Goal: Contribute content: Add original content to the website for others to see

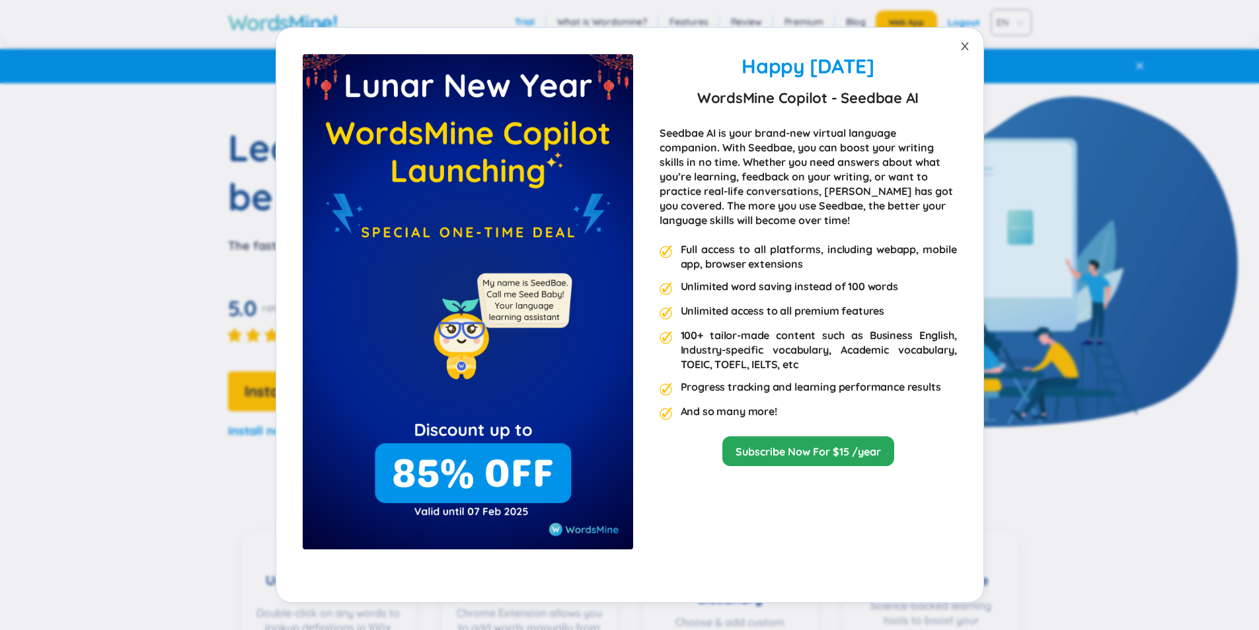
click at [957, 45] on span "Close" at bounding box center [965, 46] width 37 height 37
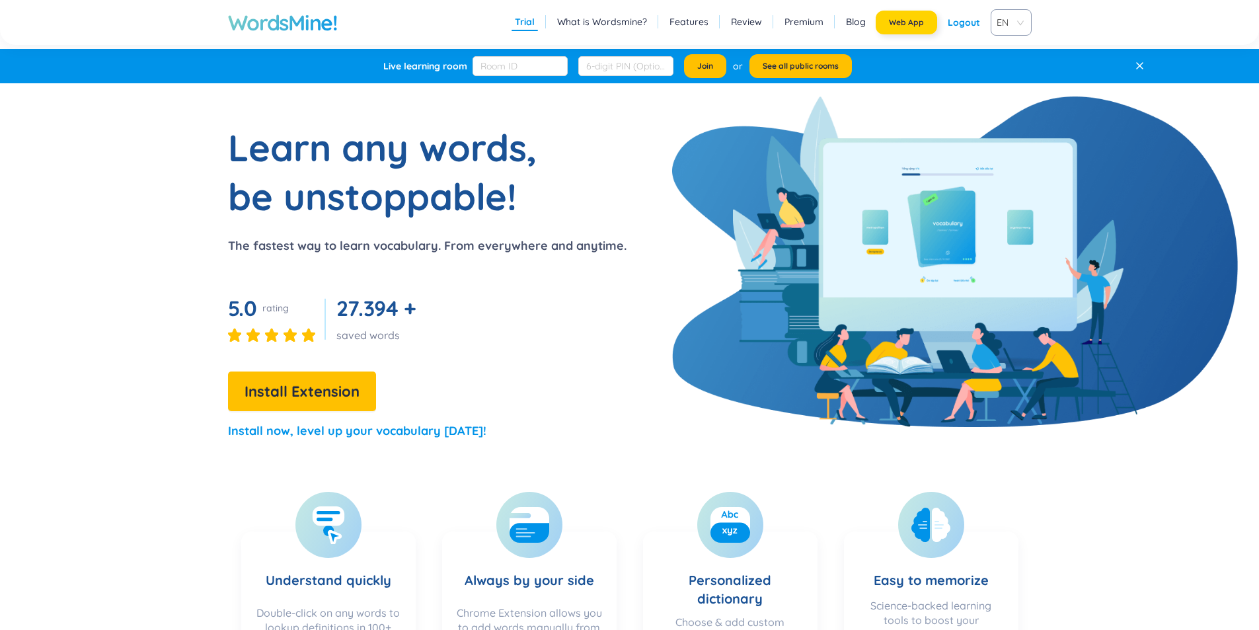
click at [912, 20] on span "Web App" at bounding box center [906, 22] width 35 height 11
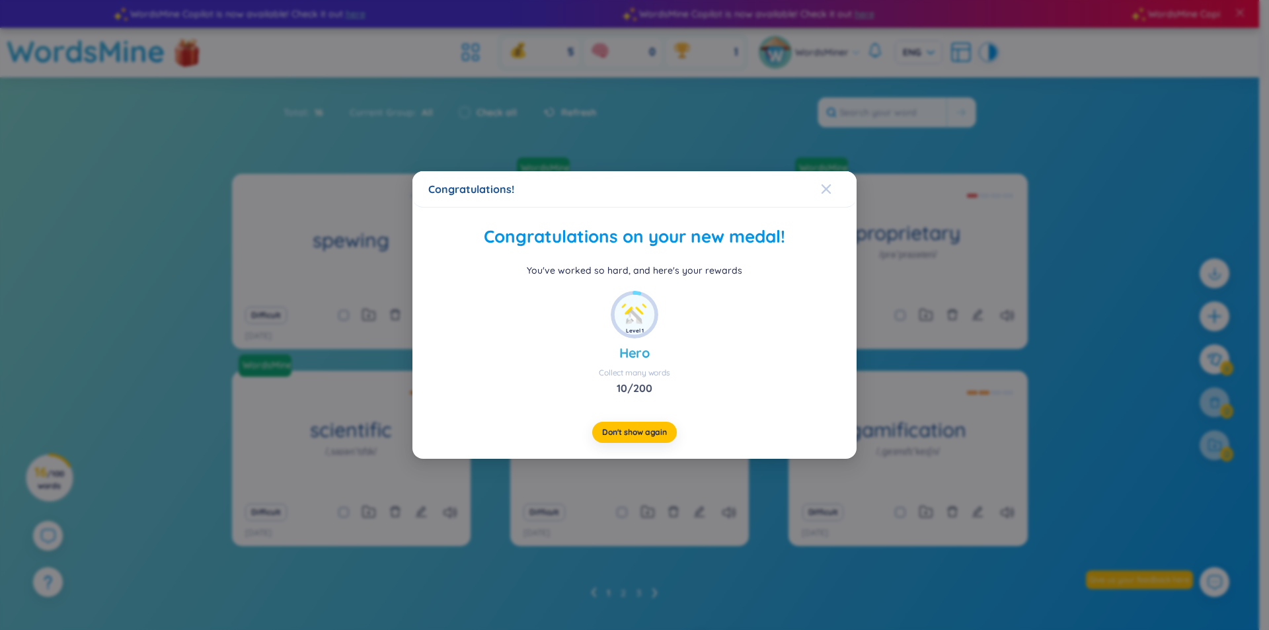
click at [826, 189] on icon "Close" at bounding box center [826, 188] width 9 height 9
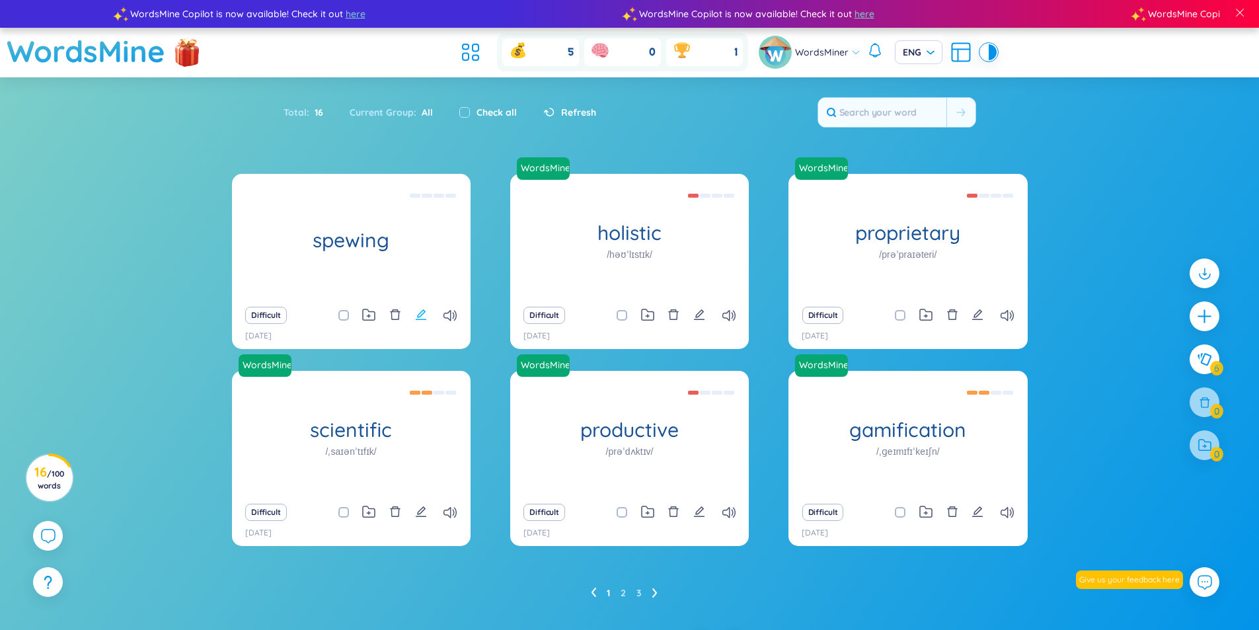
click at [418, 315] on icon "edit" at bounding box center [421, 314] width 11 height 11
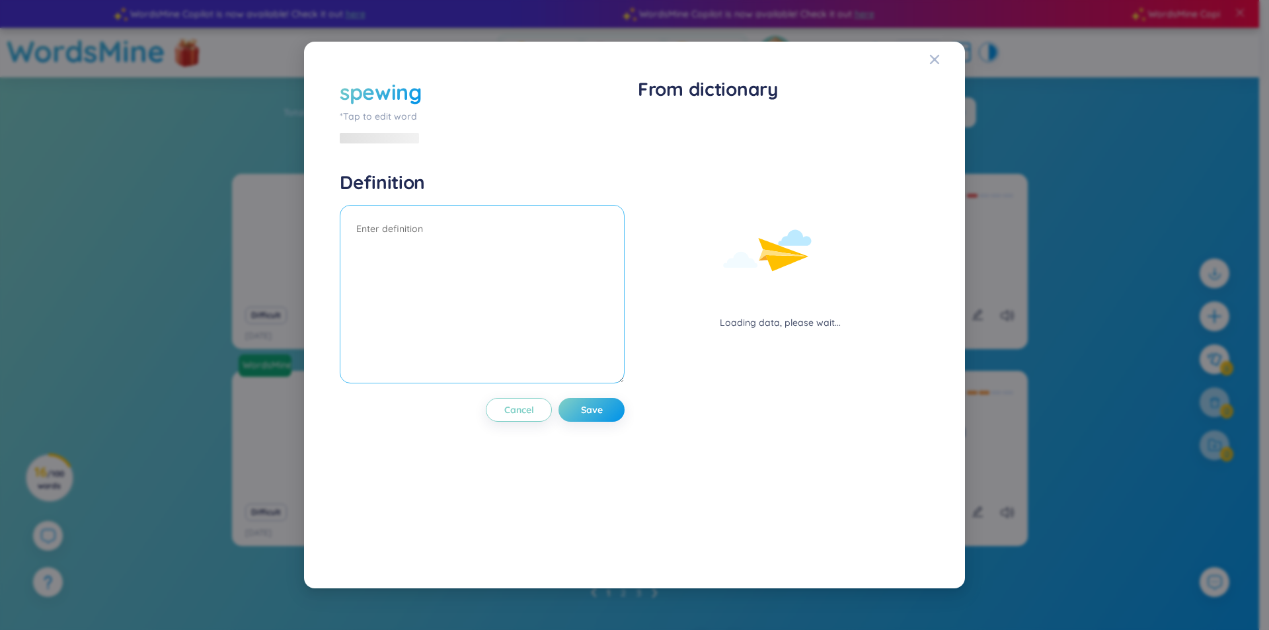
click at [529, 303] on textarea at bounding box center [482, 294] width 285 height 178
click at [387, 120] on div "*Tap to edit word" at bounding box center [482, 116] width 285 height 15
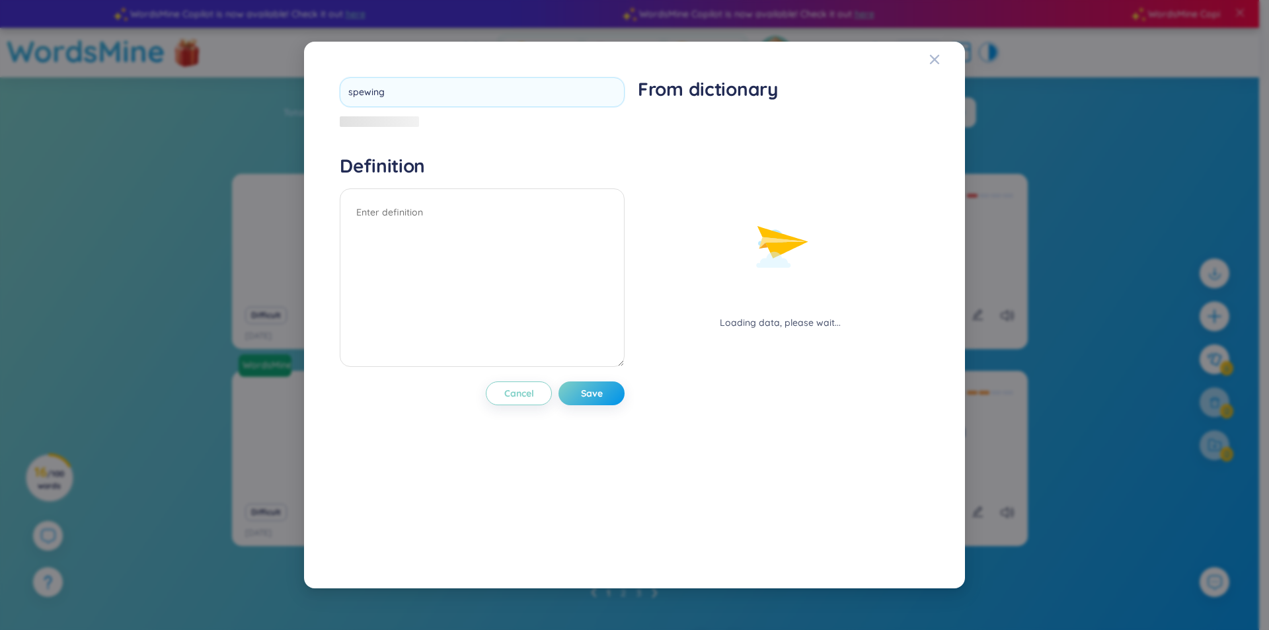
click at [387, 120] on div "spewing" at bounding box center [482, 103] width 285 height 52
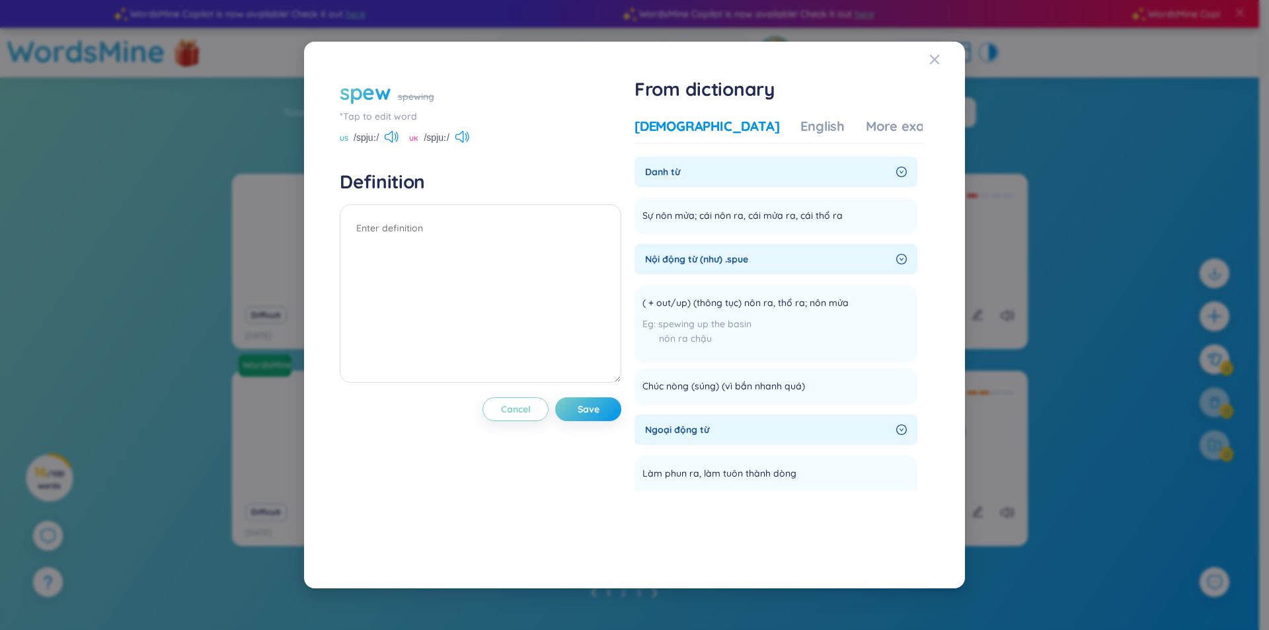
click at [900, 173] on icon "right-circle" at bounding box center [901, 172] width 11 height 11
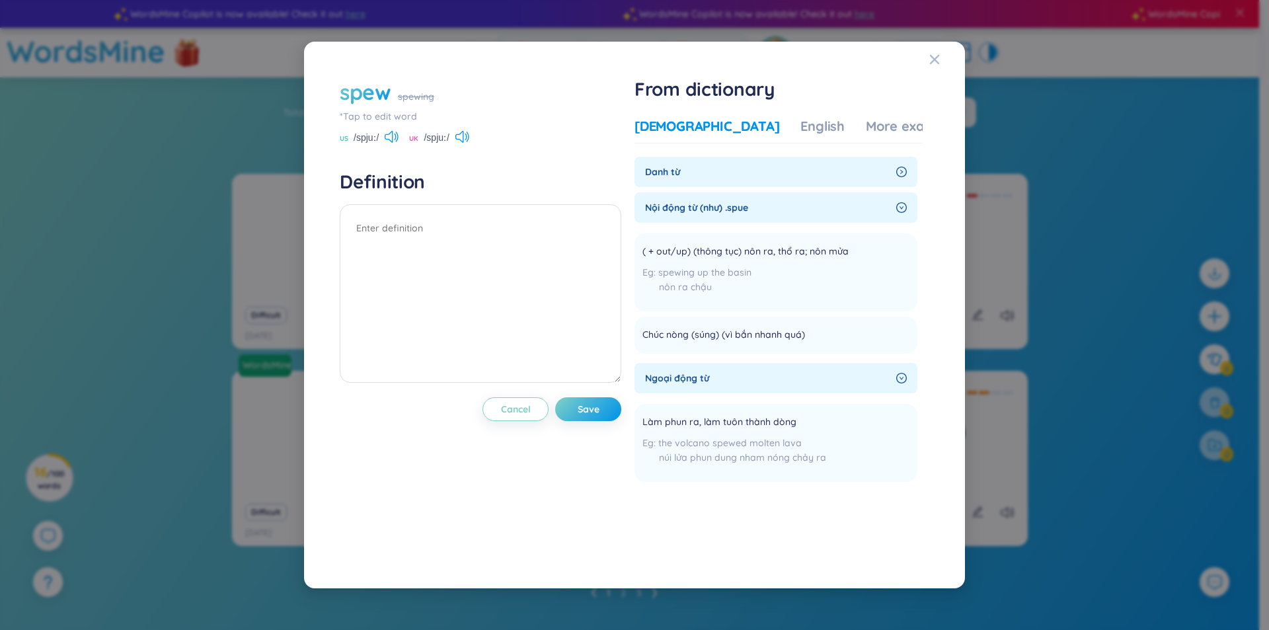
click at [900, 173] on icon "right-circle" at bounding box center [901, 172] width 11 height 11
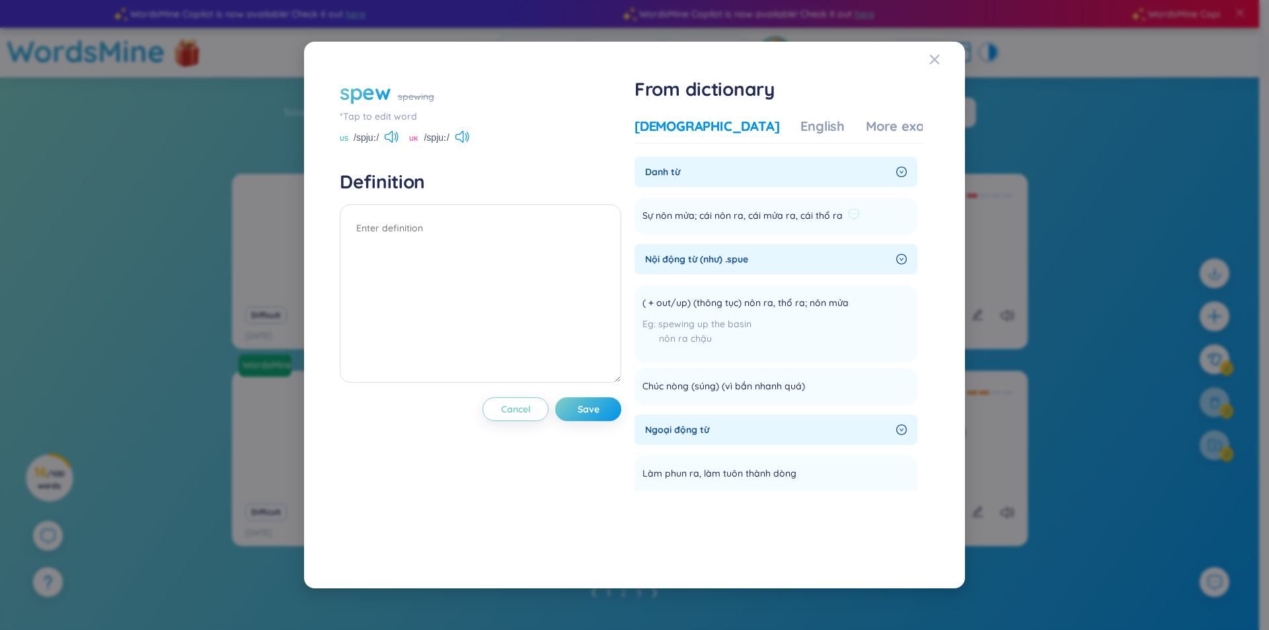
click at [701, 214] on span "Sự nôn mửa; cái nôn ra, cái mửa ra, cái thổ ra" at bounding box center [743, 216] width 200 height 16
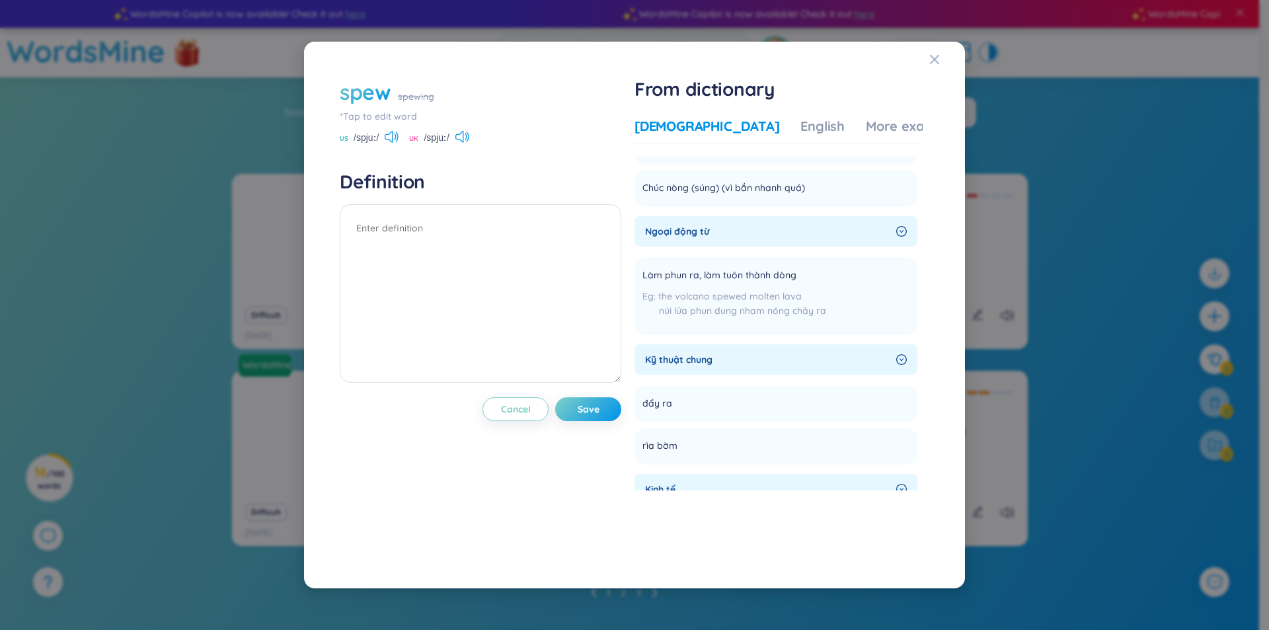
scroll to position [132, 0]
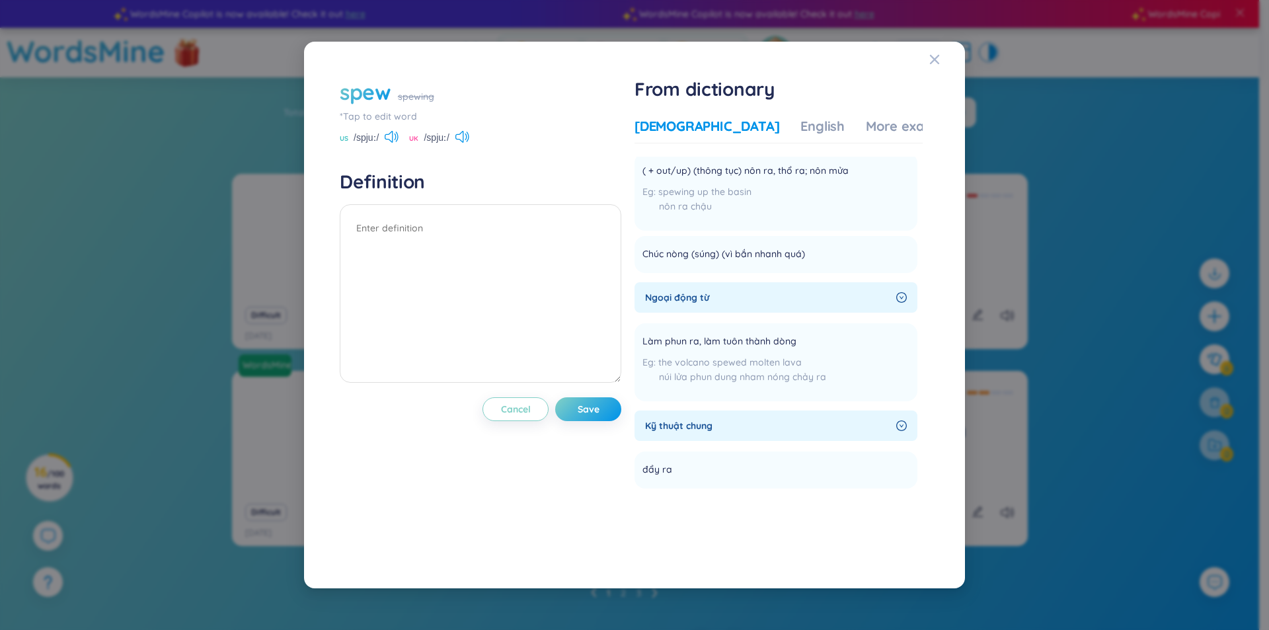
click at [820, 299] on span "Ngoại động từ" at bounding box center [768, 297] width 246 height 15
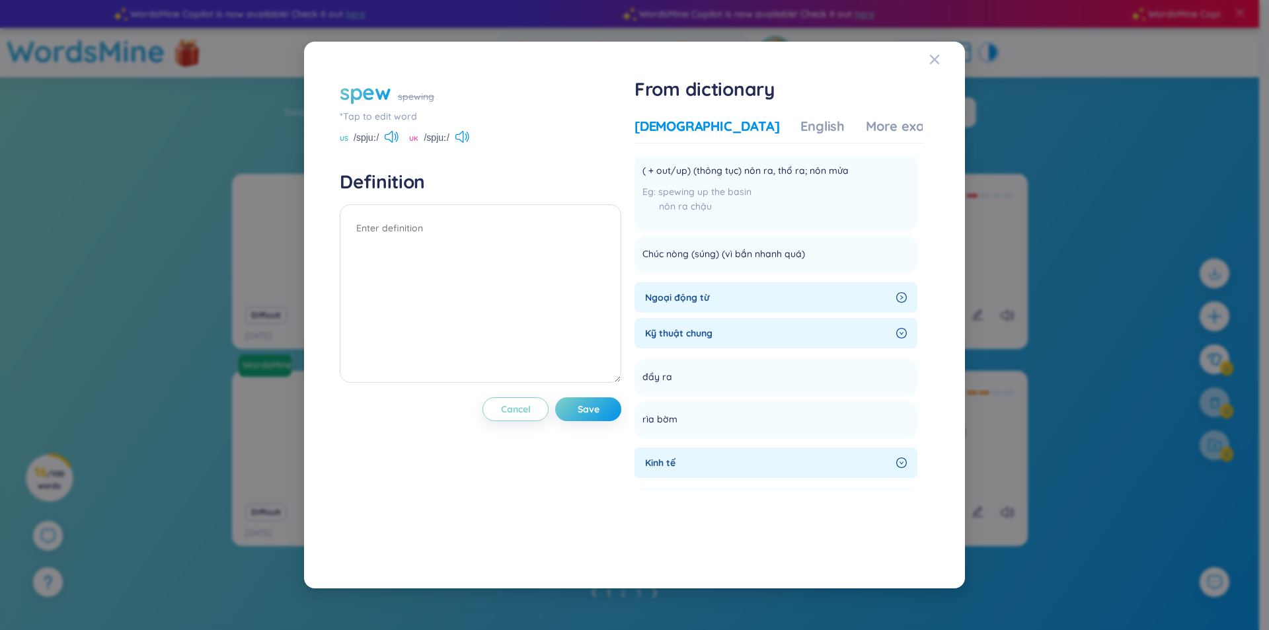
click at [820, 299] on span "Ngoại động từ" at bounding box center [768, 297] width 246 height 15
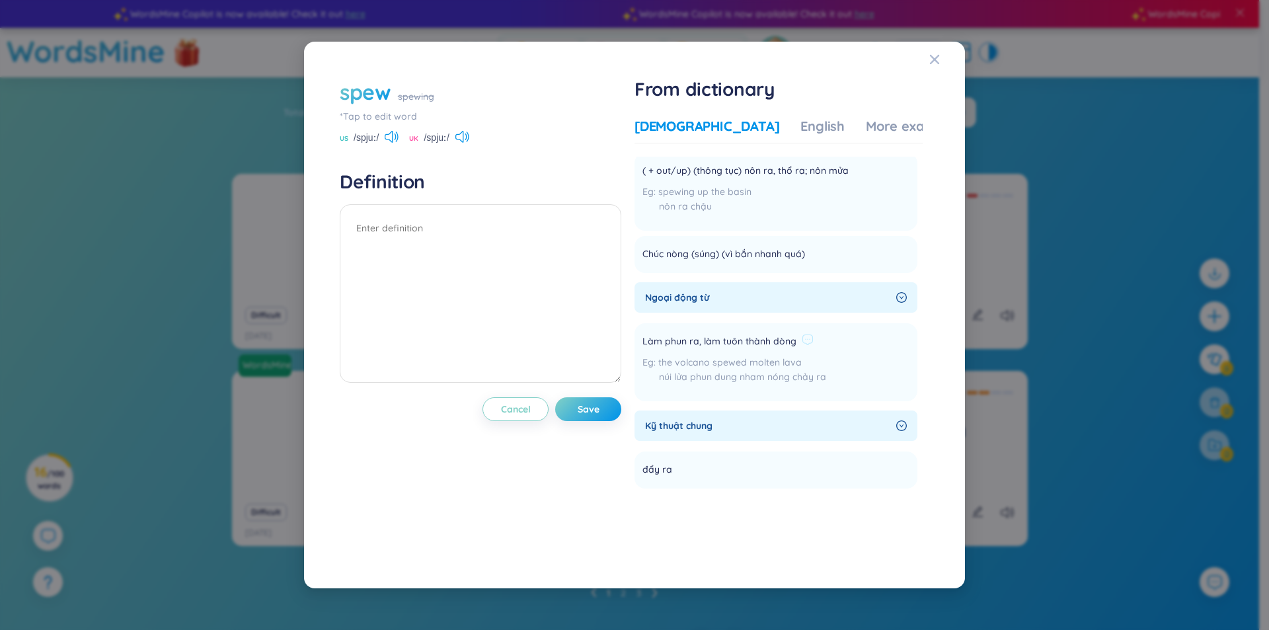
click at [779, 351] on div "Làm phun ra, làm tuôn thành dòng the volcano spewed molten lava núi lửa phun du…" at bounding box center [735, 362] width 184 height 62
click at [809, 342] on icon at bounding box center [808, 340] width 12 height 12
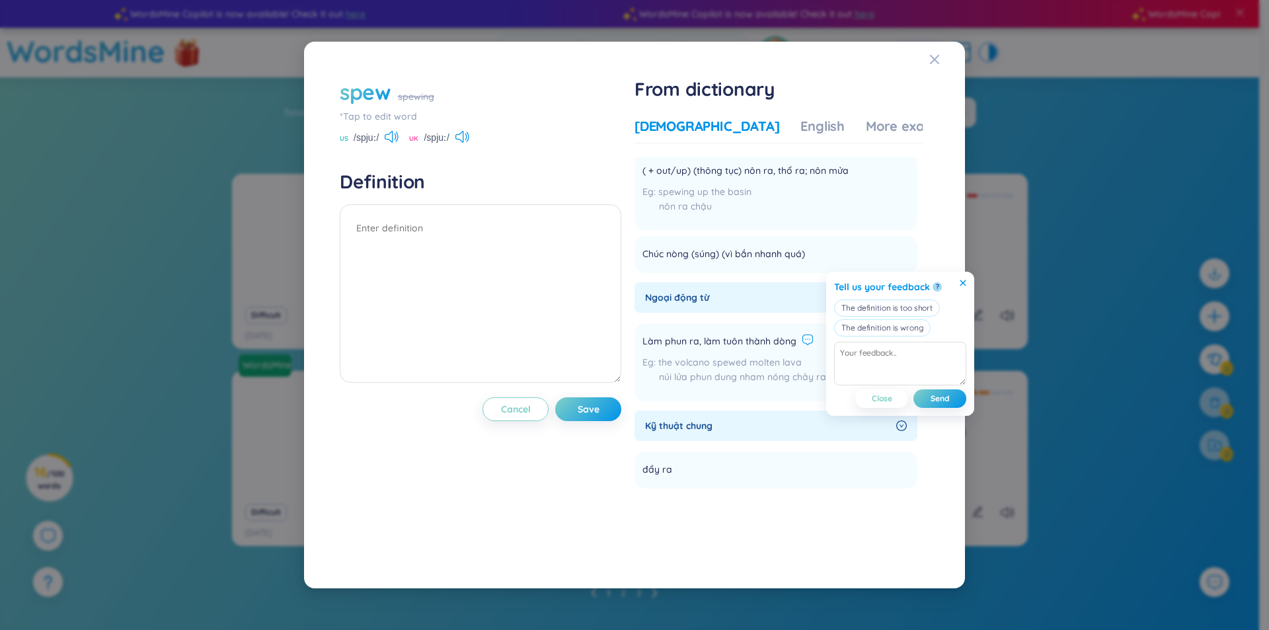
click at [965, 283] on icon at bounding box center [963, 283] width 7 height 7
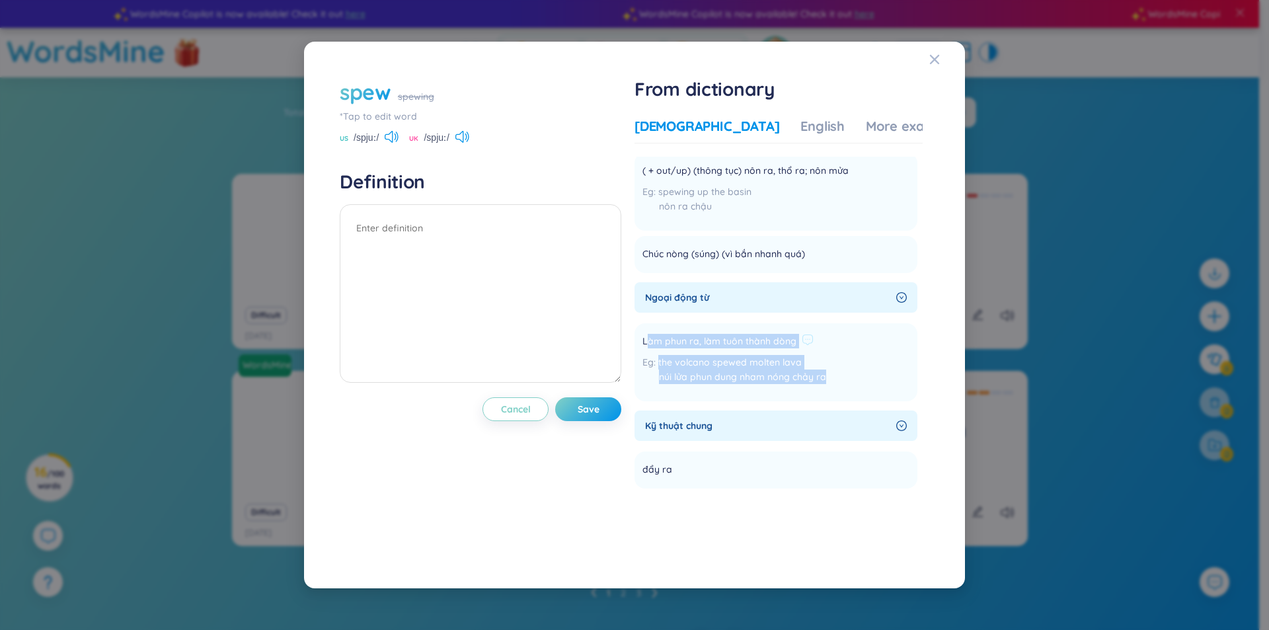
drag, startPoint x: 830, startPoint y: 385, endPoint x: 648, endPoint y: 336, distance: 188.3
click at [648, 336] on li "Làm phun ra, làm tuôn thành dòng the volcano spewed molten lava núi lửa phun du…" at bounding box center [776, 362] width 283 height 78
click at [713, 342] on span "Làm phun ra, làm tuôn thành dòng" at bounding box center [720, 342] width 154 height 16
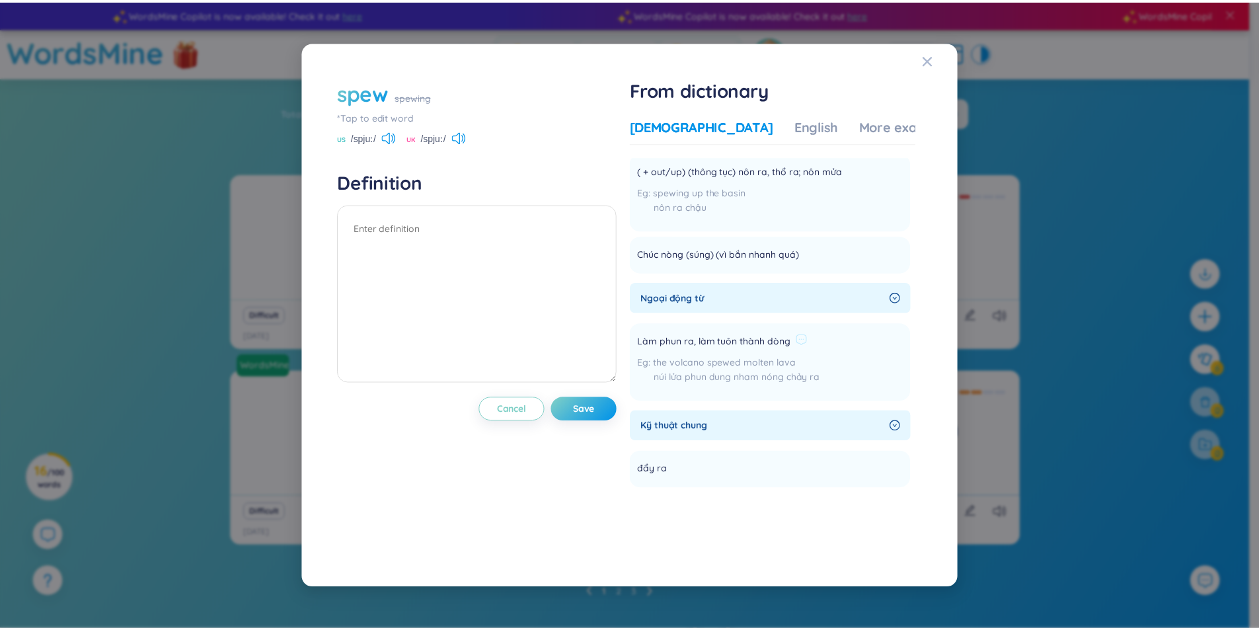
scroll to position [0, 0]
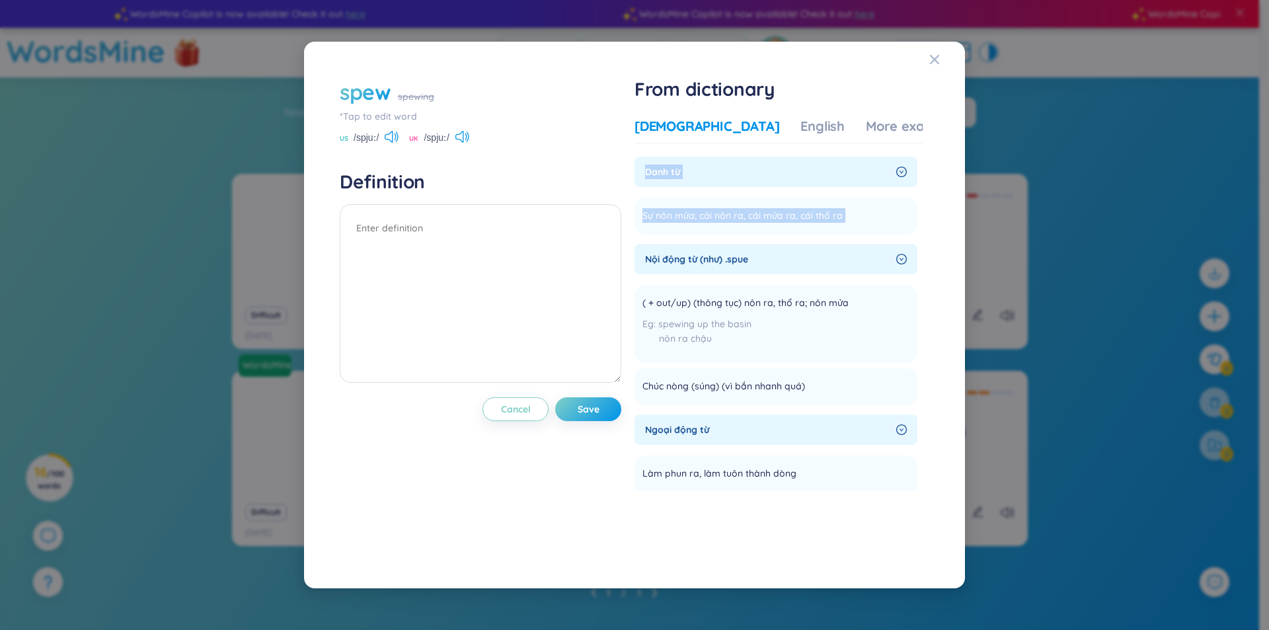
drag, startPoint x: 861, startPoint y: 210, endPoint x: 644, endPoint y: 165, distance: 221.3
click at [644, 165] on div "Danh từ Sự nôn mửa; cái nôn ra, cái mửa ra, cái thổ ra Add" at bounding box center [776, 196] width 283 height 78
copy section "Danh từ Sự nôn mửa; cái nôn ra, cái mửa ra, cái thổ ra Add"
click at [427, 239] on textarea at bounding box center [481, 293] width 282 height 178
paste textarea "Danh từ Sự nôn mửa; cái nôn ra, cái mửa ra, cái thổ ra"
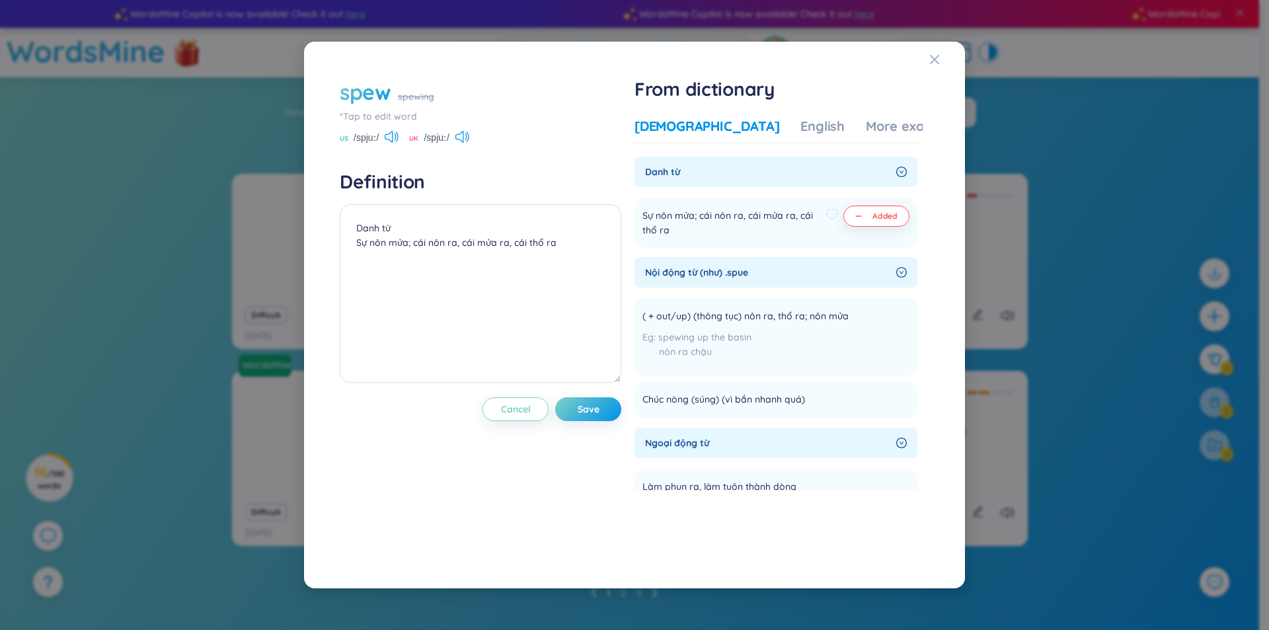
click at [881, 217] on span "Added" at bounding box center [885, 216] width 25 height 11
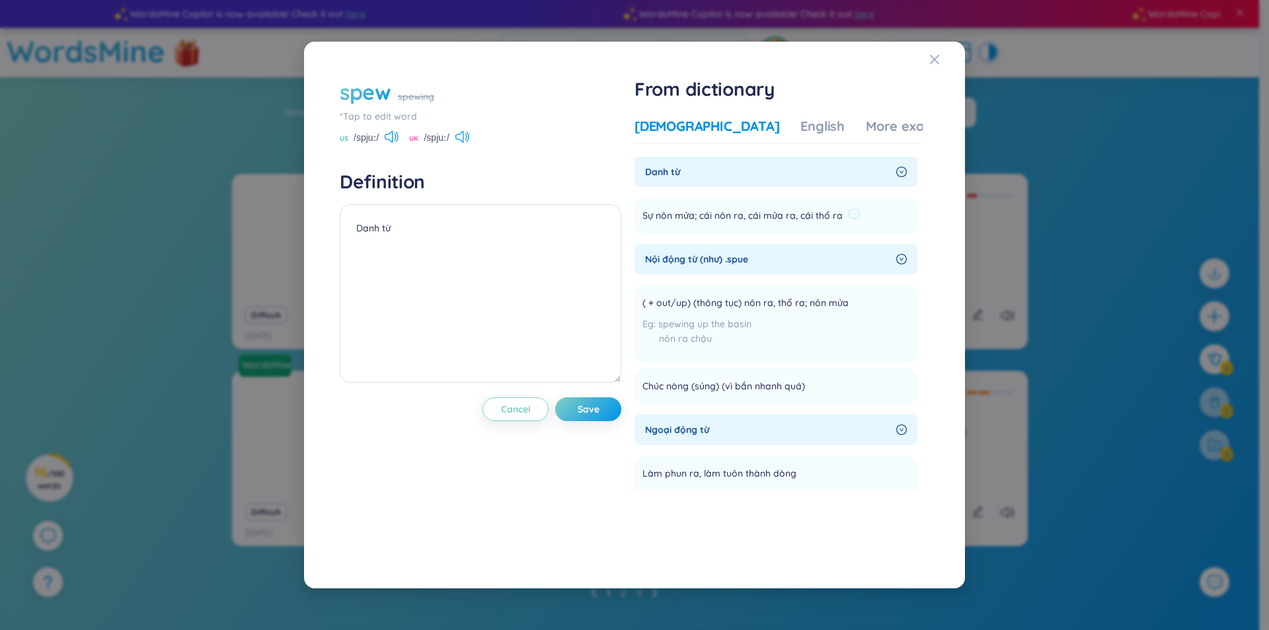
click at [875, 218] on li "Sự nôn mửa; cái nôn ra, cái mửa ra, cái thổ ra Add" at bounding box center [776, 216] width 283 height 37
click at [857, 218] on icon at bounding box center [854, 214] width 12 height 12
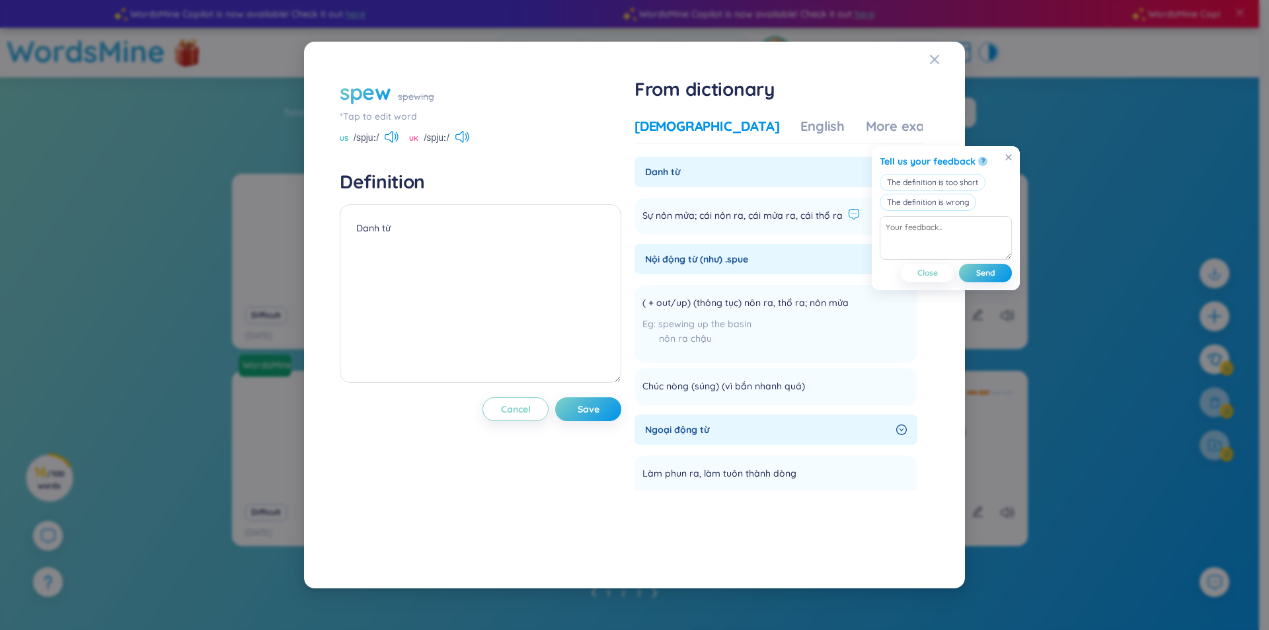
click at [857, 218] on icon at bounding box center [854, 214] width 12 height 12
drag, startPoint x: 848, startPoint y: 221, endPoint x: 634, endPoint y: 168, distance: 220.8
click at [635, 168] on div "spew spewing *Tap to edit word US /spjuː/ UK /spjuː/ Definition Danh từ Cancel …" at bounding box center [634, 315] width 603 height 489
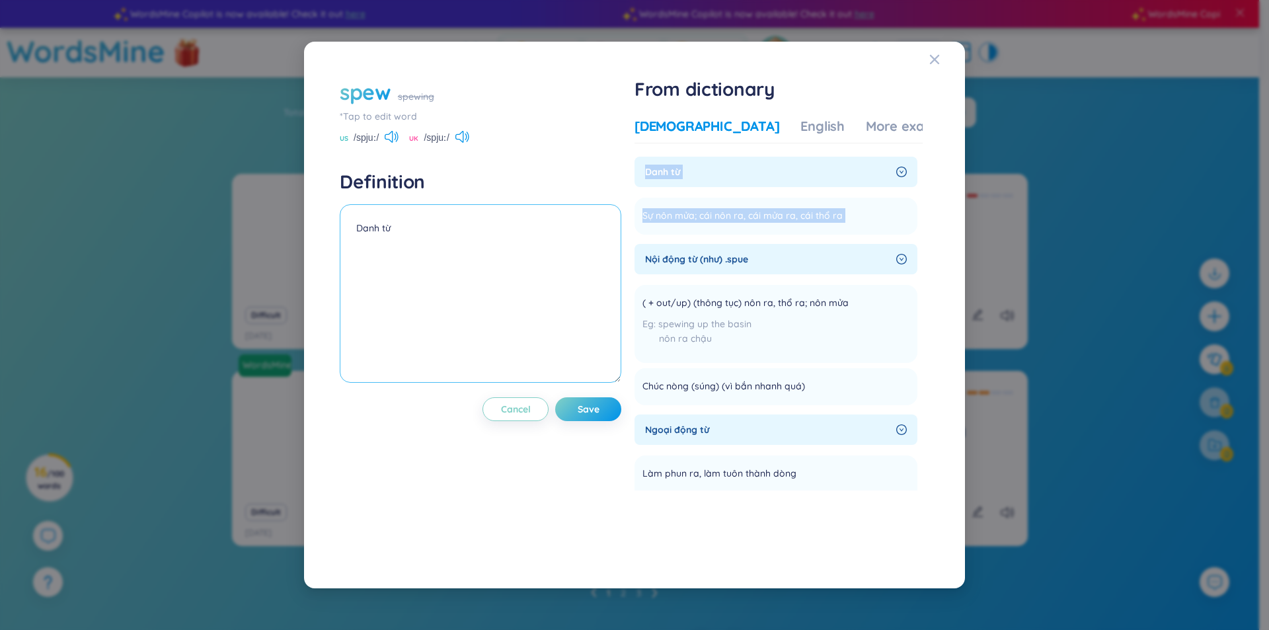
copy section "Danh từ Sự nôn mửa; cái nôn ra, cái mửa ra, cái thổ ra Add"
drag, startPoint x: 415, startPoint y: 236, endPoint x: 243, endPoint y: 229, distance: 172.0
click at [243, 229] on div "spew spewing *Tap to edit word US /spjuː/ UK /spjuː/ Definition Danh từ Cancel …" at bounding box center [634, 315] width 1269 height 630
paste textarea "Sự nôn mửa; cái nôn ra, cái mửa ra, cái thổ ra"
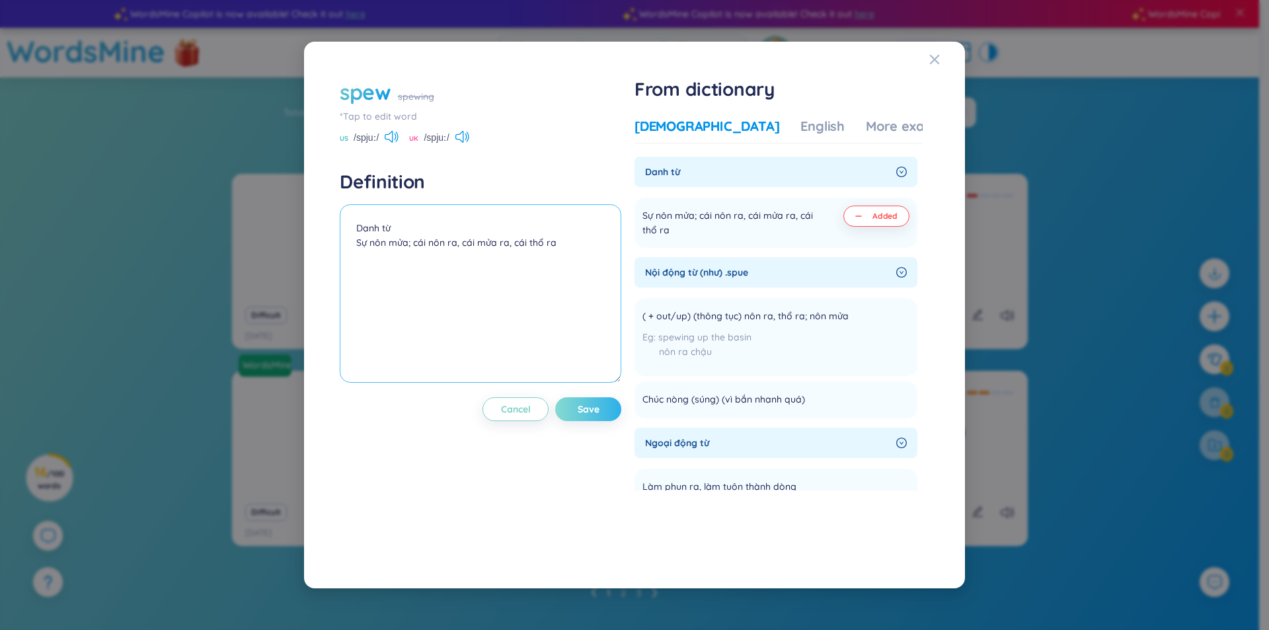
type textarea "Danh từ Sự nôn mửa; cái nôn ra, cái mửa ra, cái thổ ra"
click at [579, 407] on button "Save" at bounding box center [588, 409] width 66 height 24
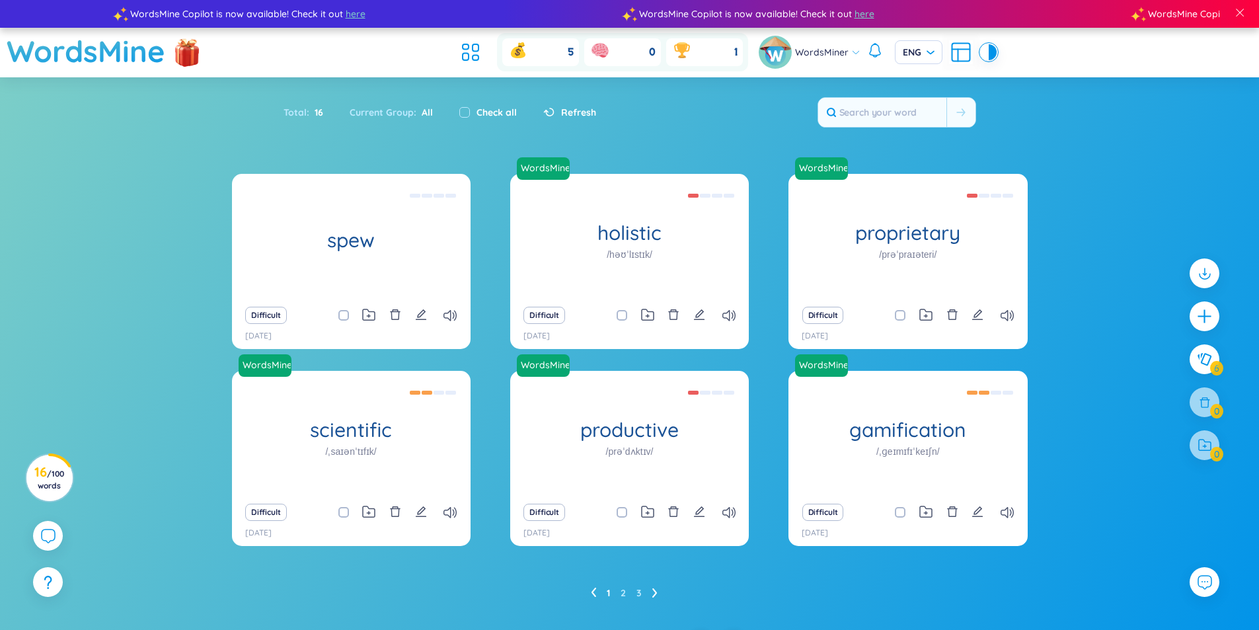
click at [654, 592] on icon at bounding box center [654, 593] width 5 height 10
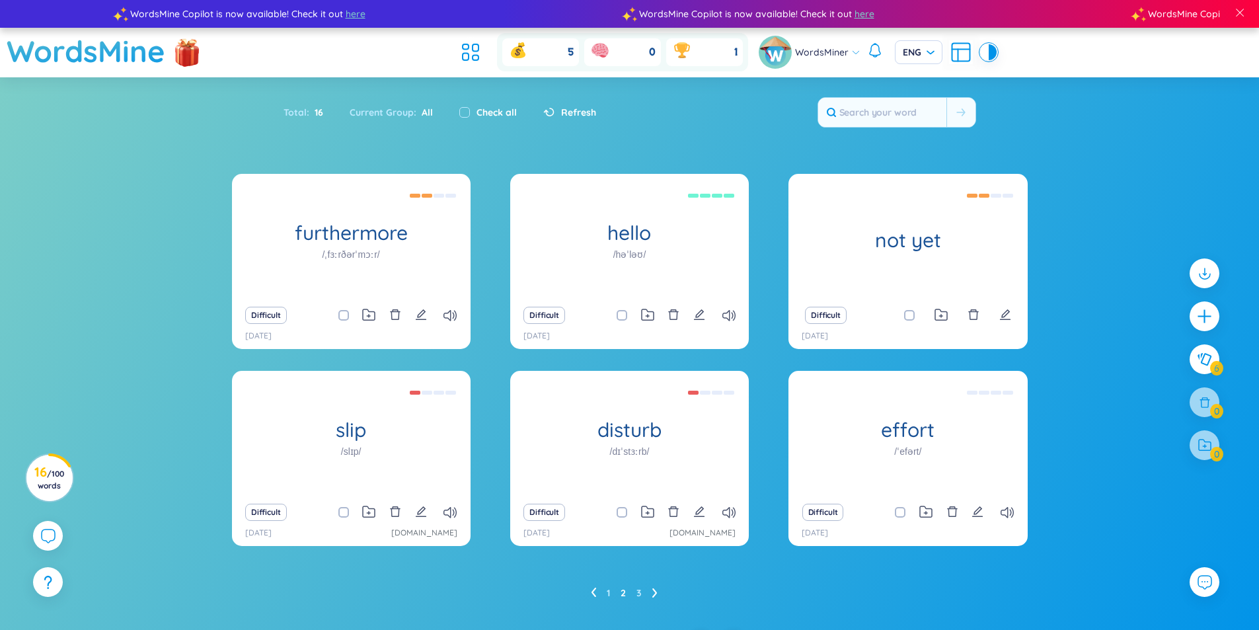
scroll to position [26, 0]
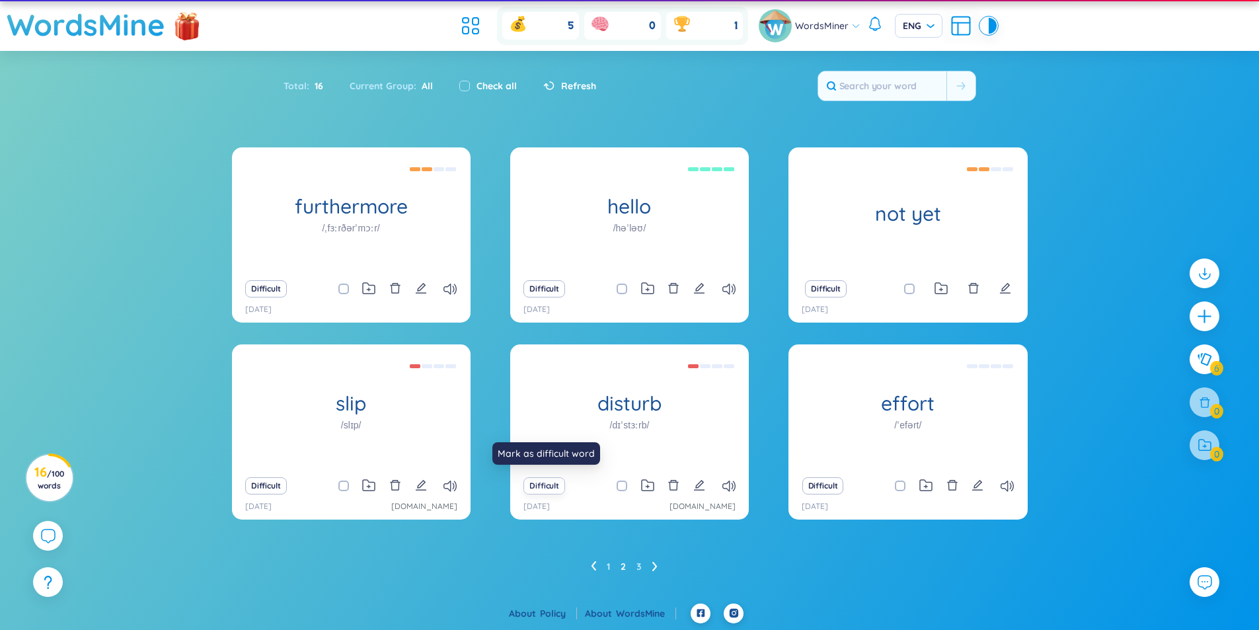
click at [533, 494] on button "Difficult" at bounding box center [545, 485] width 42 height 17
click at [654, 568] on icon at bounding box center [654, 566] width 5 height 9
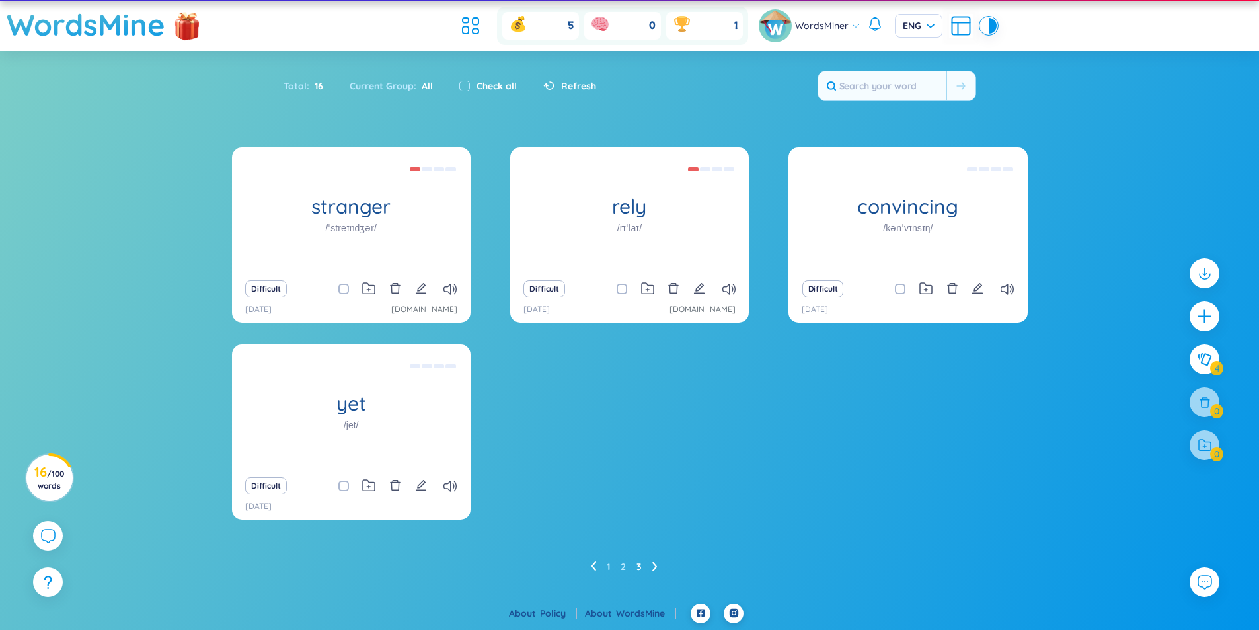
click at [340, 289] on span at bounding box center [343, 289] width 11 height 11
click at [345, 289] on input "checkbox" at bounding box center [350, 289] width 11 height 11
checkbox input "true"
click at [623, 293] on input "checkbox" at bounding box center [628, 289] width 11 height 11
checkbox input "true"
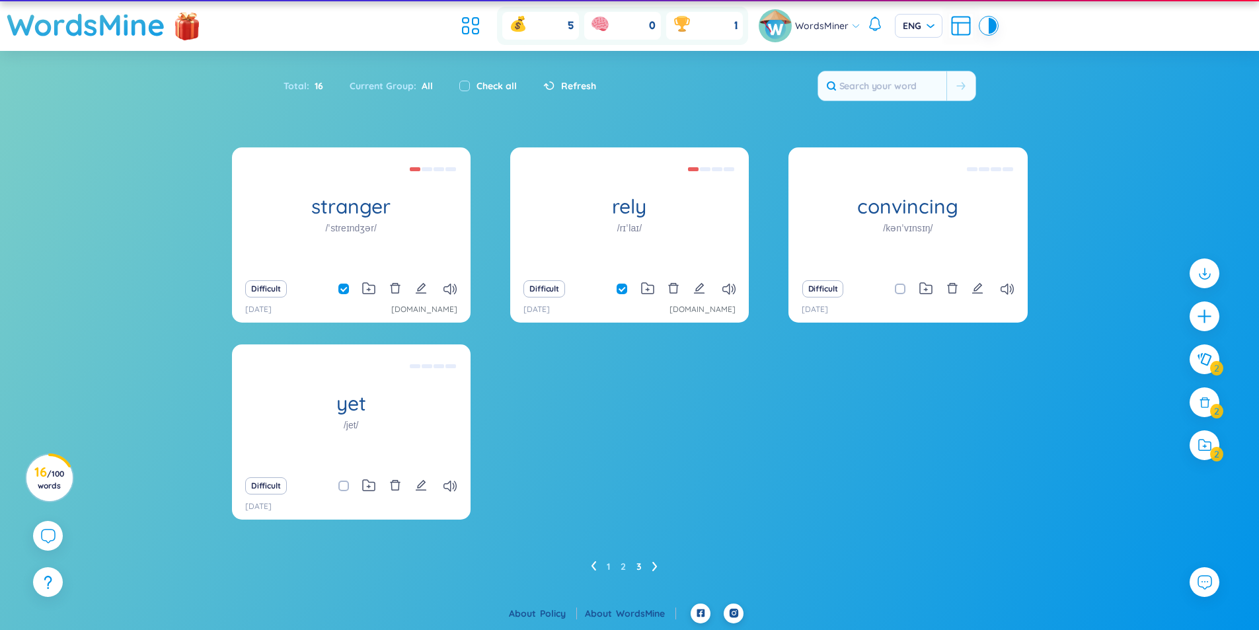
click at [899, 288] on span at bounding box center [900, 289] width 11 height 11
click at [902, 288] on input "checkbox" at bounding box center [907, 289] width 11 height 11
checkbox input "true"
drag, startPoint x: 811, startPoint y: 287, endPoint x: 709, endPoint y: 479, distance: 217.4
click at [709, 479] on div "stranger /ˈstreɪndʒər/ Người xa lạ (người ở một nơi mới, nơi không quen thuộc, …" at bounding box center [630, 341] width 796 height 389
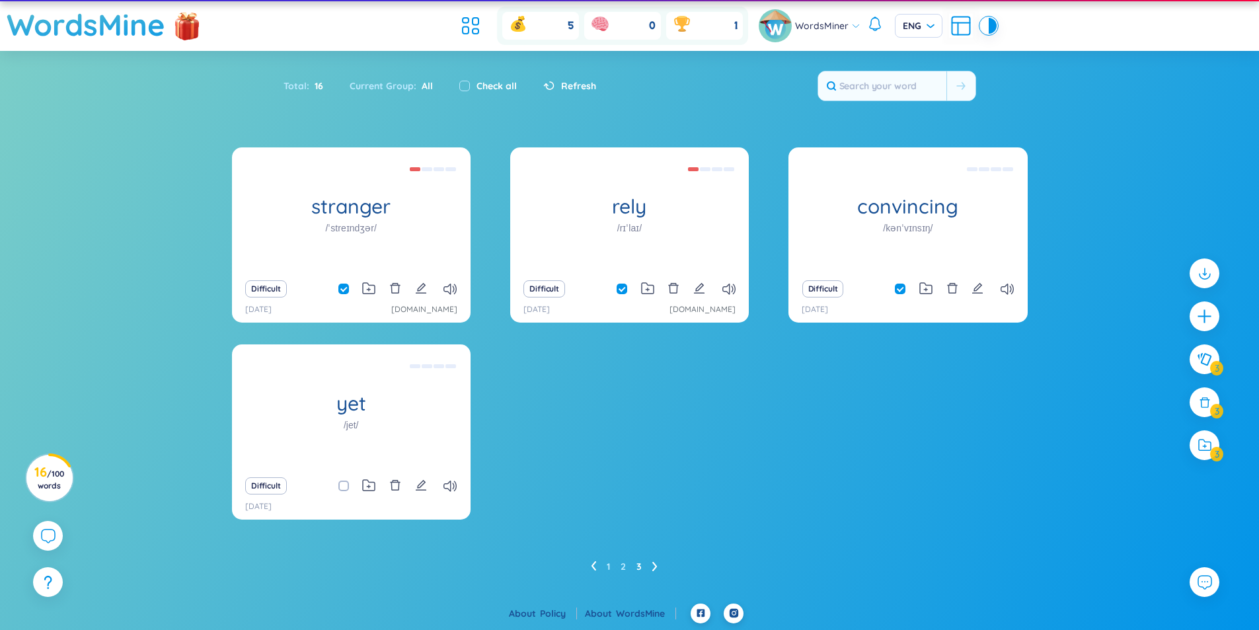
click at [586, 567] on div "1 2 3" at bounding box center [630, 566] width 796 height 21
click at [478, 84] on label "Check all" at bounding box center [497, 86] width 40 height 15
checkbox input "true"
click at [478, 84] on label "Check all" at bounding box center [497, 86] width 40 height 15
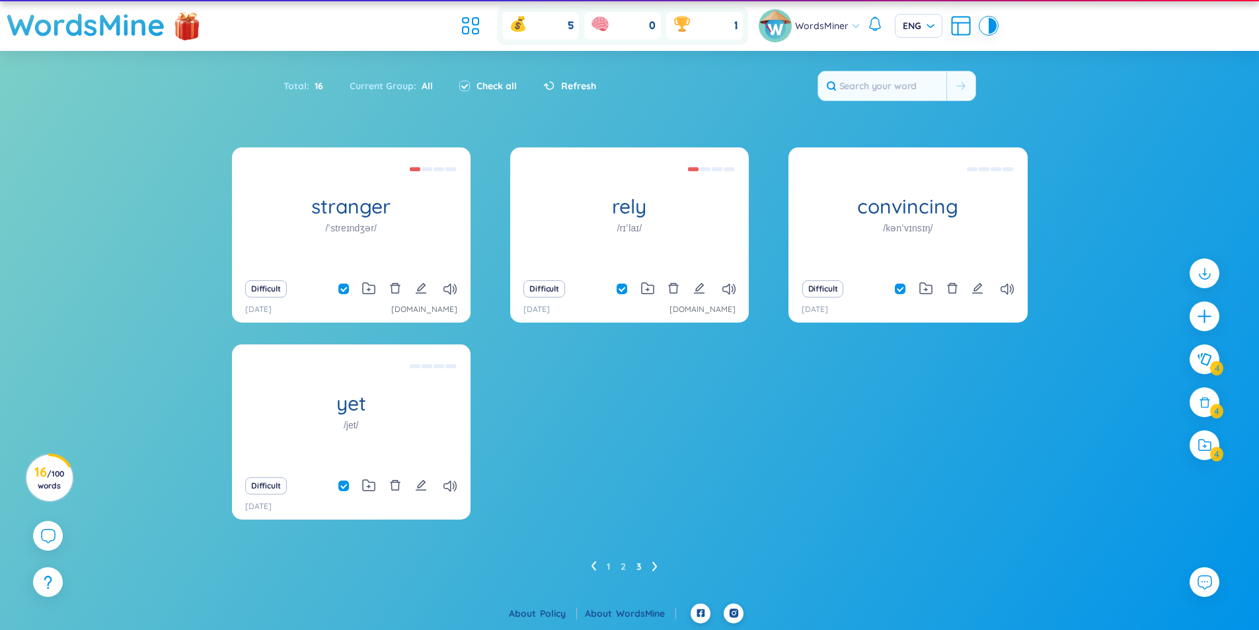
checkbox input "false"
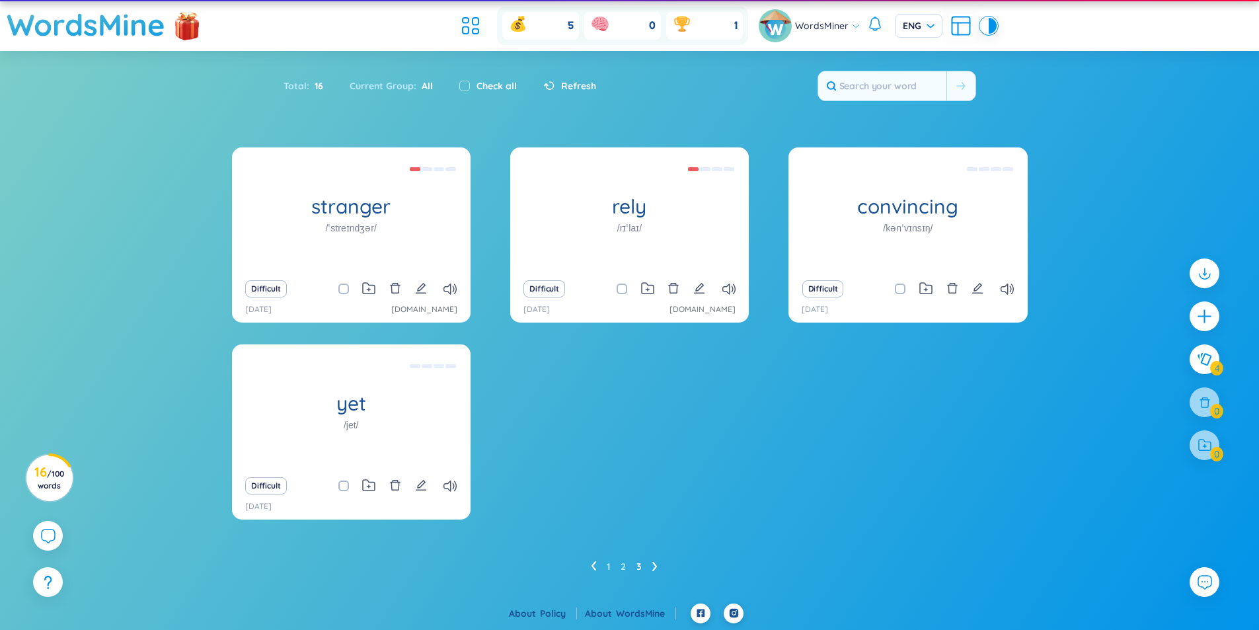
click at [343, 294] on label at bounding box center [343, 289] width 11 height 15
click at [345, 294] on input "checkbox" at bounding box center [350, 289] width 11 height 11
checkbox input "true"
click at [622, 286] on span at bounding box center [622, 289] width 11 height 11
click at [623, 286] on input "checkbox" at bounding box center [628, 289] width 11 height 11
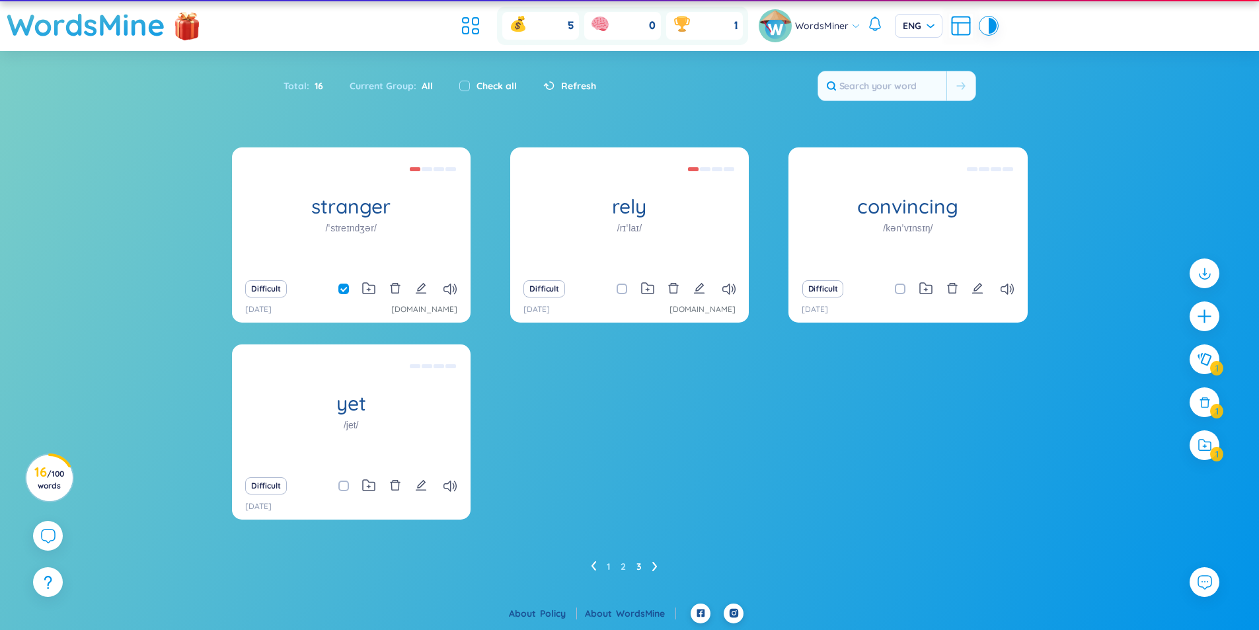
checkbox input "true"
click at [898, 289] on span at bounding box center [900, 289] width 11 height 11
click at [902, 289] on input "checkbox" at bounding box center [907, 289] width 11 height 11
checkbox input "true"
click at [470, 34] on icon at bounding box center [471, 26] width 24 height 24
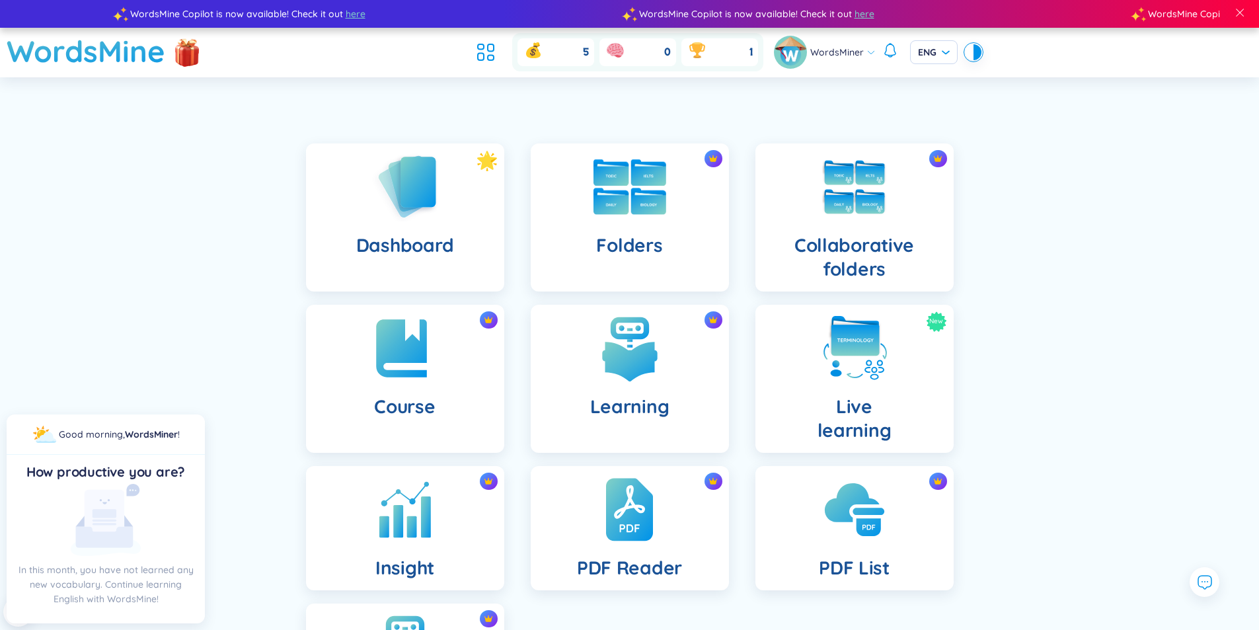
click at [641, 206] on img at bounding box center [630, 187] width 73 height 56
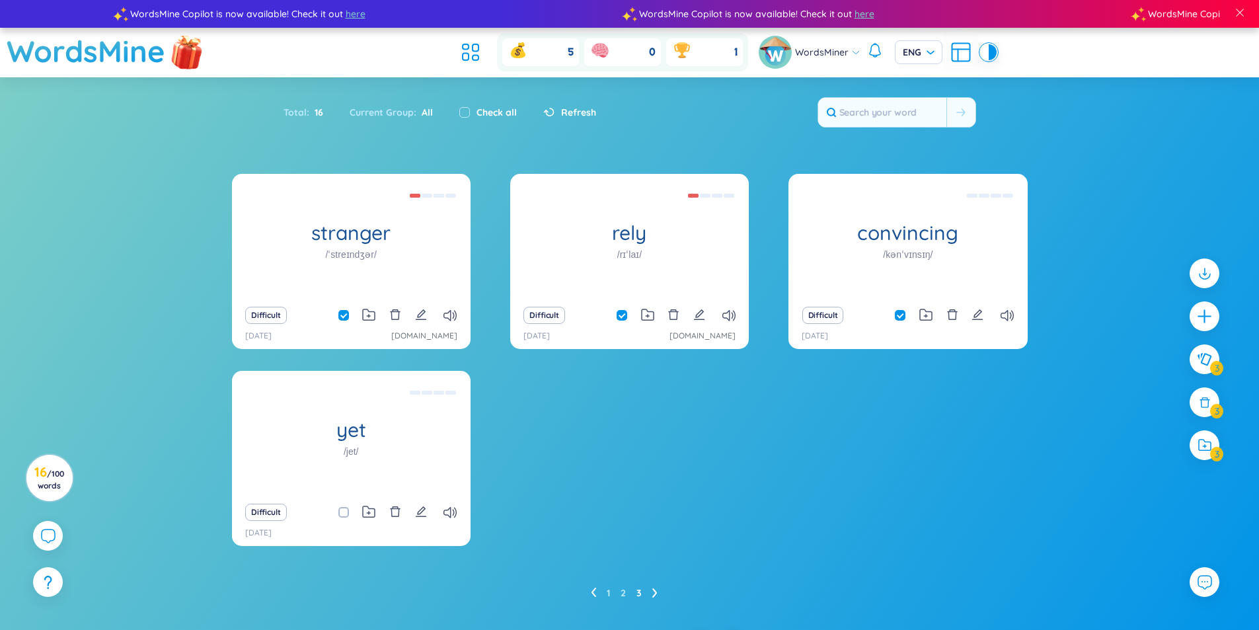
click at [179, 42] on img at bounding box center [187, 51] width 40 height 52
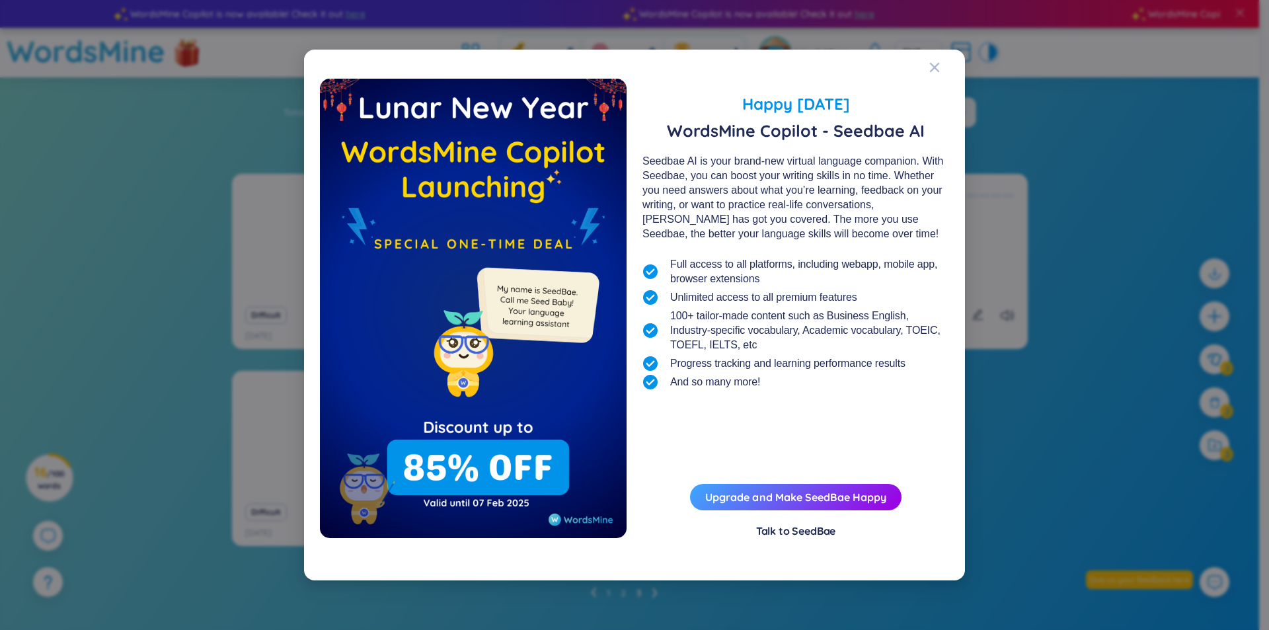
click at [928, 61] on div "Happy Lunar New Year 2025 WordsMine Copilot - Seedbae AI Seedbae AI is your bra…" at bounding box center [634, 315] width 661 height 530
click at [937, 64] on icon "Close" at bounding box center [934, 67] width 11 height 11
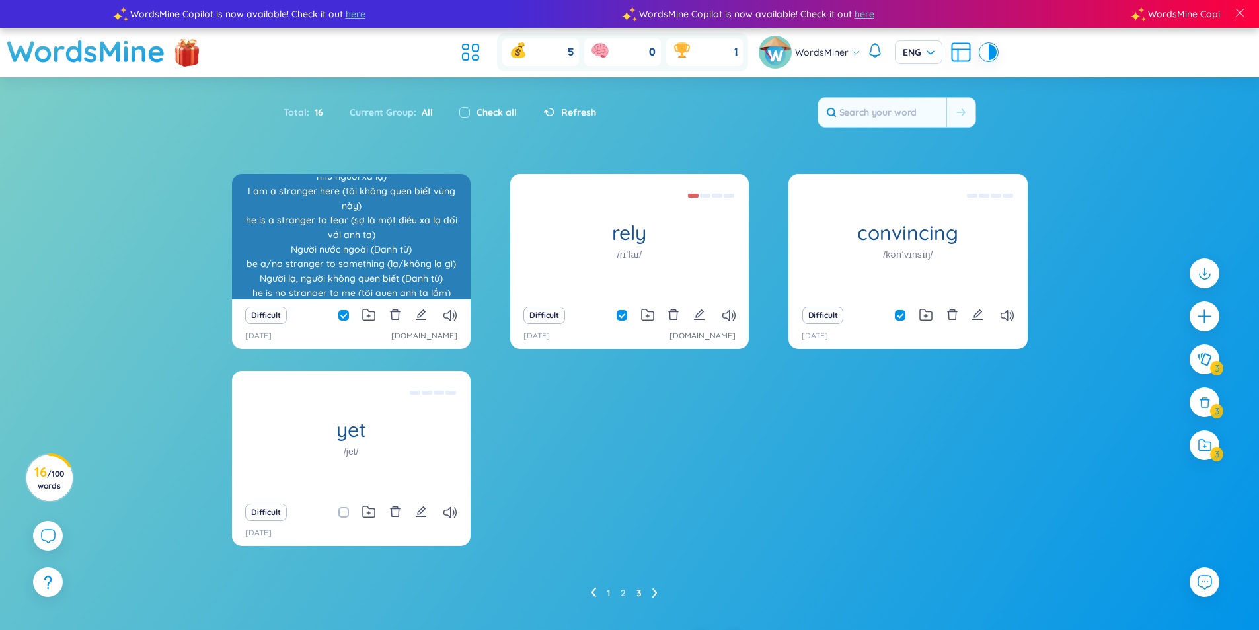
scroll to position [99, 0]
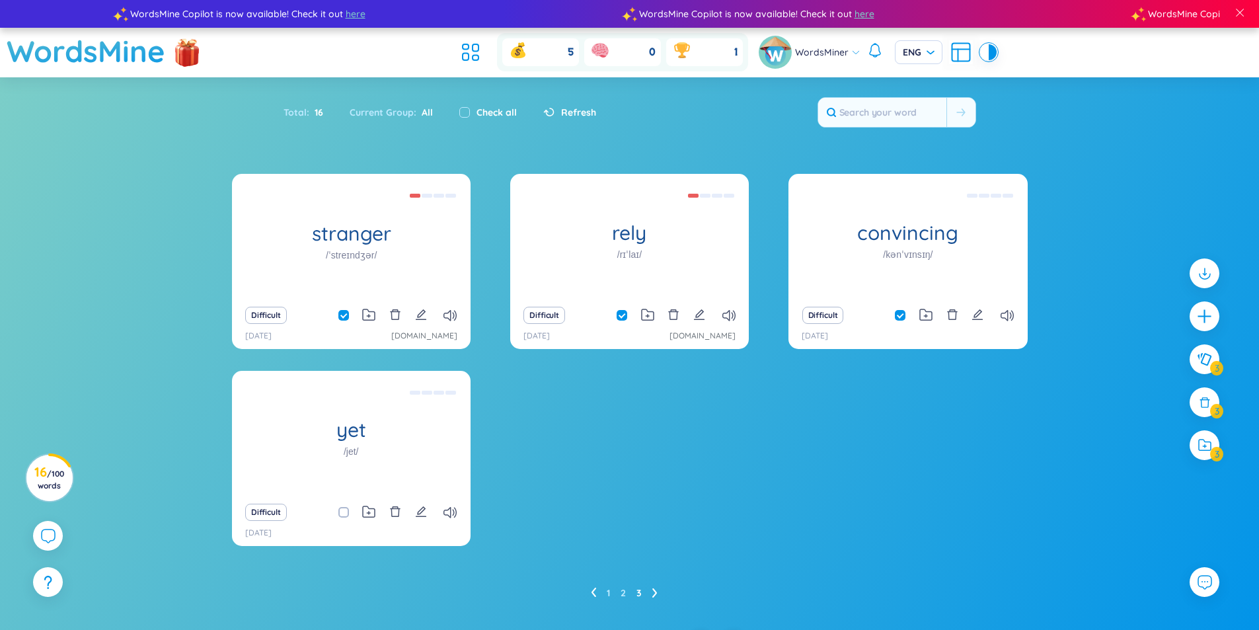
click at [595, 588] on icon at bounding box center [593, 593] width 5 height 10
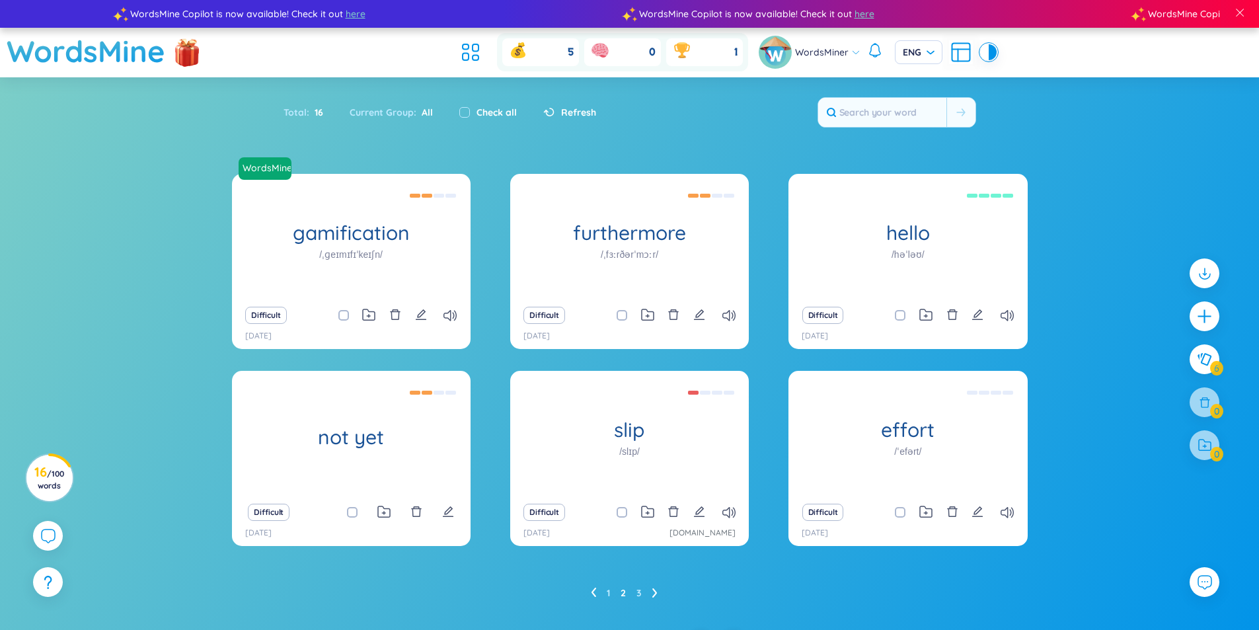
scroll to position [26, 0]
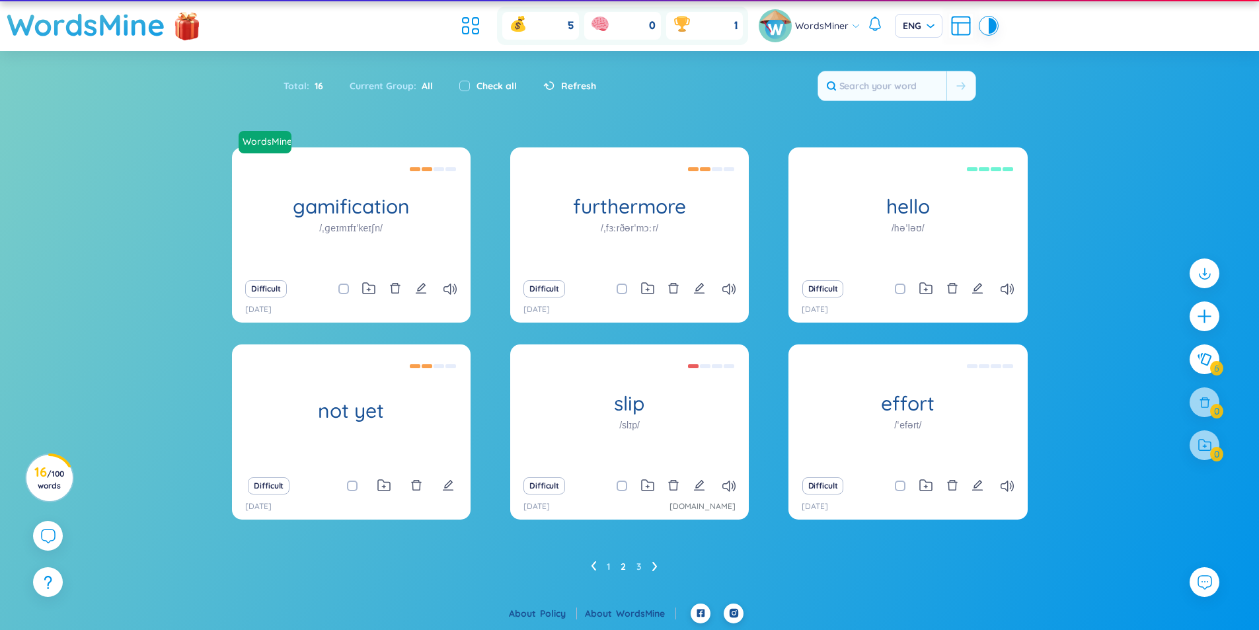
click at [898, 483] on span at bounding box center [900, 486] width 11 height 11
click at [902, 483] on input "checkbox" at bounding box center [907, 486] width 11 height 11
checkbox input "true"
click at [897, 289] on span at bounding box center [900, 289] width 11 height 11
click at [902, 289] on input "checkbox" at bounding box center [907, 289] width 11 height 11
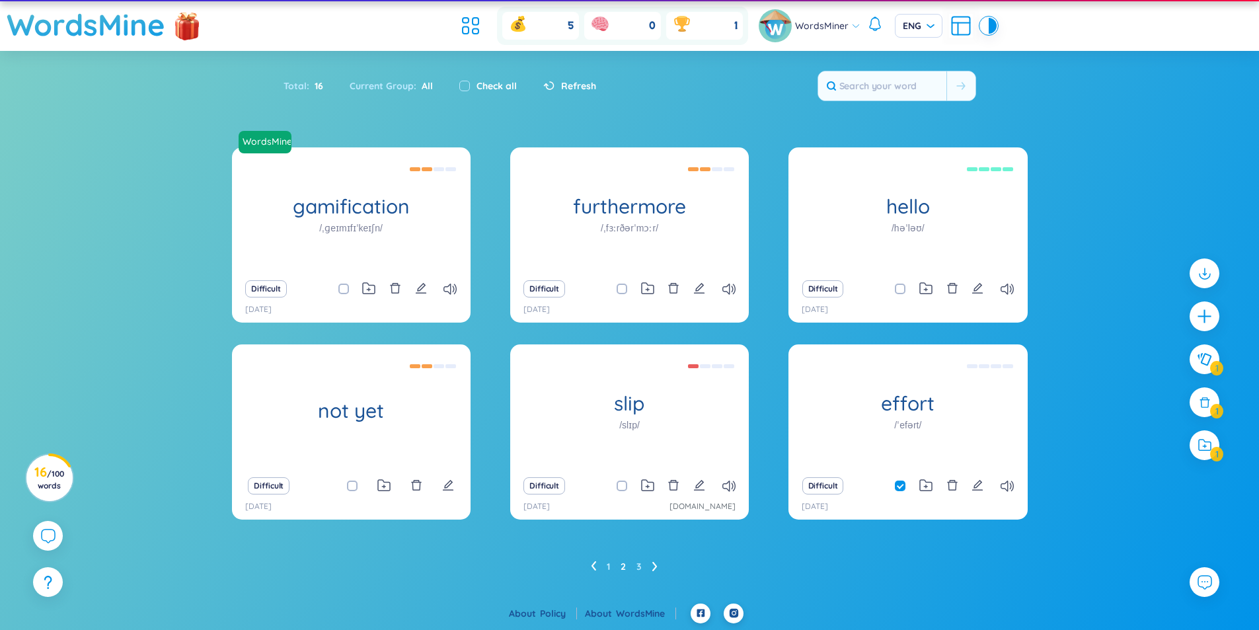
checkbox input "true"
click at [1204, 360] on icon at bounding box center [1204, 359] width 16 height 15
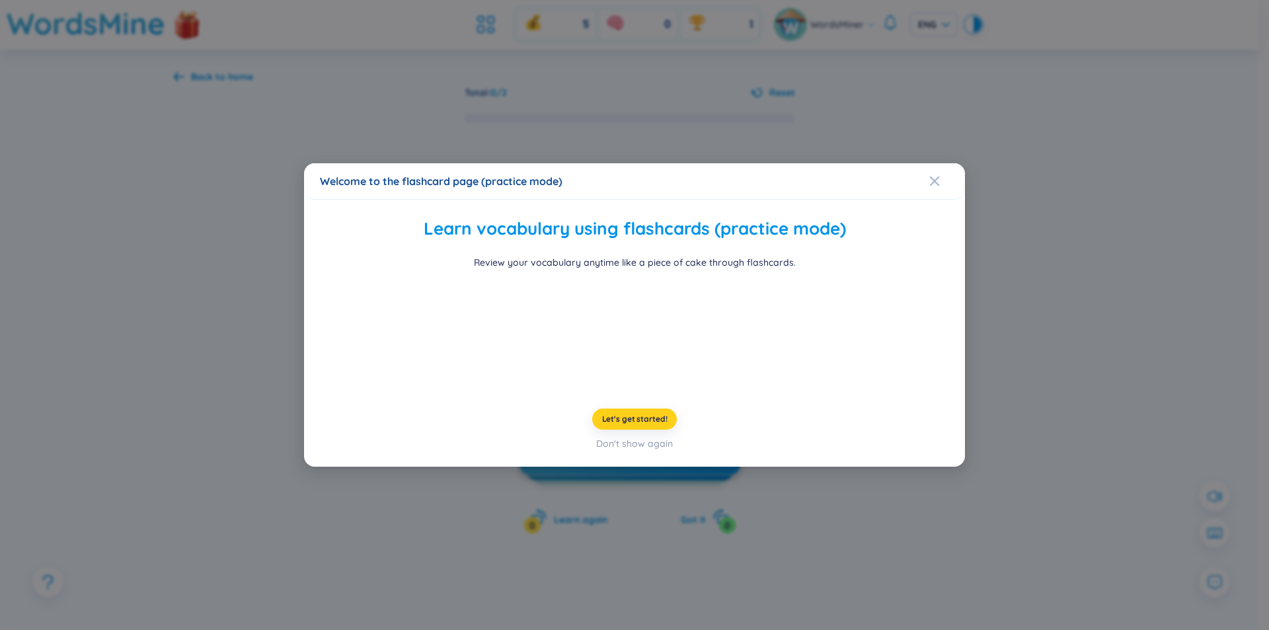
click at [647, 424] on span "Let's get started!" at bounding box center [634, 419] width 65 height 11
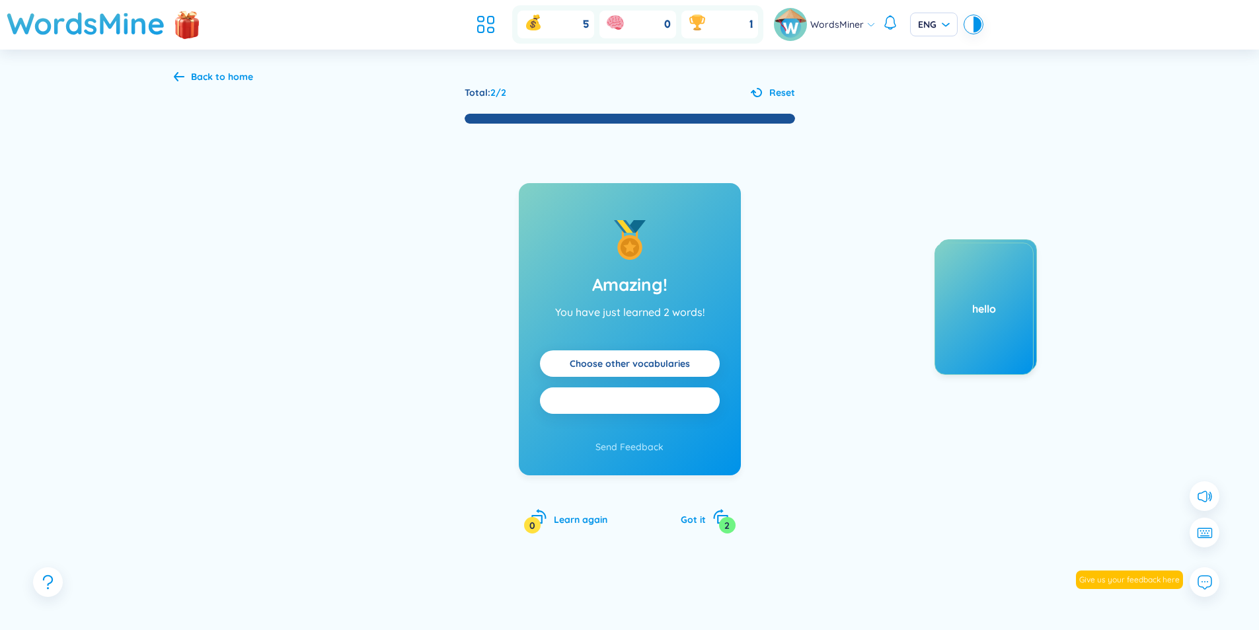
click at [662, 396] on button "Practice all" at bounding box center [630, 400] width 180 height 26
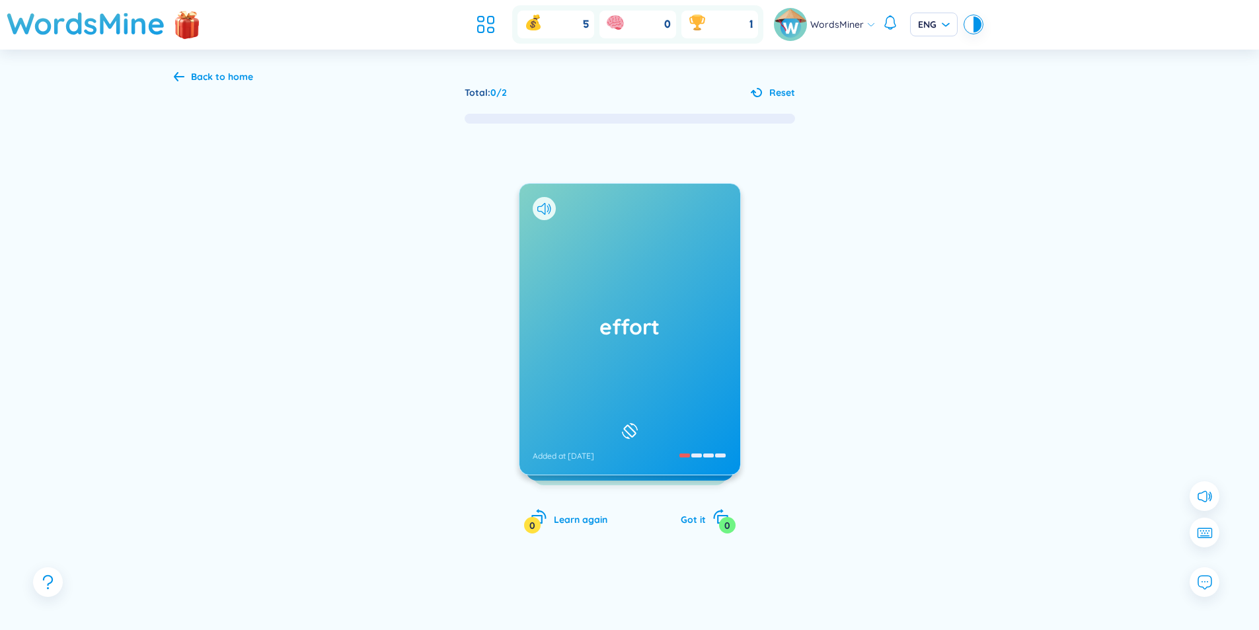
click at [641, 420] on button at bounding box center [630, 431] width 22 height 22
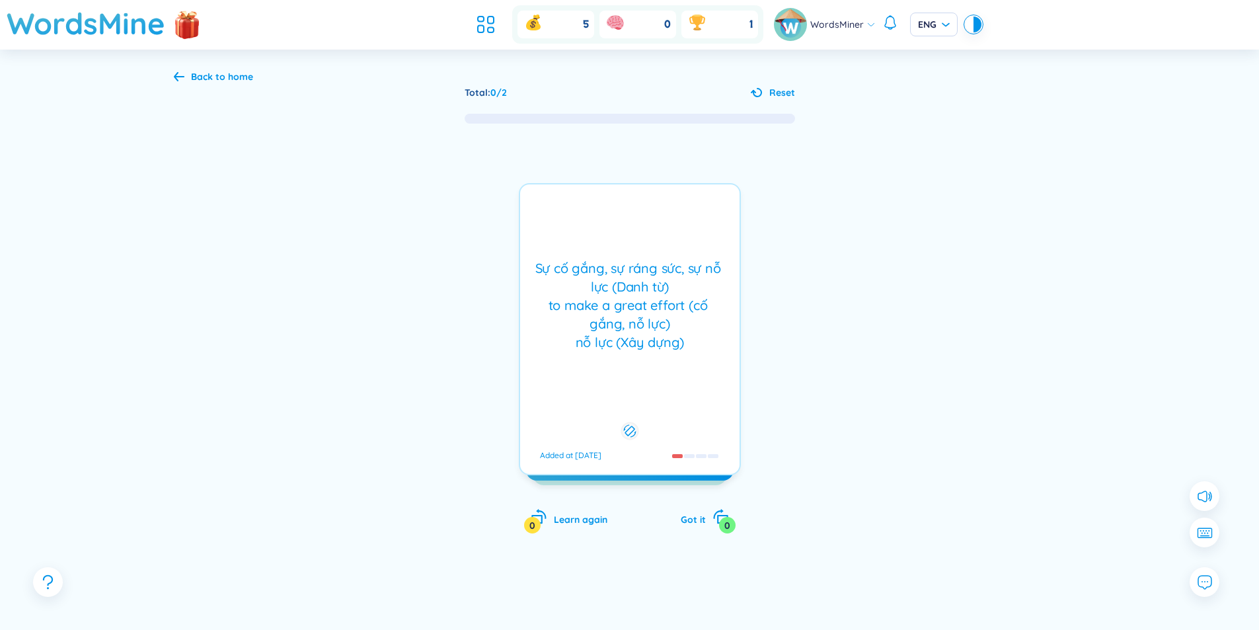
click at [641, 420] on button at bounding box center [630, 431] width 22 height 22
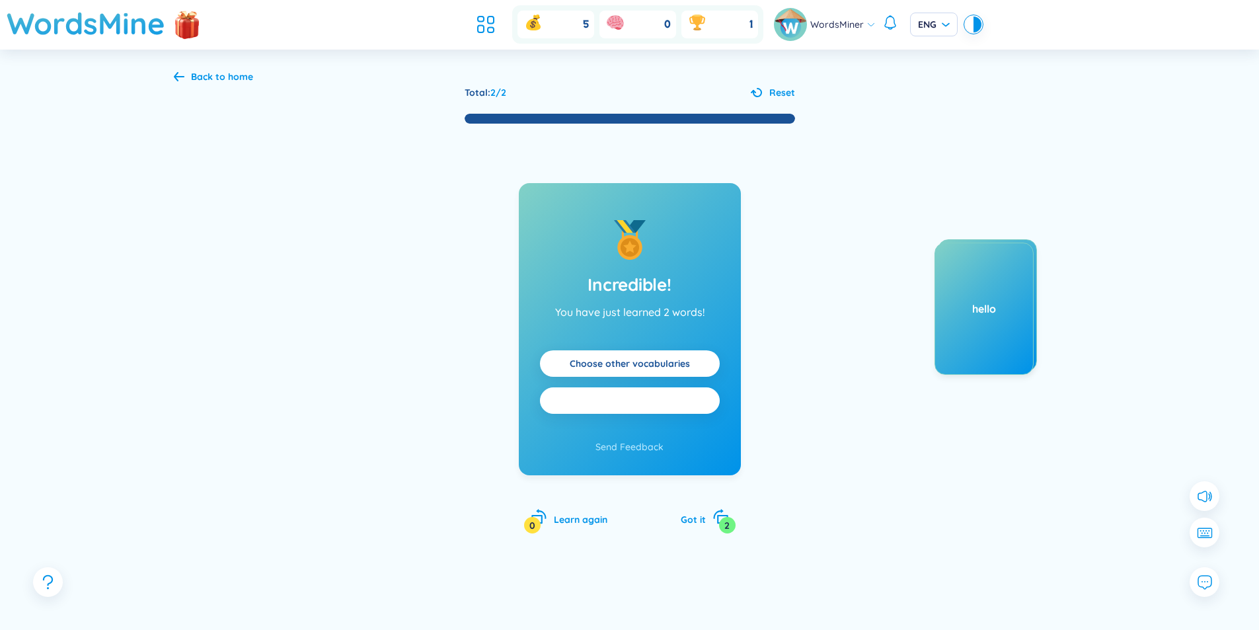
click at [666, 397] on button "Practice all" at bounding box center [630, 400] width 180 height 26
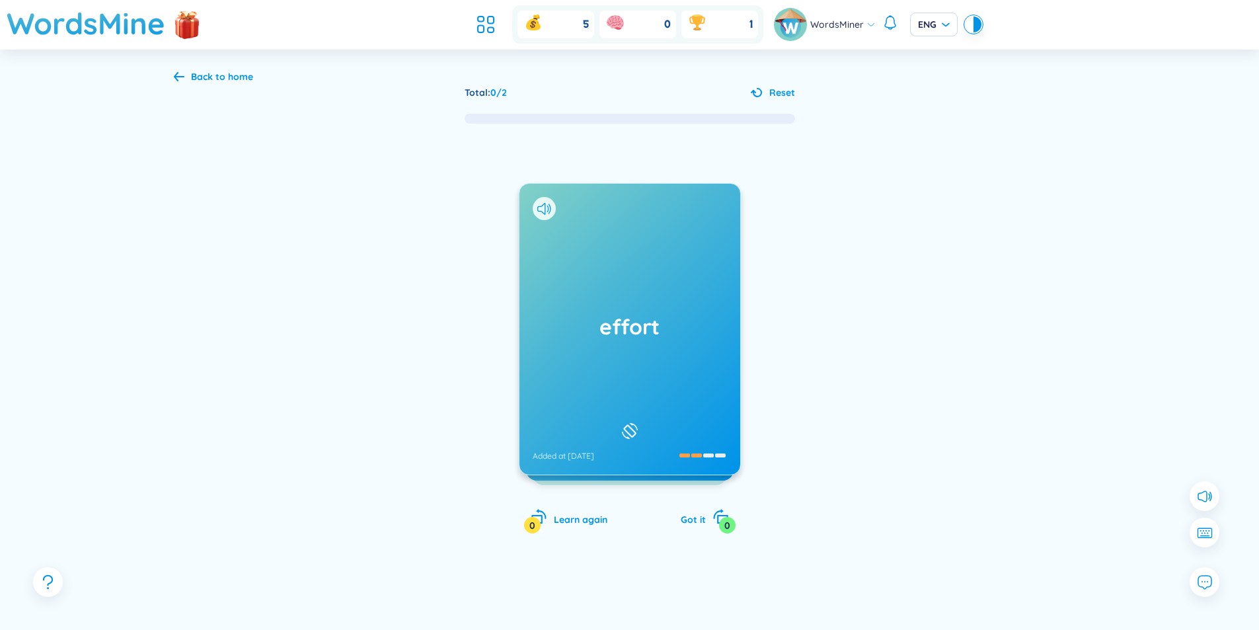
click at [764, 92] on button "Reset" at bounding box center [773, 92] width 44 height 15
click at [192, 78] on div "Back to home" at bounding box center [222, 76] width 62 height 15
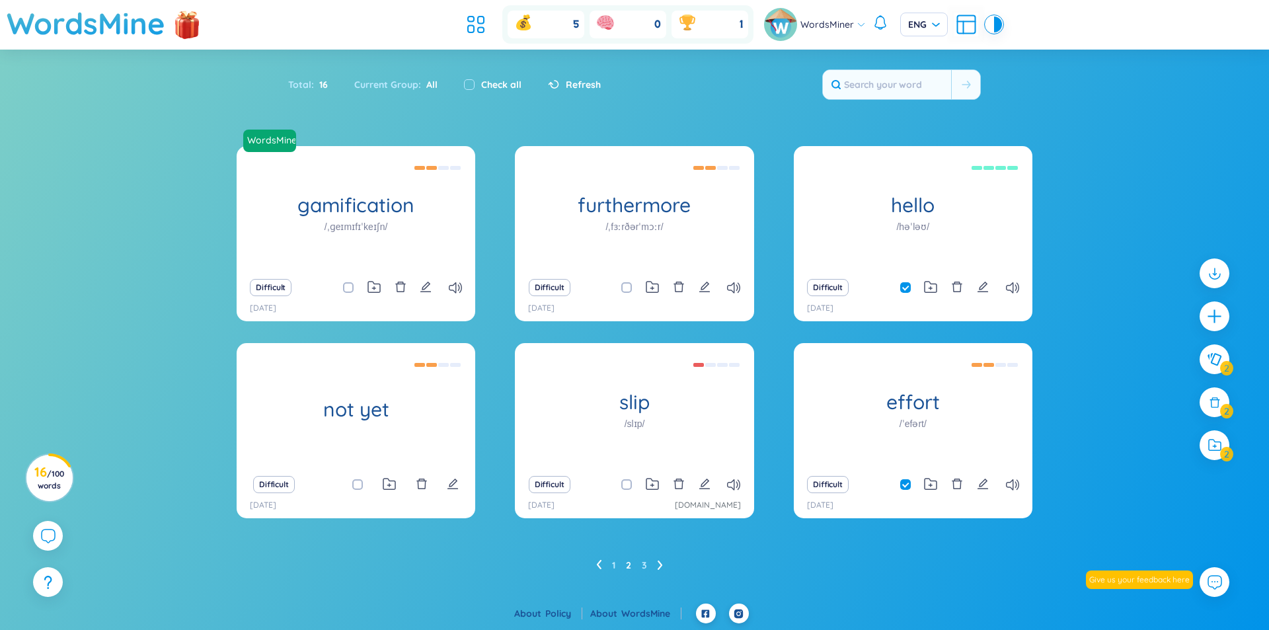
click at [478, 88] on div "Check all" at bounding box center [493, 84] width 58 height 15
click at [467, 85] on input "checkbox" at bounding box center [469, 84] width 11 height 11
checkbox input "true"
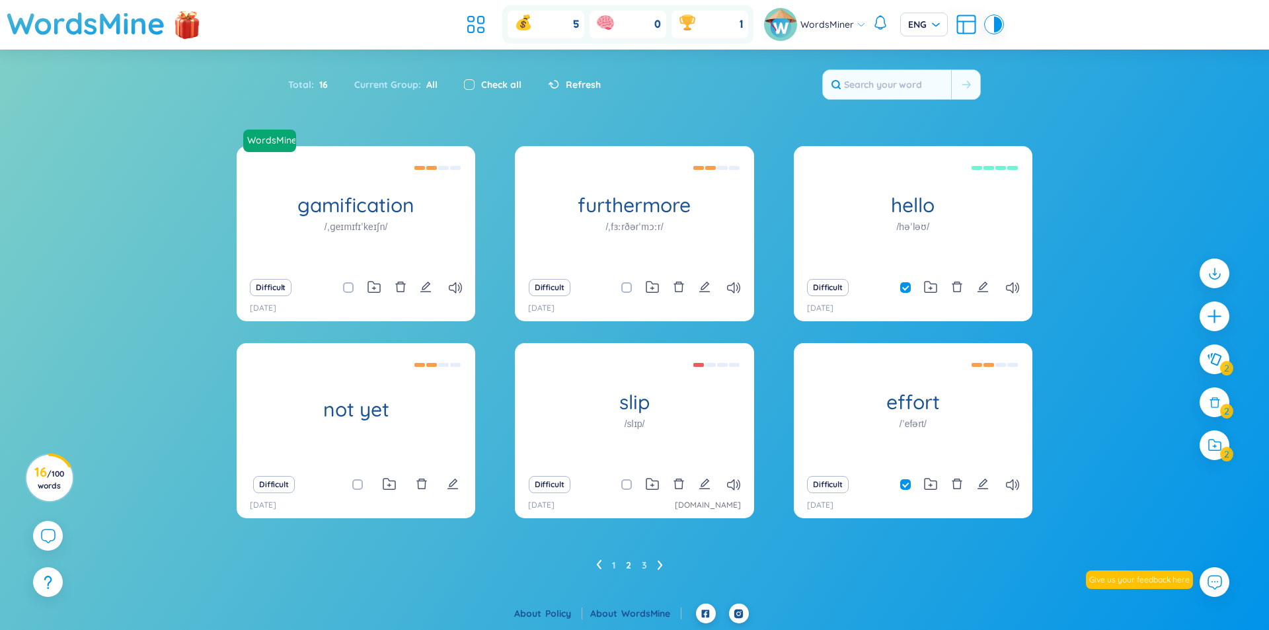
checkbox input "true"
click at [1208, 317] on icon "plus" at bounding box center [1215, 316] width 19 height 19
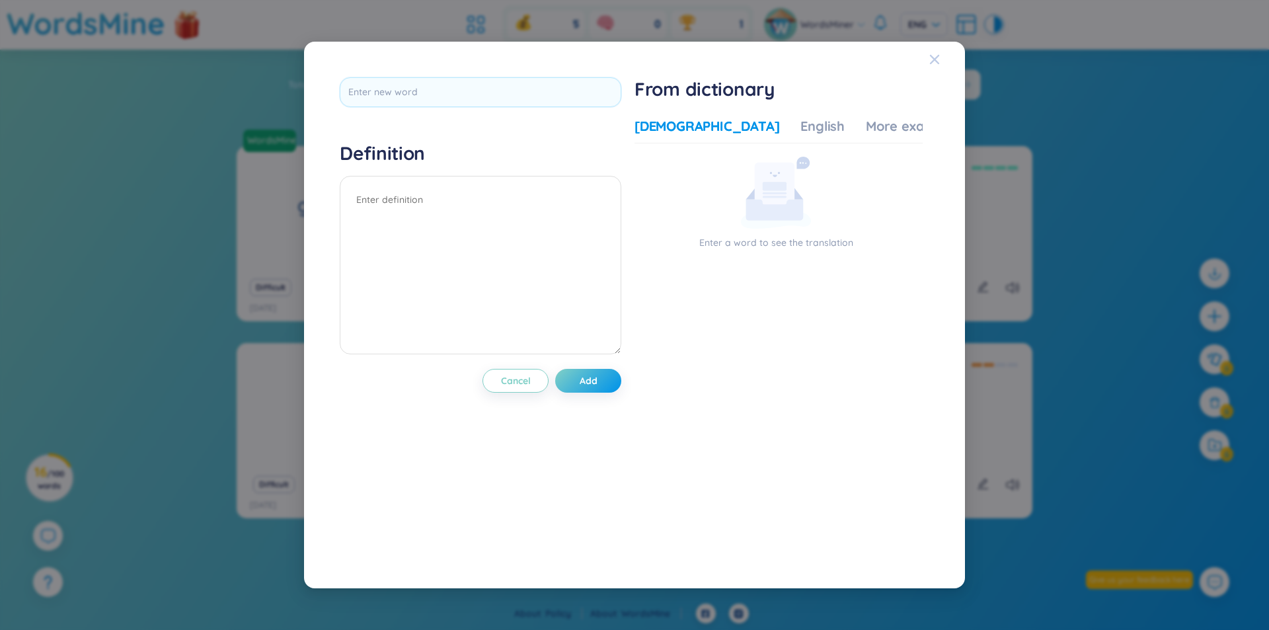
click at [933, 61] on icon "Close" at bounding box center [934, 59] width 9 height 9
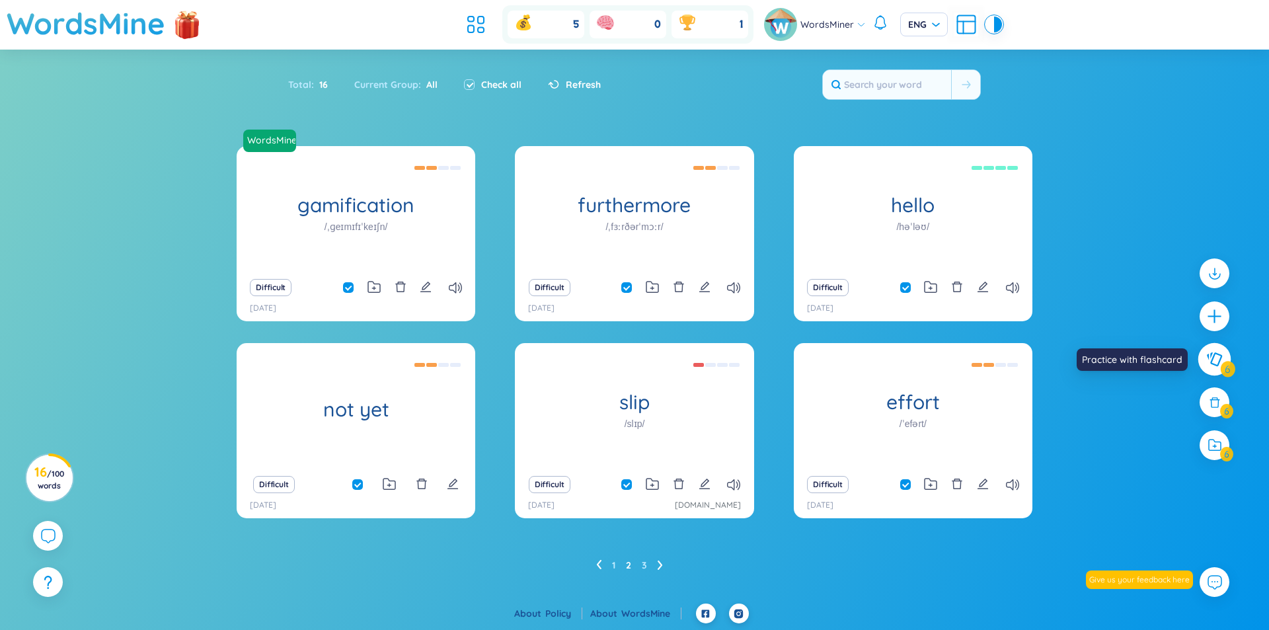
click at [1212, 358] on icon at bounding box center [1214, 359] width 15 height 14
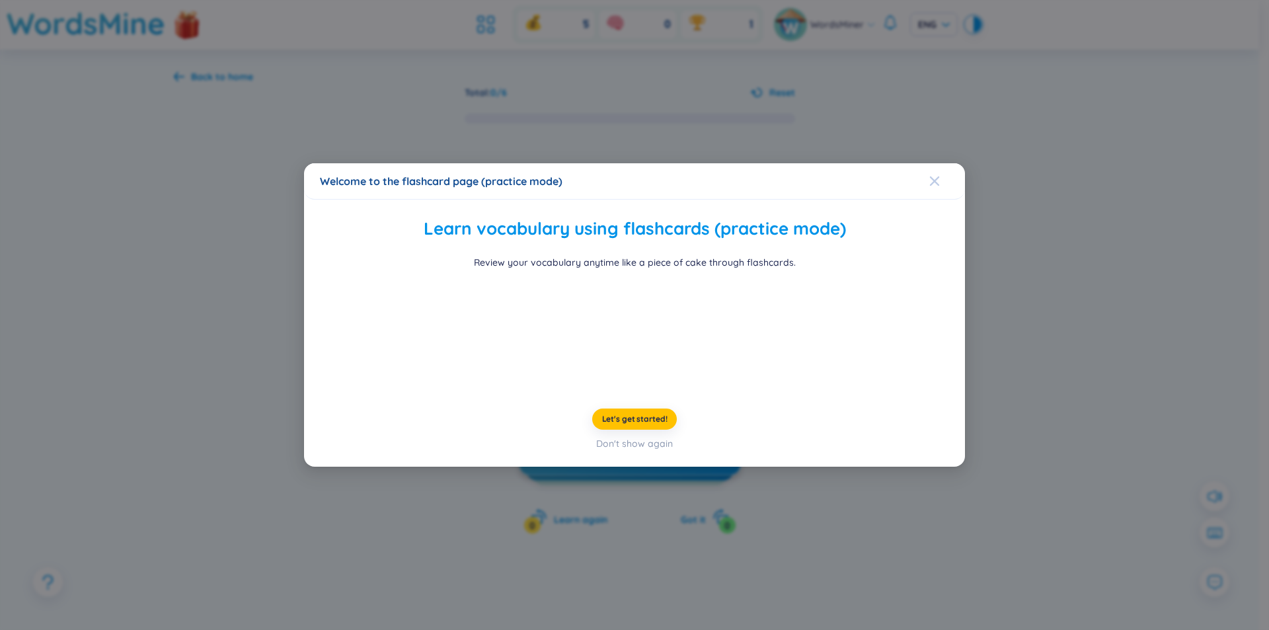
click at [937, 176] on icon "Close" at bounding box center [934, 180] width 9 height 9
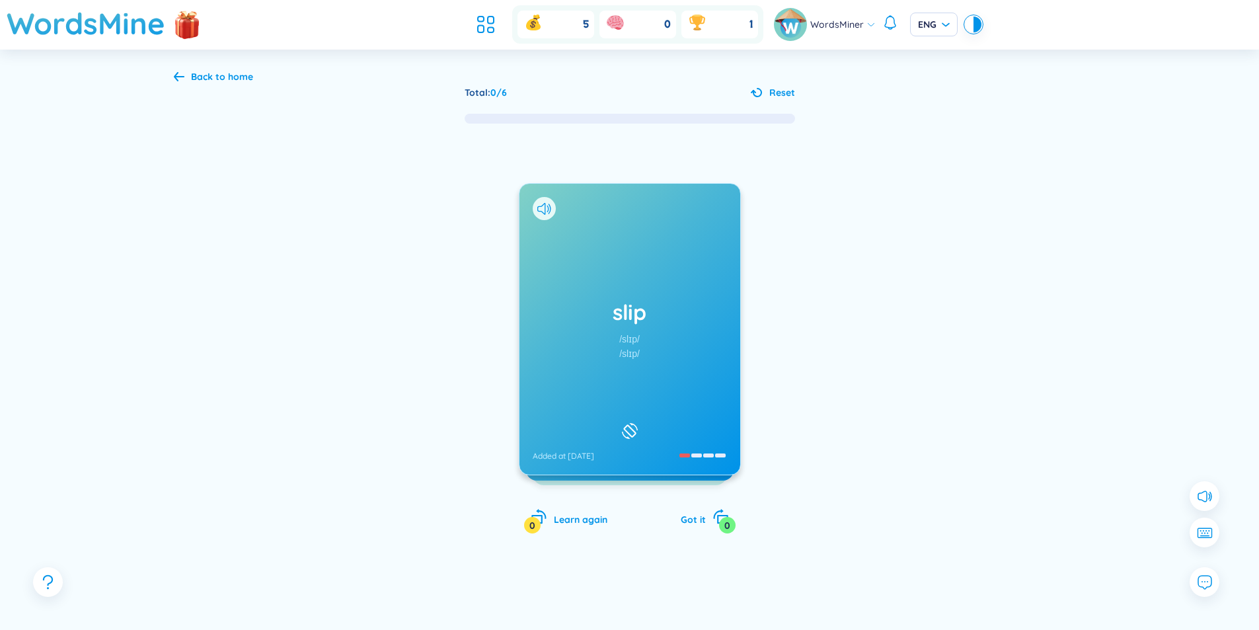
click at [664, 364] on div "slip /slɪp/ /slɪp/ Added at 29/8/2025" at bounding box center [630, 329] width 221 height 291
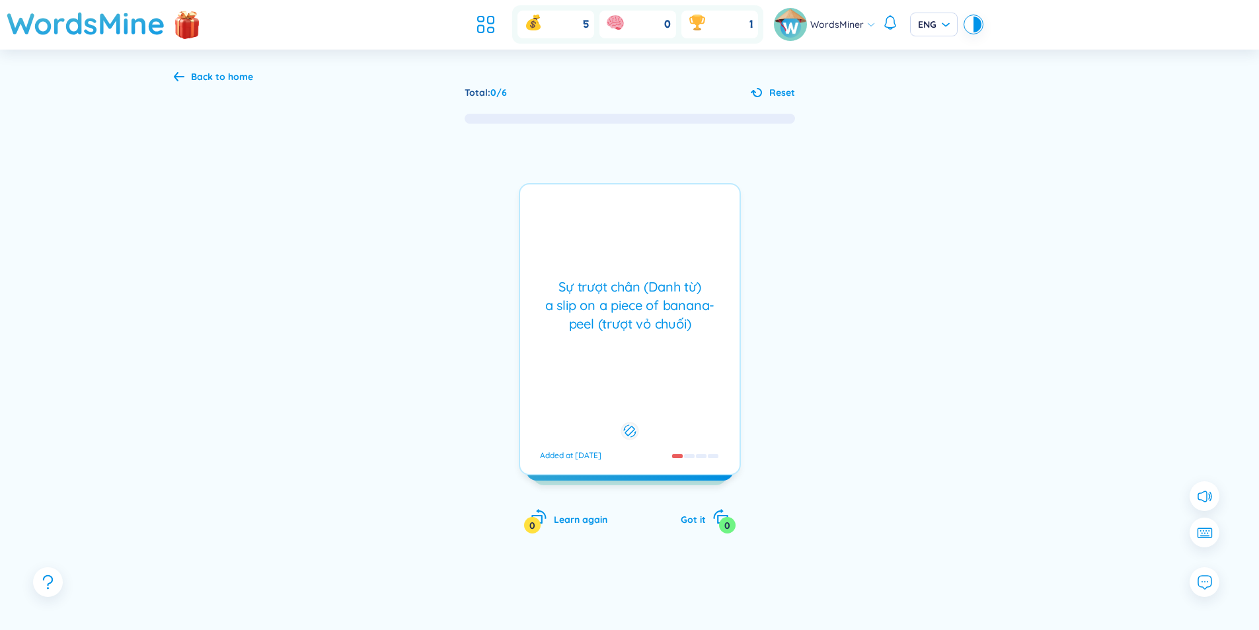
click at [664, 364] on div "Sự trượt chân (Danh từ) a slip on a piece of banana-peel (trượt vỏ chuối) Added…" at bounding box center [630, 329] width 222 height 292
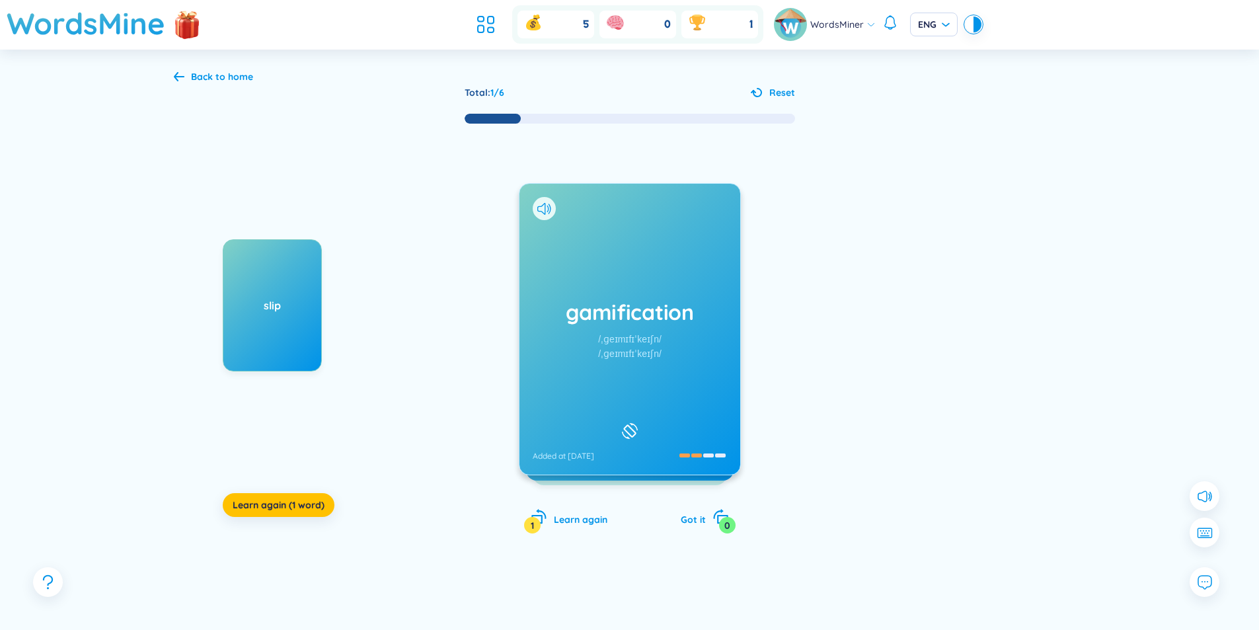
click at [652, 315] on h1 "gamification" at bounding box center [630, 311] width 194 height 29
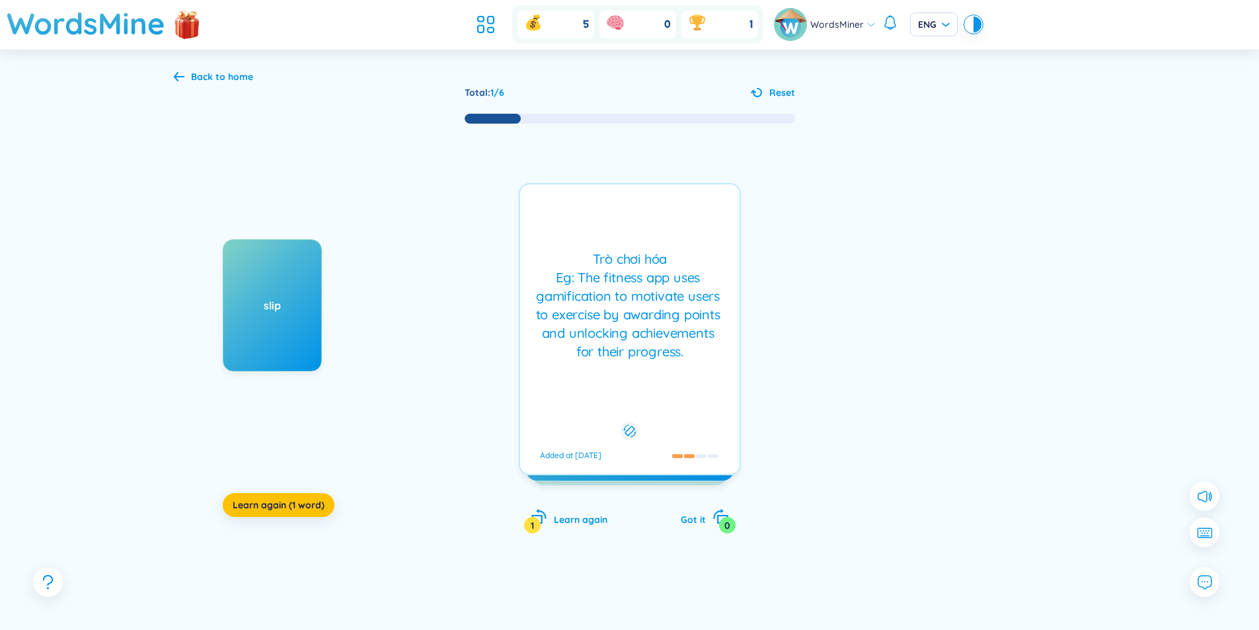
click at [652, 315] on div "Trò chơi hóa Eg: The fitness app uses gamification to motivate users to exercis…" at bounding box center [630, 305] width 206 height 111
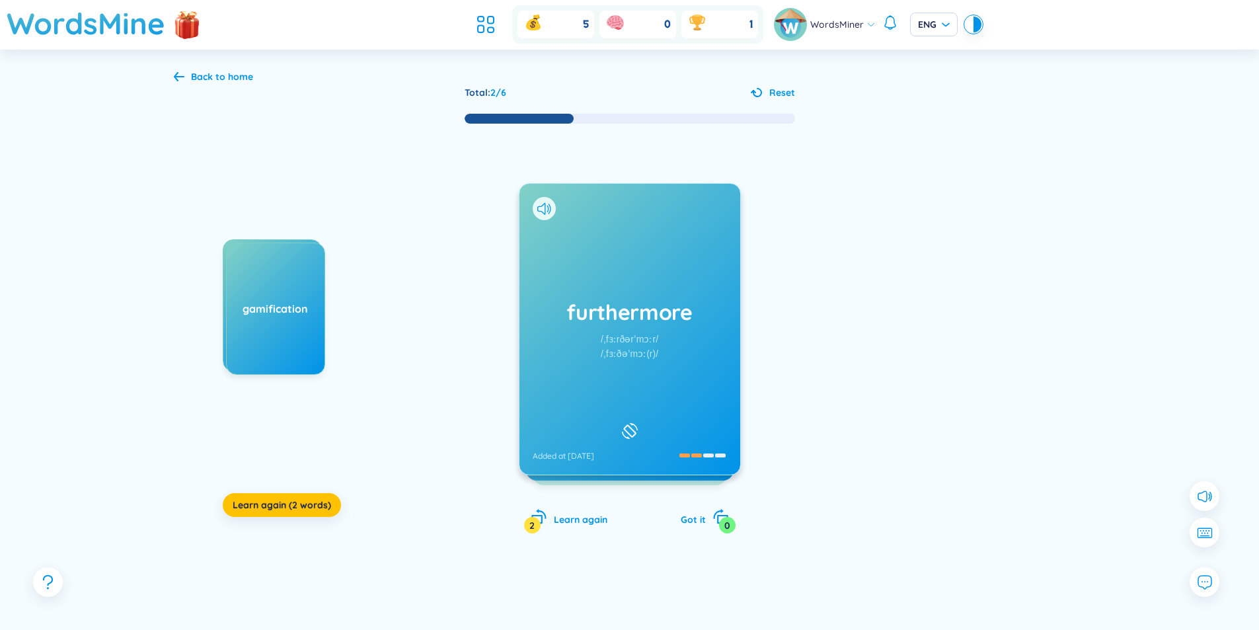
click at [639, 317] on h1 "furthermore" at bounding box center [630, 311] width 194 height 29
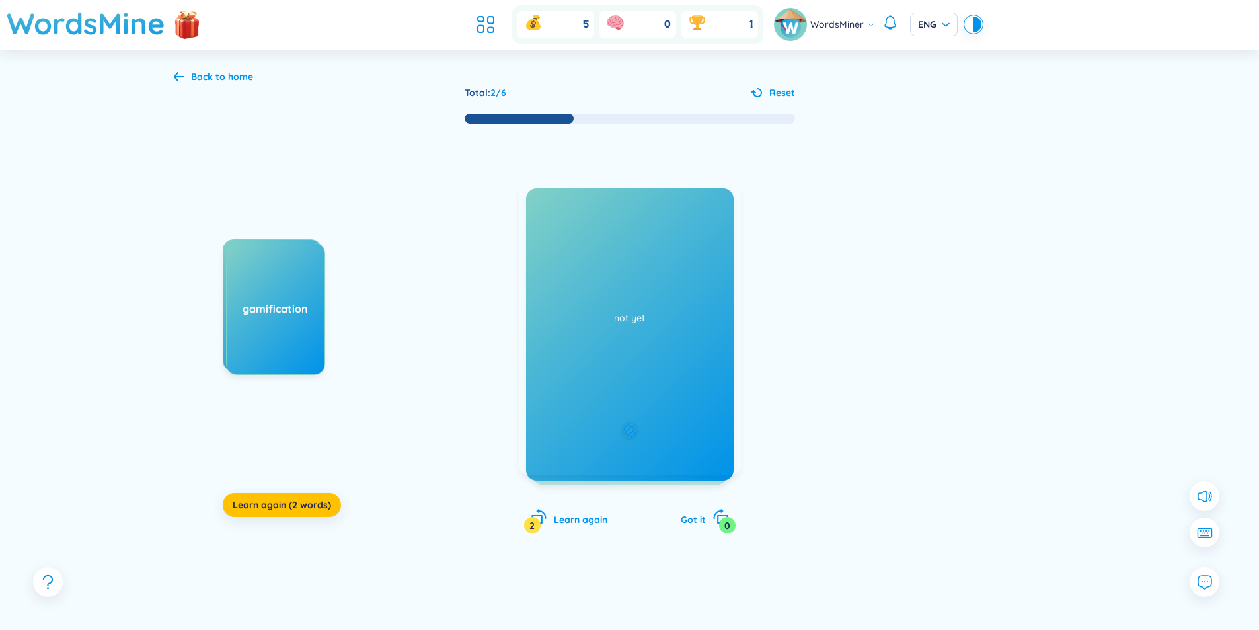
click at [637, 339] on div "Hơn nữa, vả lại (Phó từ) ngoài ra (Toán & tin) Added at 30/8/2025" at bounding box center [630, 329] width 222 height 292
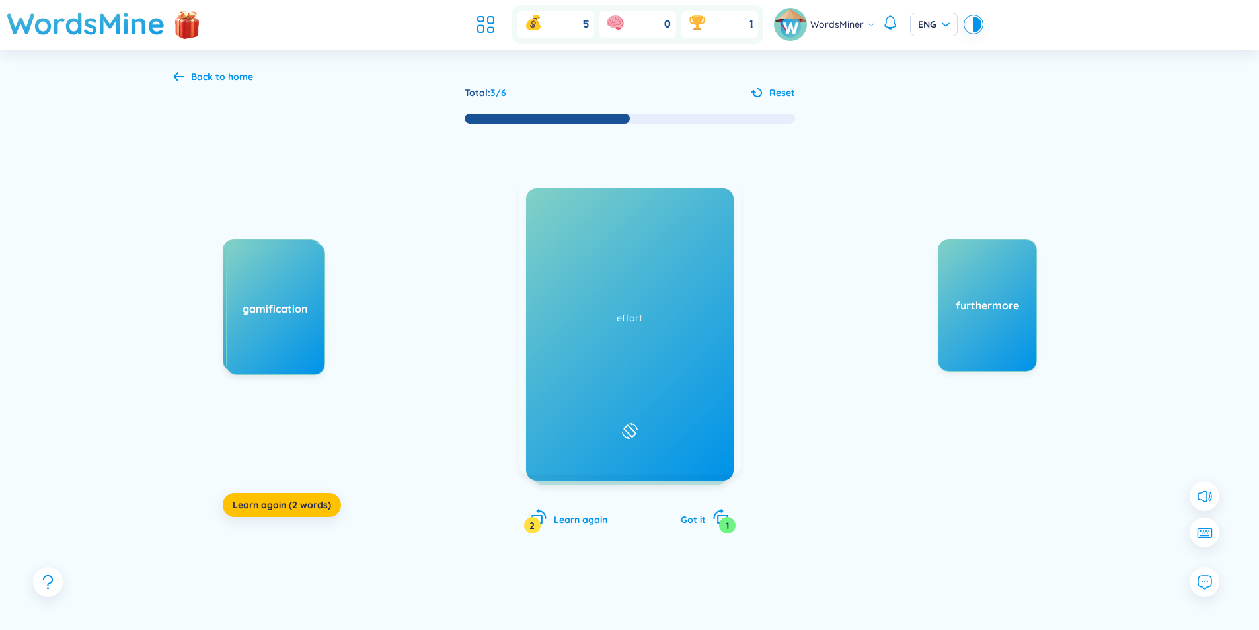
click at [623, 336] on h1 "not yet" at bounding box center [630, 326] width 194 height 29
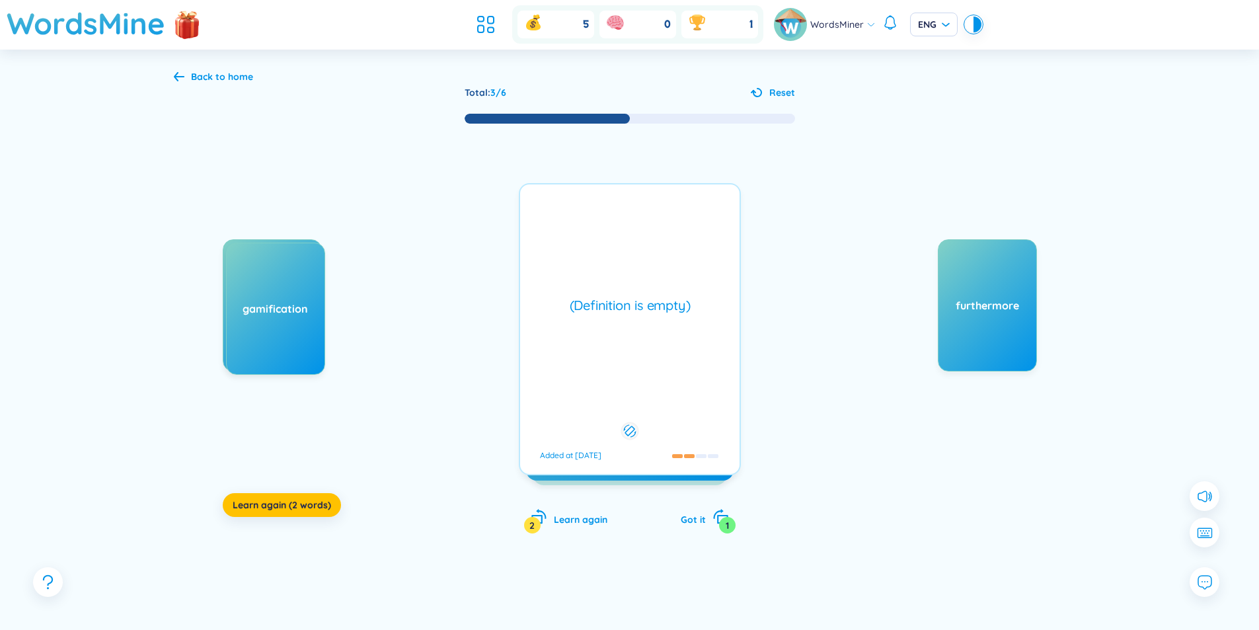
click at [623, 336] on div "not yet Added at 30/8/2025 (Definition is empty) Added at 30/8/2025" at bounding box center [630, 329] width 222 height 292
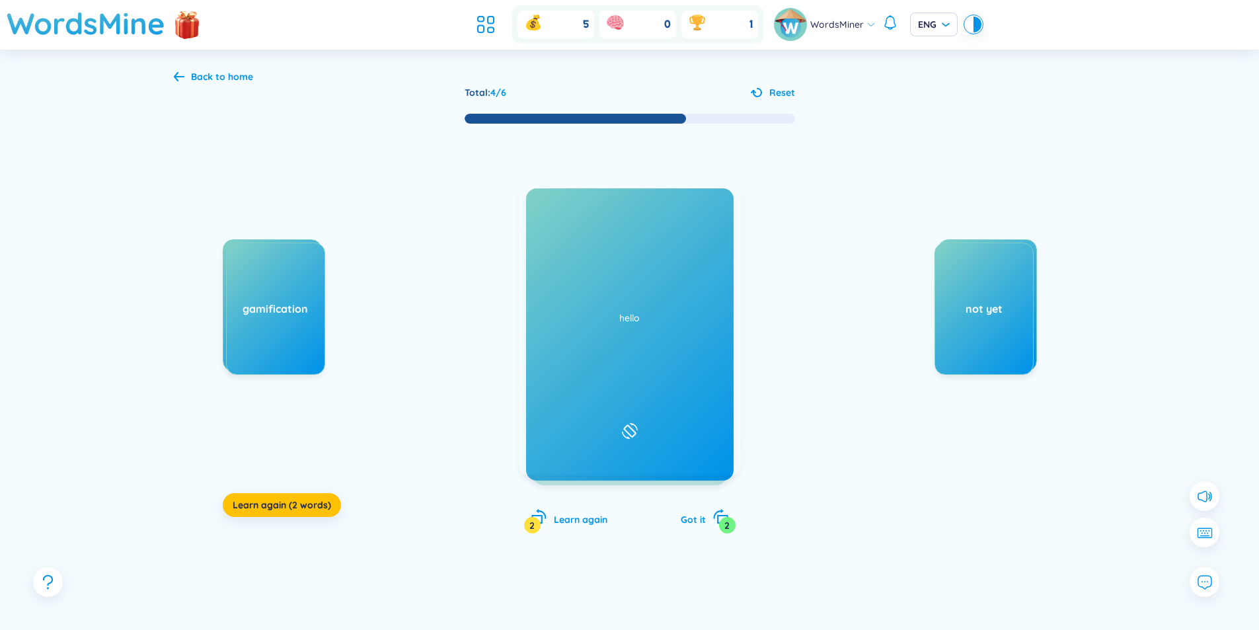
click at [643, 329] on div "effort /ˈefərt/ /ˈefət/ Added at 30/8/2025" at bounding box center [630, 329] width 221 height 291
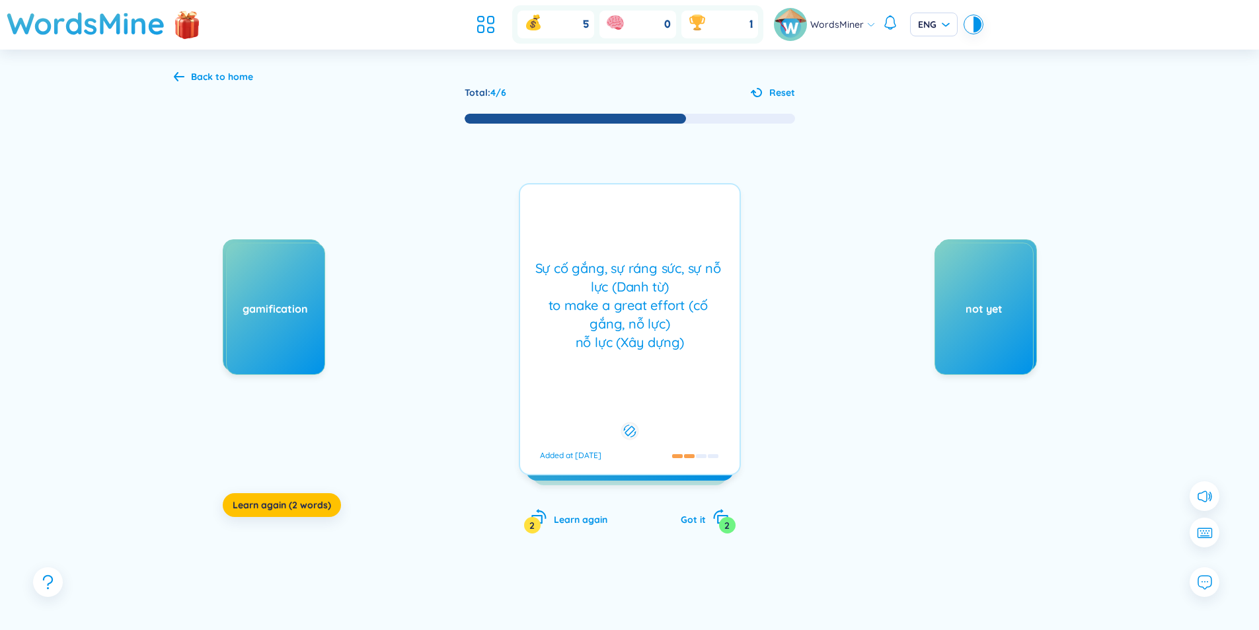
click at [643, 329] on div "Sự cố gắng, sự ráng sức, sự nỗ lực (Danh từ) to make a great effort (cố gắng, n…" at bounding box center [630, 305] width 206 height 93
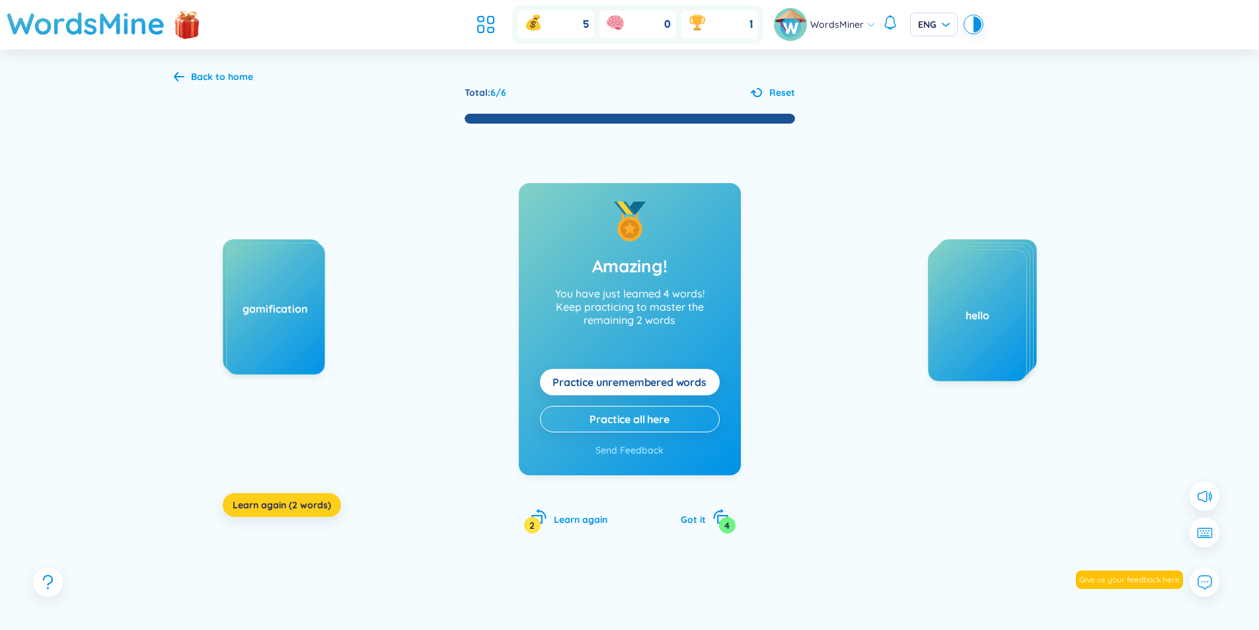
click at [303, 506] on span "Learn again (2 words)" at bounding box center [282, 504] width 98 height 13
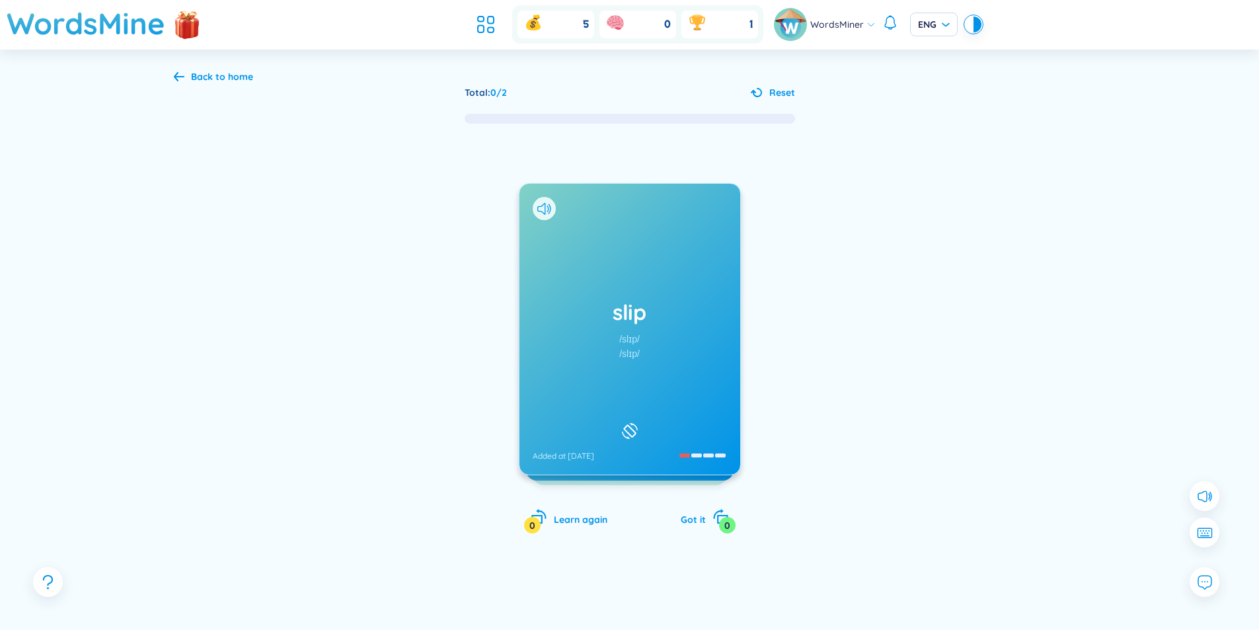
click at [617, 342] on div "slip /slɪp/ /slɪp/ Added at 29/8/2025" at bounding box center [630, 329] width 221 height 291
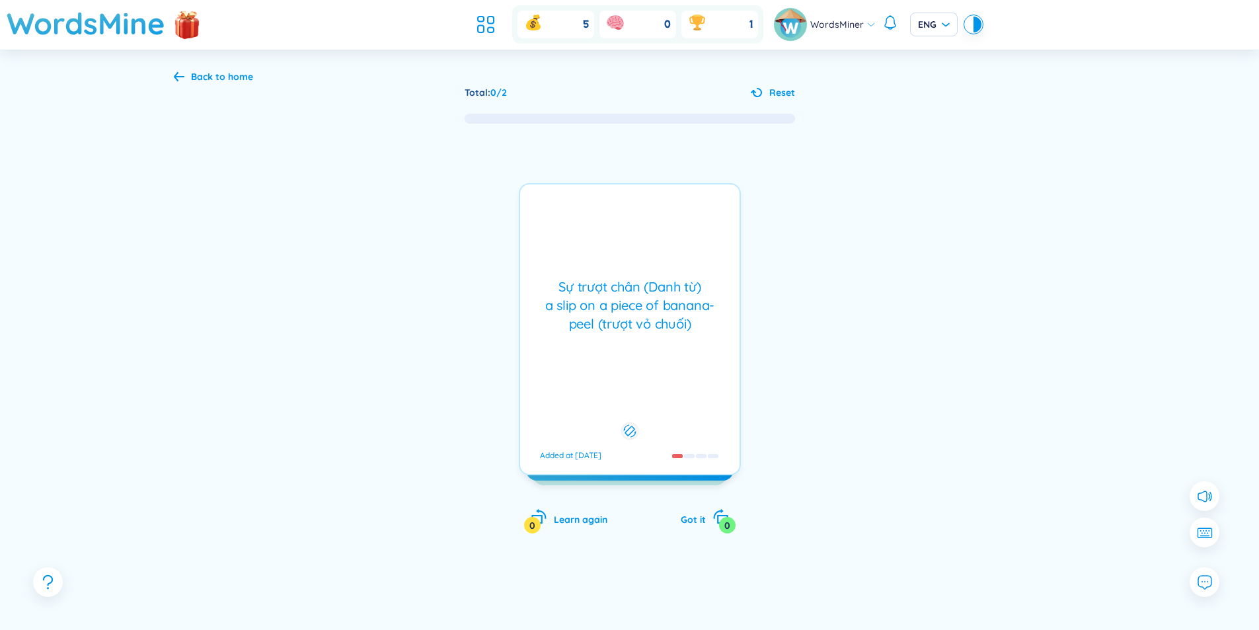
click at [617, 342] on div "Sự trượt chân (Danh từ) a slip on a piece of banana-peel (trượt vỏ chuối) Added…" at bounding box center [630, 329] width 222 height 292
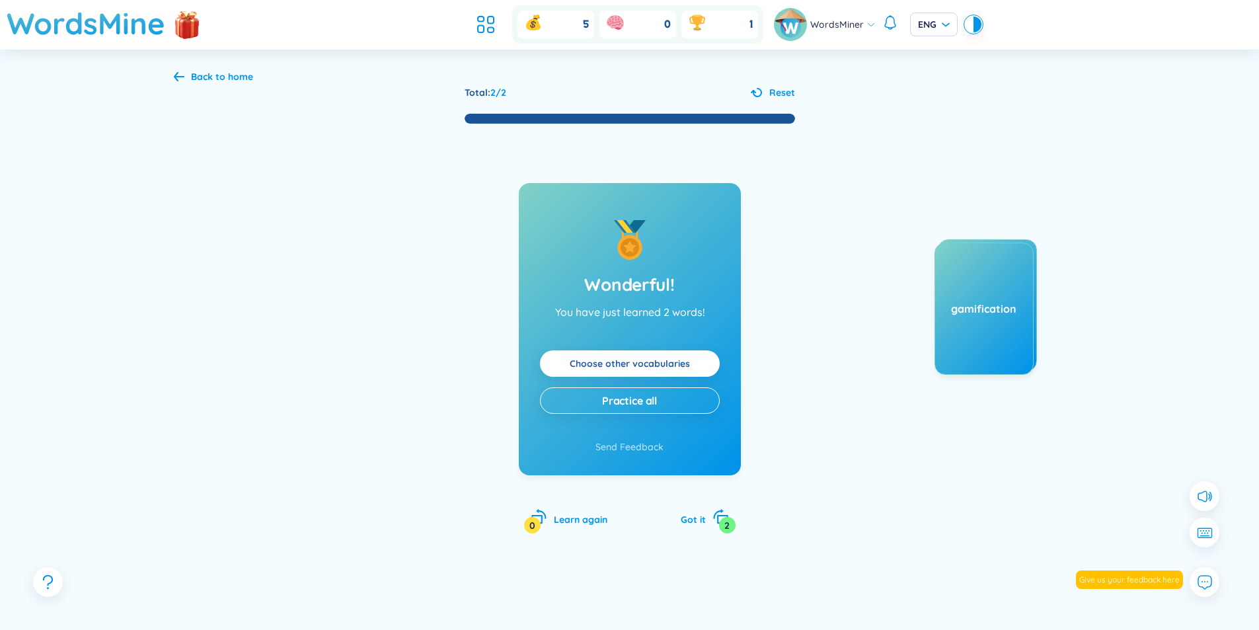
click at [647, 363] on link "Choose other vocabularies" at bounding box center [630, 363] width 120 height 15
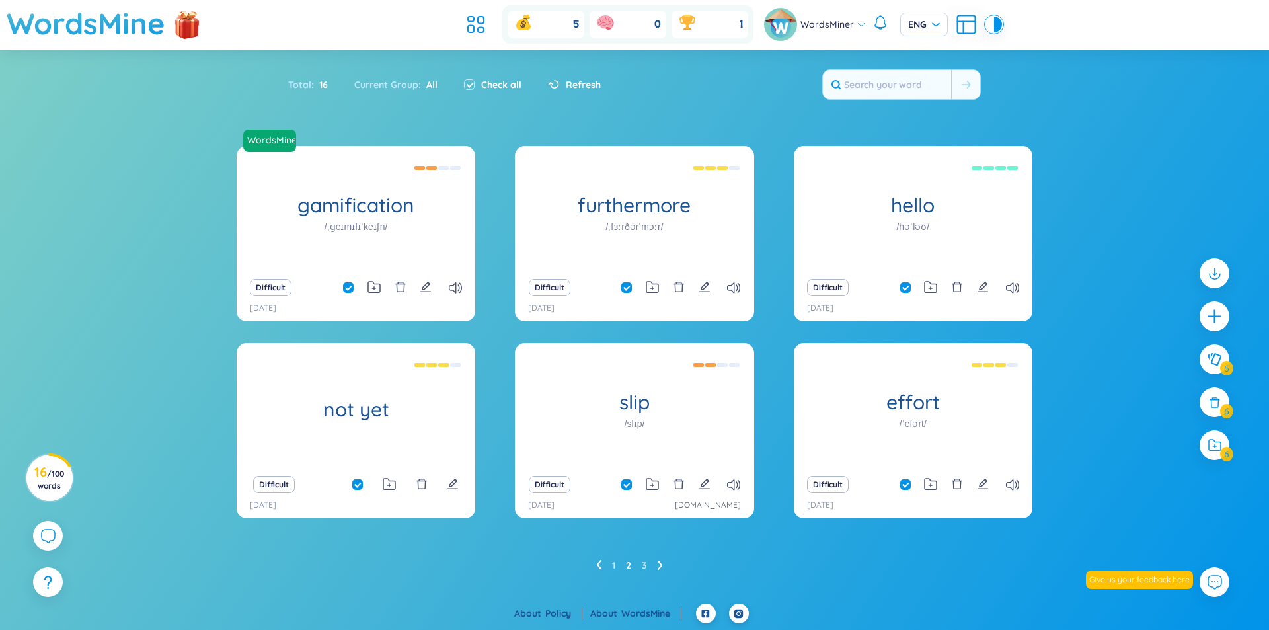
click at [991, 27] on div at bounding box center [990, 25] width 8 height 16
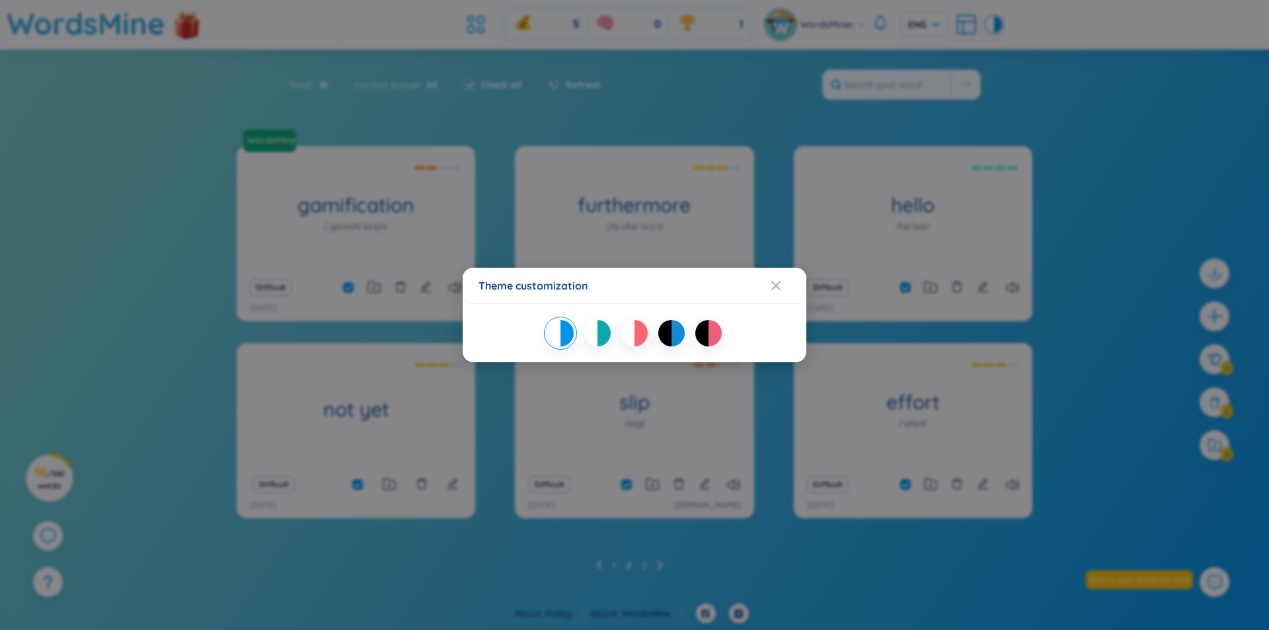
click at [589, 334] on div at bounding box center [590, 333] width 13 height 26
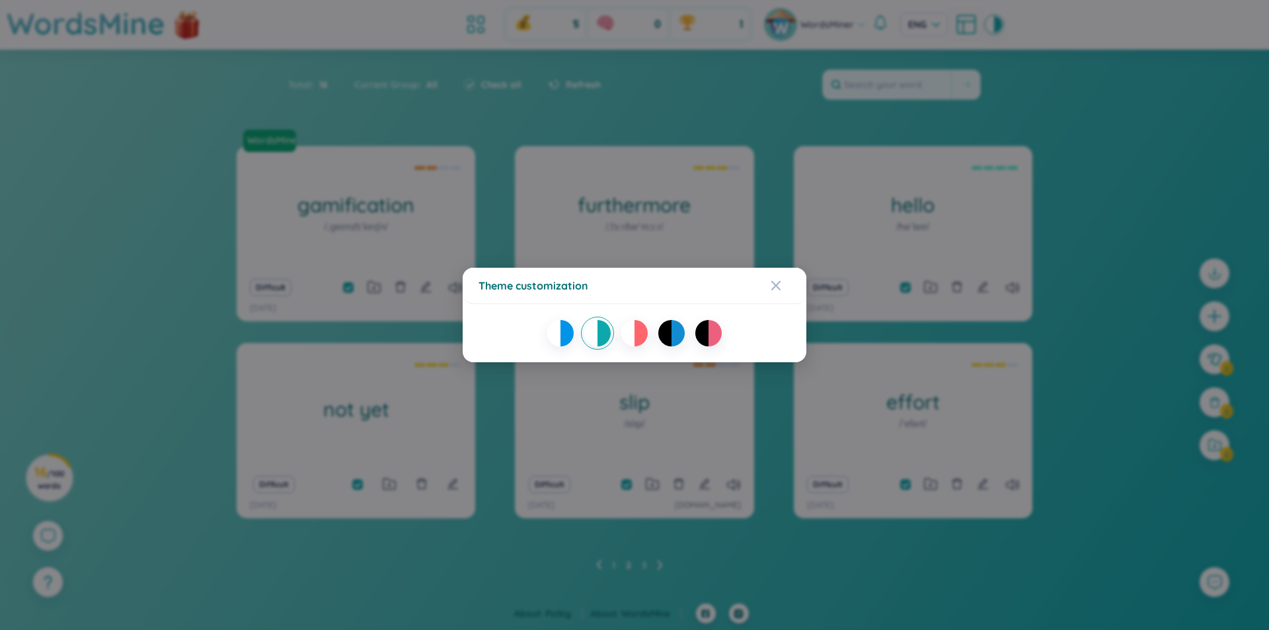
click at [680, 335] on div at bounding box center [678, 333] width 13 height 26
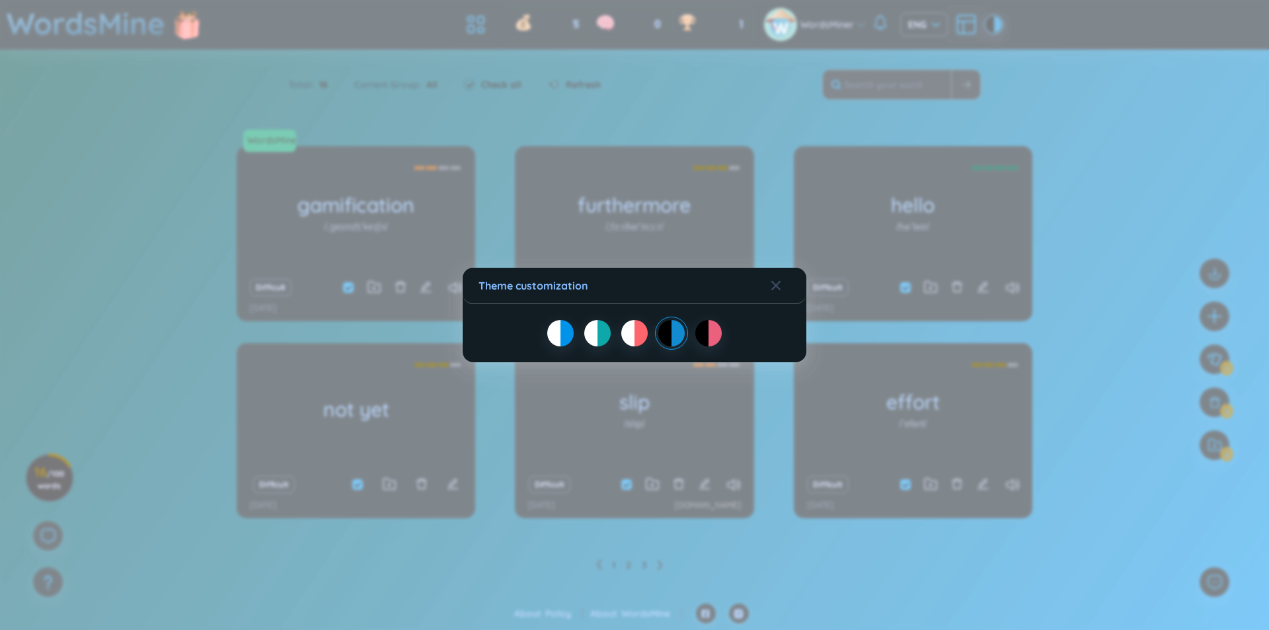
click at [720, 331] on div at bounding box center [715, 333] width 13 height 26
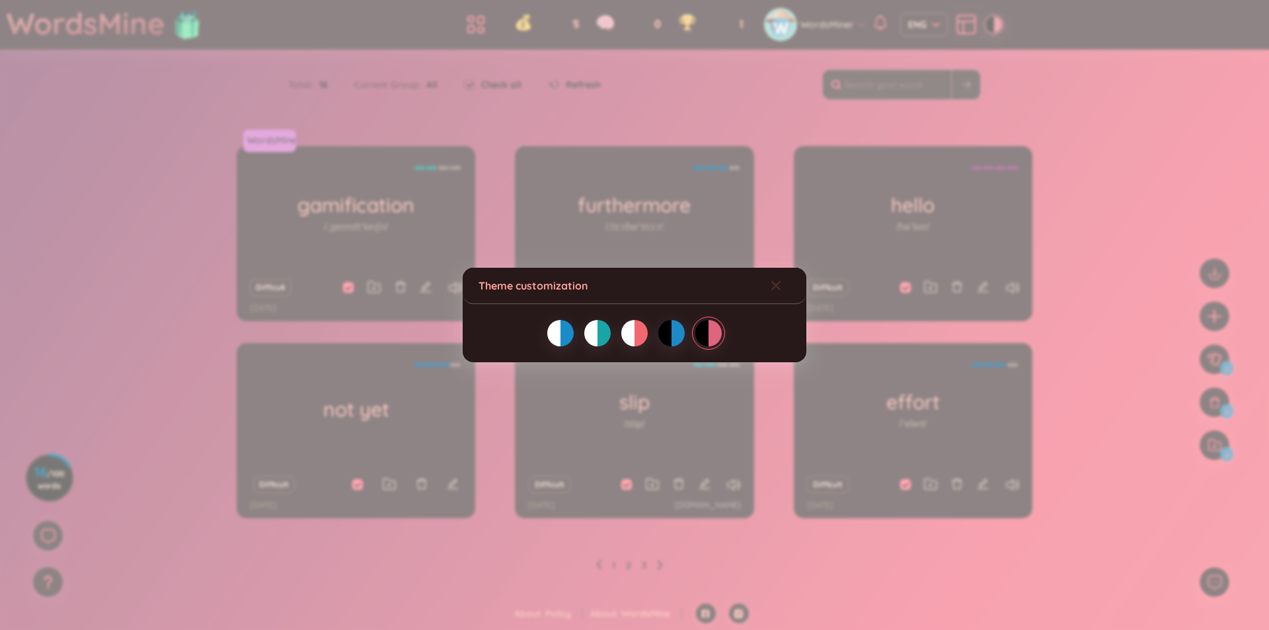
click at [781, 282] on span "Close" at bounding box center [789, 286] width 36 height 36
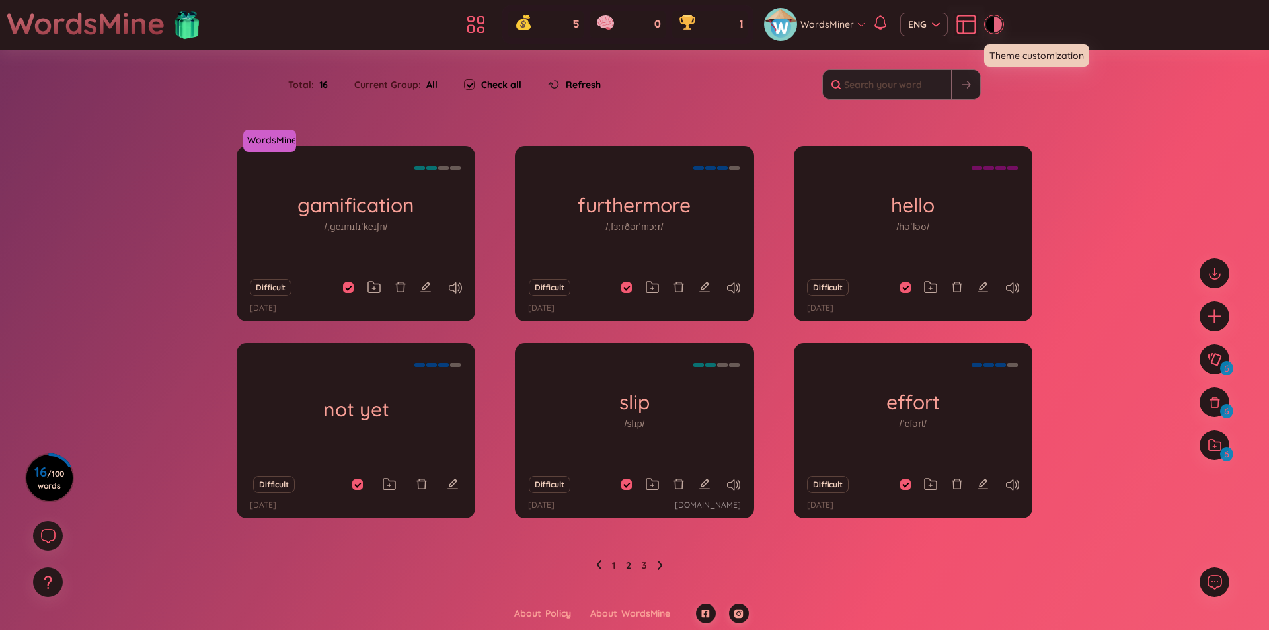
click at [988, 28] on div at bounding box center [990, 25] width 8 height 16
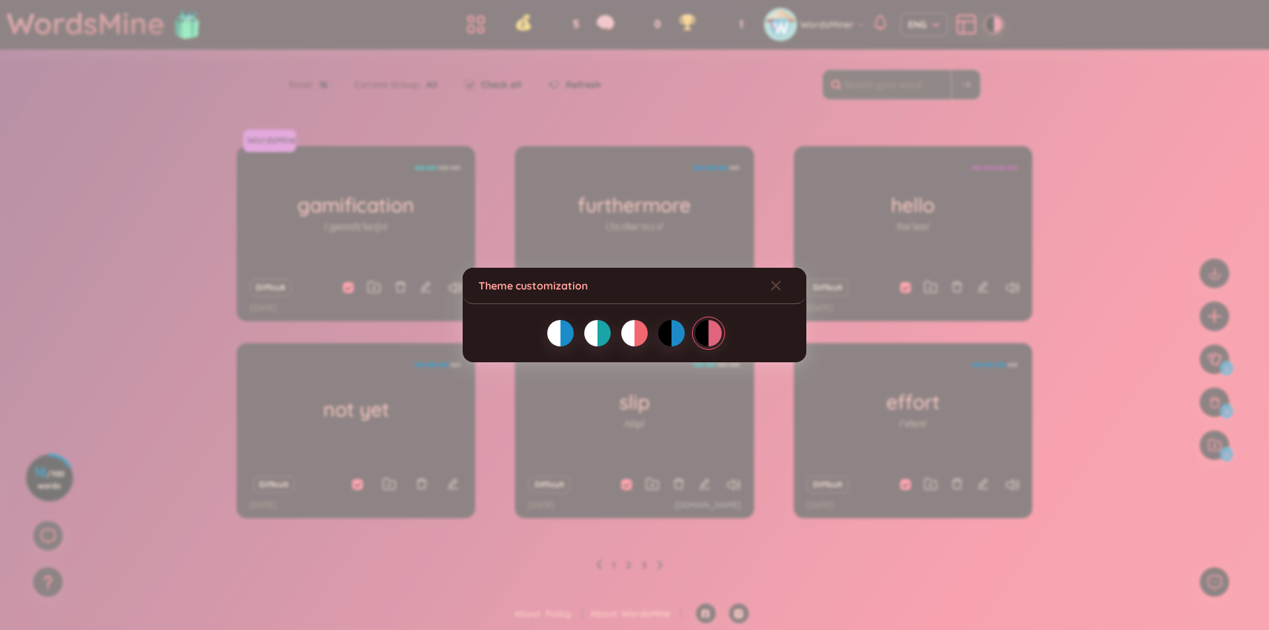
click at [551, 331] on div at bounding box center [553, 333] width 13 height 26
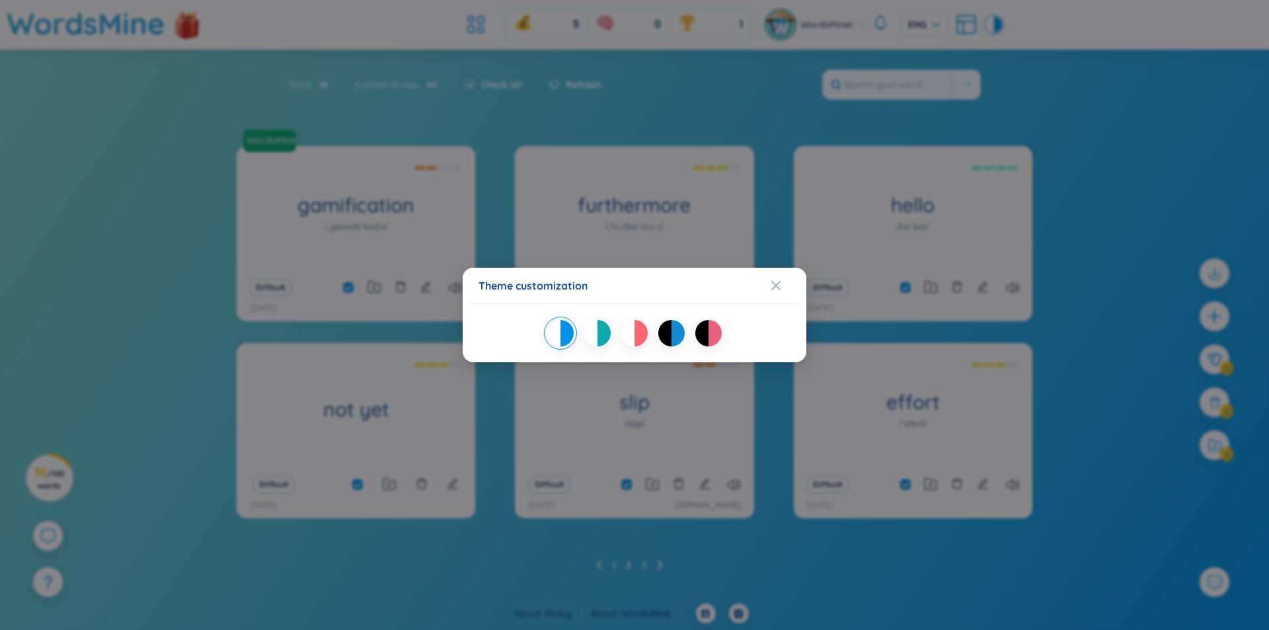
click at [767, 282] on div "Theme customization" at bounding box center [635, 285] width 312 height 15
click at [777, 281] on icon "Close" at bounding box center [776, 285] width 11 height 11
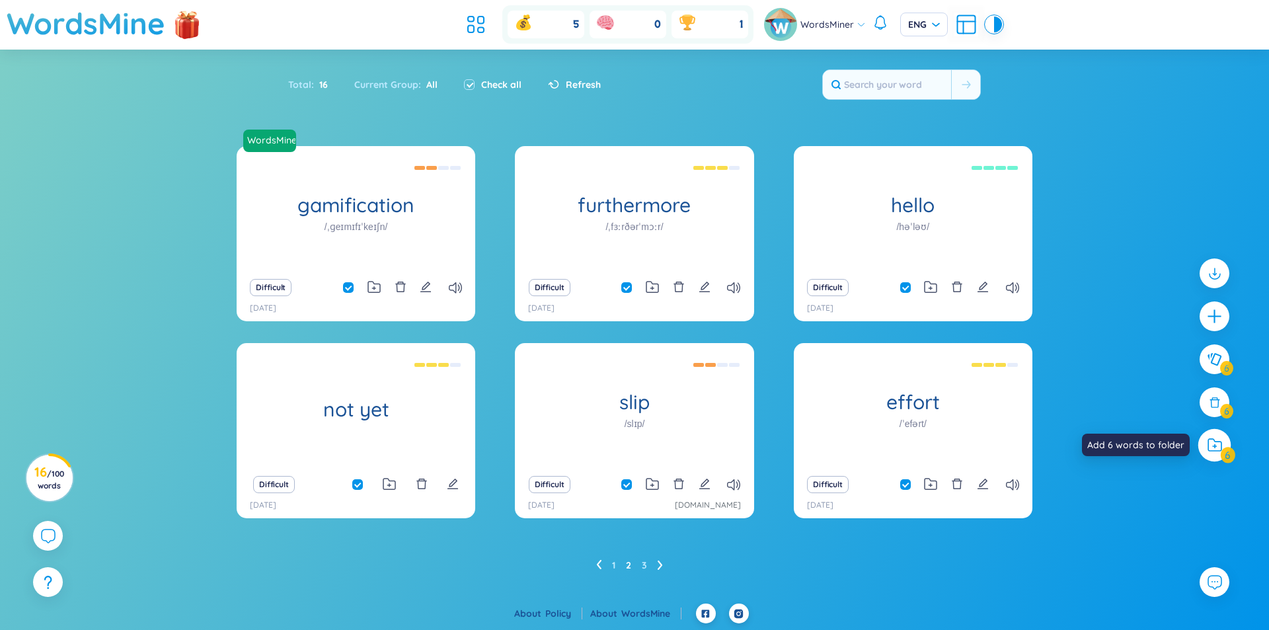
click at [1208, 442] on icon at bounding box center [1214, 445] width 13 height 12
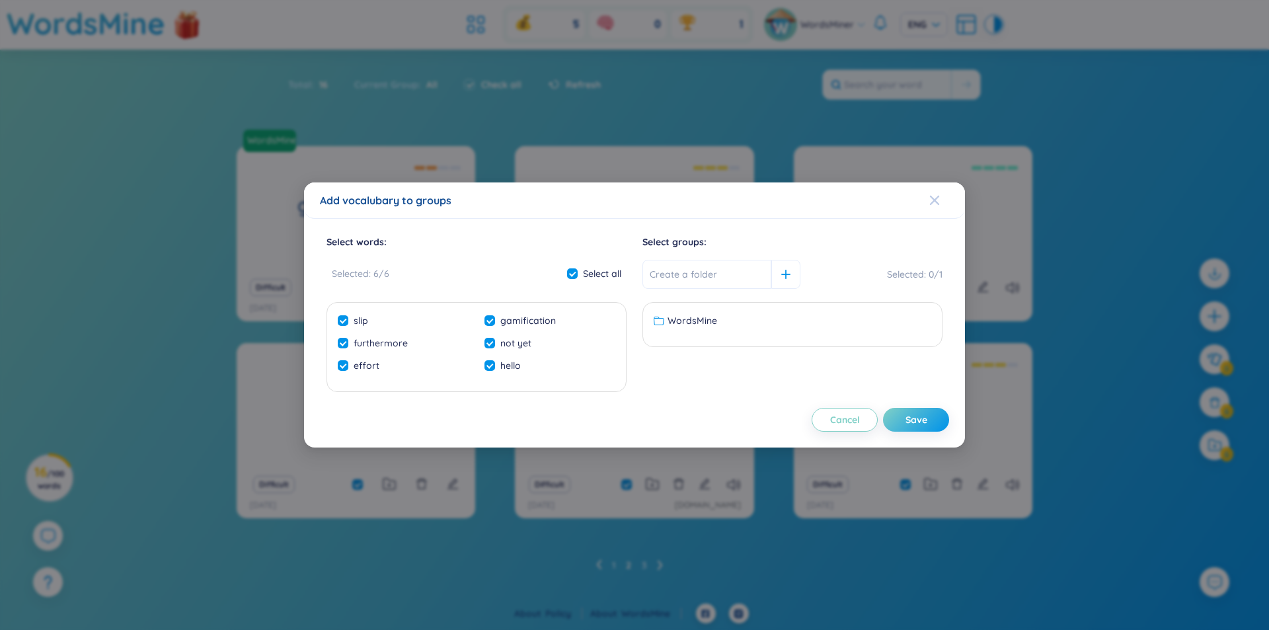
click at [941, 194] on span "Close" at bounding box center [947, 200] width 36 height 36
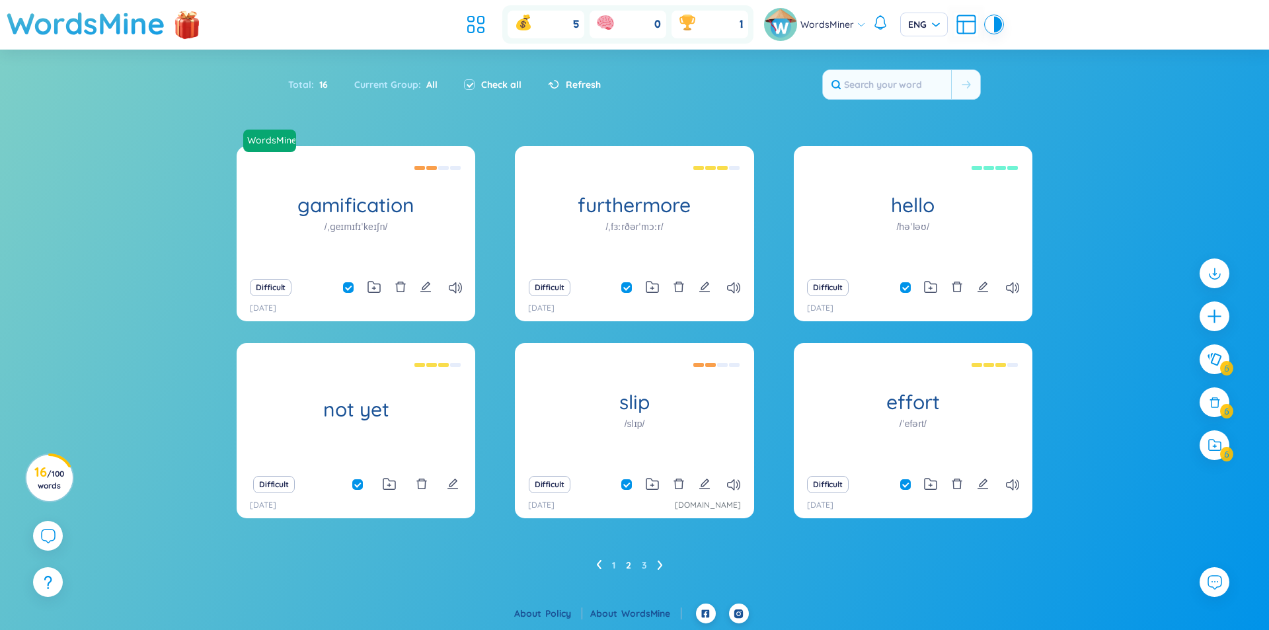
click at [658, 567] on icon at bounding box center [660, 565] width 5 height 10
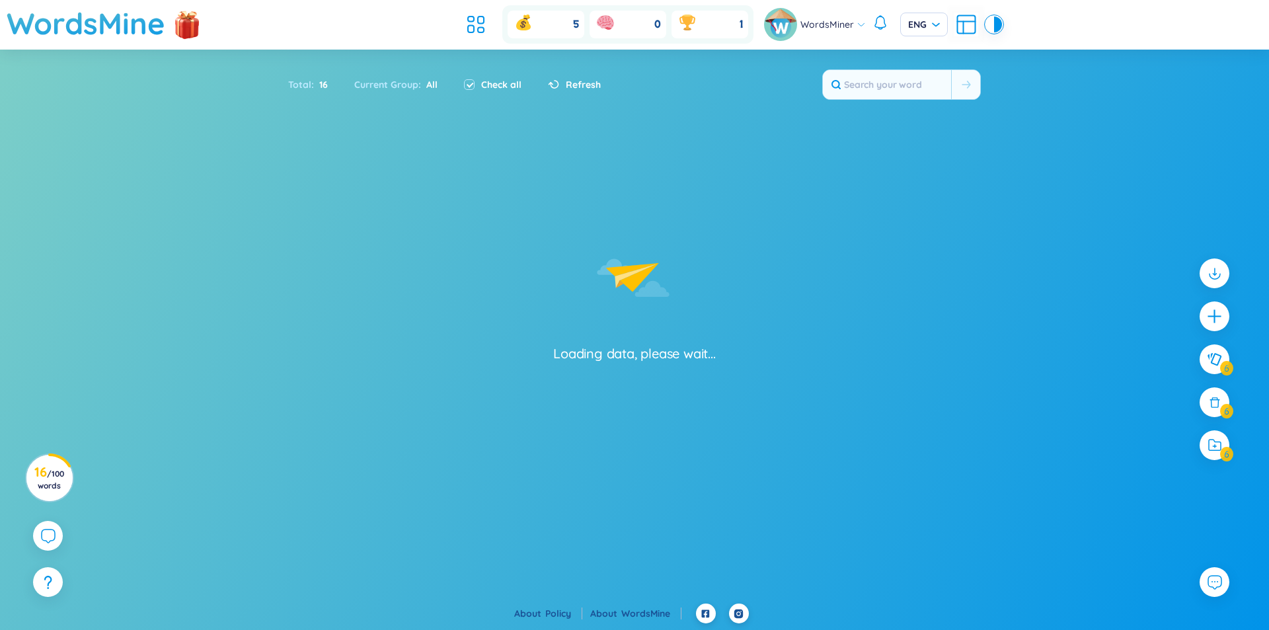
checkbox input "false"
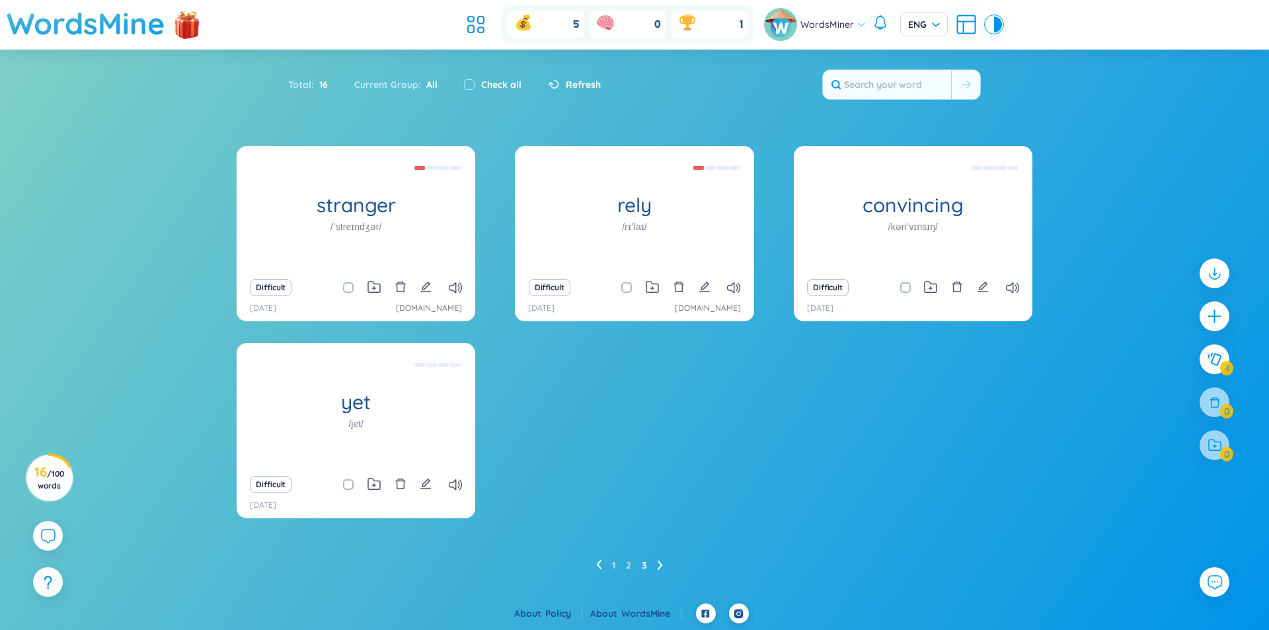
click at [589, 567] on div "1 2 3" at bounding box center [635, 565] width 796 height 21
click at [602, 563] on ul "1 2 3" at bounding box center [634, 565] width 77 height 21
click at [598, 563] on icon at bounding box center [598, 565] width 5 height 10
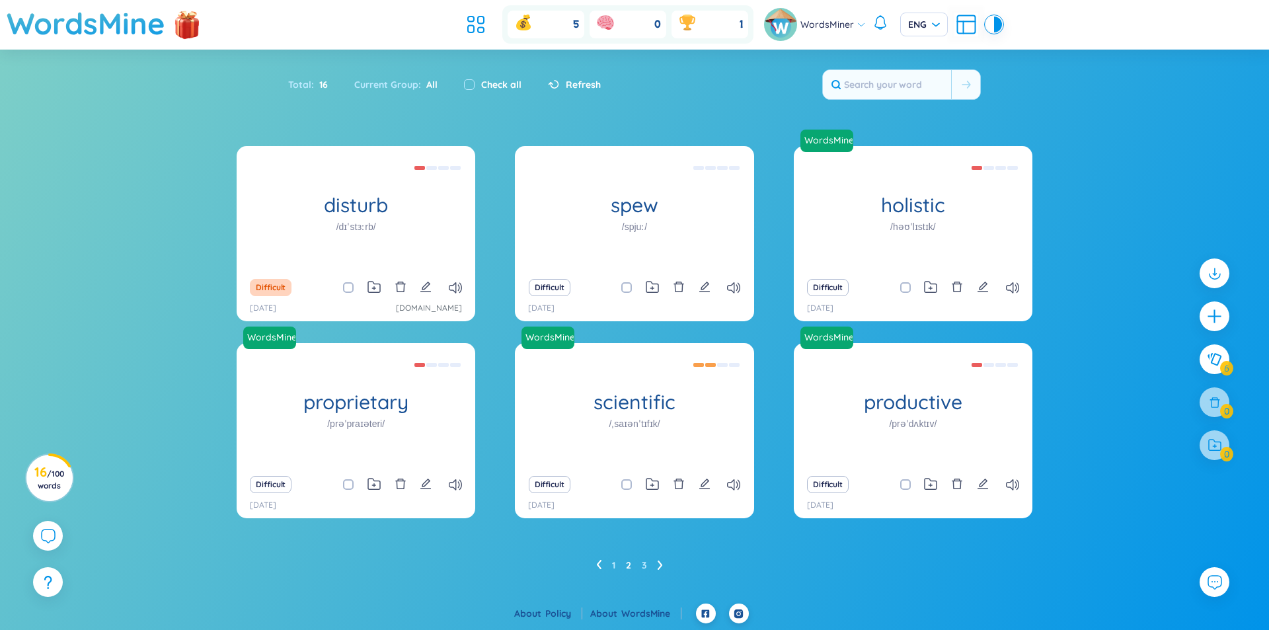
click at [598, 563] on icon at bounding box center [598, 565] width 5 height 10
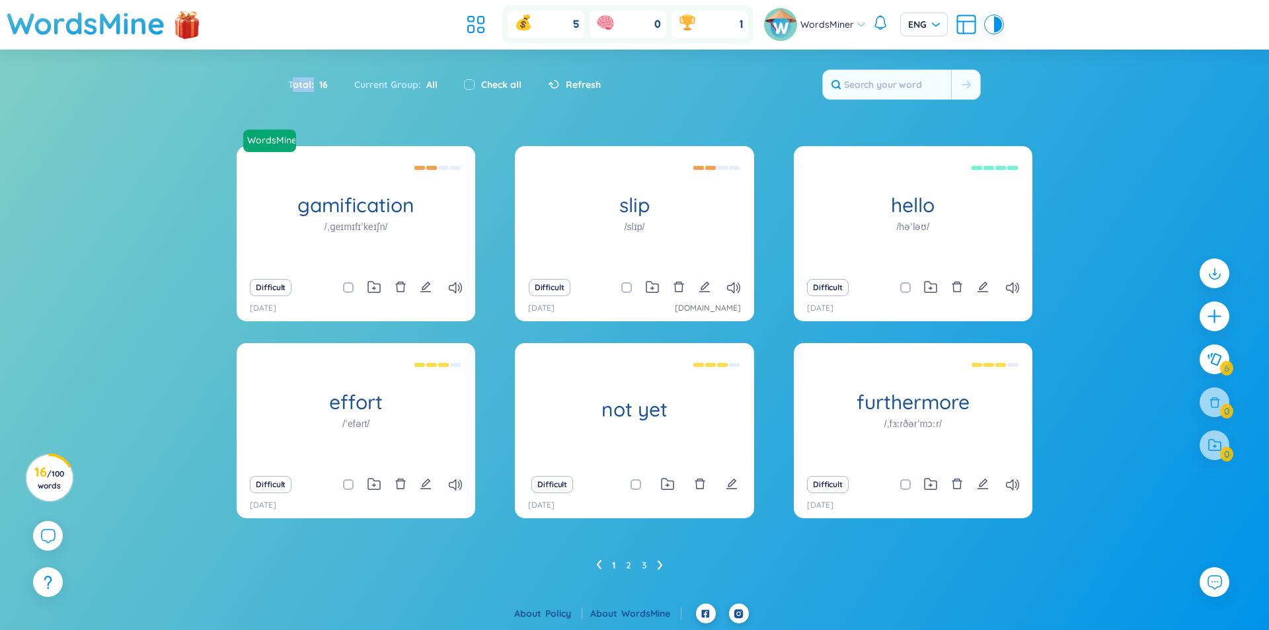
drag, startPoint x: 296, startPoint y: 88, endPoint x: 331, endPoint y: 86, distance: 35.1
click at [331, 86] on div "Total : 16" at bounding box center [314, 85] width 53 height 28
click at [308, 88] on div "Total : 16" at bounding box center [314, 85] width 53 height 28
click at [907, 87] on input "text" at bounding box center [887, 84] width 128 height 29
click at [792, 120] on section "Sort Alphabet Ascending Alphabet Descending Time-based Ascending Time-based Des…" at bounding box center [634, 326] width 1269 height 553
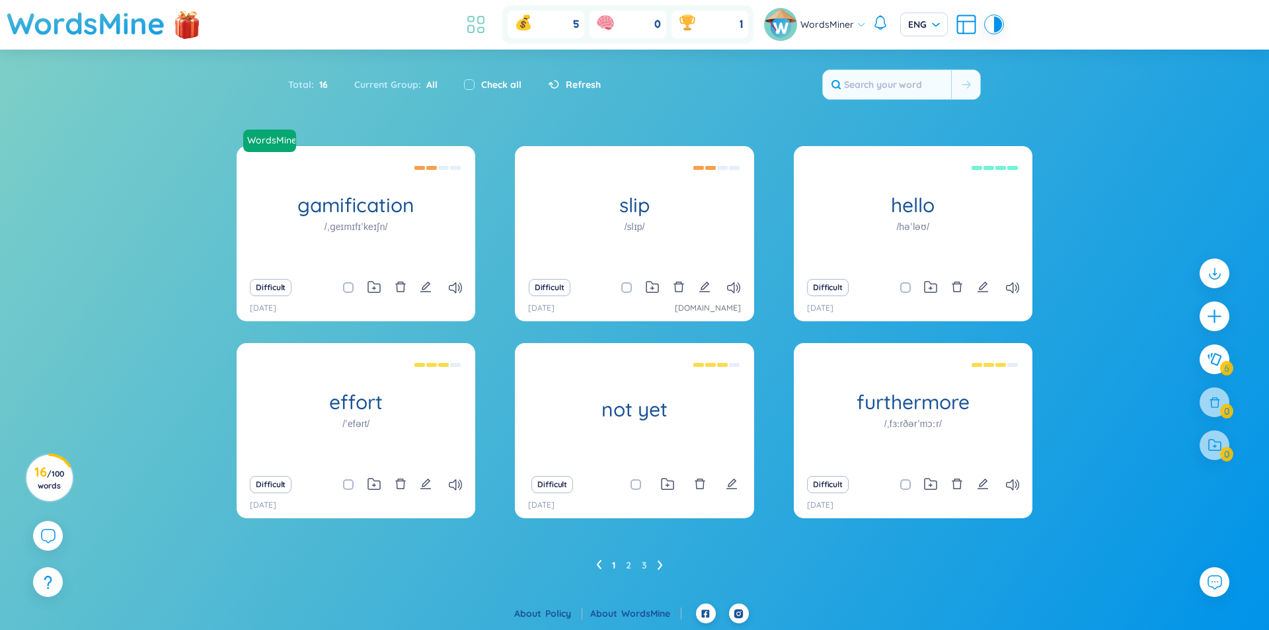
click at [487, 26] on icon at bounding box center [476, 25] width 24 height 24
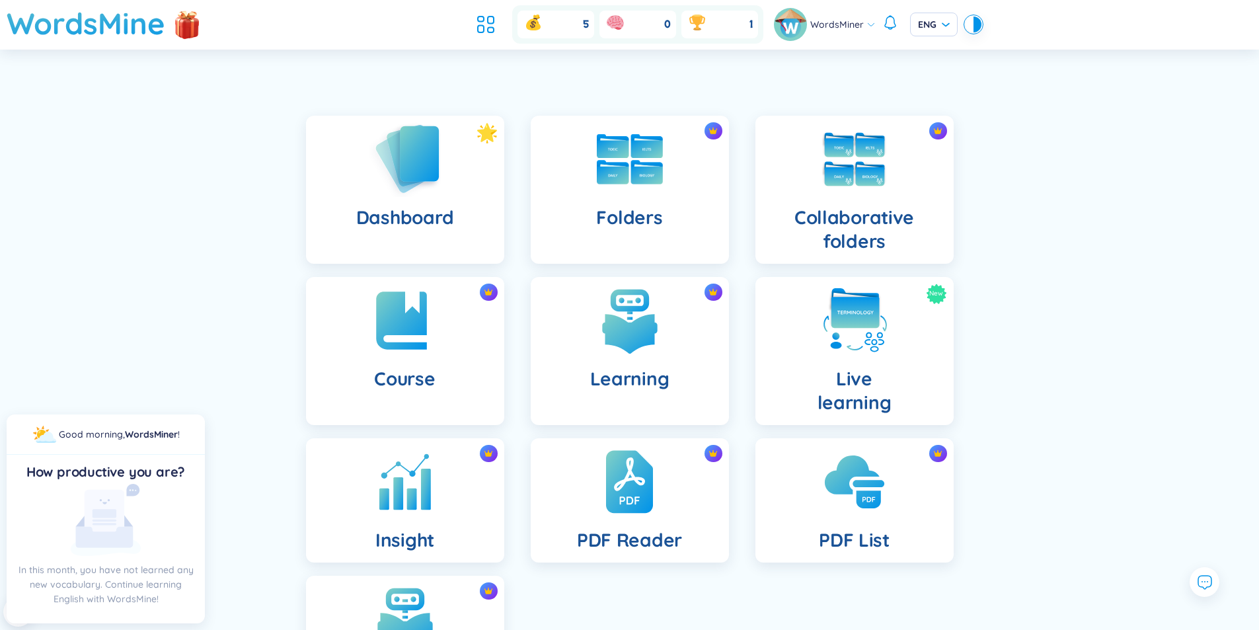
click at [432, 154] on img at bounding box center [405, 158] width 73 height 75
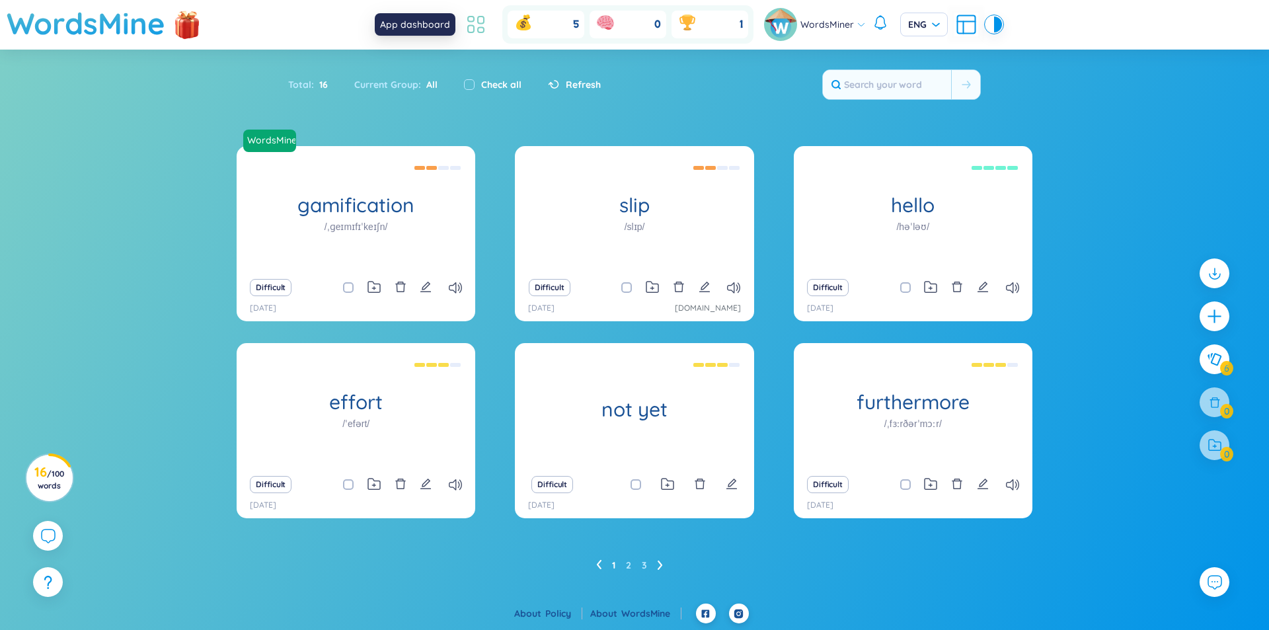
click at [471, 19] on icon at bounding box center [476, 25] width 24 height 24
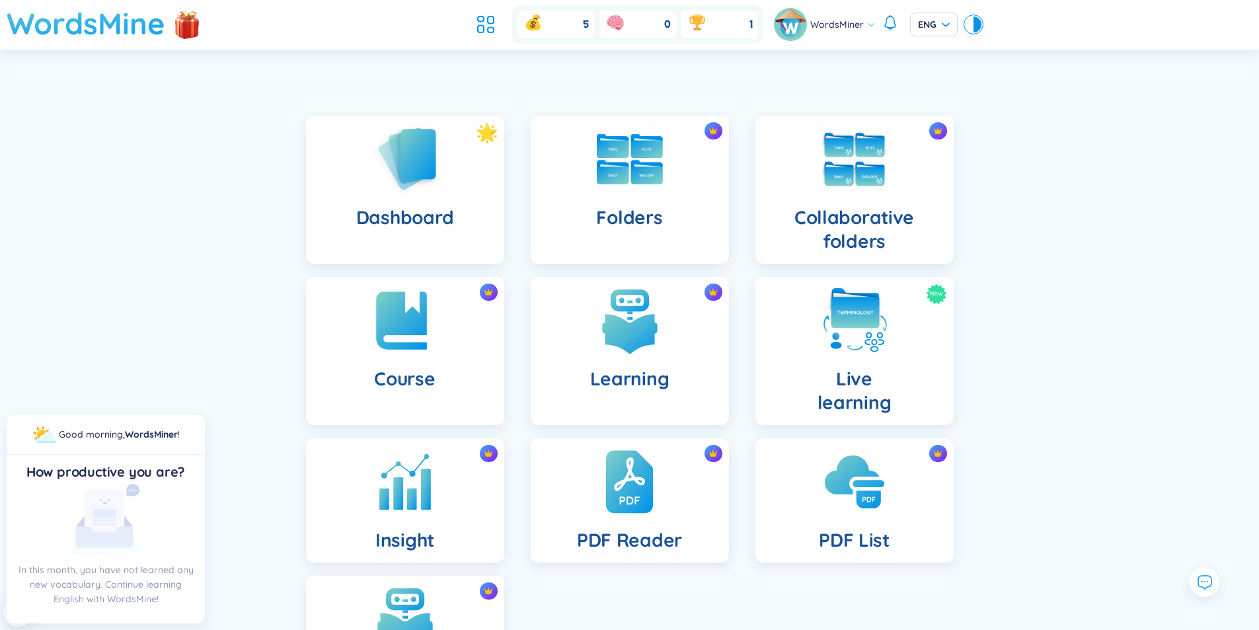
click at [108, 22] on h1 "WordsMine" at bounding box center [86, 23] width 159 height 47
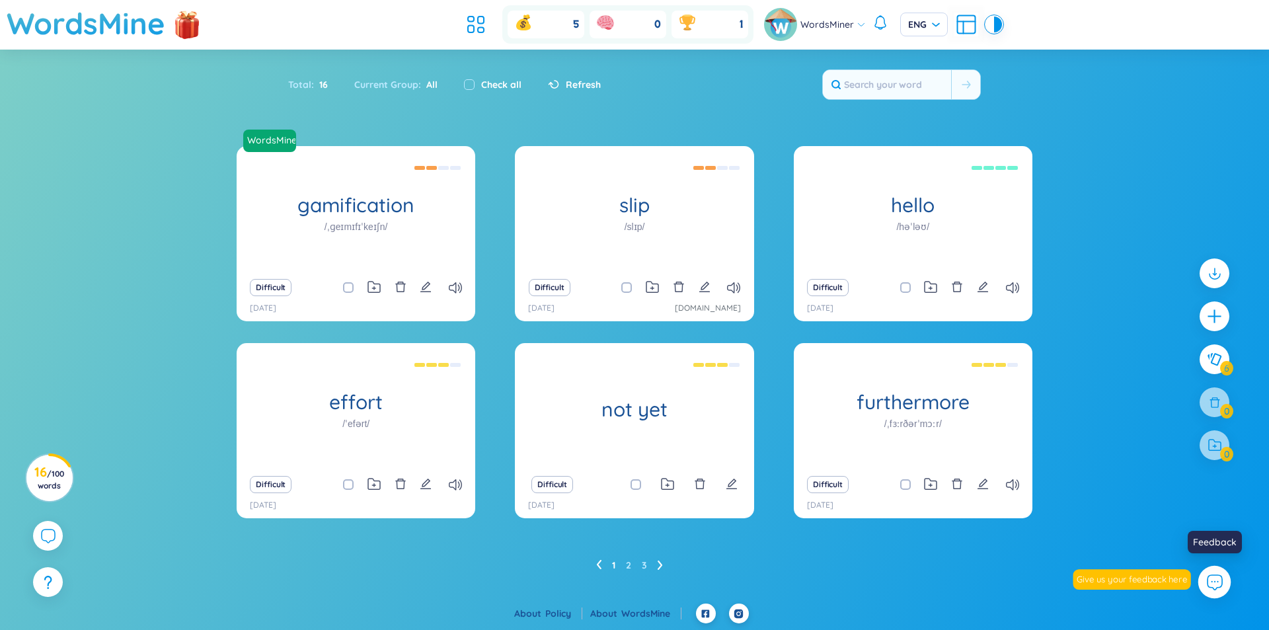
click at [1210, 577] on icon at bounding box center [1214, 581] width 17 height 17
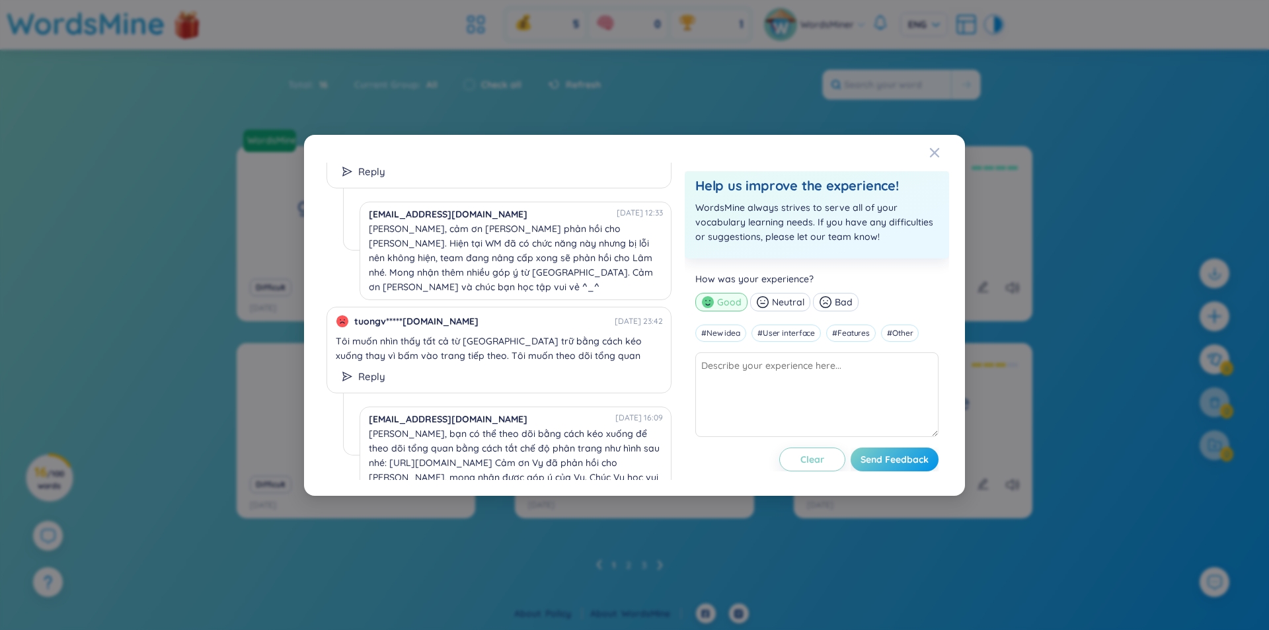
scroll to position [529, 0]
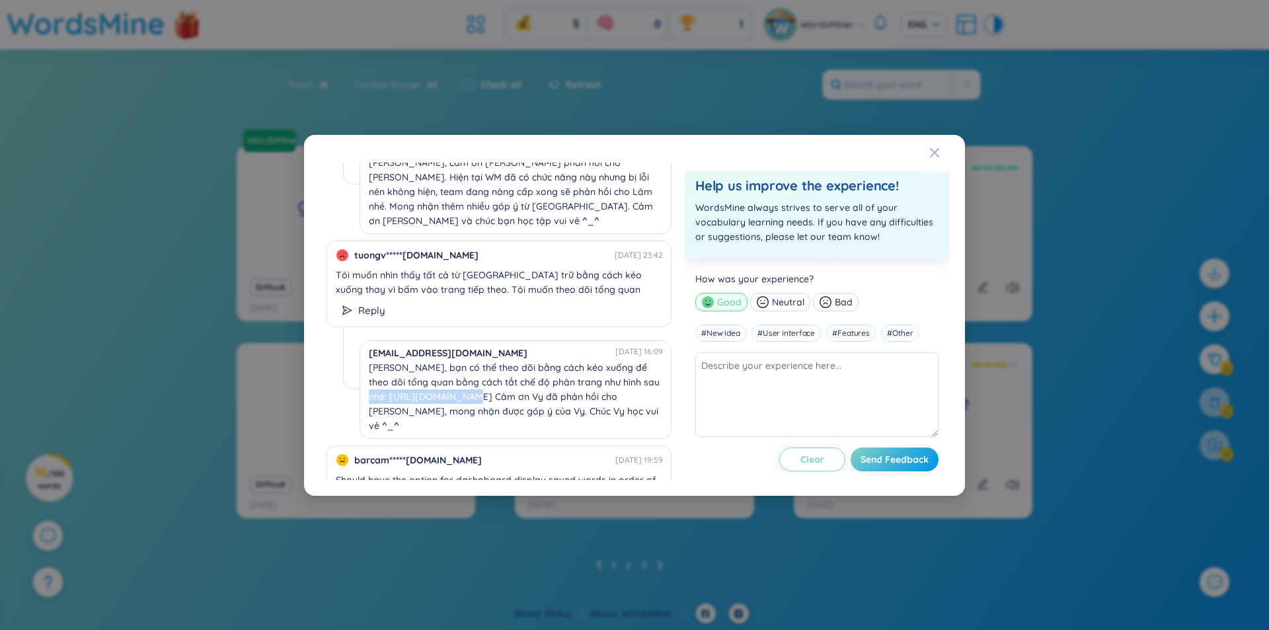
drag, startPoint x: 469, startPoint y: 369, endPoint x: 350, endPoint y: 369, distance: 119.0
click at [350, 369] on div "village_head@wordsmine.com 21/04/2024 16:09 Chào Vy, bạn có thể theo dõi bằng c…" at bounding box center [507, 389] width 329 height 98
copy div "https://ibb.co/z2FZHZ3"
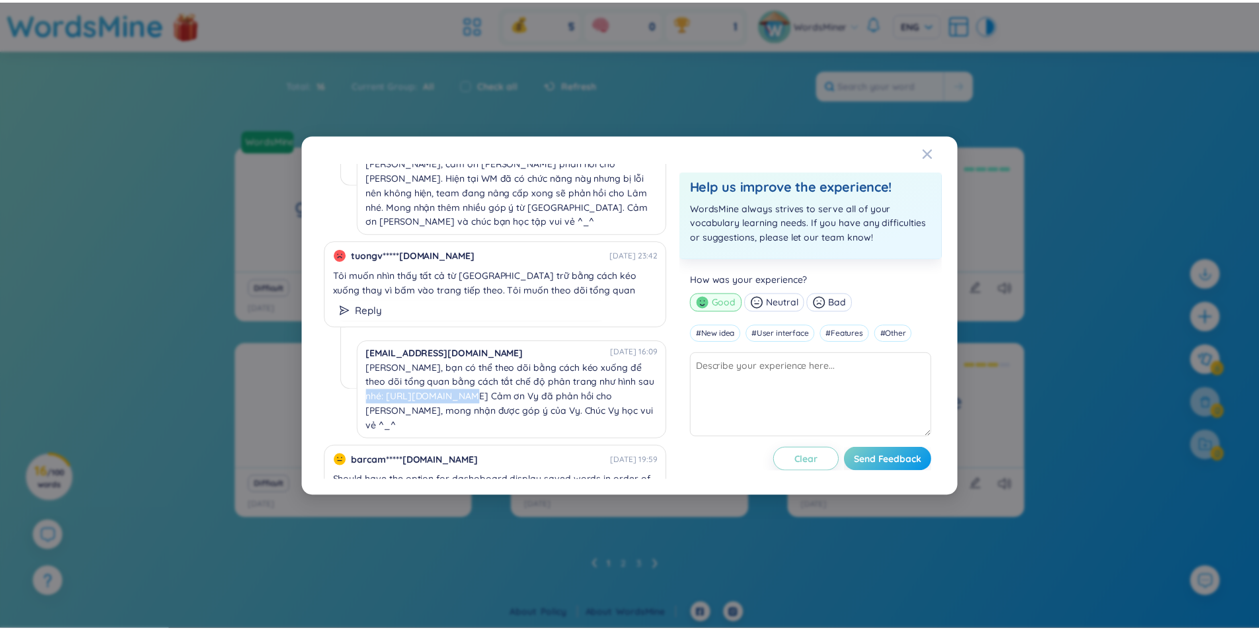
scroll to position [661, 0]
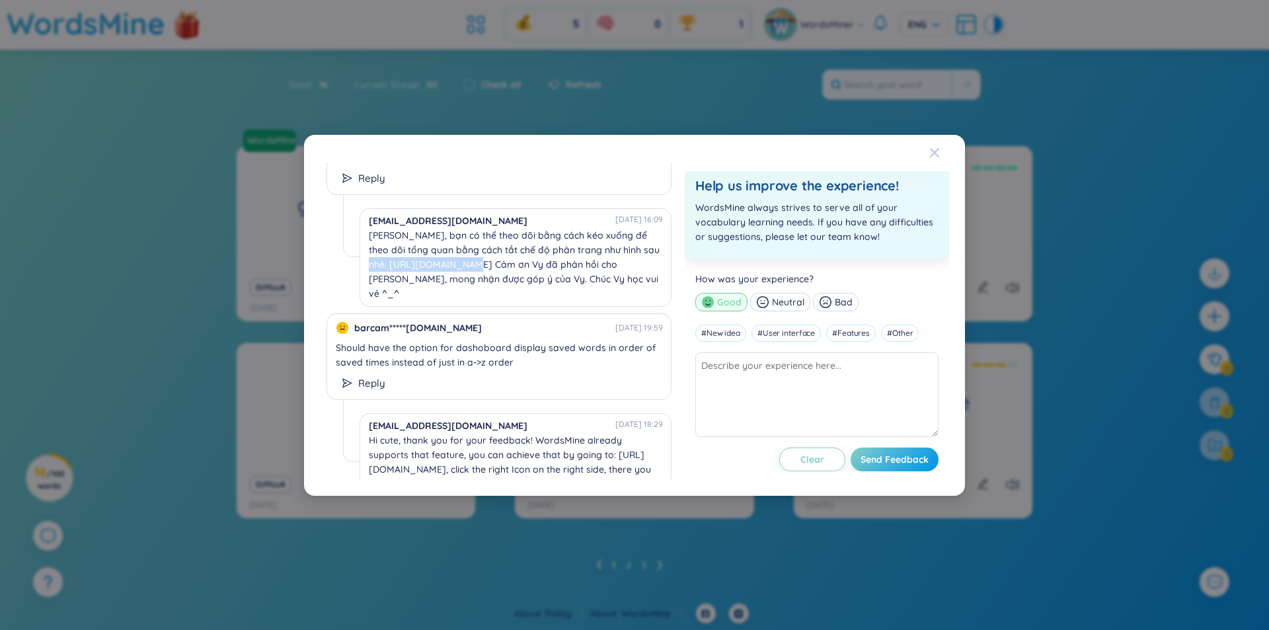
click at [936, 159] on div "Close" at bounding box center [934, 153] width 11 height 36
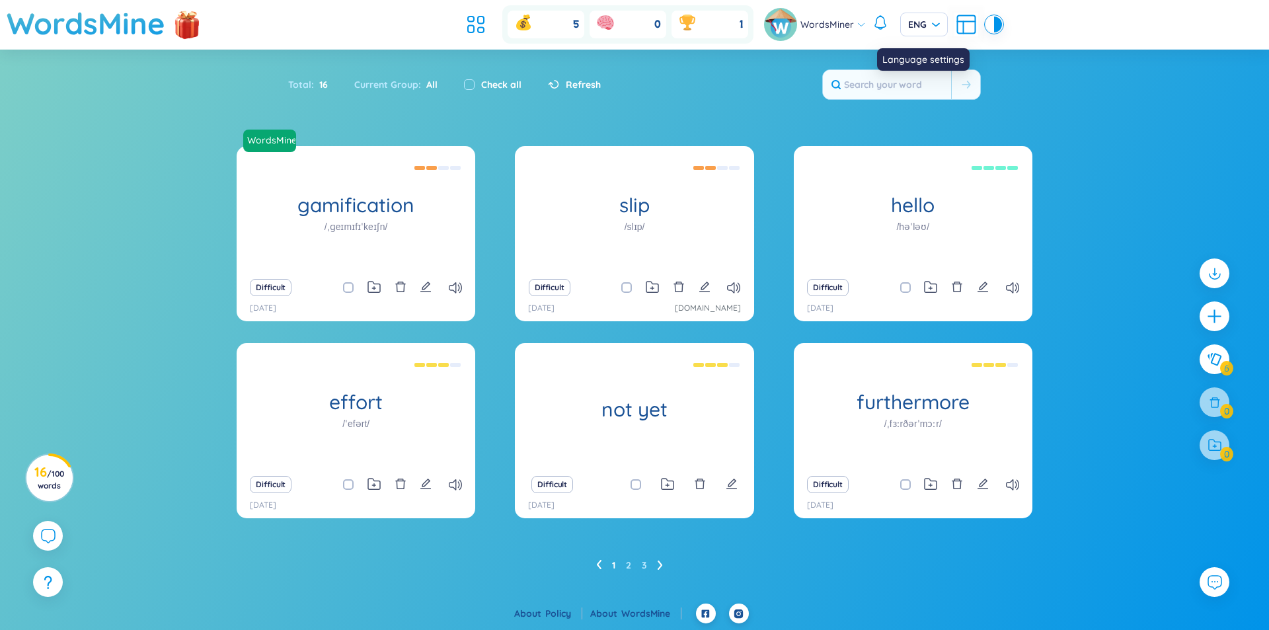
click at [957, 25] on icon at bounding box center [966, 25] width 18 height 18
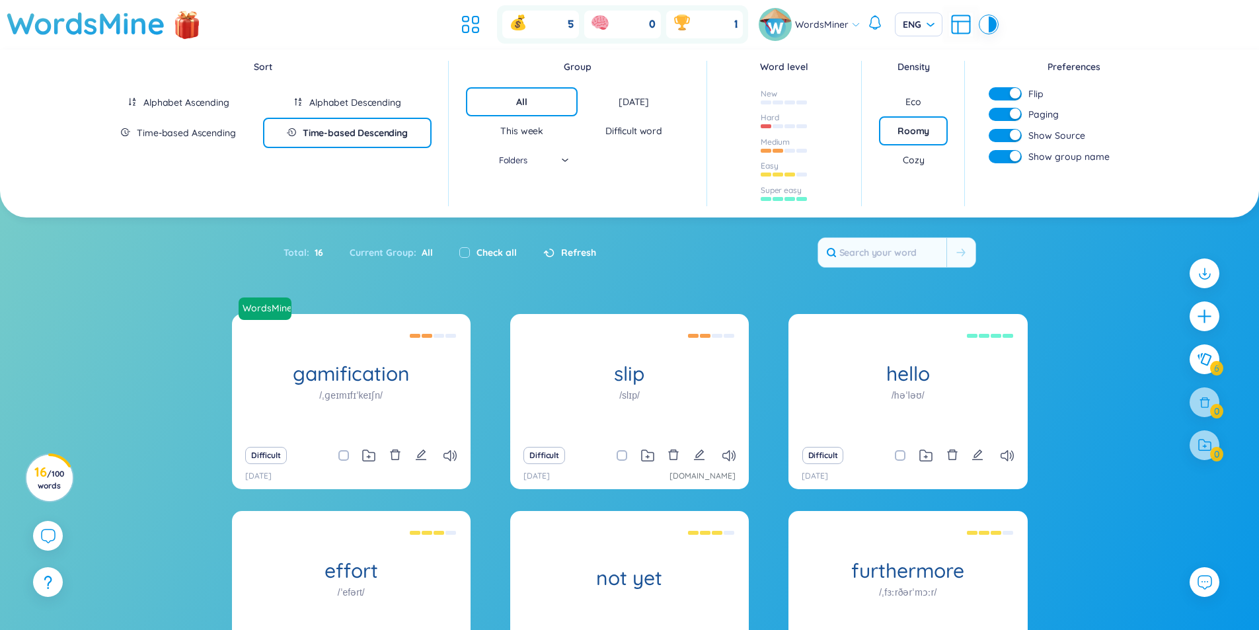
click at [899, 160] on div "Cozy" at bounding box center [913, 159] width 69 height 29
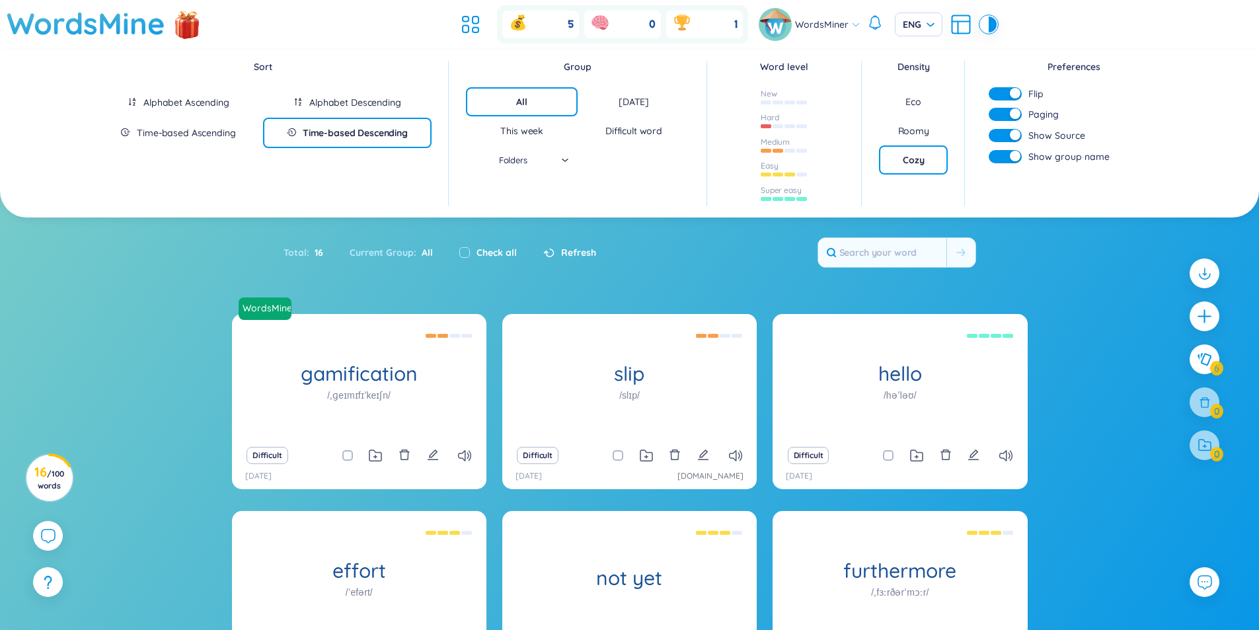
click at [910, 134] on div "Roomy" at bounding box center [913, 130] width 31 height 13
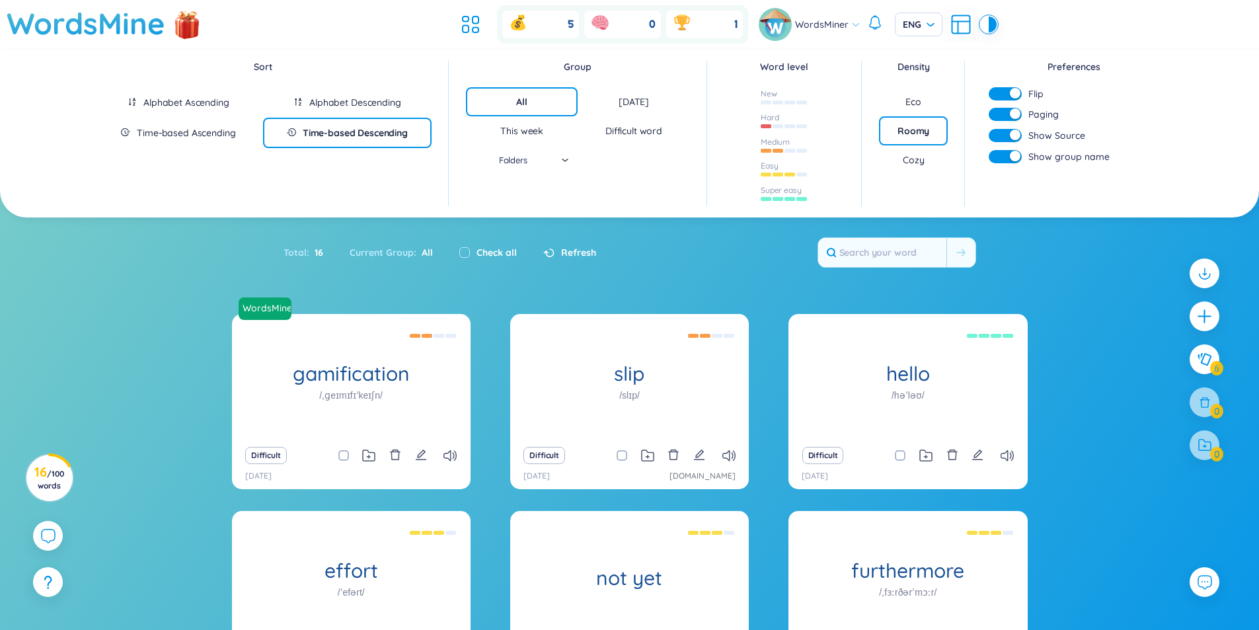
click at [916, 160] on div "Cozy" at bounding box center [913, 159] width 21 height 13
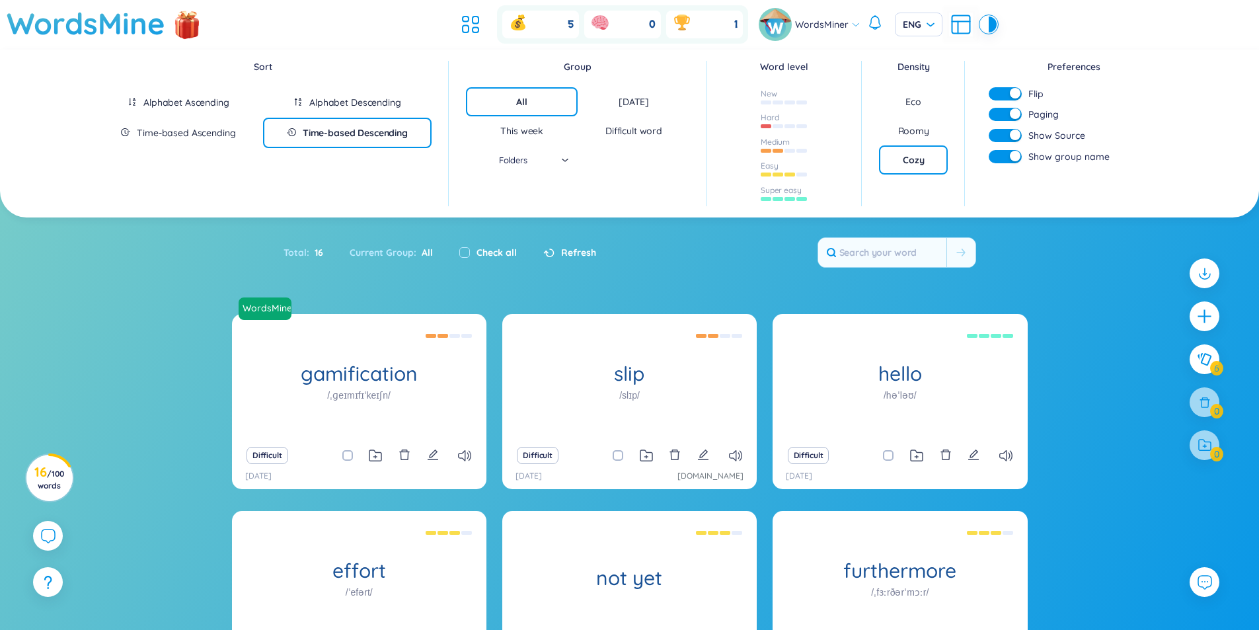
click at [925, 108] on div "Eco" at bounding box center [913, 101] width 69 height 29
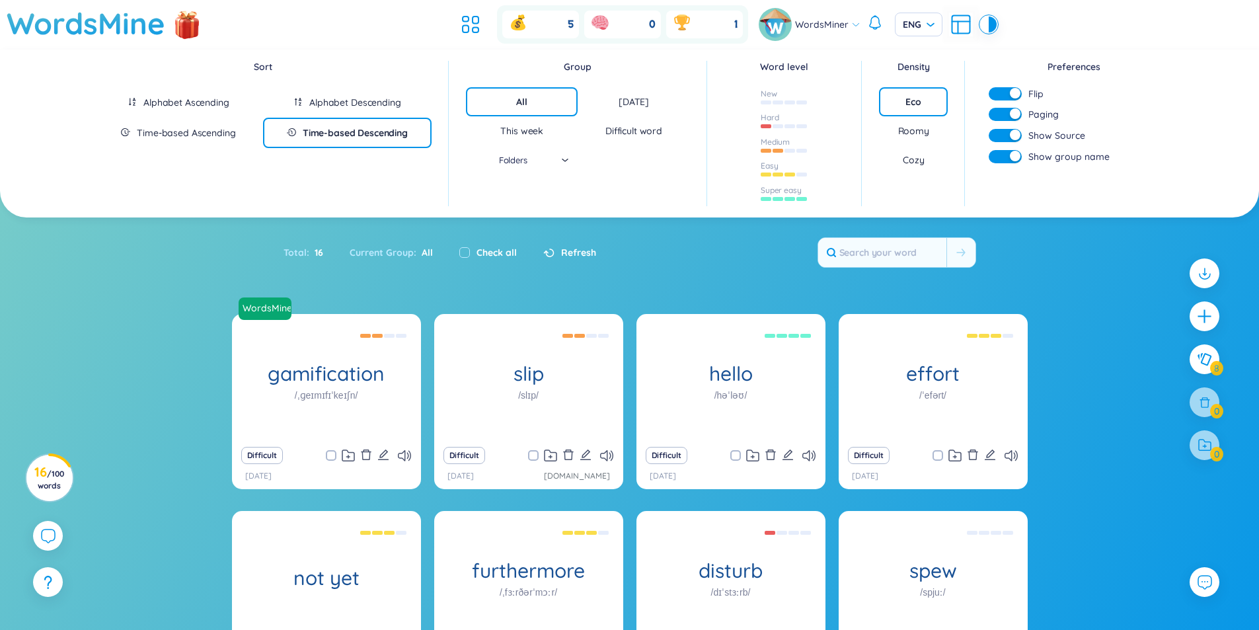
click at [915, 140] on div "Roomy" at bounding box center [913, 130] width 69 height 29
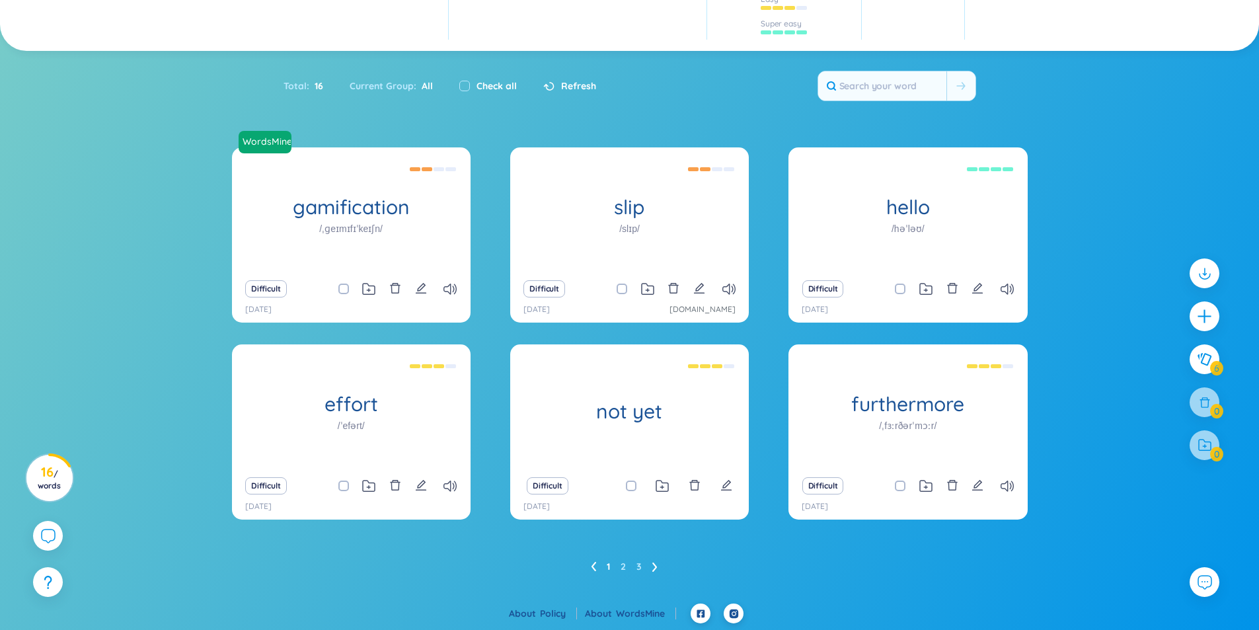
scroll to position [0, 0]
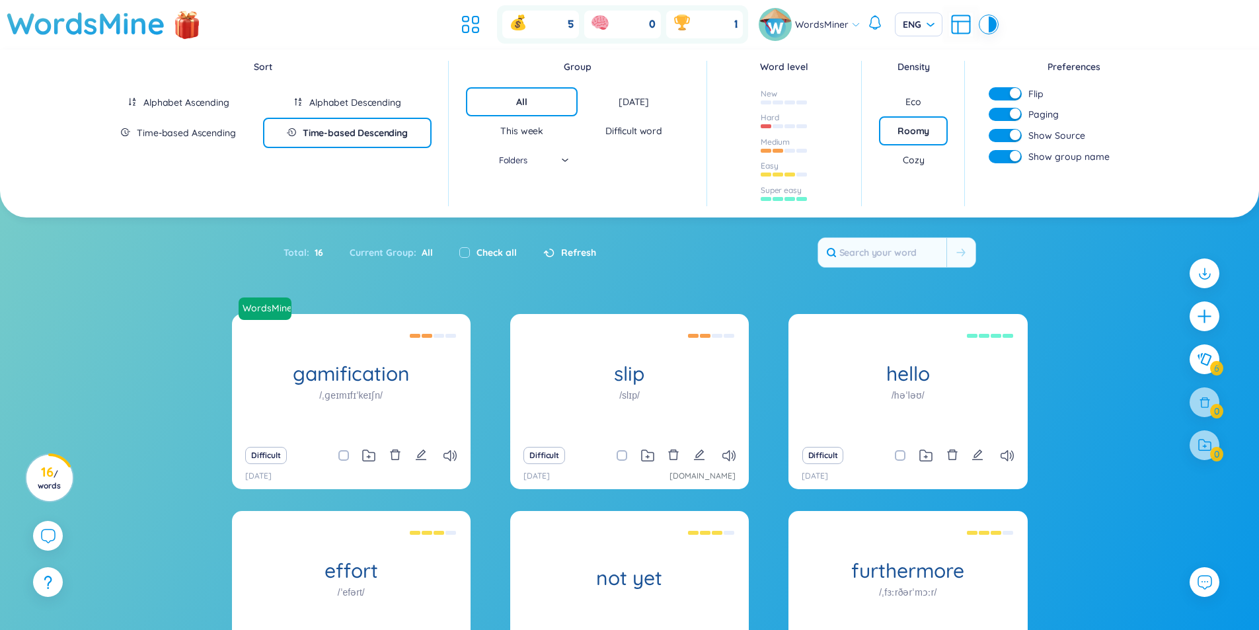
click at [1003, 138] on button "button" at bounding box center [1005, 135] width 33 height 13
click at [1001, 136] on div "button" at bounding box center [997, 135] width 11 height 11
click at [1001, 136] on button "button" at bounding box center [1005, 135] width 33 height 13
click at [1001, 136] on div "button" at bounding box center [997, 135] width 11 height 11
click at [1001, 136] on button "button" at bounding box center [1005, 135] width 33 height 13
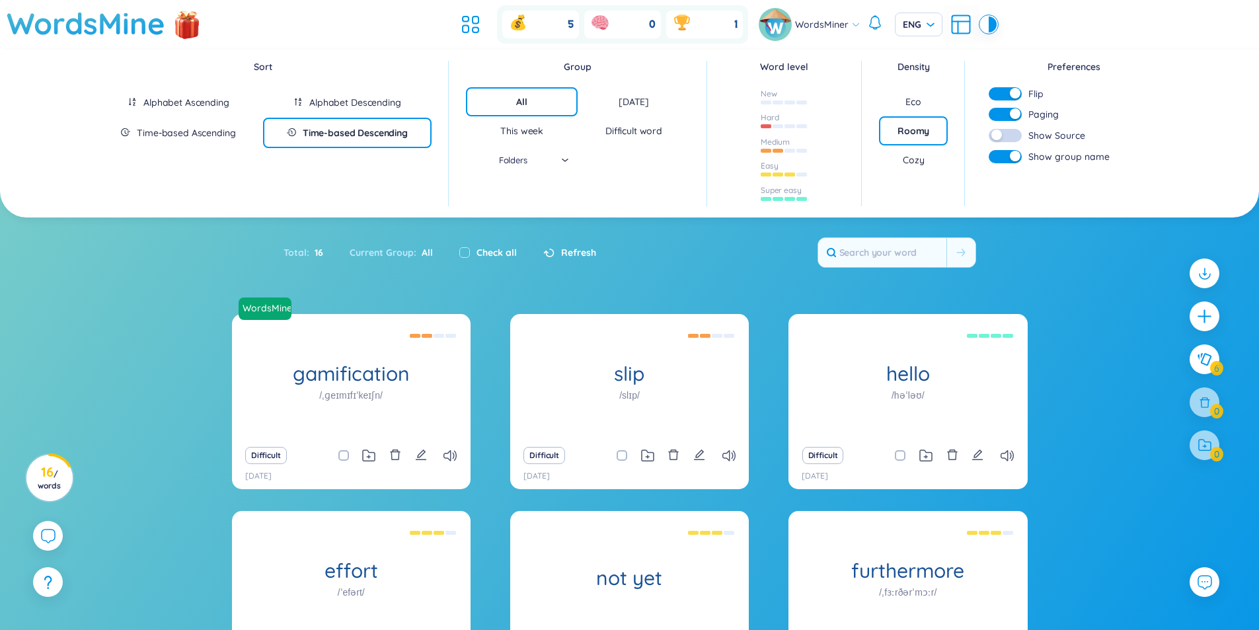
click at [1000, 145] on div "Flip Paging Show Source Show group name" at bounding box center [1073, 128] width 182 height 83
click at [999, 137] on div "button" at bounding box center [997, 135] width 11 height 11
click at [1012, 157] on div "button" at bounding box center [1015, 156] width 11 height 11
click at [1012, 157] on button "button" at bounding box center [1005, 156] width 33 height 13
click at [1012, 157] on div "button" at bounding box center [1015, 156] width 11 height 11
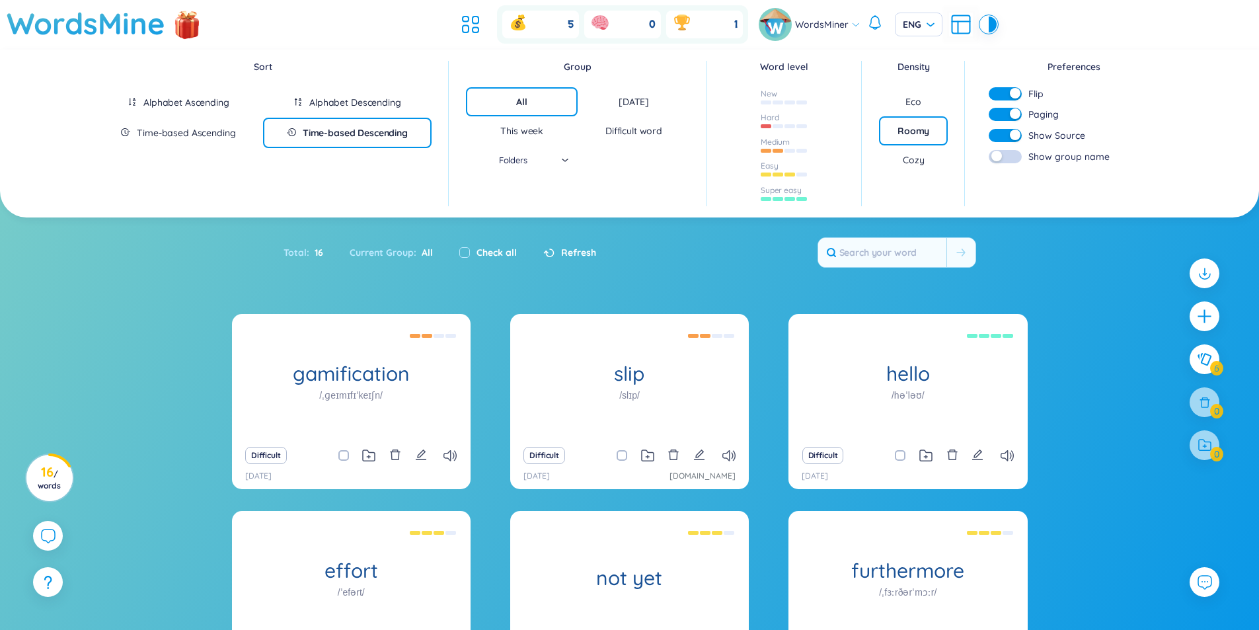
click at [1009, 107] on div "Paging" at bounding box center [1073, 114] width 169 height 15
click at [1010, 112] on div "button" at bounding box center [1015, 113] width 11 height 11
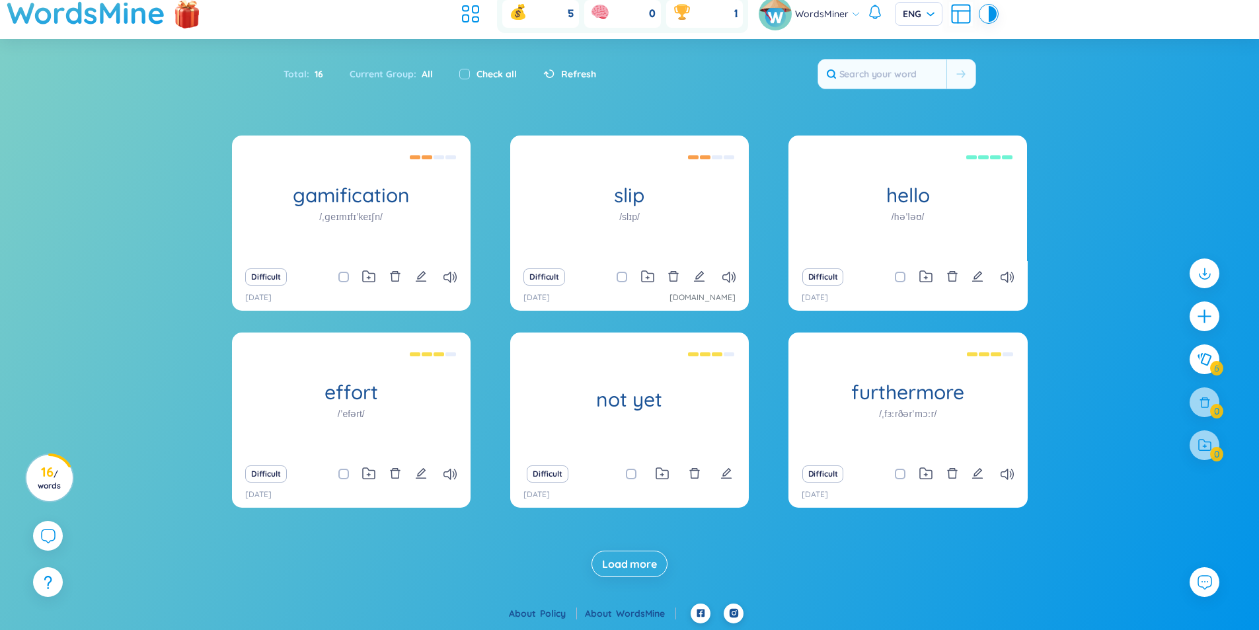
scroll to position [11, 0]
click at [646, 557] on button "Load more" at bounding box center [630, 564] width 76 height 26
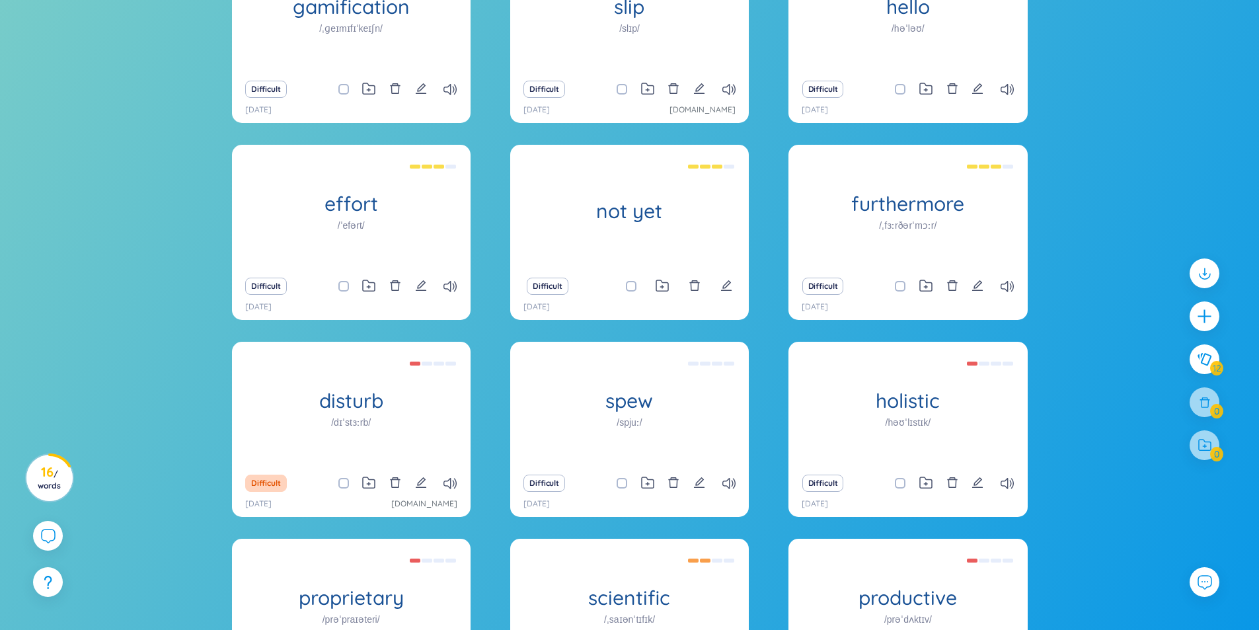
scroll to position [405, 0]
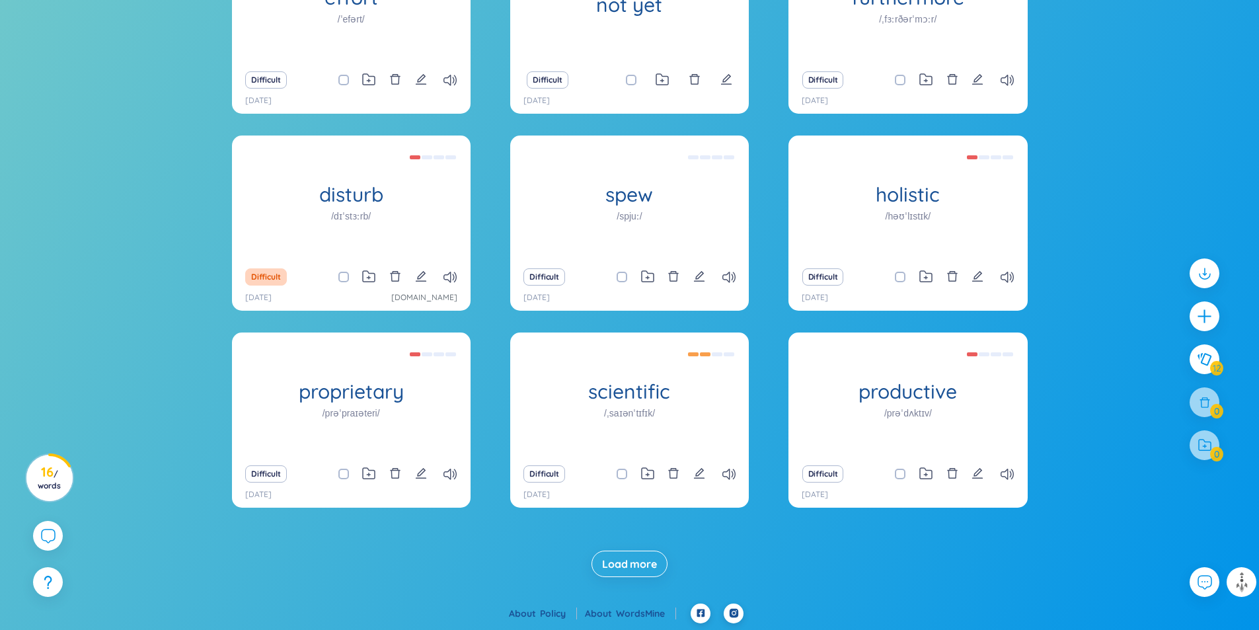
click at [627, 570] on span "Load more" at bounding box center [629, 564] width 55 height 15
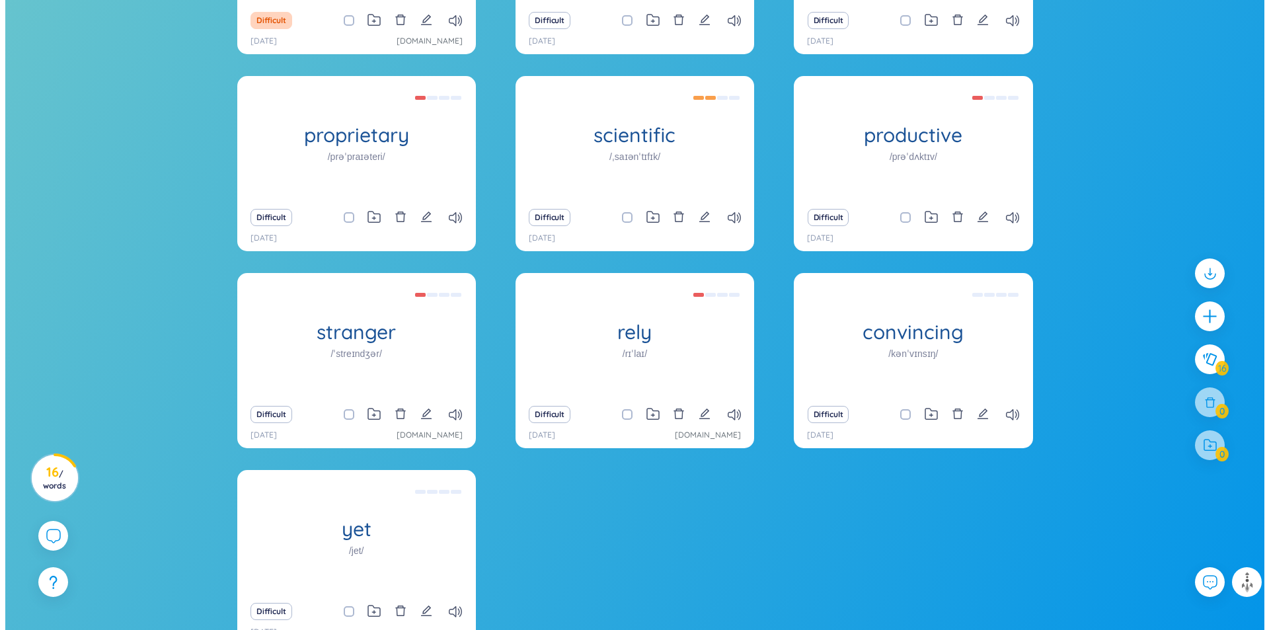
scroll to position [746, 0]
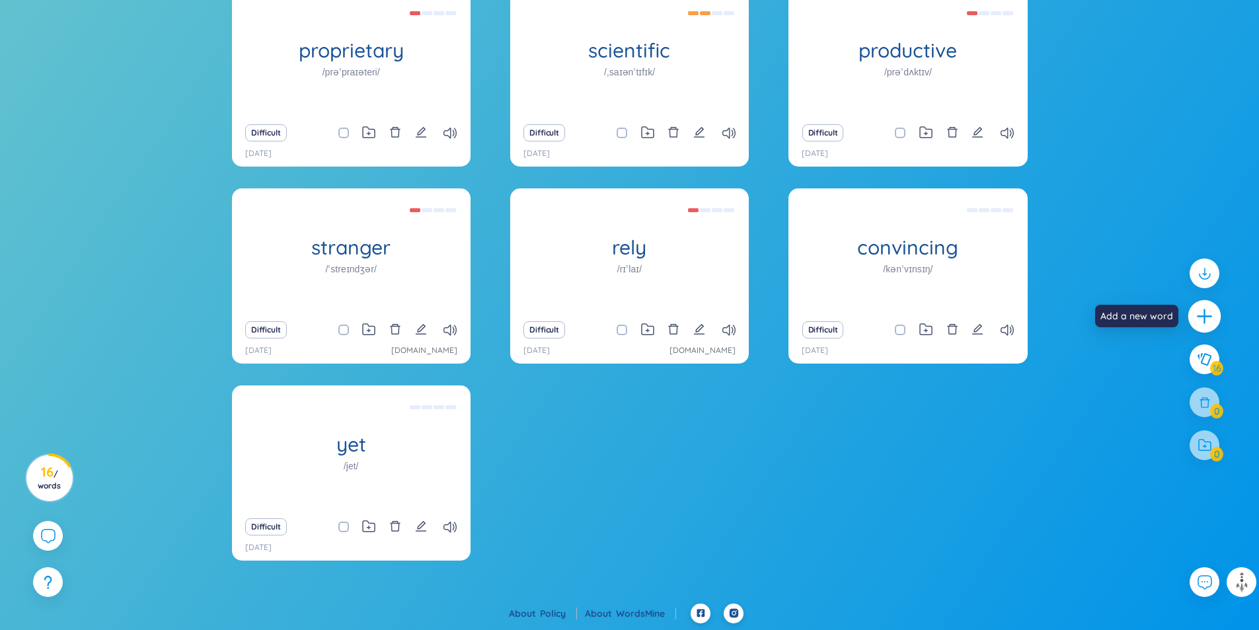
click at [1208, 307] on icon "plus" at bounding box center [1205, 316] width 19 height 19
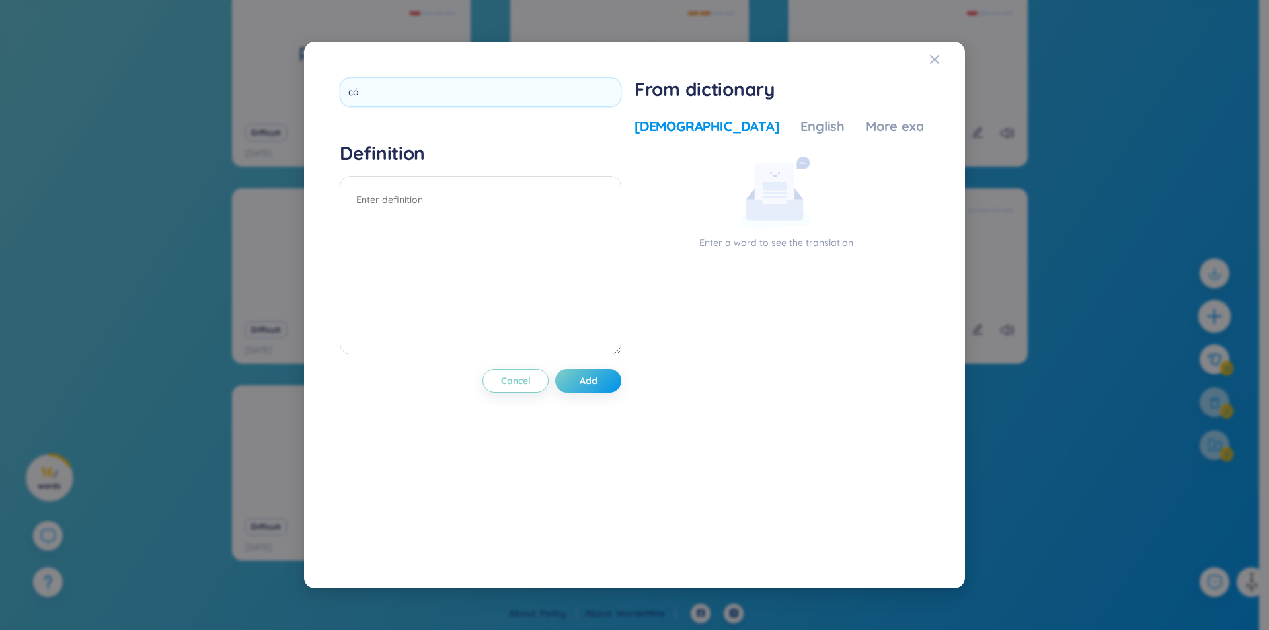
type input "c"
click at [467, 108] on div at bounding box center [481, 96] width 282 height 39
click at [473, 102] on input "text" at bounding box center [481, 92] width 282 height 30
type input "consequently"
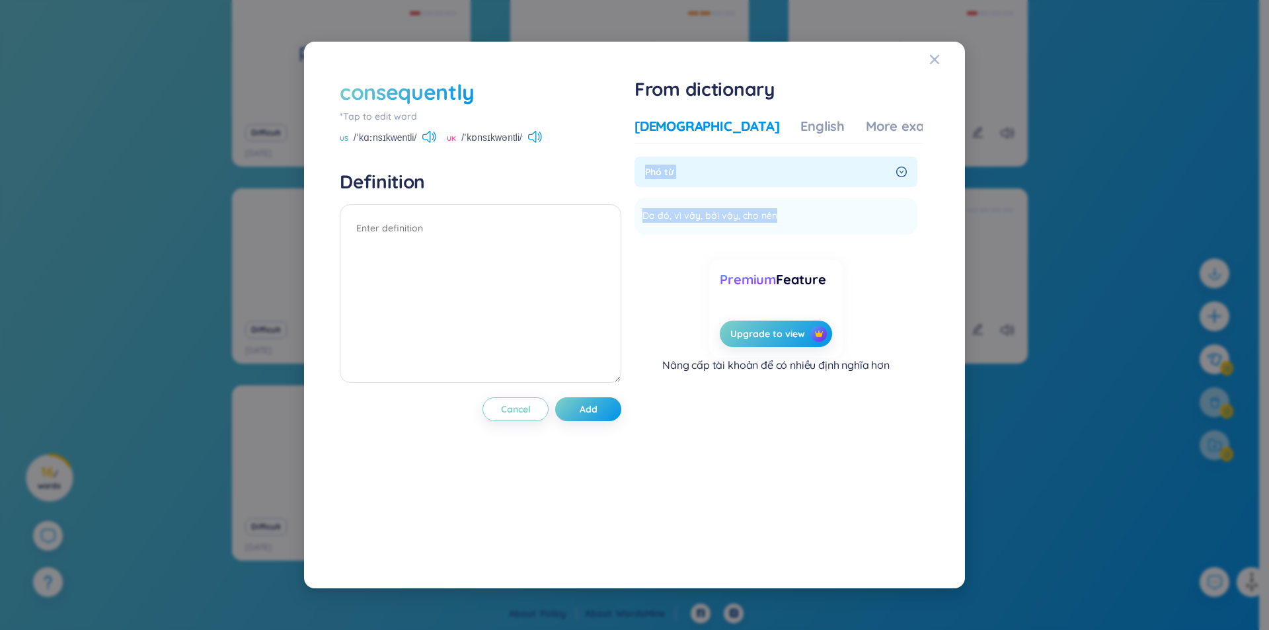
drag, startPoint x: 805, startPoint y: 213, endPoint x: 640, endPoint y: 169, distance: 171.1
click at [640, 169] on div "Phó từ Do đó, vì vậy, bởi vậy, cho nên Add" at bounding box center [776, 196] width 283 height 78
copy div "Phó từ Do đó, vì vậy, bởi vậy, cho nên Add"
click at [392, 278] on textarea at bounding box center [481, 293] width 282 height 178
paste textarea "Phó từ Do đó, vì vậy, bởi vậy, cho nên"
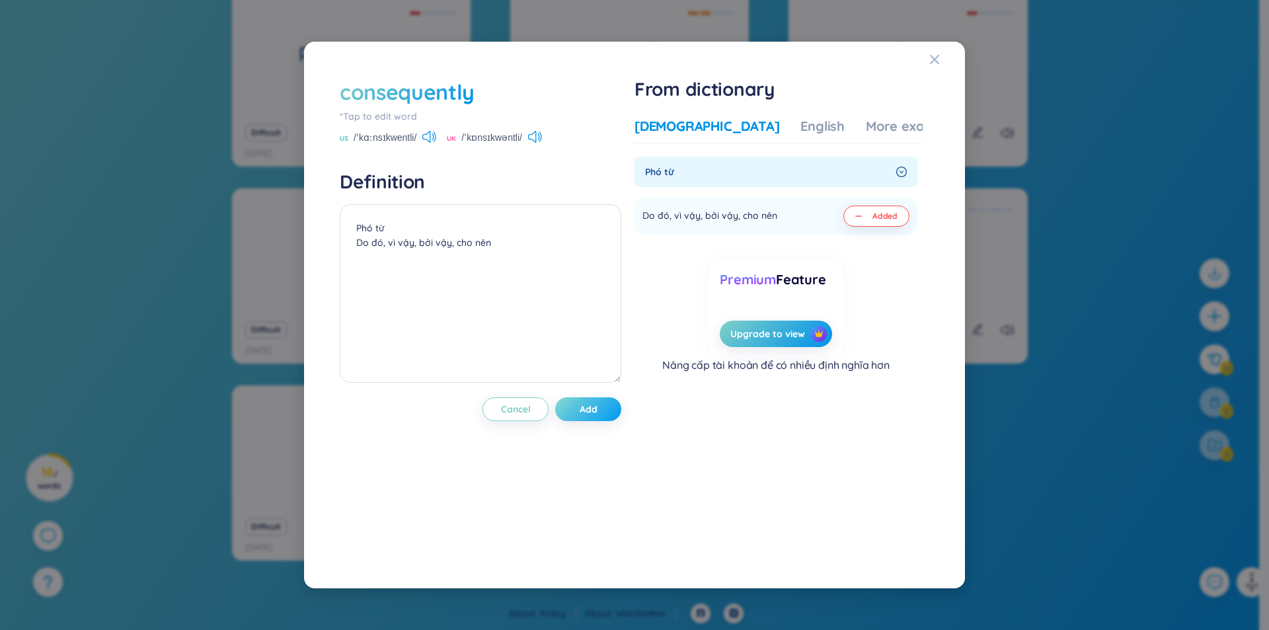
click at [600, 401] on button "Add" at bounding box center [588, 409] width 66 height 24
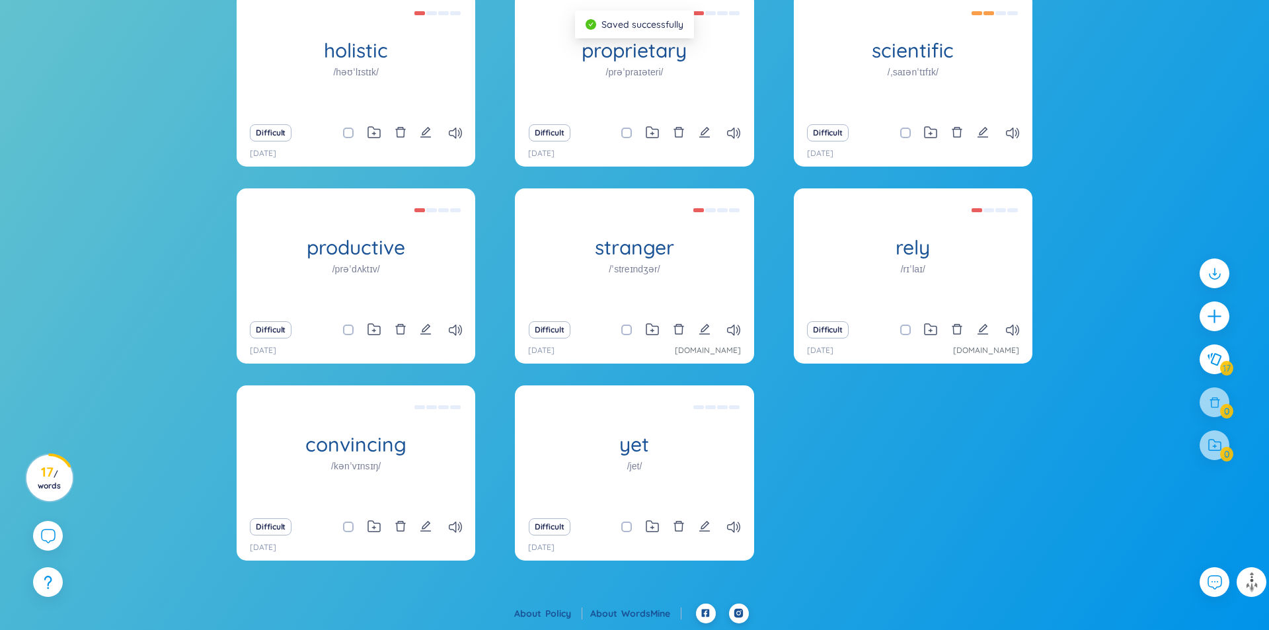
scroll to position [0, 0]
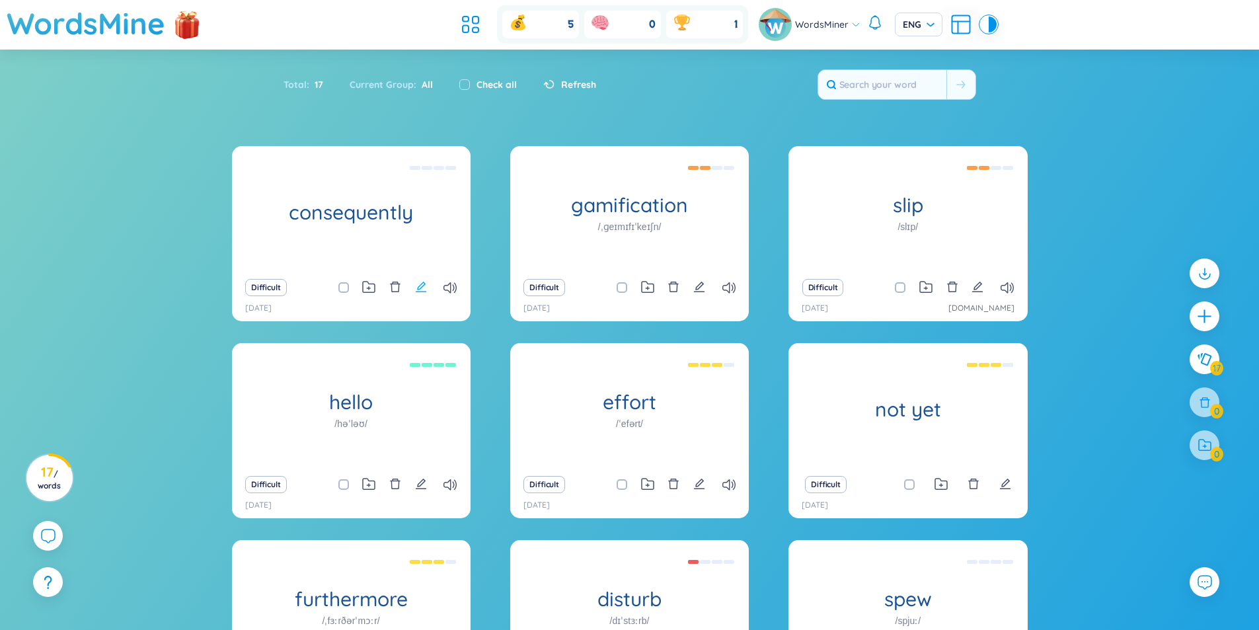
click at [420, 287] on icon "edit" at bounding box center [421, 287] width 12 height 12
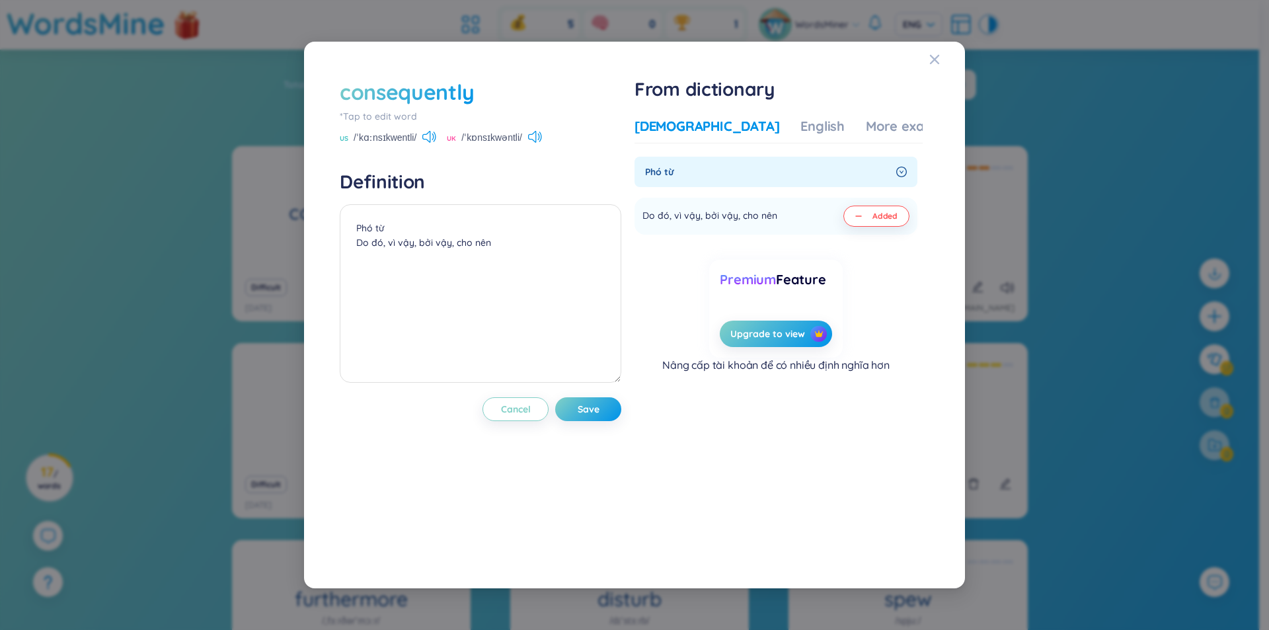
click at [732, 124] on div "Vietnamese English More examples" at bounding box center [798, 130] width 327 height 26
click at [756, 115] on div "Vietnamese English More examples Phó từ Do đó, vì vậy, bởi vậy, cho nên Added P…" at bounding box center [779, 332] width 288 height 441
click at [801, 118] on div "English" at bounding box center [823, 126] width 44 height 19
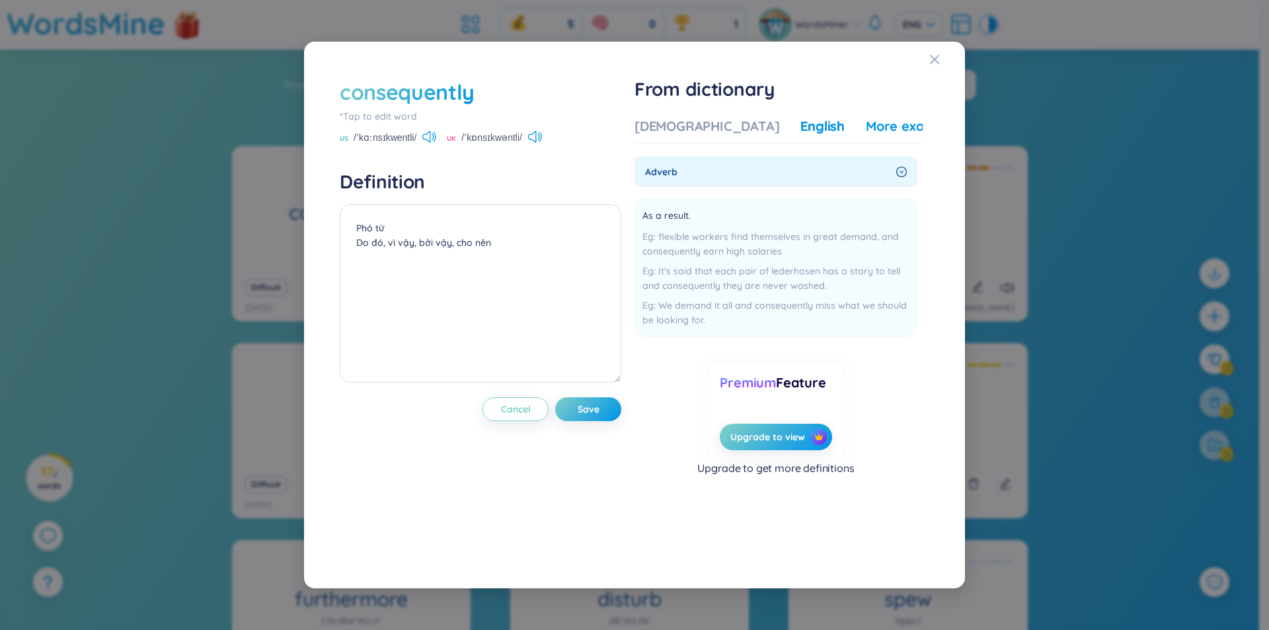
click at [866, 126] on div "More examples" at bounding box center [914, 126] width 96 height 19
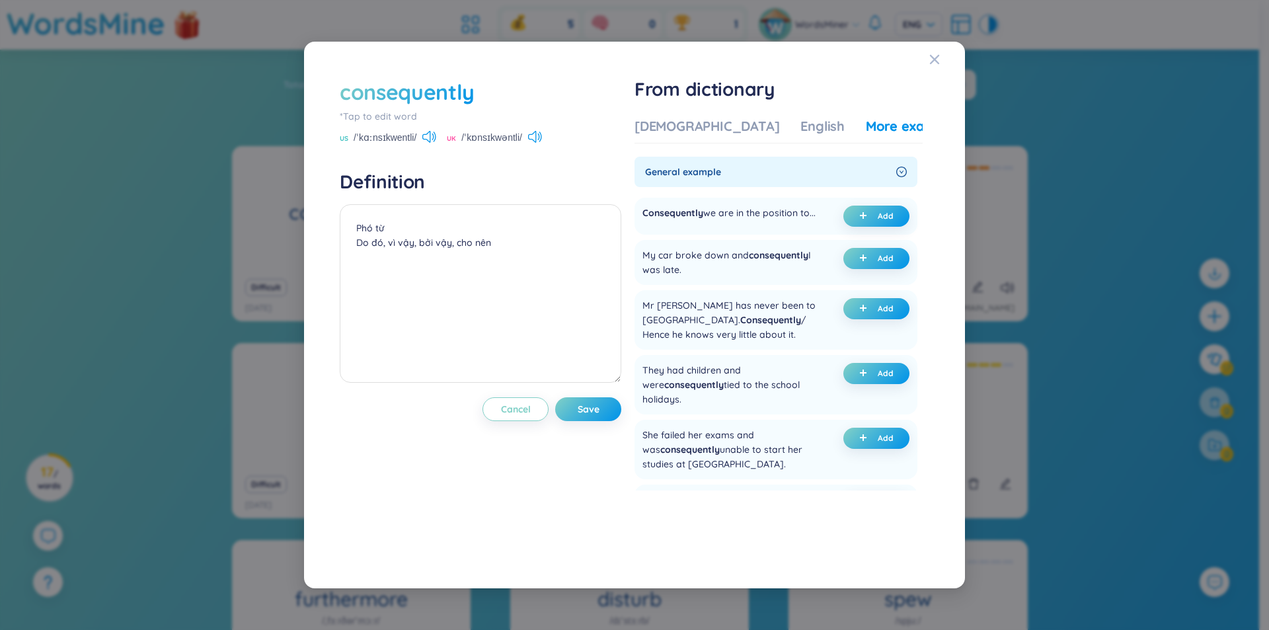
scroll to position [397, 0]
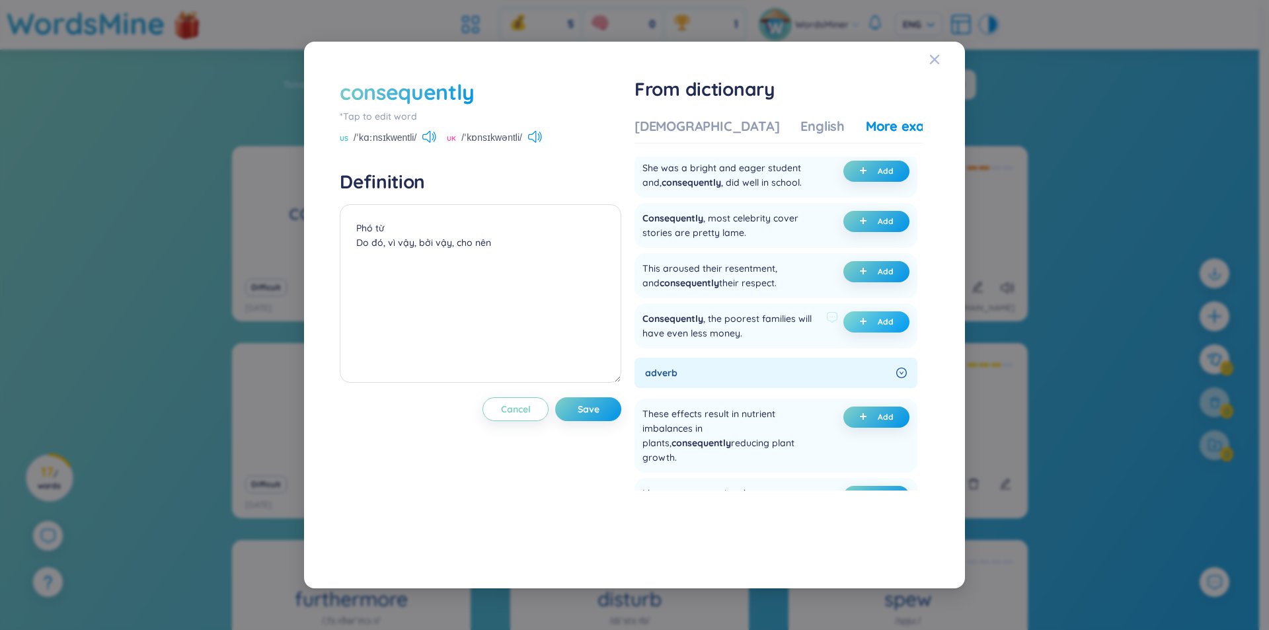
click at [861, 321] on icon "plus" at bounding box center [863, 321] width 7 height 1
click at [588, 405] on span "Save" at bounding box center [589, 409] width 22 height 13
type textarea "Phó từ Do đó, vì vậy, bởi vậy, cho nên (undefined) Eg: Consequently, the poores…"
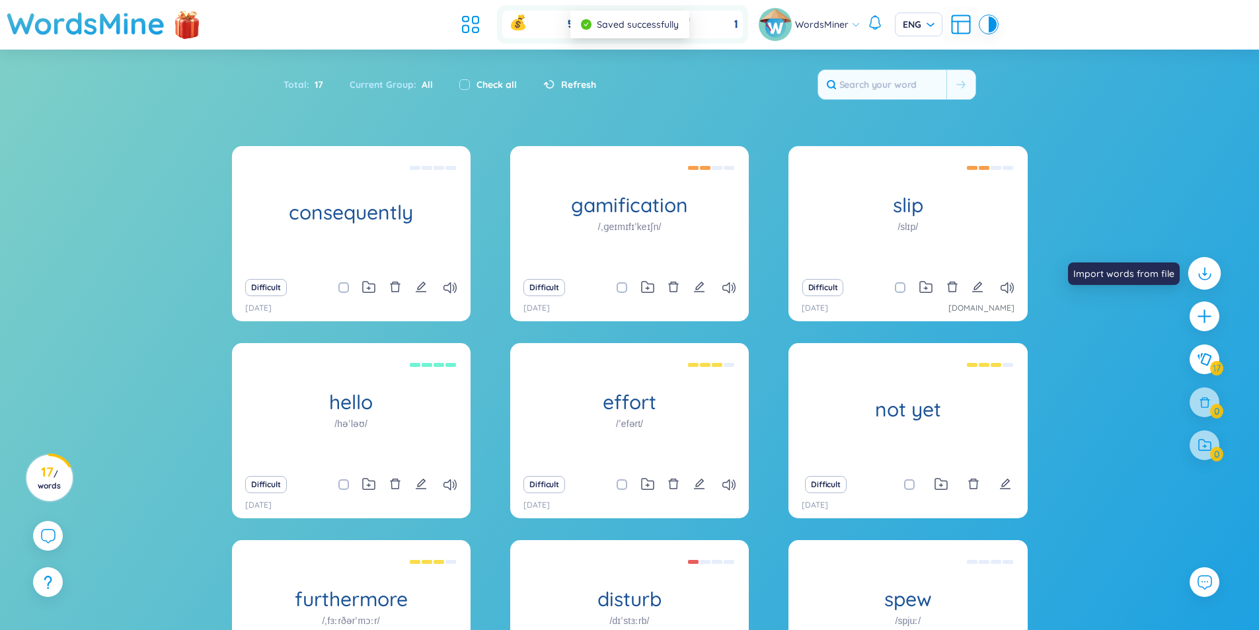
click at [1207, 277] on icon at bounding box center [1204, 272] width 17 height 17
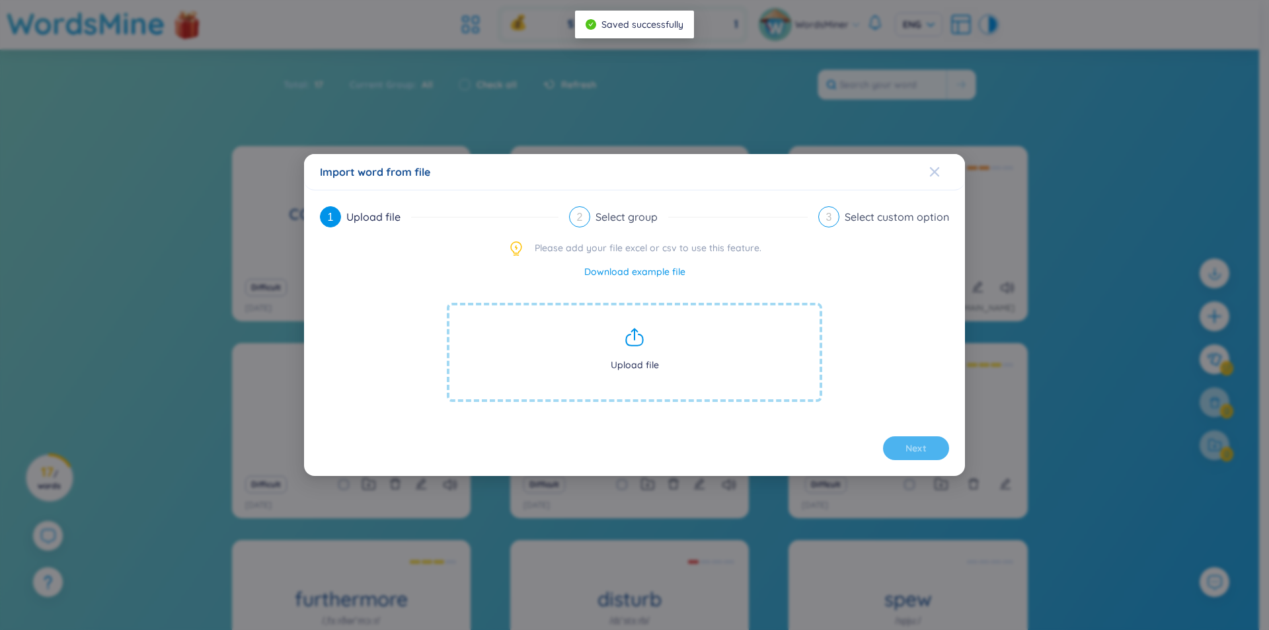
click at [941, 173] on span "Close" at bounding box center [947, 172] width 36 height 36
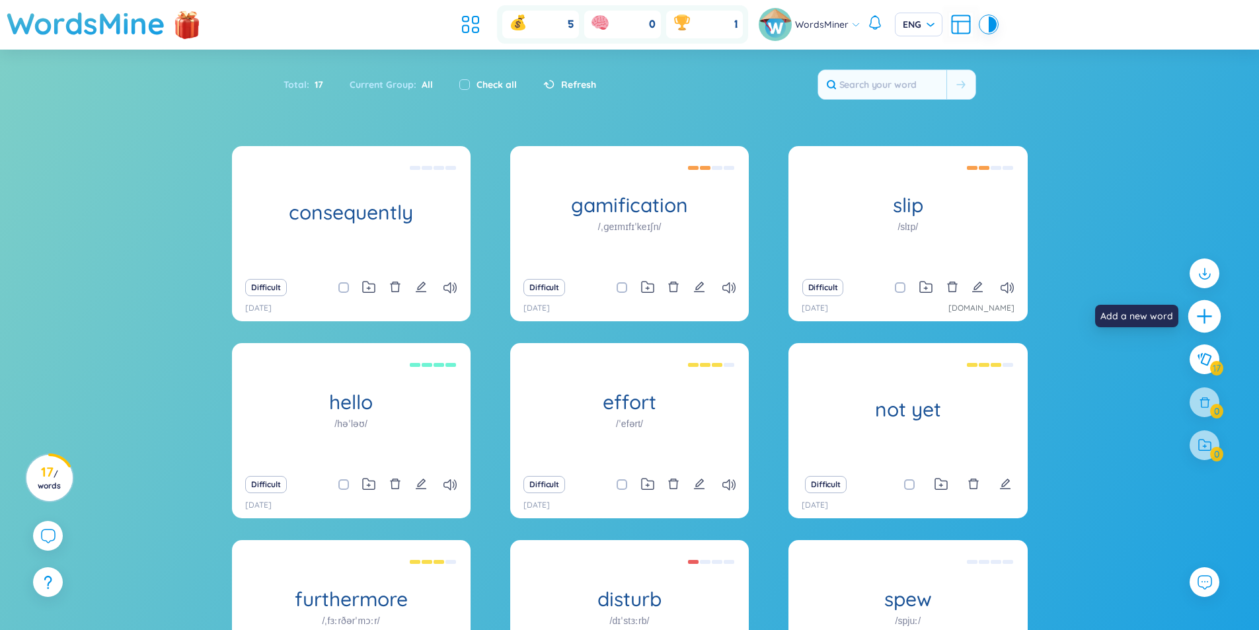
click at [1206, 313] on icon "plus" at bounding box center [1205, 316] width 19 height 19
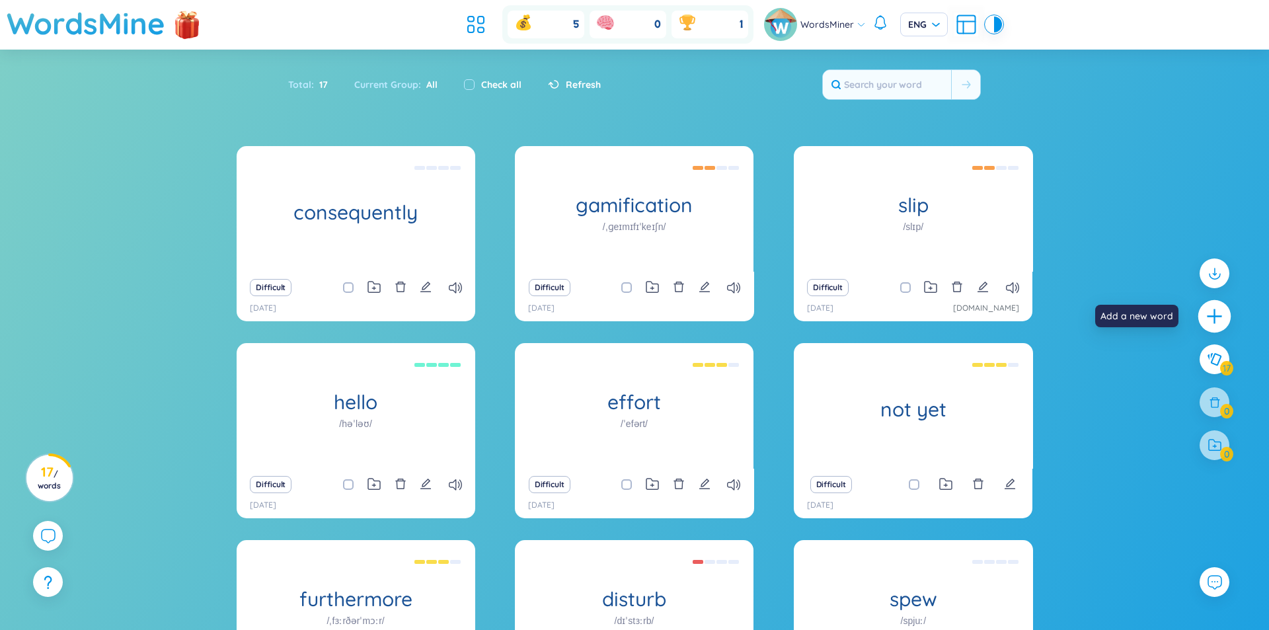
scroll to position [0, 0]
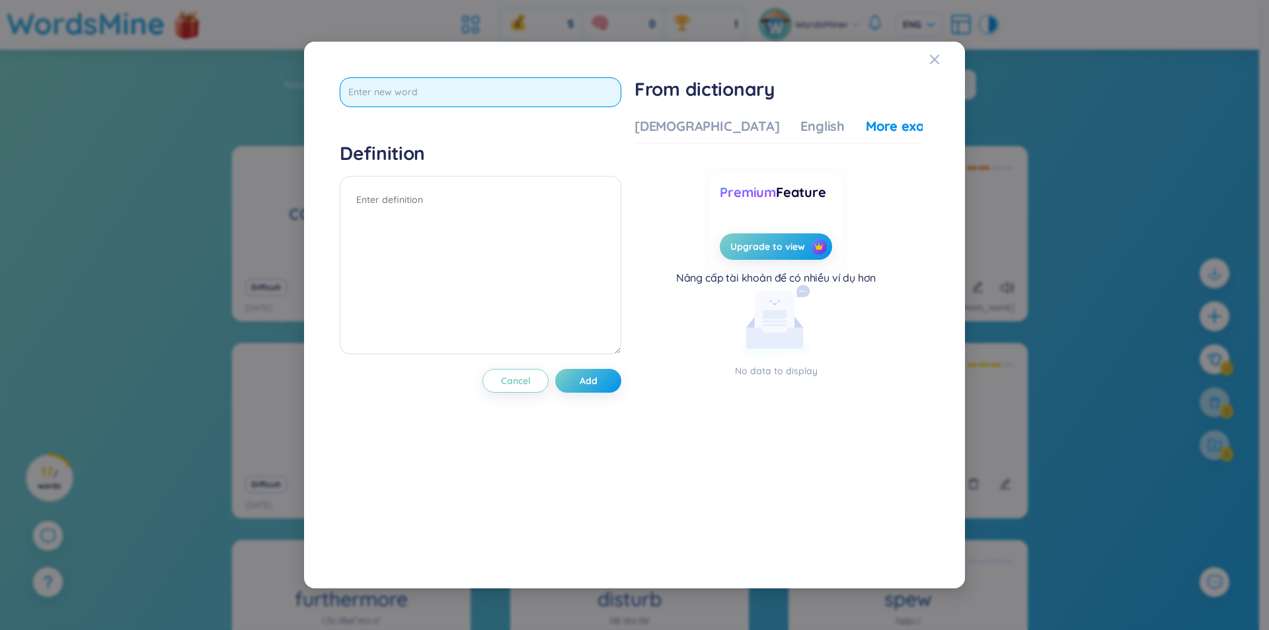
click at [418, 98] on input "text" at bounding box center [481, 92] width 282 height 30
type input "stable"
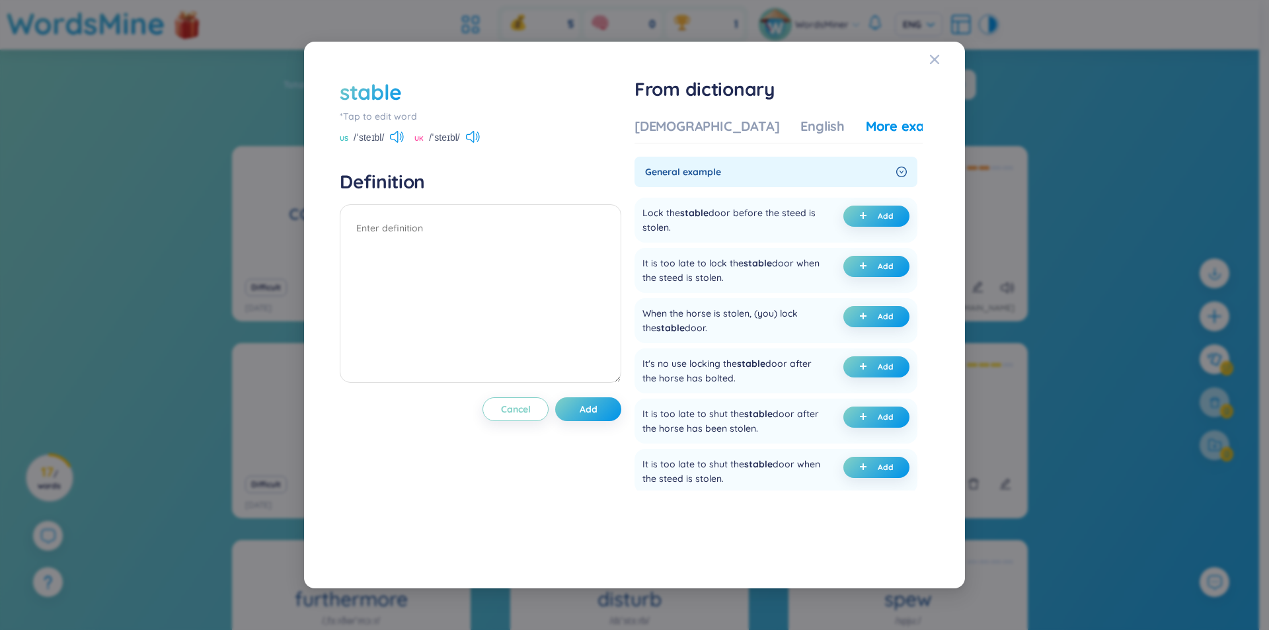
click at [677, 116] on div "Vietnamese English More examples General example Lock the stable door before th…" at bounding box center [779, 332] width 288 height 441
click at [676, 126] on div "[DEMOGRAPHIC_DATA]" at bounding box center [707, 126] width 145 height 19
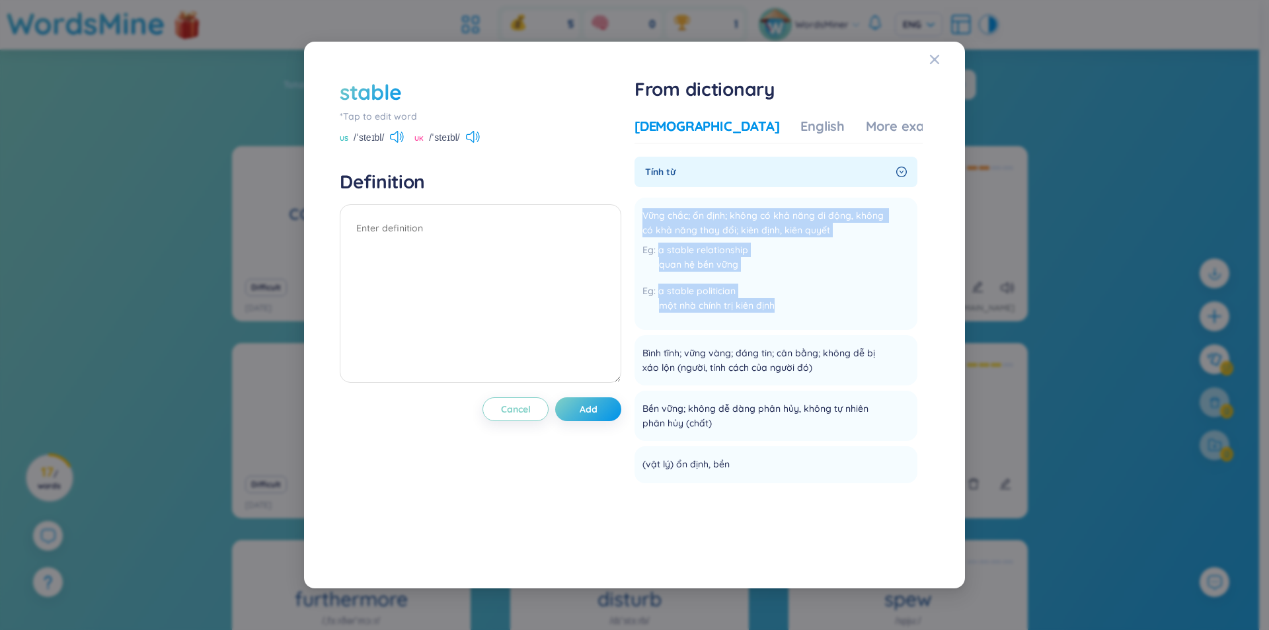
drag, startPoint x: 788, startPoint y: 301, endPoint x: 638, endPoint y: 204, distance: 179.1
click at [638, 204] on ul "Vững chắc; ổn định; không có khả năng di động, không có khả năng thay đổi; kiên…" at bounding box center [776, 337] width 283 height 291
click at [660, 223] on span "Vững chắc; ổn định; không có khả năng di động, không có khả năng thay đổi; kiên…" at bounding box center [768, 222] width 250 height 29
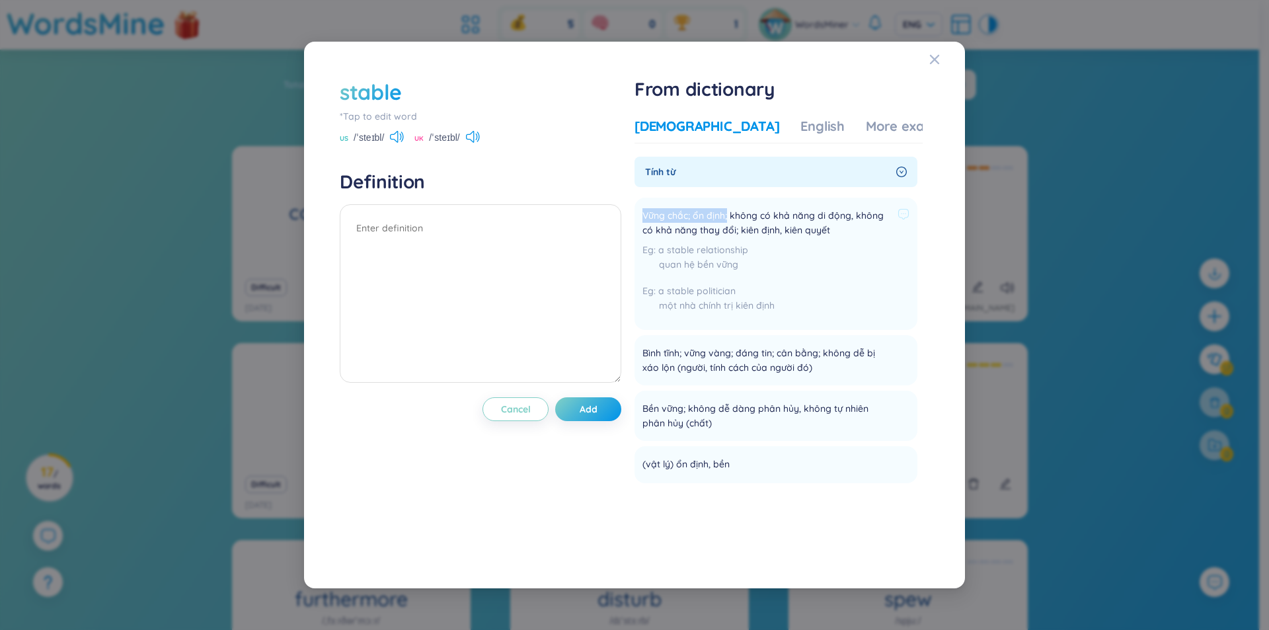
drag, startPoint x: 643, startPoint y: 215, endPoint x: 732, endPoint y: 217, distance: 89.3
click at [732, 217] on li "Vững chắc; ổn định; không có khả năng di động, không có khả năng thay đổi; kiên…" at bounding box center [776, 264] width 283 height 132
copy span "Vững chắc; ổn định;"
click at [475, 297] on textarea at bounding box center [481, 293] width 282 height 178
paste textarea "Vững chắc; ổn định;"
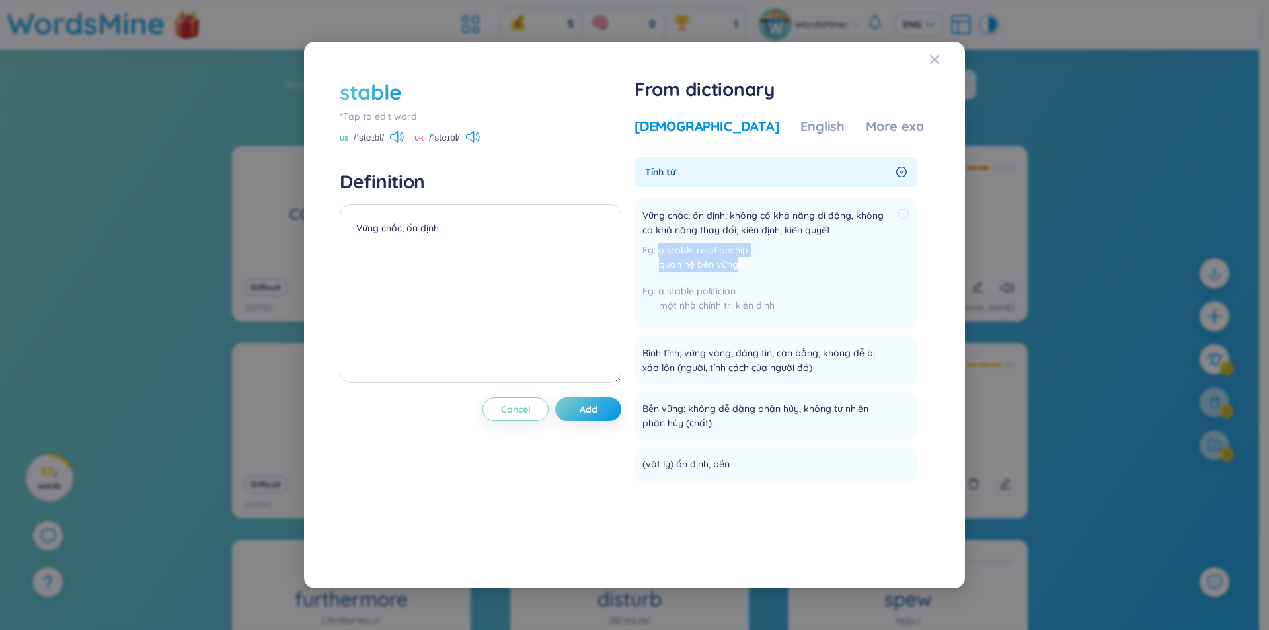
drag, startPoint x: 740, startPoint y: 263, endPoint x: 639, endPoint y: 247, distance: 103.0
click at [639, 247] on li "Vững chắc; ổn định; không có khả năng di động, không có khả năng thay đổi; kiên…" at bounding box center [776, 264] width 283 height 132
copy div "a stable relationship quan hệ bền vững"
click at [438, 286] on textarea "Vững chắc; ổn định" at bounding box center [481, 293] width 282 height 178
paste textarea "a stable relationship quan hệ bền vững"
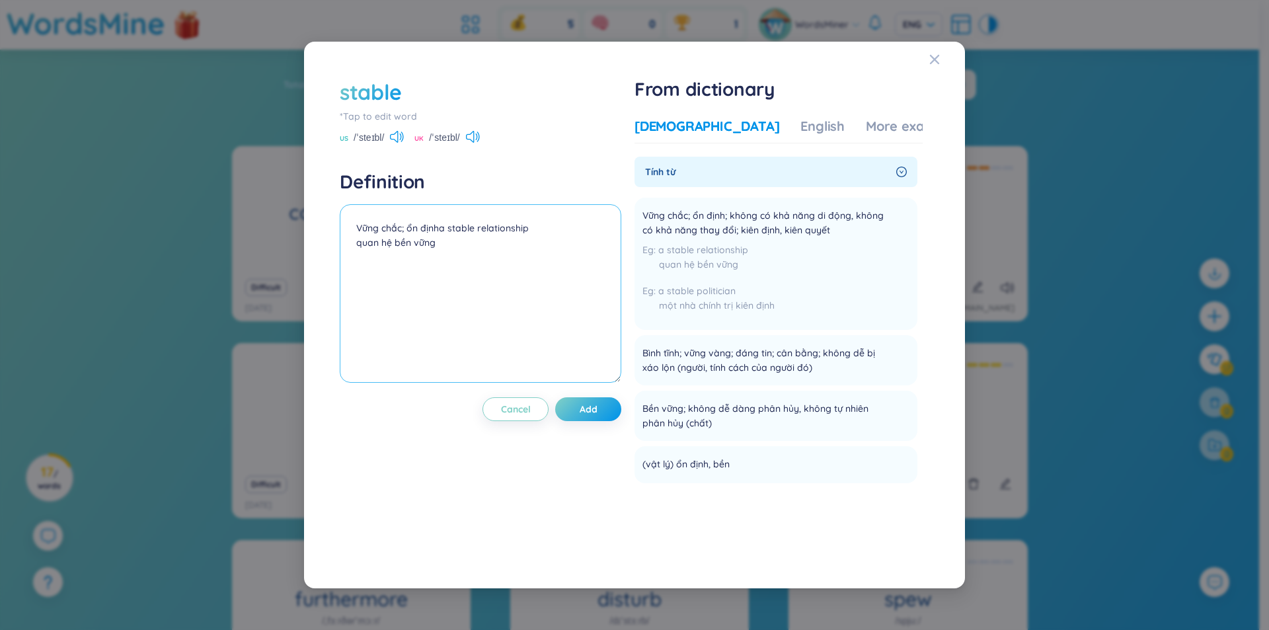
click at [437, 232] on textarea "Vững chắc; ổn địnha stable relationship quan hệ bền vững" at bounding box center [481, 293] width 282 height 178
click at [445, 244] on textarea "Vững chắc; ổn định (a stable relationship quan hệ bền vững" at bounding box center [481, 293] width 282 height 178
type textarea "Vững chắc; ổn định (a stable relationship quan hệ bền vững)"
click at [598, 407] on span "Add" at bounding box center [589, 409] width 18 height 13
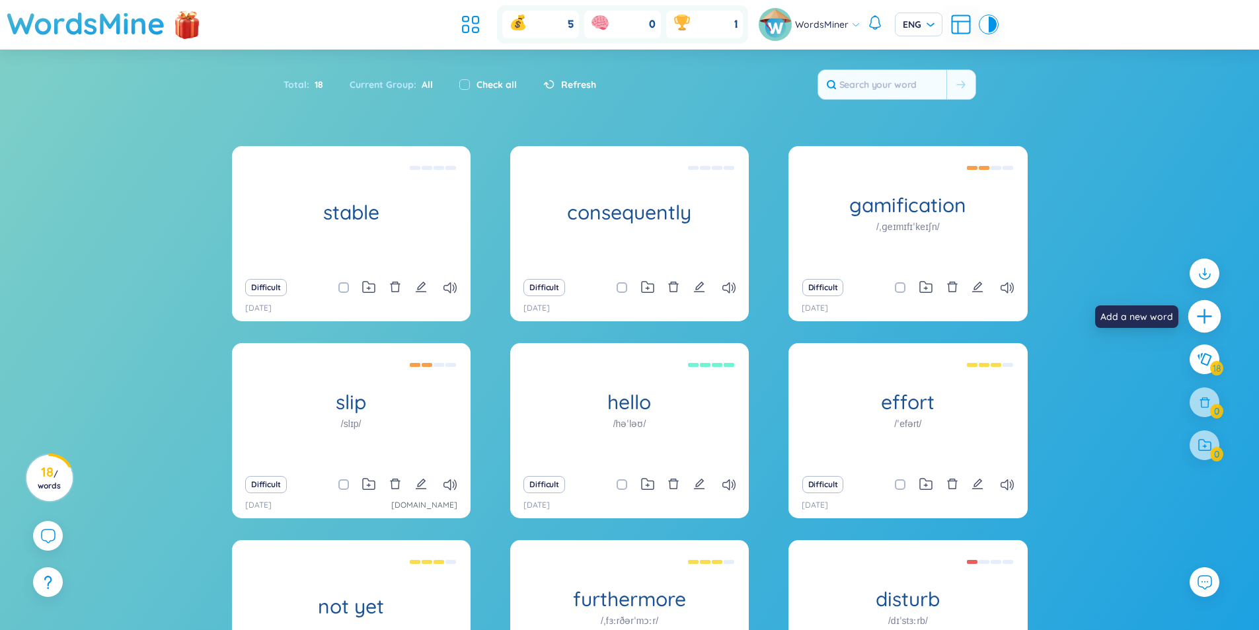
click at [1204, 310] on icon "plus" at bounding box center [1204, 316] width 1 height 15
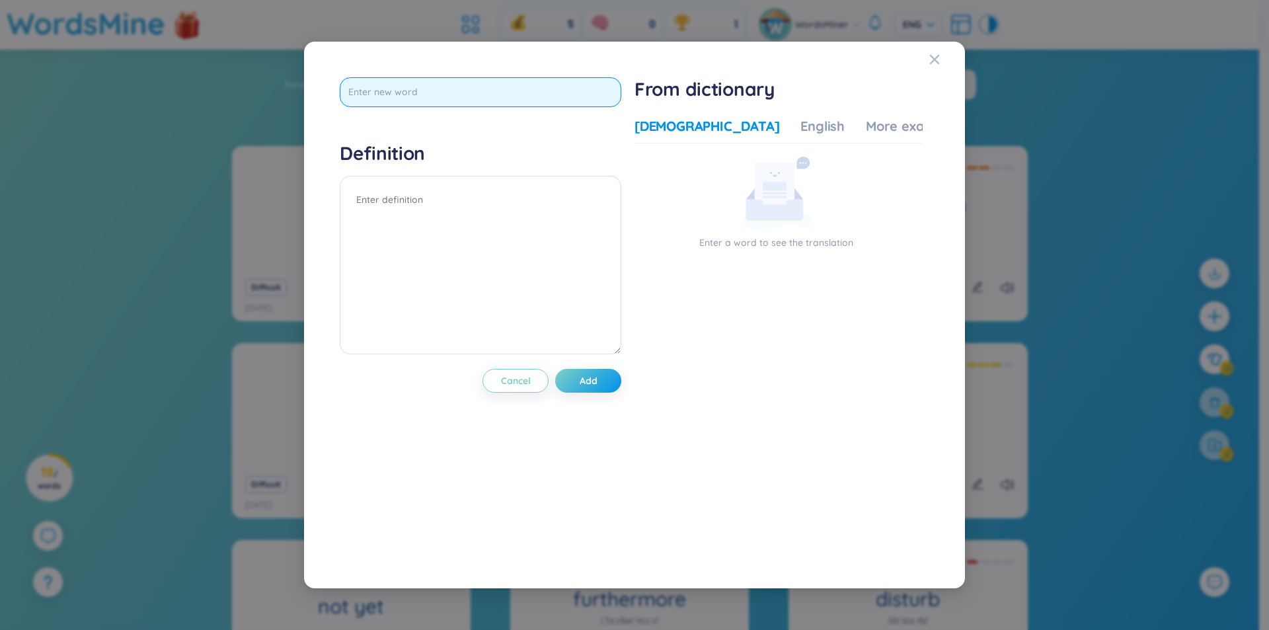
click at [481, 86] on input "text" at bounding box center [481, 92] width 282 height 30
type input "constant at"
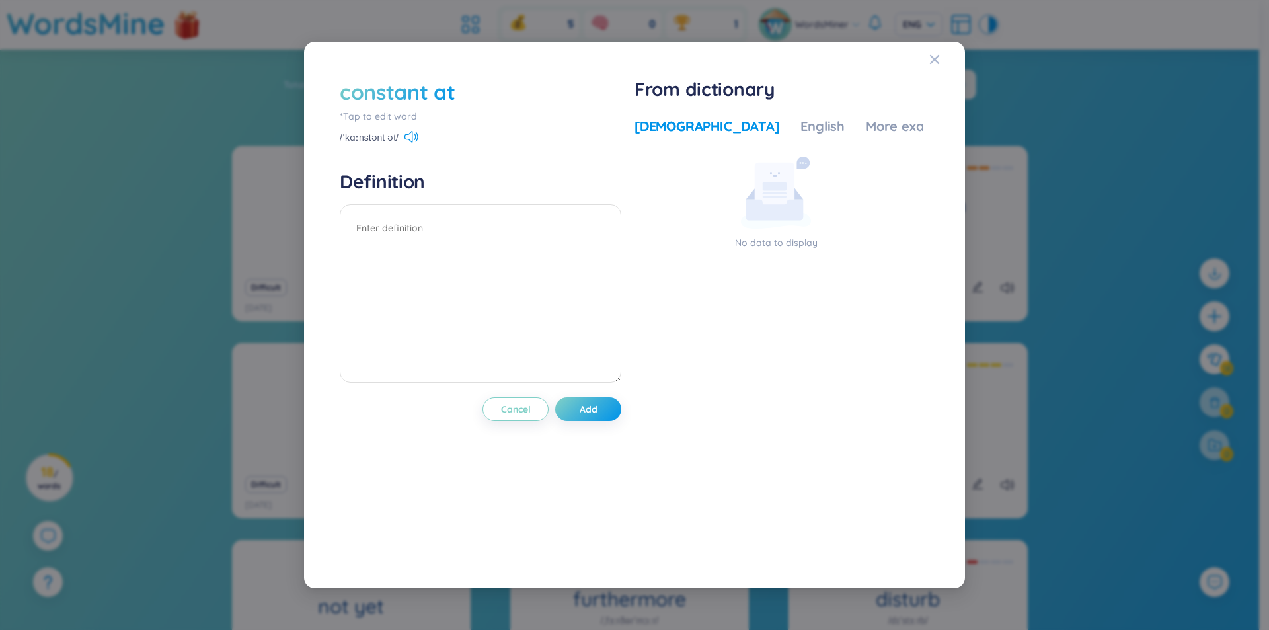
click at [405, 117] on div "*Tap to edit word" at bounding box center [481, 116] width 282 height 15
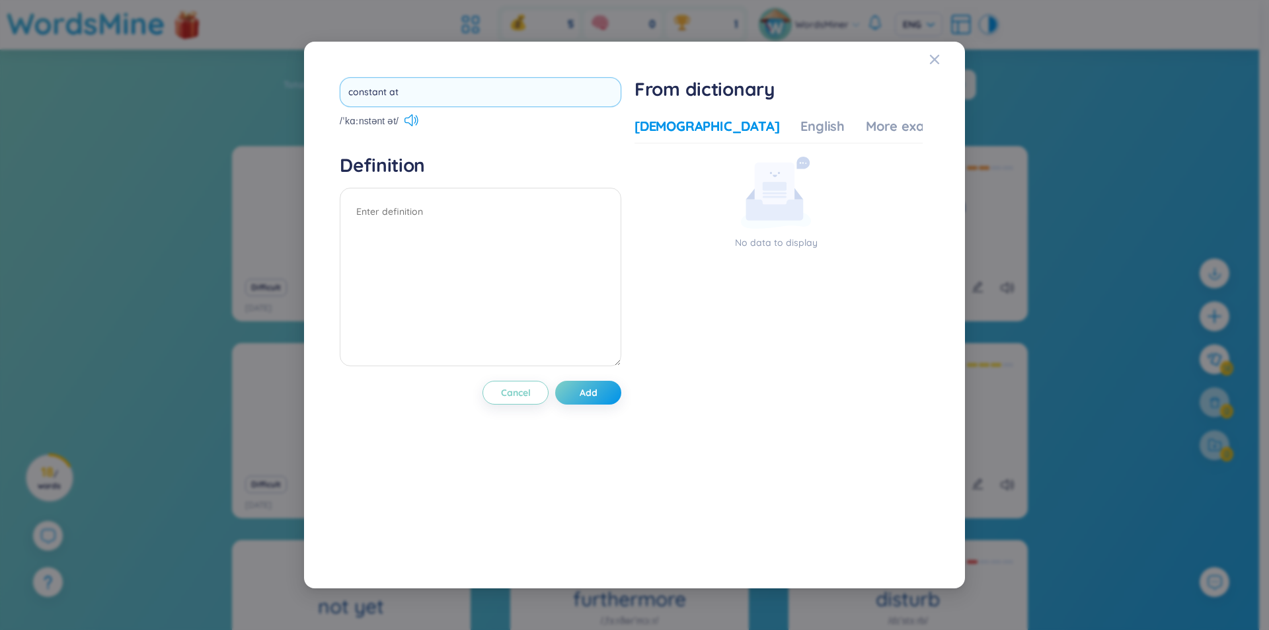
drag, startPoint x: 440, startPoint y: 93, endPoint x: 340, endPoint y: 98, distance: 99.3
click at [340, 98] on input "constant at" at bounding box center [481, 92] width 282 height 30
type input "stablize"
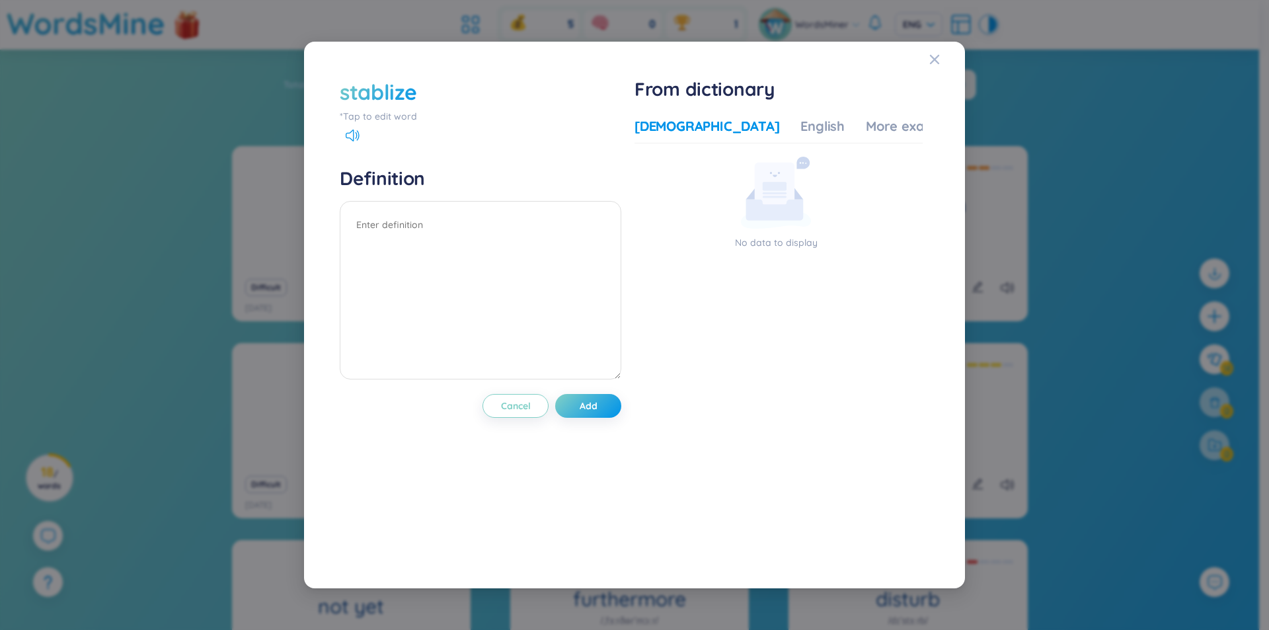
click at [381, 95] on div "stablize" at bounding box center [378, 91] width 77 height 29
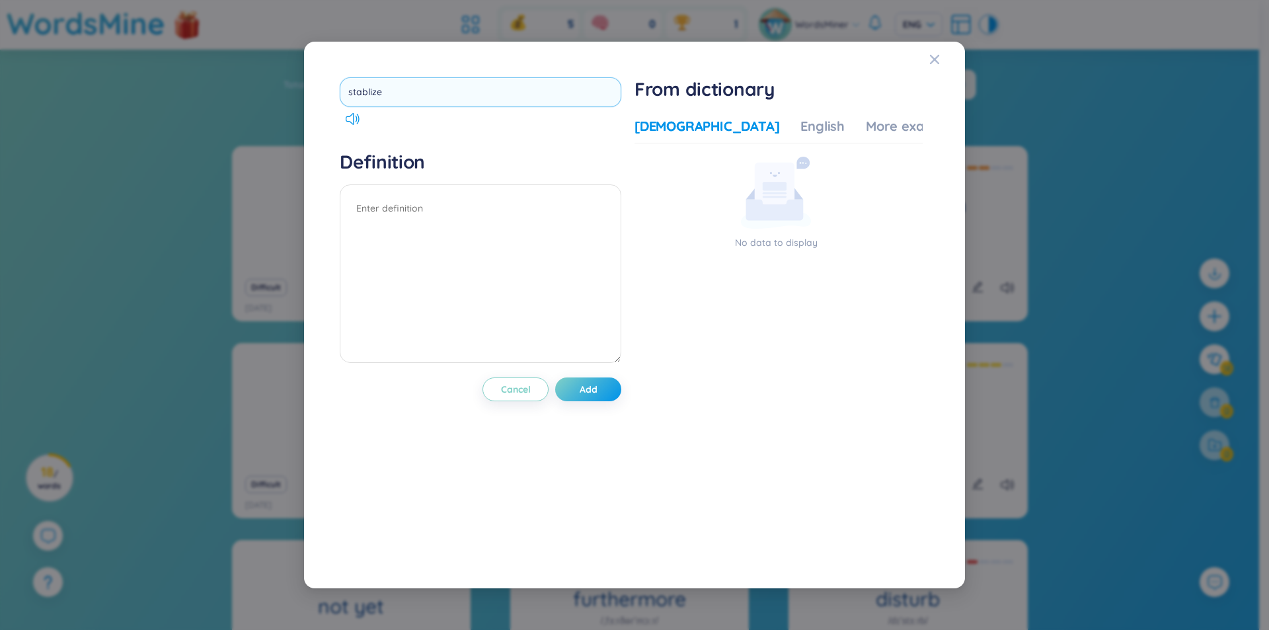
click at [369, 94] on input "stablize" at bounding box center [481, 92] width 282 height 30
click at [368, 96] on input "stabize" at bounding box center [481, 92] width 282 height 30
type input "stabilize"
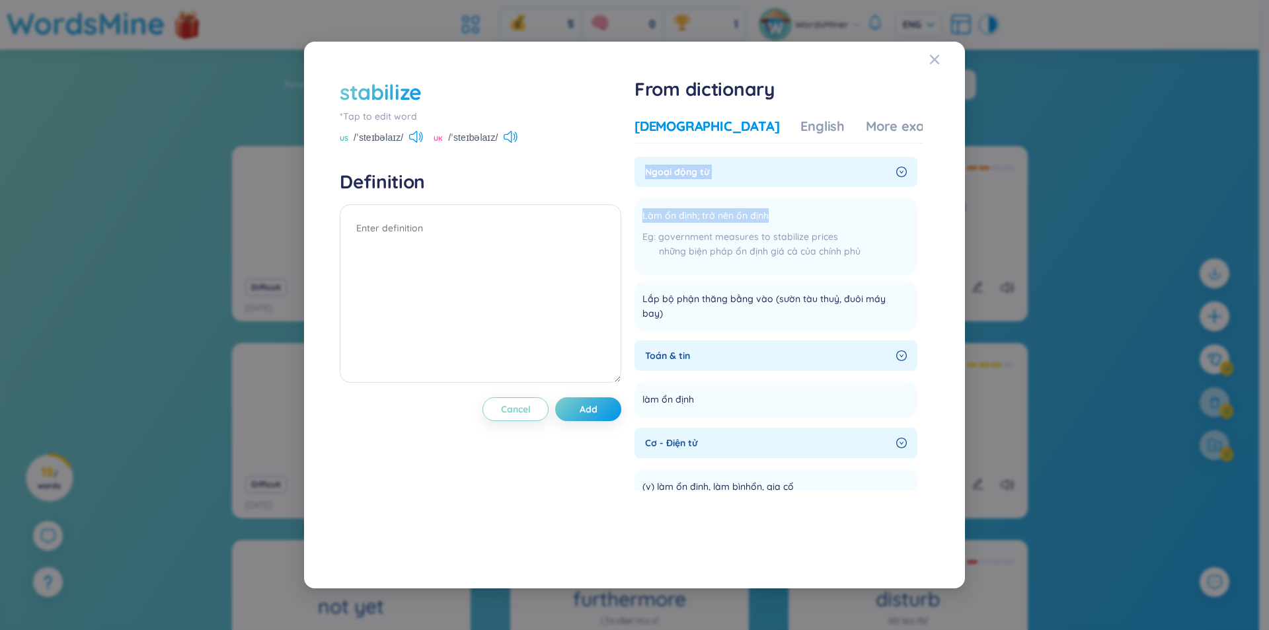
drag, startPoint x: 816, startPoint y: 214, endPoint x: 638, endPoint y: 179, distance: 181.8
click at [638, 179] on div "Ngoại động từ Làm ổn định; trở nên ổn định government measures to stabilize pri…" at bounding box center [776, 244] width 283 height 175
copy div "Ngoại động từ Làm ổn định; trở nên ổn định"
click at [546, 249] on textarea at bounding box center [481, 293] width 282 height 178
paste textarea "Ngoại động từ Làm ổn định; trở nên ổn định"
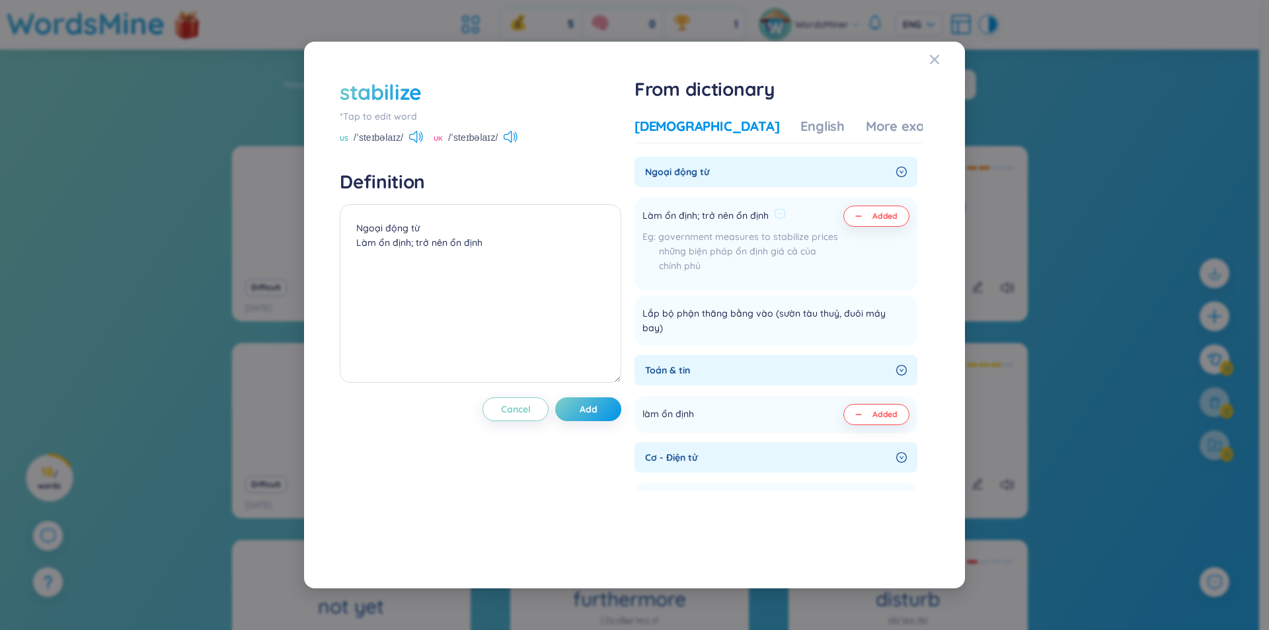
click at [723, 273] on div "những biện pháp ổn định giá cả của chính phủ" at bounding box center [741, 258] width 196 height 29
click at [597, 416] on button "Add" at bounding box center [588, 409] width 66 height 24
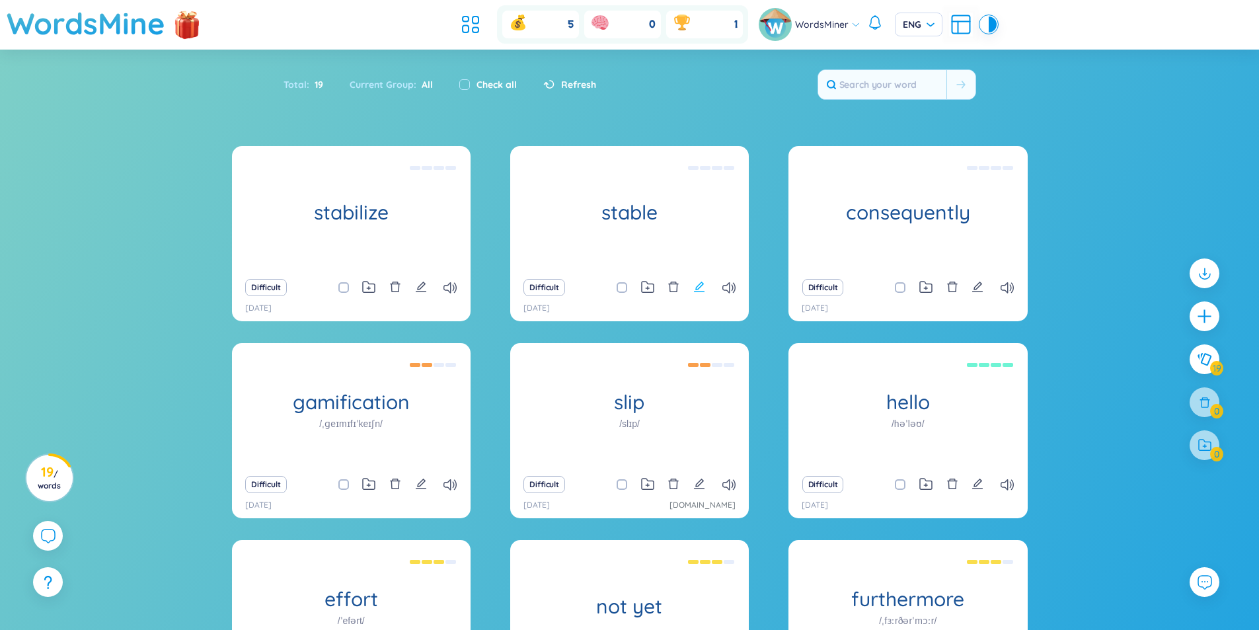
click at [701, 286] on icon "edit" at bounding box center [699, 287] width 12 height 12
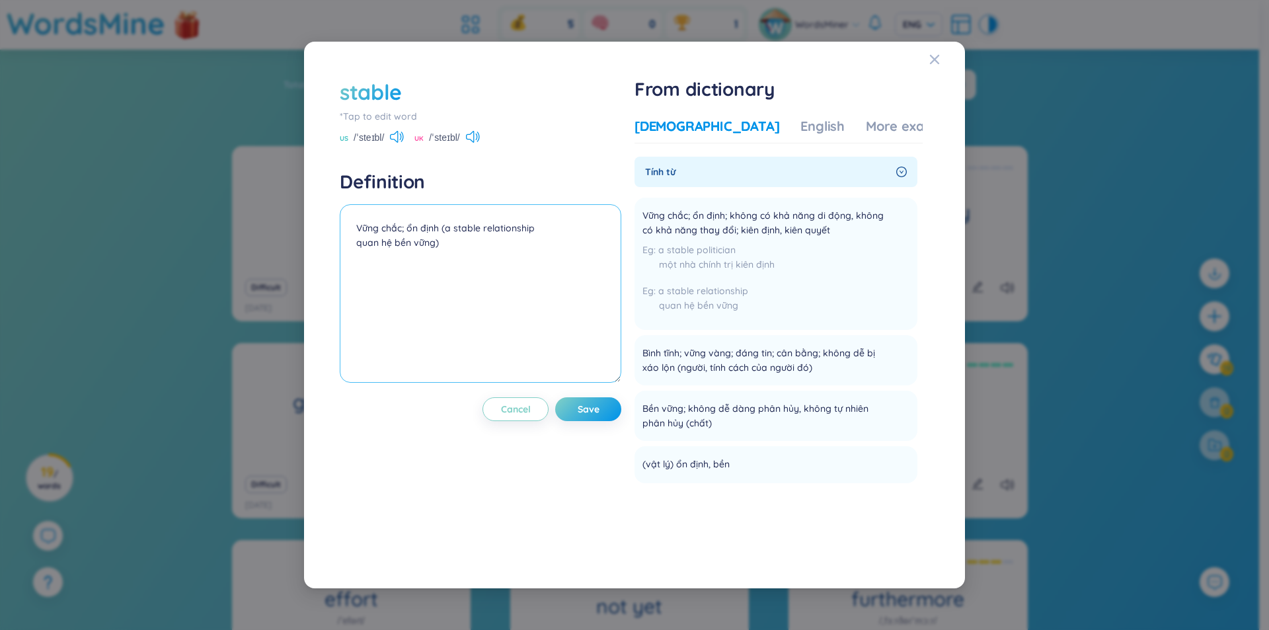
click at [458, 247] on textarea "Vững chắc; ổn định (a stable relationship quan hệ bền vững)" at bounding box center [481, 293] width 282 height 178
type textarea "Vững chắc; ổn định (a stable relationship quan hệ bền vững) (adj)"
click at [589, 412] on span "Save" at bounding box center [589, 409] width 22 height 13
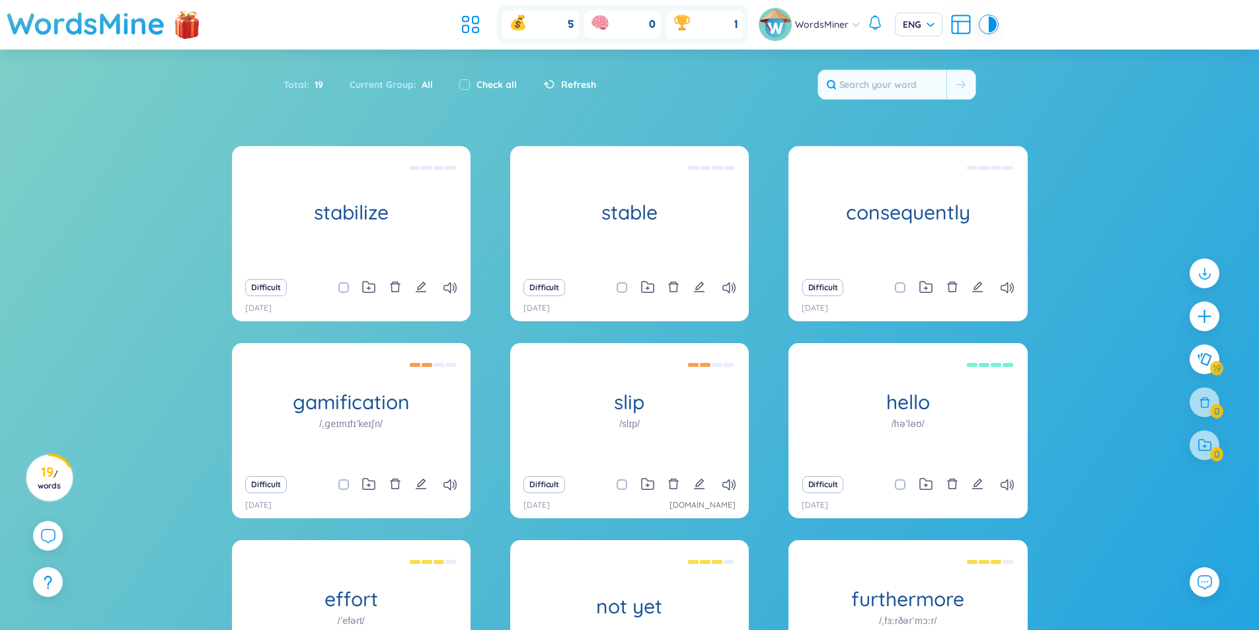
click at [471, 81] on div "Check all" at bounding box center [488, 84] width 58 height 15
click at [459, 79] on input "checkbox" at bounding box center [464, 84] width 11 height 11
checkbox input "true"
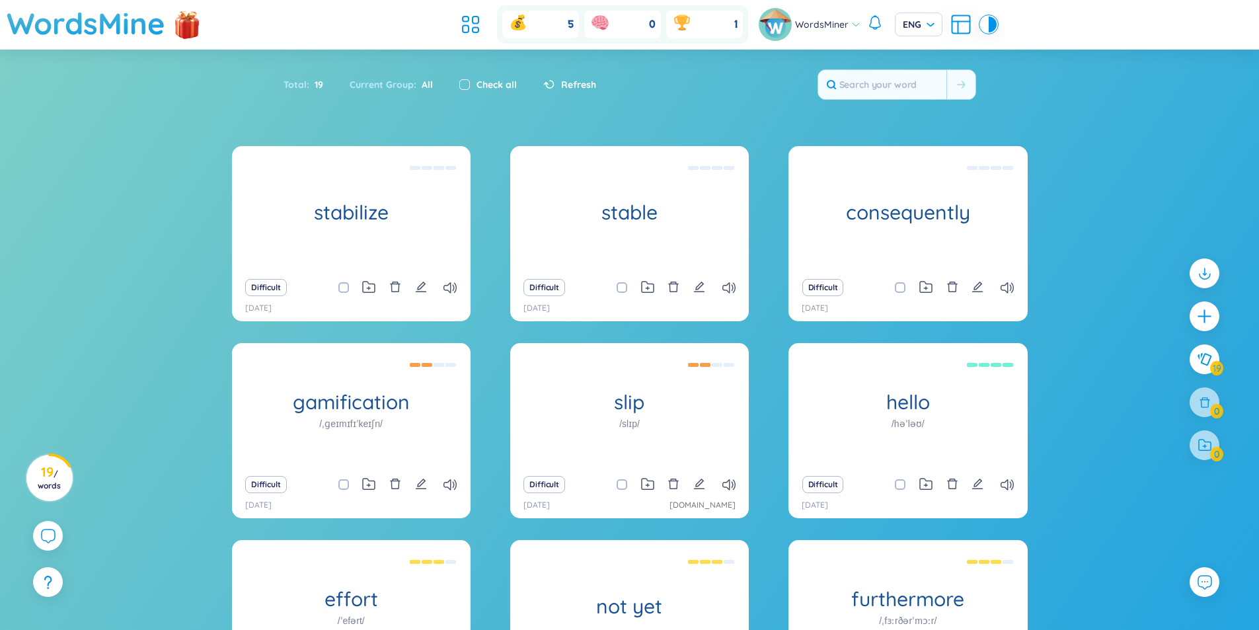
checkbox input "true"
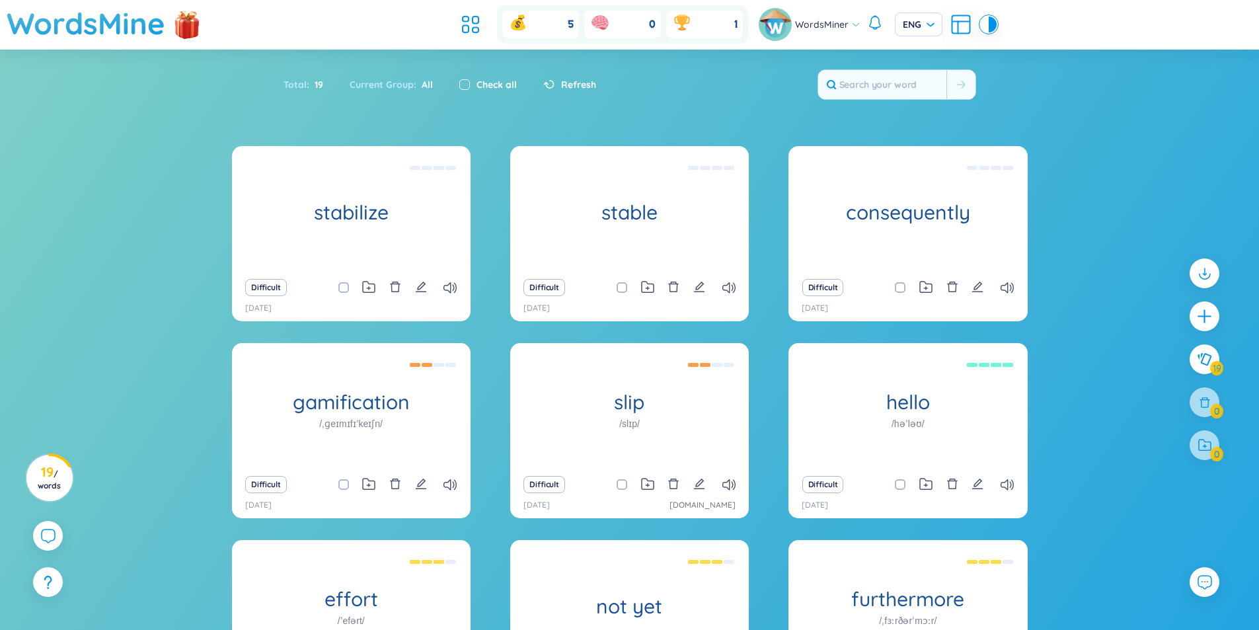
checkbox input "true"
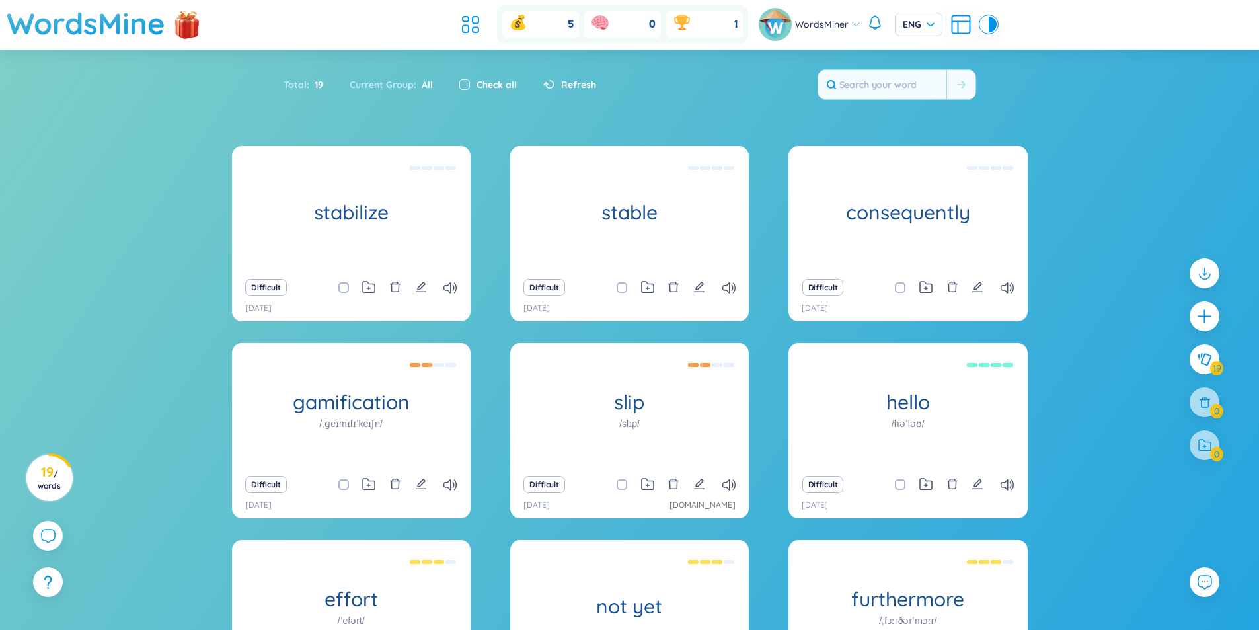
checkbox input "true"
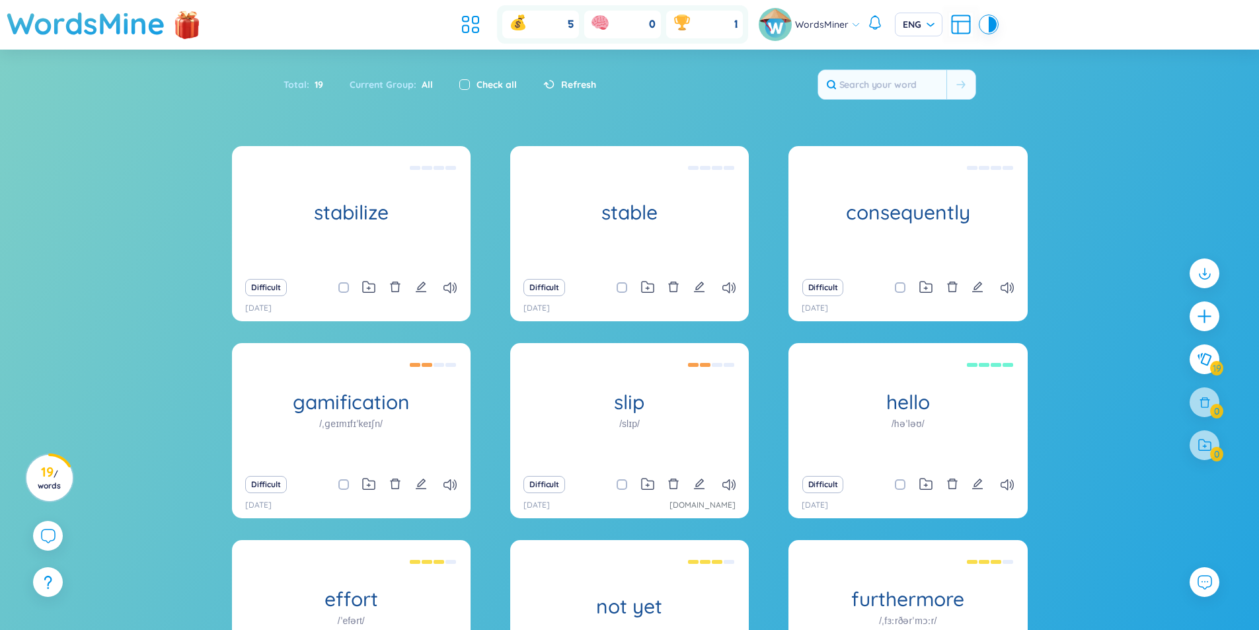
checkbox input "true"
click at [558, 85] on div "Refresh" at bounding box center [569, 84] width 53 height 15
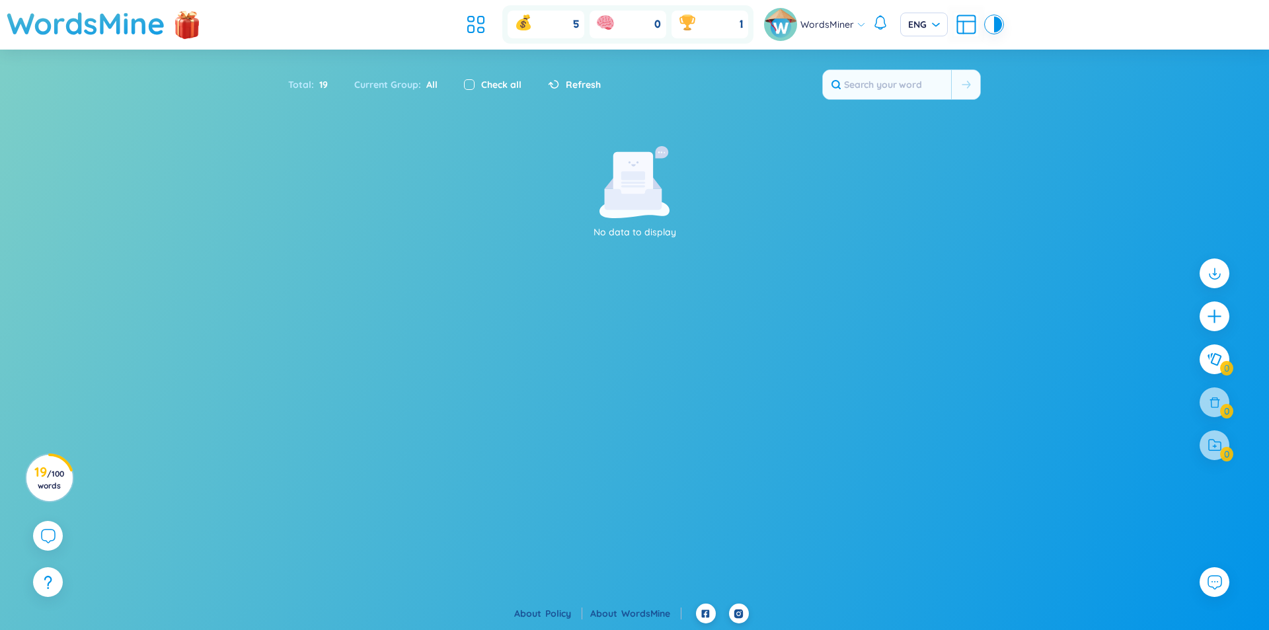
click at [466, 84] on input "checkbox" at bounding box center [469, 84] width 11 height 11
click at [574, 82] on span "Refresh" at bounding box center [583, 84] width 35 height 15
drag, startPoint x: 324, startPoint y: 87, endPoint x: 300, endPoint y: 84, distance: 24.0
click at [300, 84] on div "Total : 19" at bounding box center [314, 85] width 53 height 28
click at [57, 463] on circle at bounding box center [49, 478] width 46 height 46
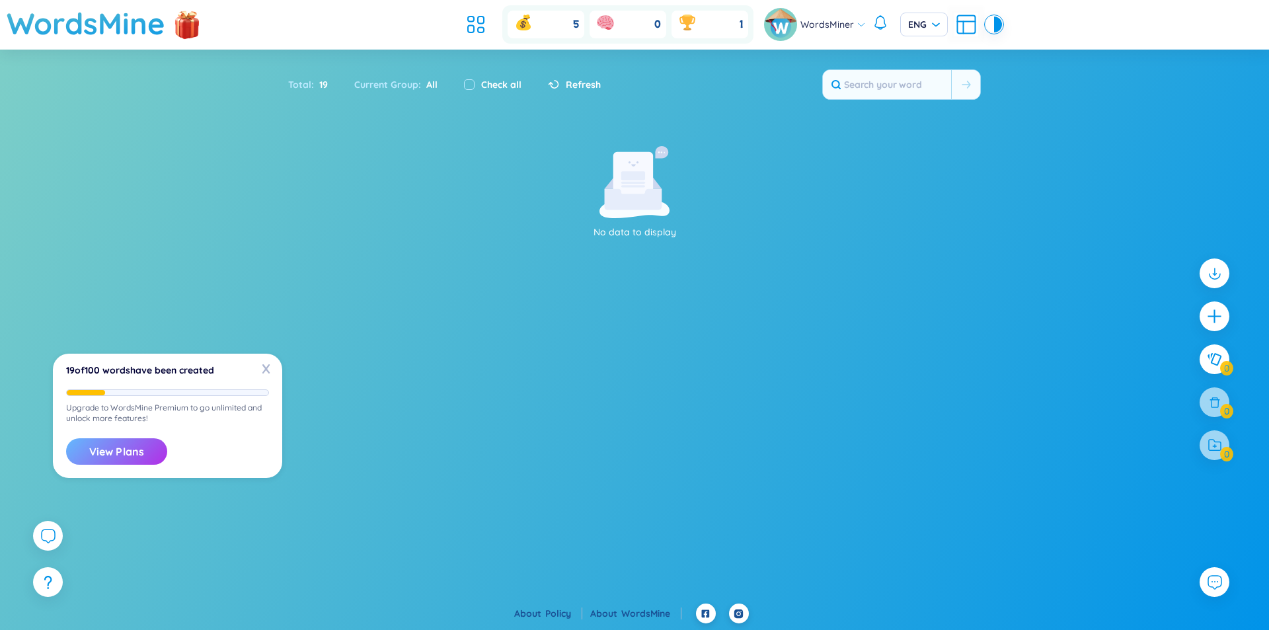
click at [101, 449] on button "View Plans" at bounding box center [116, 451] width 101 height 26
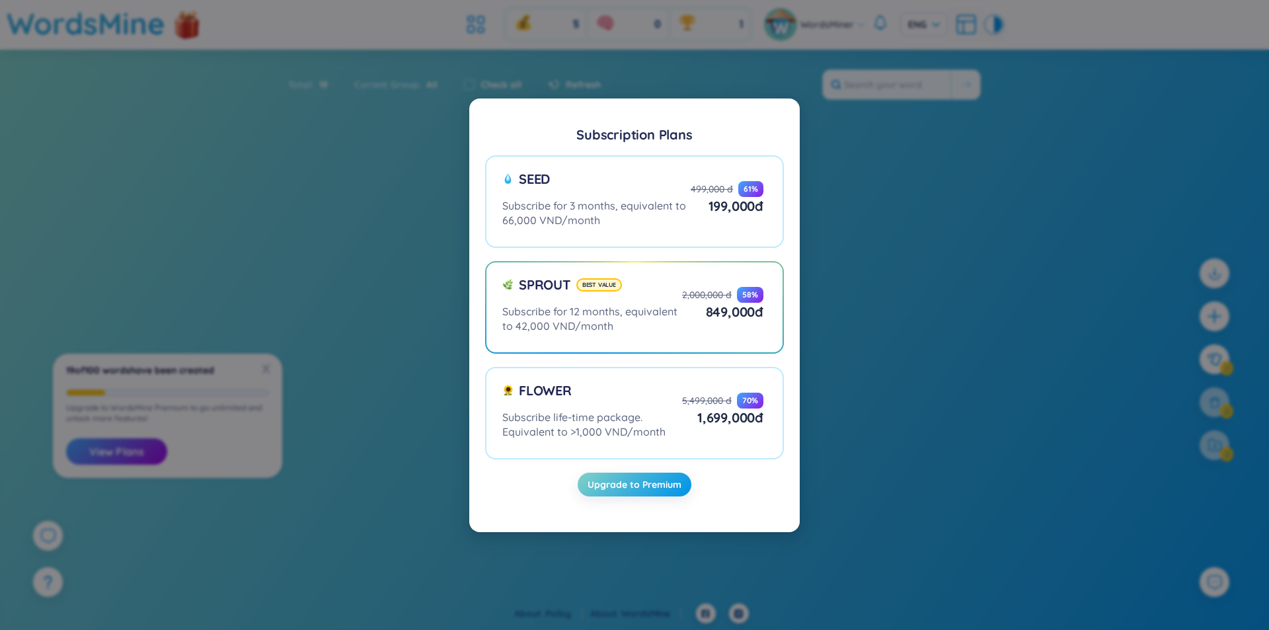
click at [900, 492] on div "Subscription Plans Seed Subscribe for 3 months, equivalent to 66,000 VND/month …" at bounding box center [634, 315] width 1269 height 630
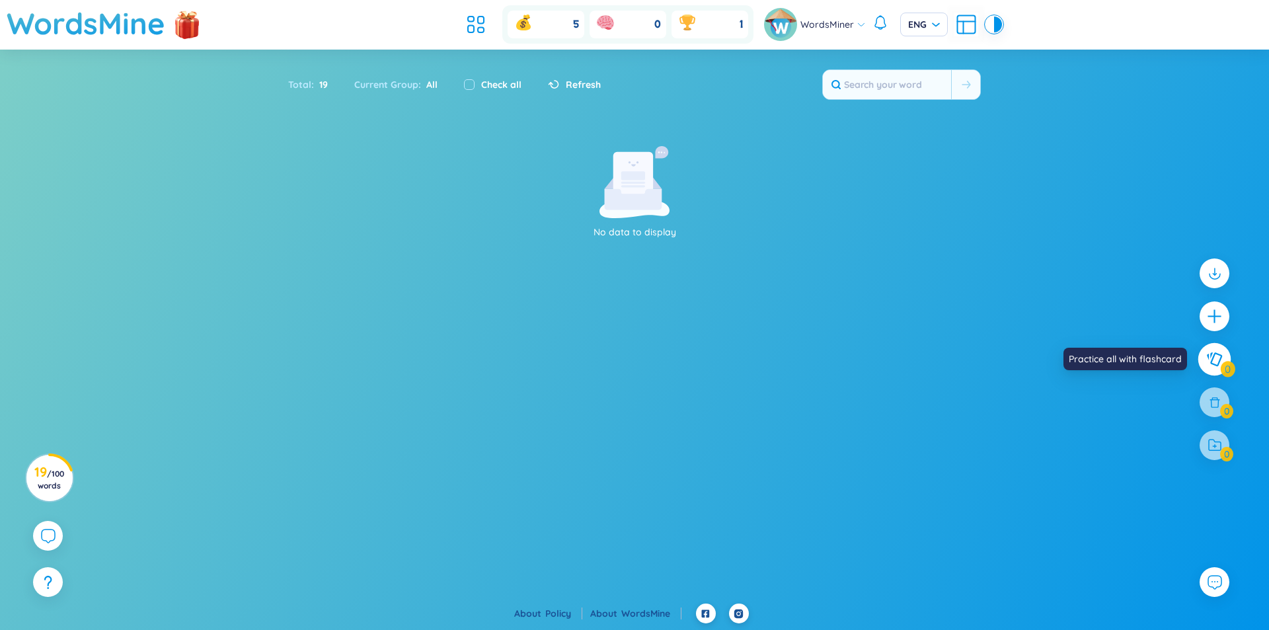
click at [1217, 364] on icon at bounding box center [1214, 359] width 16 height 15
click at [1211, 438] on div at bounding box center [1215, 445] width 30 height 30
click at [1212, 453] on div at bounding box center [1215, 445] width 30 height 30
click at [916, 85] on input "text" at bounding box center [887, 84] width 128 height 29
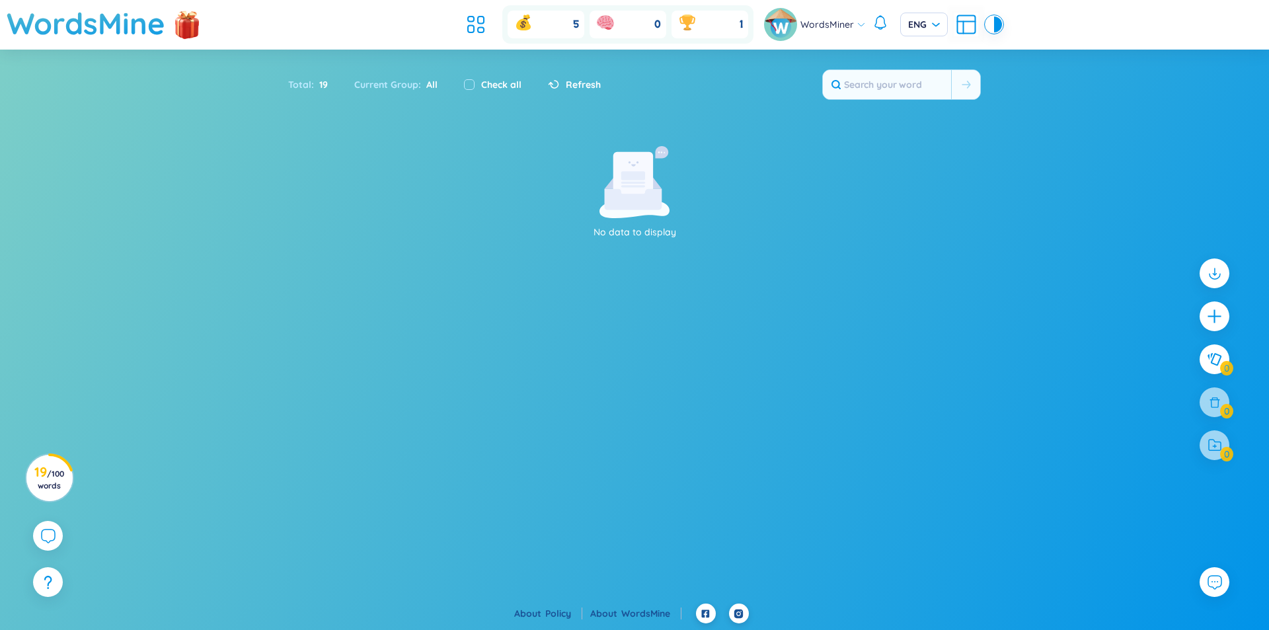
click at [340, 81] on div "Total : 19" at bounding box center [314, 85] width 53 height 28
click at [469, 82] on input "checkbox" at bounding box center [469, 84] width 11 height 11
checkbox input "true"
click at [612, 168] on icon at bounding box center [635, 182] width 70 height 72
click at [473, 24] on icon at bounding box center [476, 25] width 24 height 24
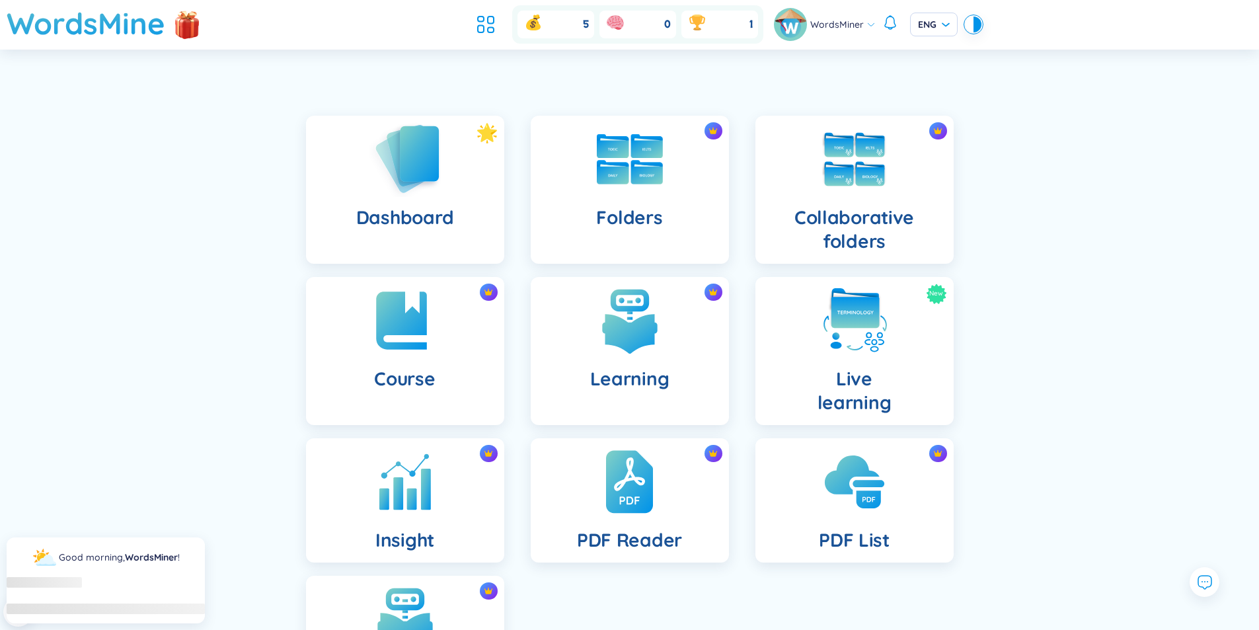
click at [432, 191] on img at bounding box center [405, 158] width 73 height 75
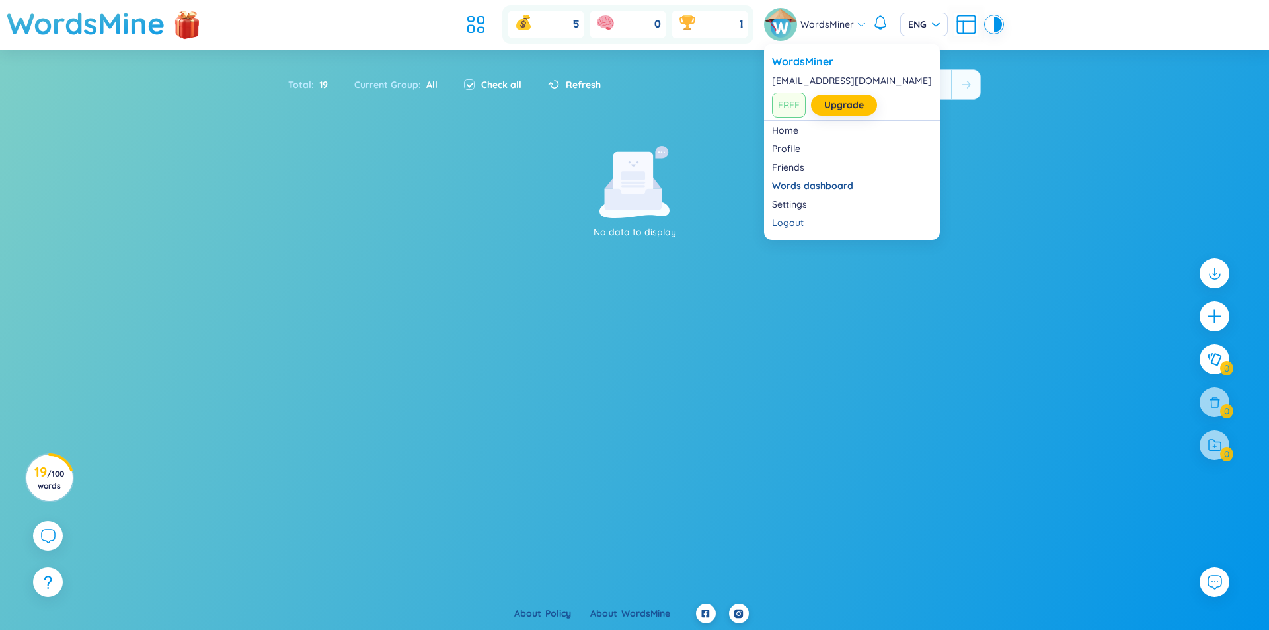
click at [779, 26] on img at bounding box center [780, 24] width 33 height 33
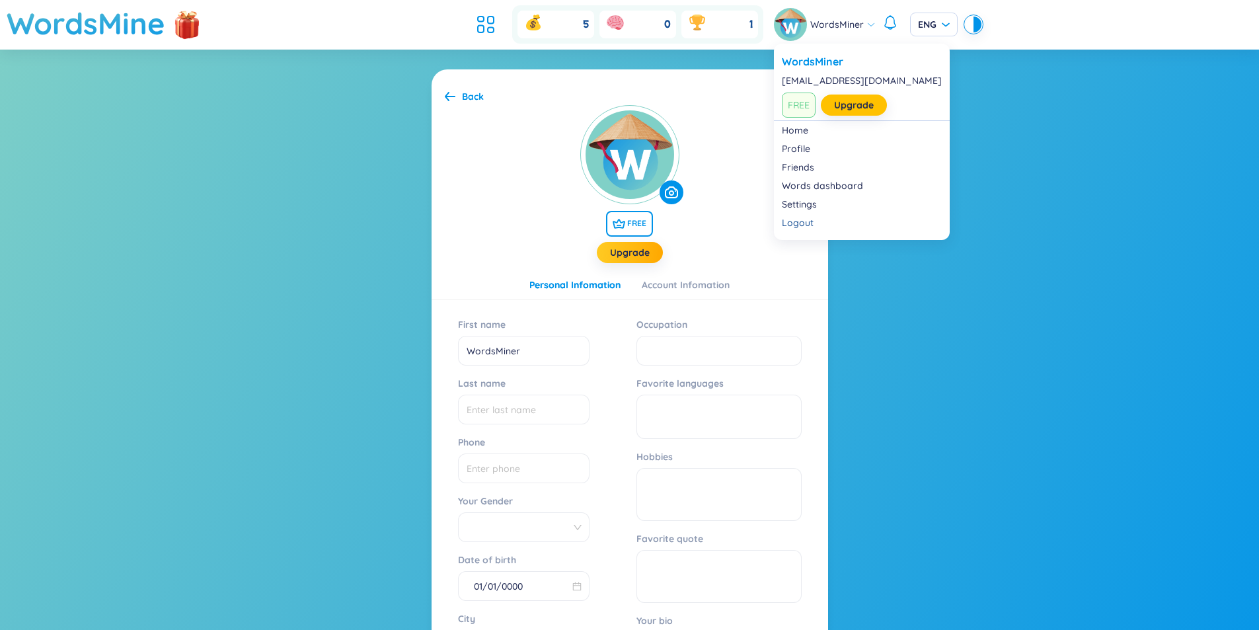
click at [857, 22] on span "WordsMiner" at bounding box center [837, 24] width 54 height 15
click at [808, 134] on link "Home" at bounding box center [862, 130] width 160 height 13
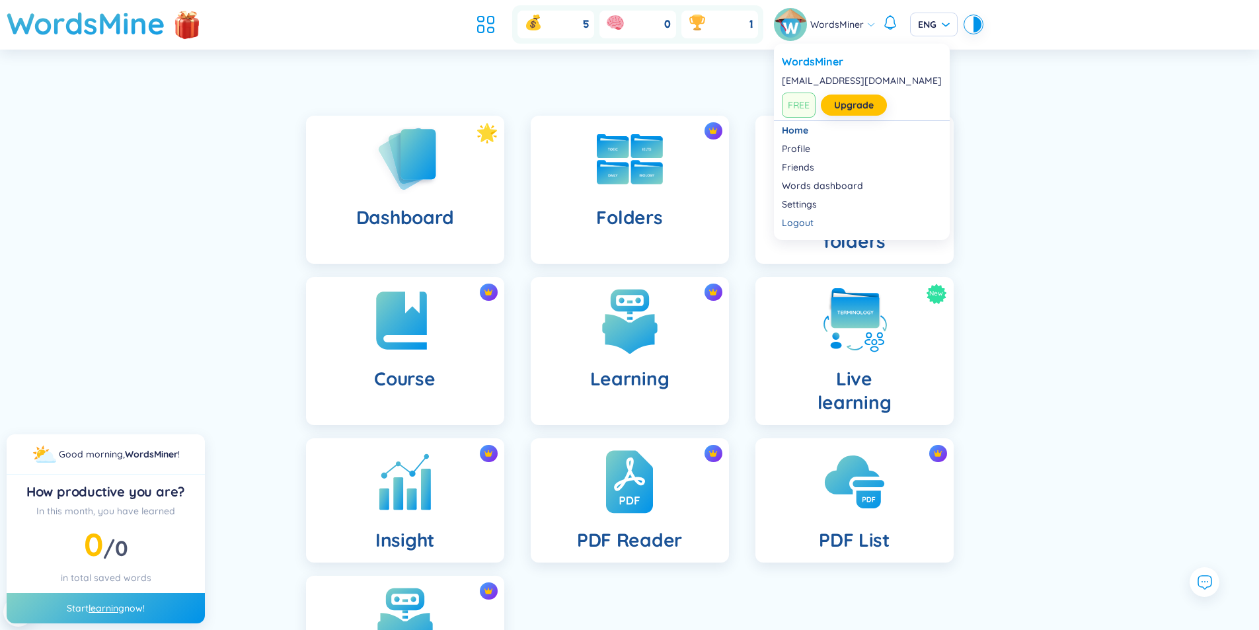
click at [840, 37] on div "WordsMiner" at bounding box center [825, 24] width 102 height 33
click at [836, 180] on link "Words dashboard" at bounding box center [862, 185] width 160 height 13
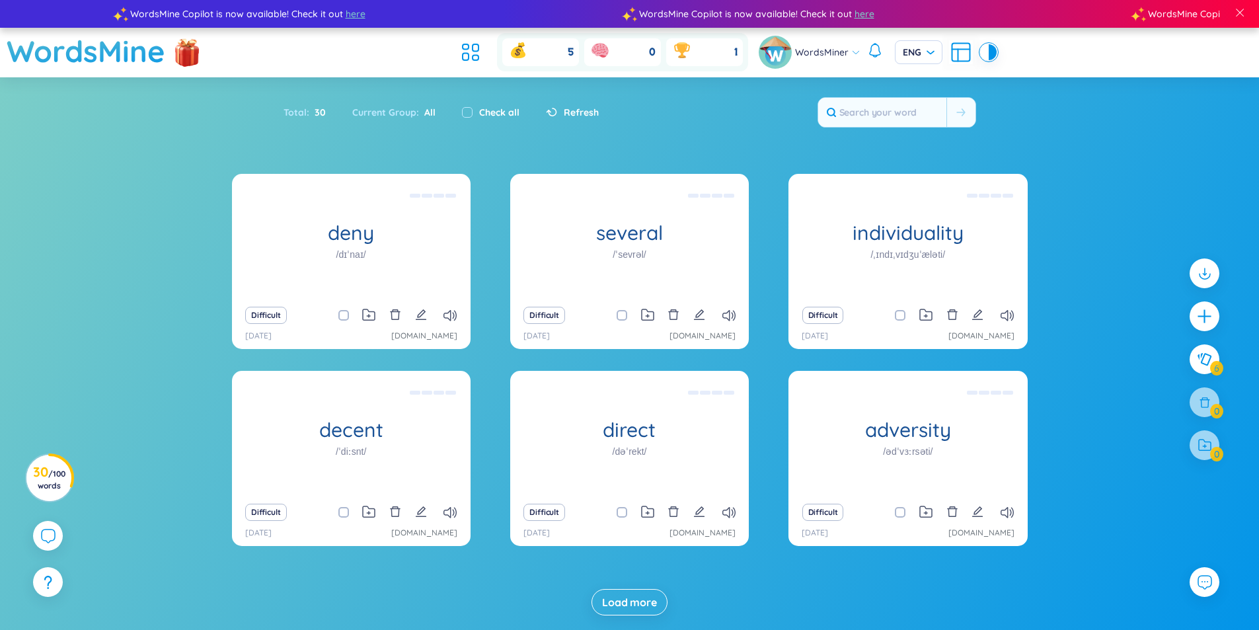
scroll to position [38, 0]
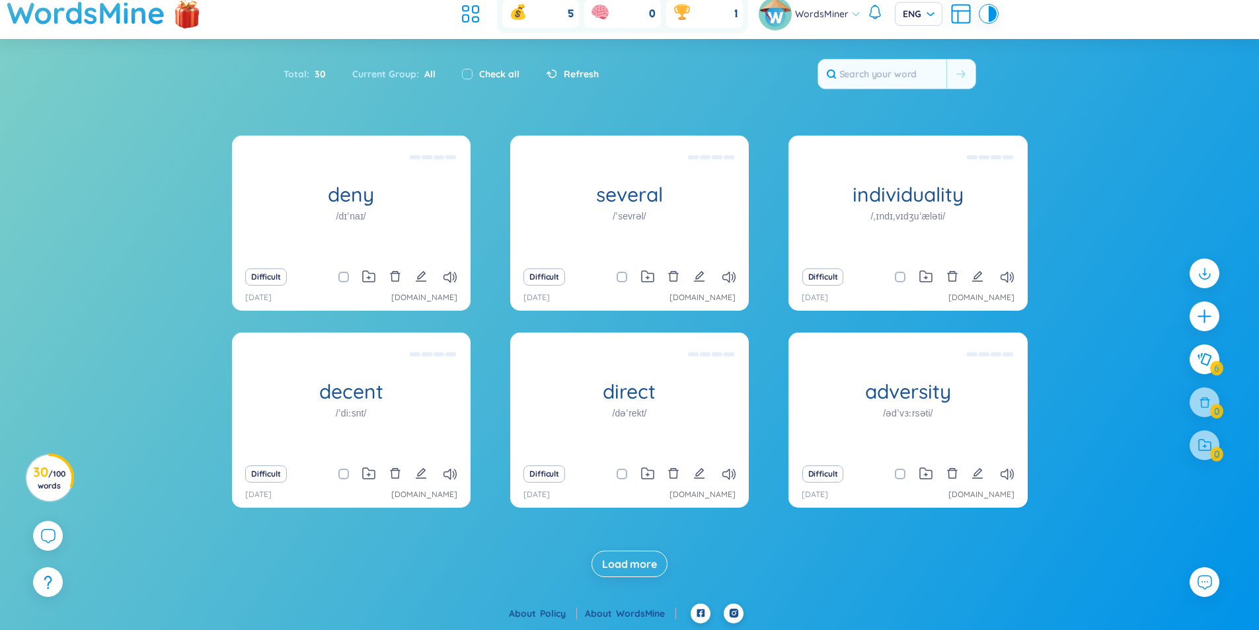
click at [621, 561] on span "Load more" at bounding box center [629, 564] width 55 height 15
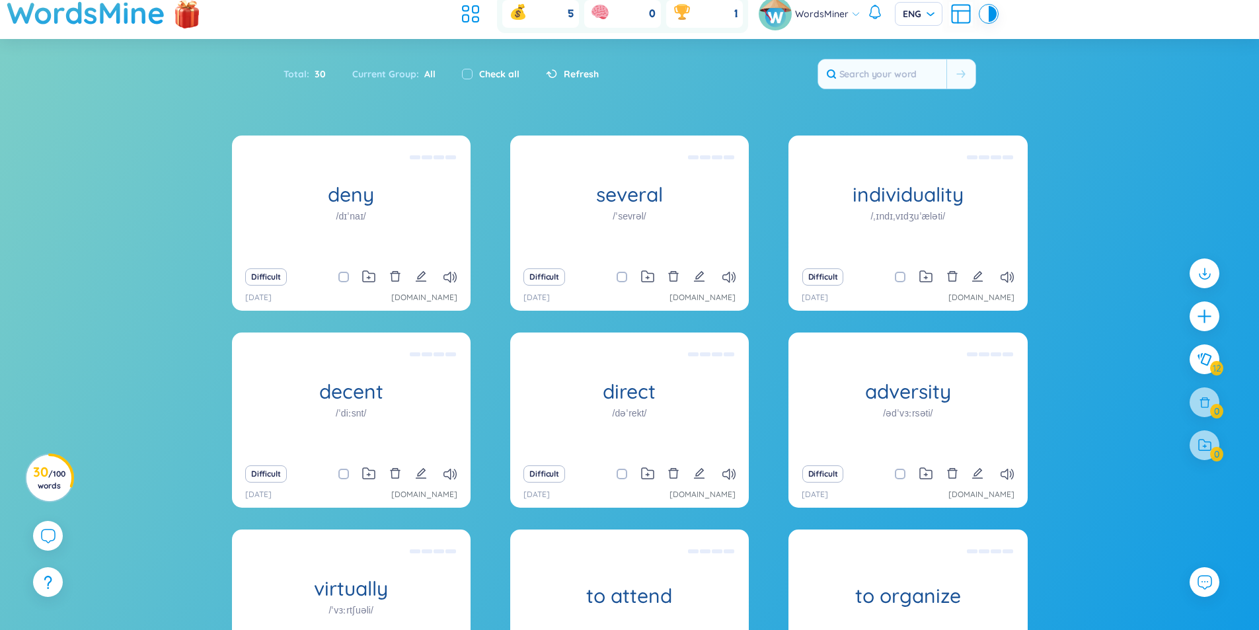
scroll to position [432, 0]
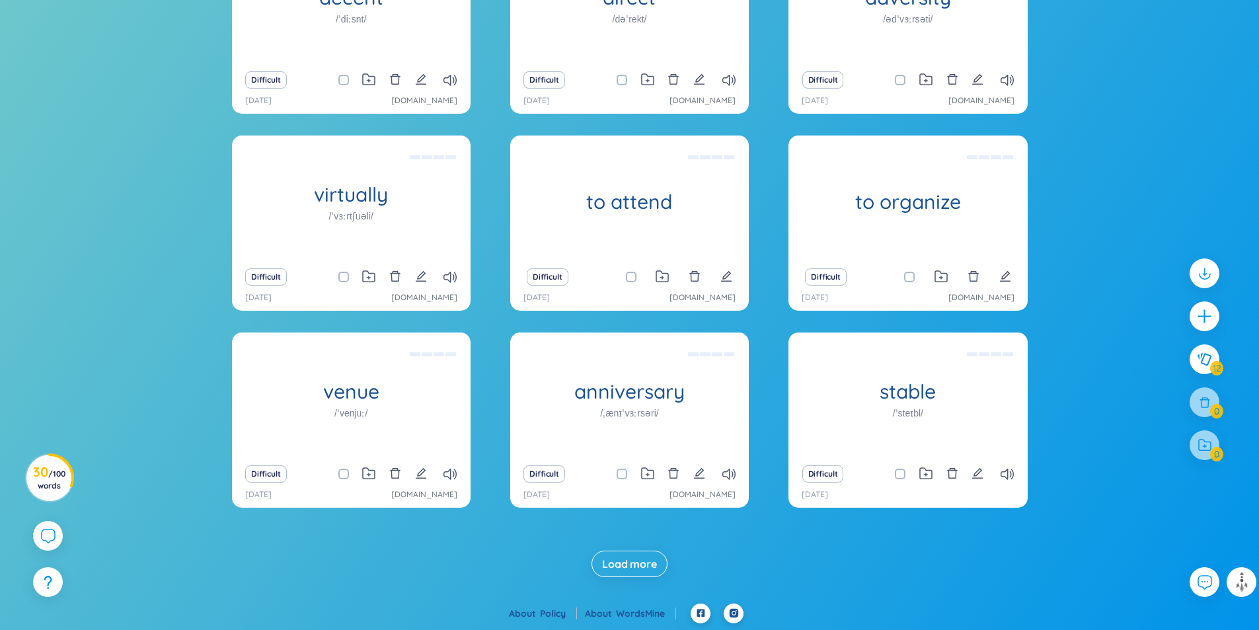
click at [621, 561] on span "Load more" at bounding box center [629, 564] width 55 height 15
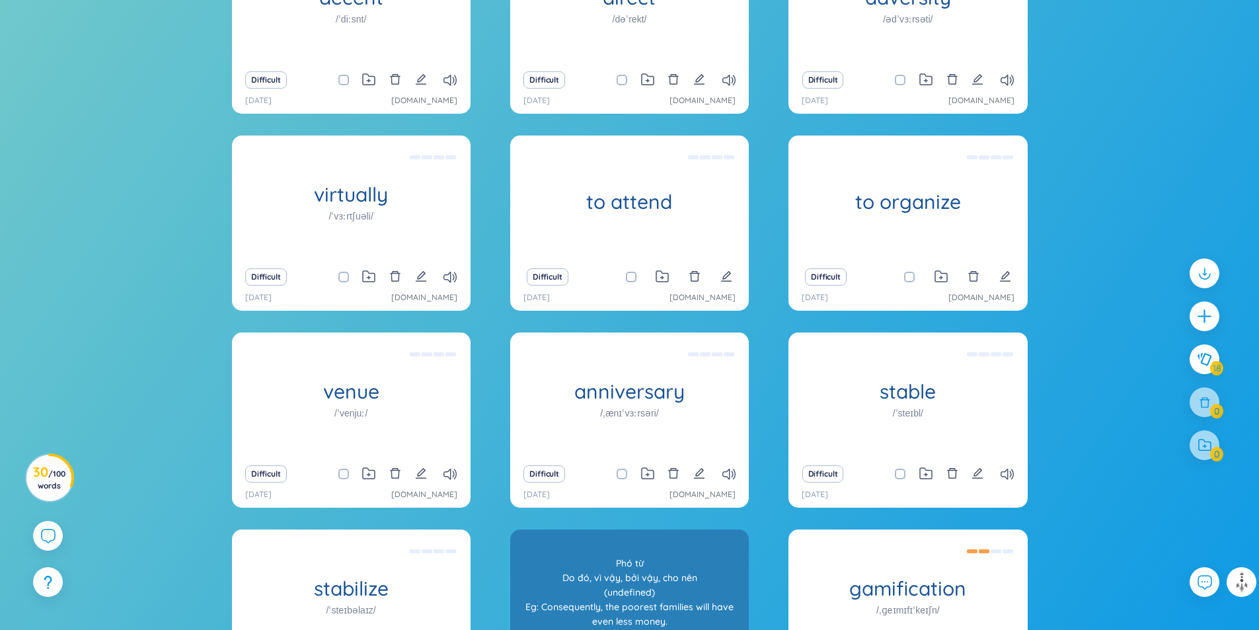
scroll to position [826, 0]
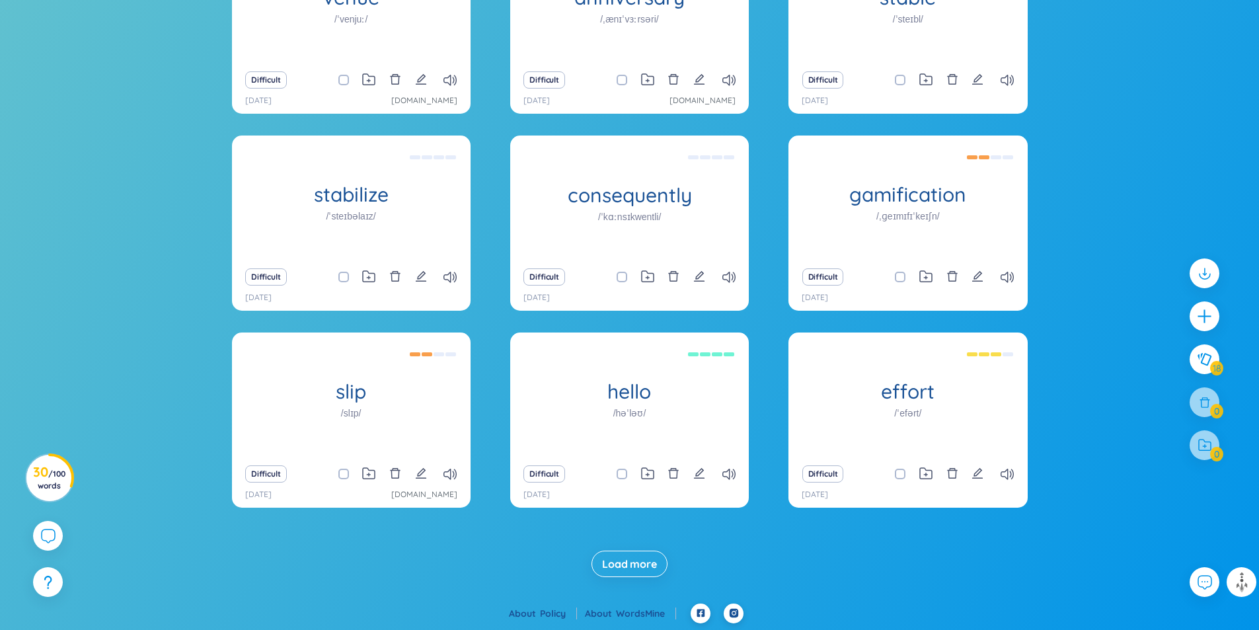
click at [628, 559] on span "Load more" at bounding box center [629, 564] width 55 height 15
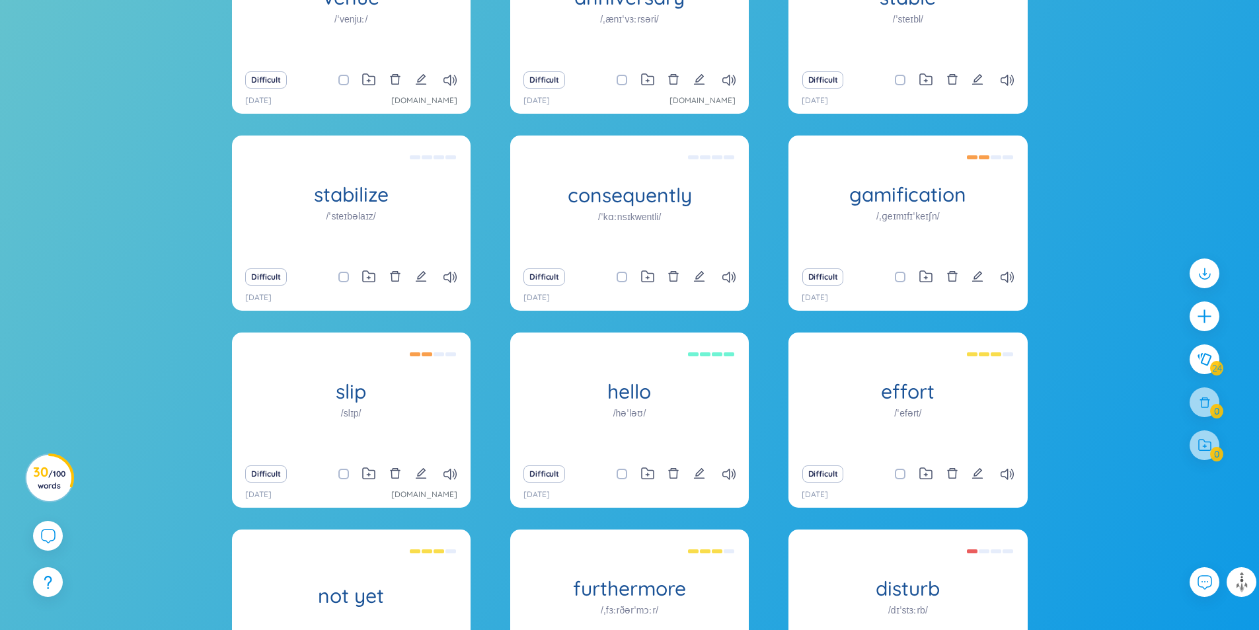
scroll to position [1220, 0]
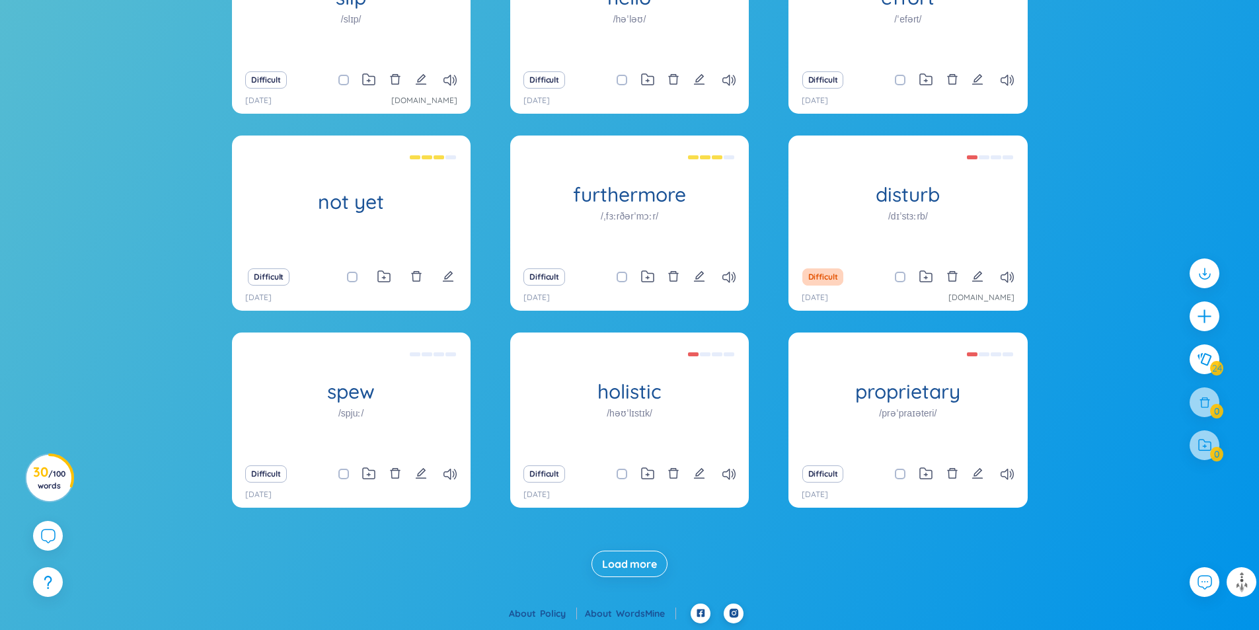
click at [627, 565] on span "Load more" at bounding box center [629, 564] width 55 height 15
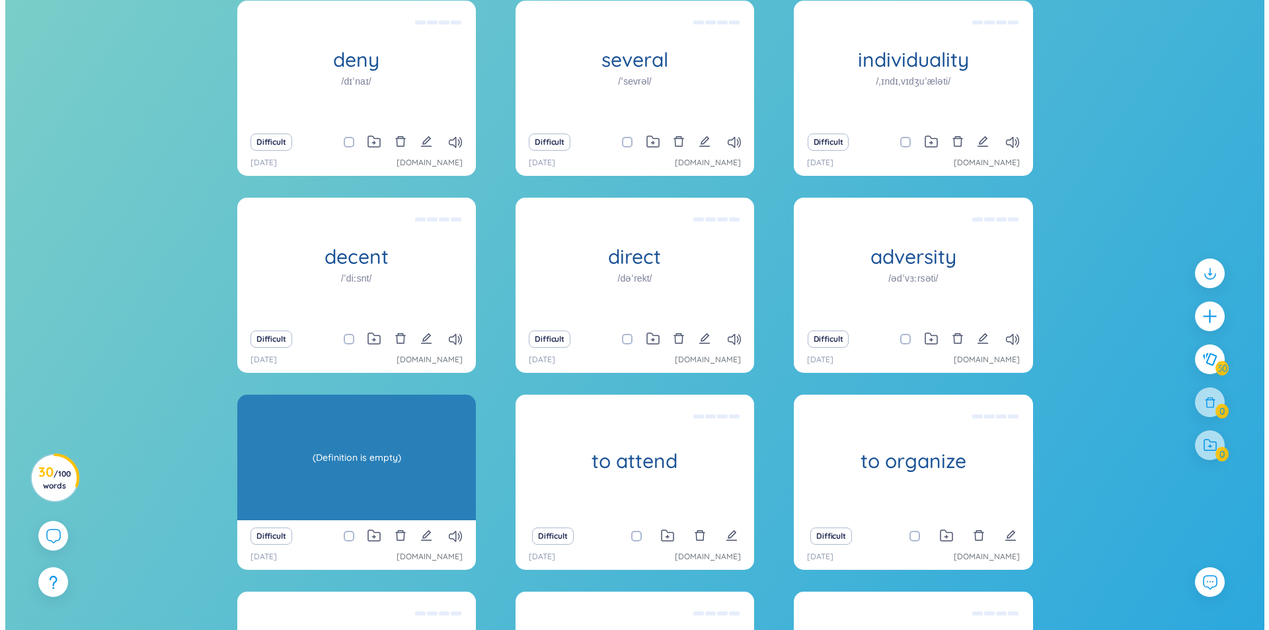
scroll to position [0, 0]
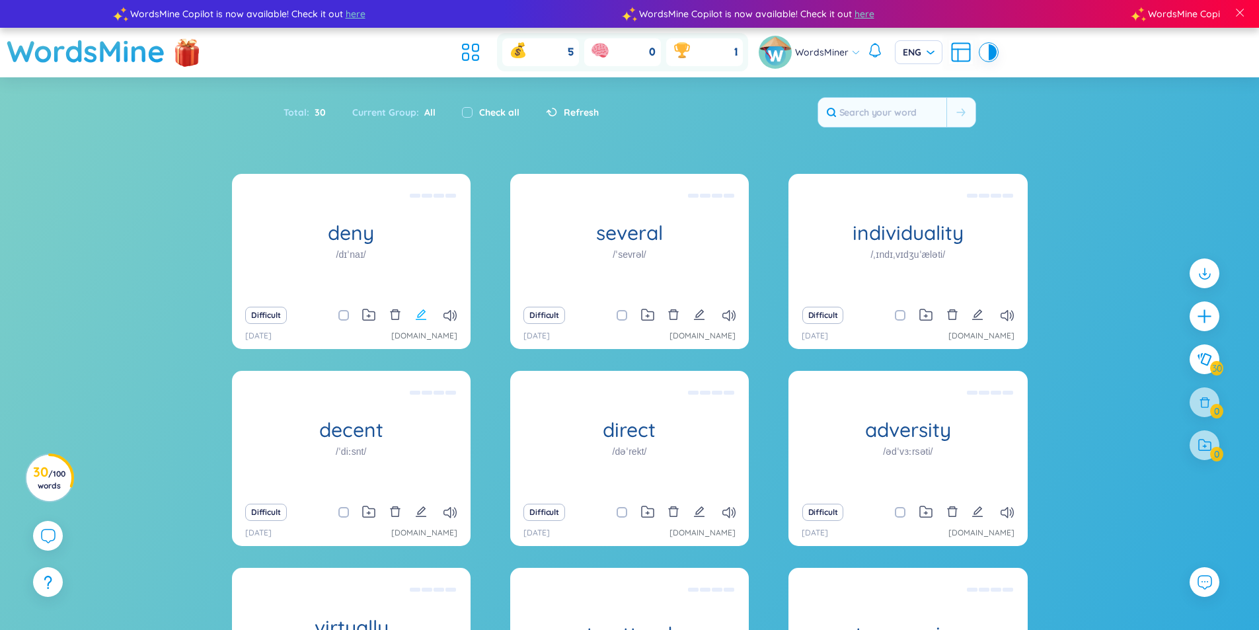
click at [421, 313] on icon "edit" at bounding box center [421, 314] width 11 height 11
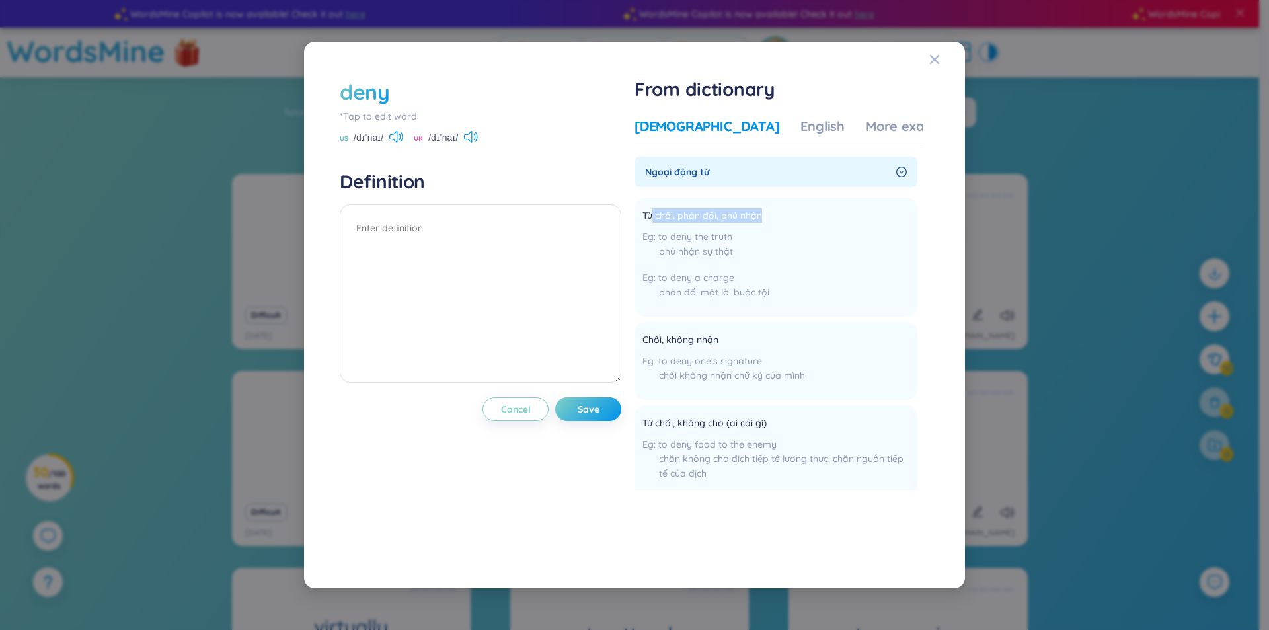
drag, startPoint x: 792, startPoint y: 215, endPoint x: 656, endPoint y: 195, distance: 137.0
click at [656, 195] on ul "Từ chối, phản đối, phủ nhận to deny the truth phủ nhận sự thật to deny a charge…" at bounding box center [776, 386] width 283 height 389
click at [674, 211] on span "Từ chối, phản đối, phủ nhận" at bounding box center [703, 216] width 120 height 16
drag, startPoint x: 787, startPoint y: 206, endPoint x: 635, endPoint y: 169, distance: 157.0
click at [635, 169] on div "deny *Tap to edit word US /dɪˈnaɪ/ UK /dɪˈnaɪ/ Definition Cancel Save From dict…" at bounding box center [634, 315] width 603 height 489
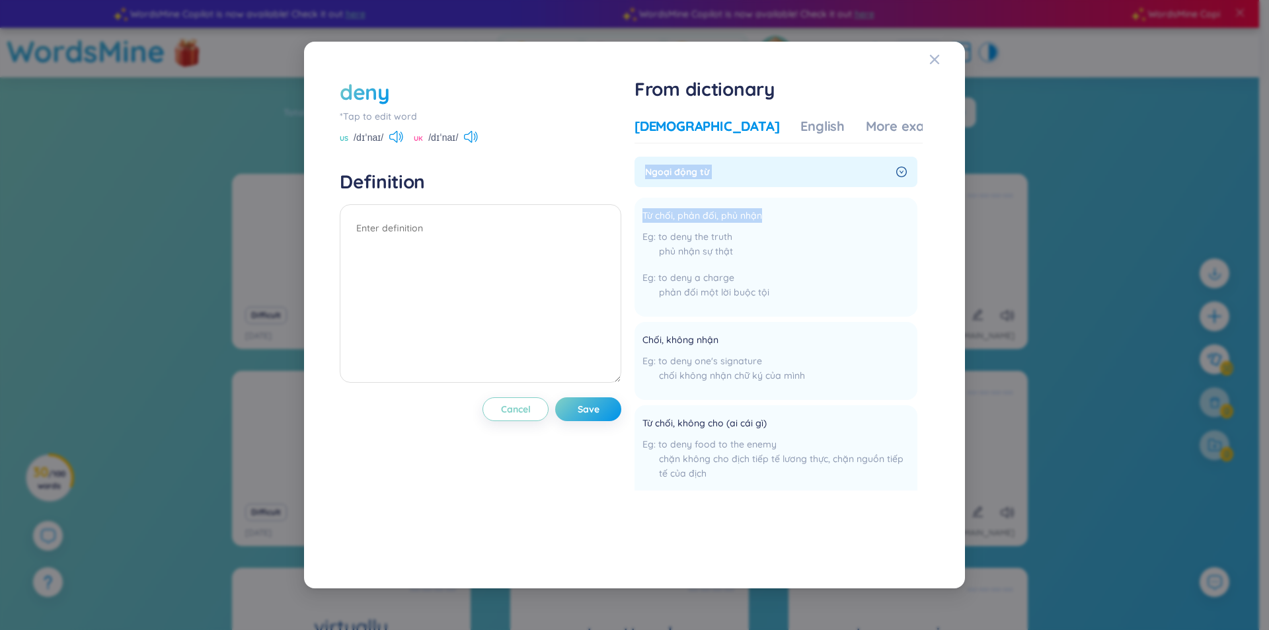
copy div "Ngoại động từ Từ chối, phản đối, phủ nhận"
click at [542, 245] on textarea at bounding box center [481, 293] width 282 height 178
paste textarea "Ngoại động từ Từ chối, phản đối, phủ nhận"
type textarea "Ngoại động từ Từ chối, phản đối, phủ nhận"
click at [584, 413] on span "Save" at bounding box center [589, 409] width 22 height 13
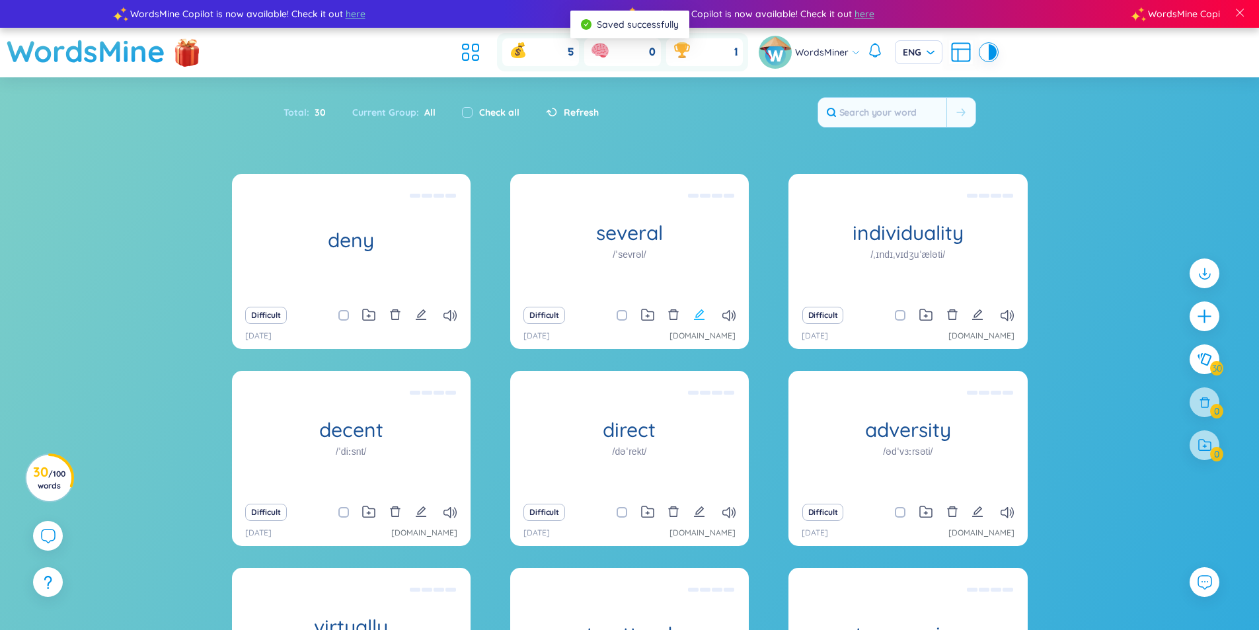
click at [702, 312] on icon "edit" at bounding box center [699, 315] width 12 height 12
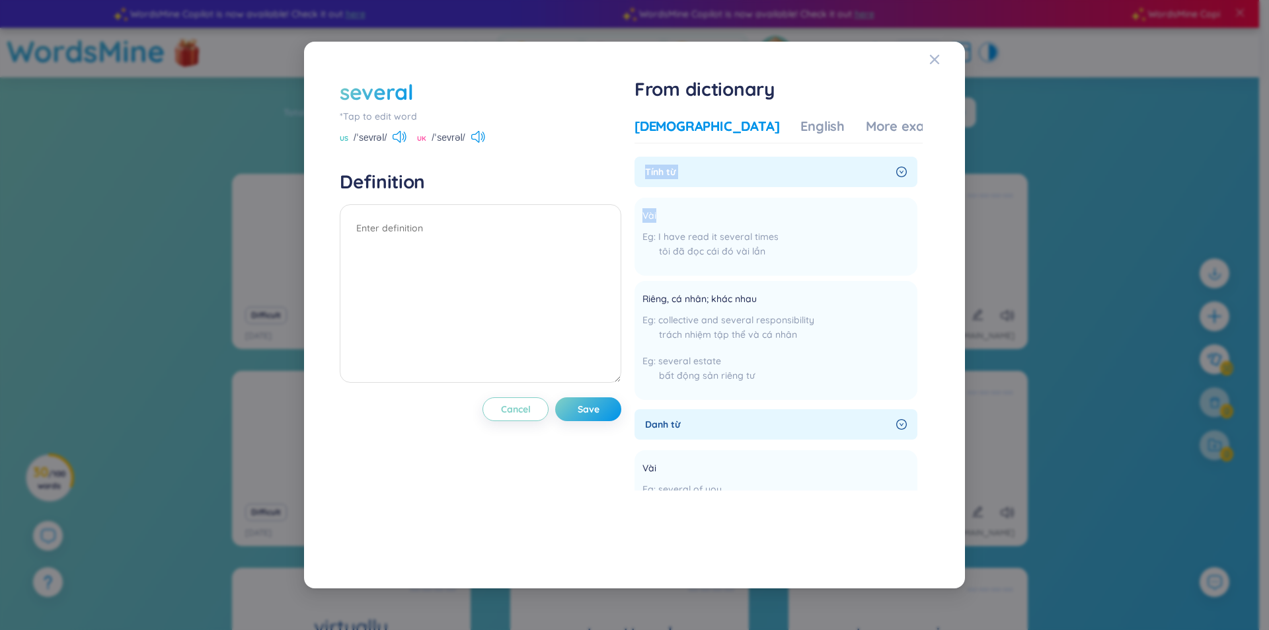
drag, startPoint x: 711, startPoint y: 210, endPoint x: 638, endPoint y: 168, distance: 84.1
click at [638, 168] on div "Tính từ Vài I have read it several times tôi đã đọc cái đó vài lần Add Riêng, c…" at bounding box center [776, 278] width 283 height 243
copy div "Tính từ Vài"
click at [469, 261] on textarea at bounding box center [481, 293] width 282 height 178
paste textarea "Tính từ Vài"
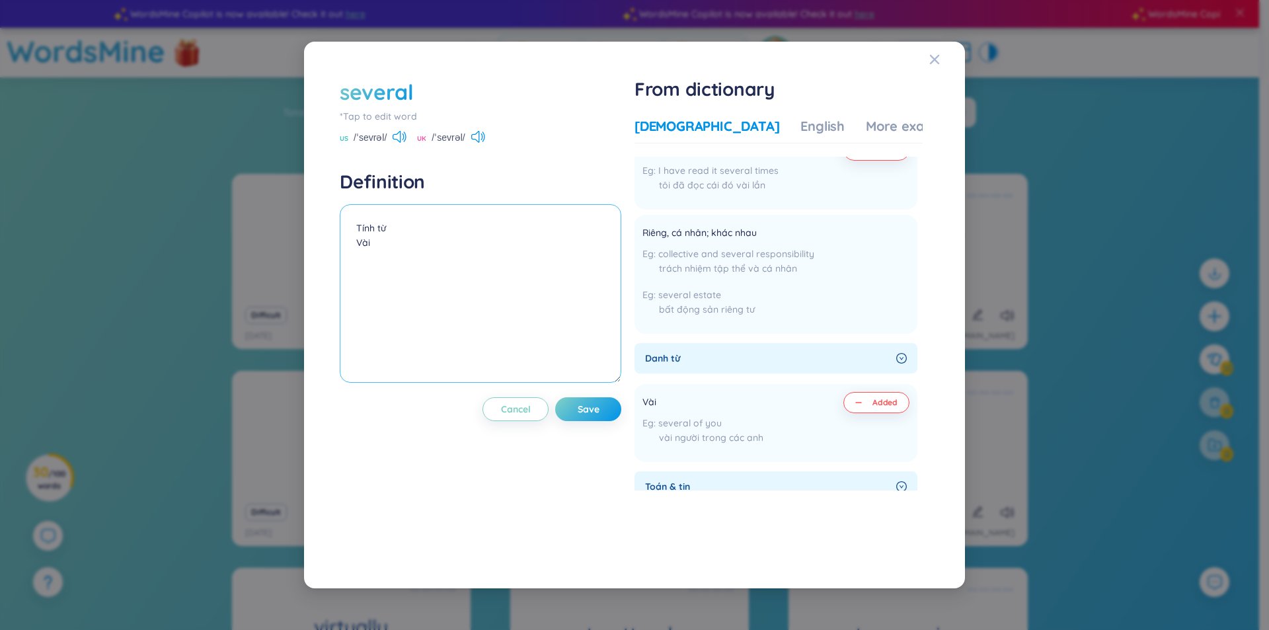
scroll to position [198, 0]
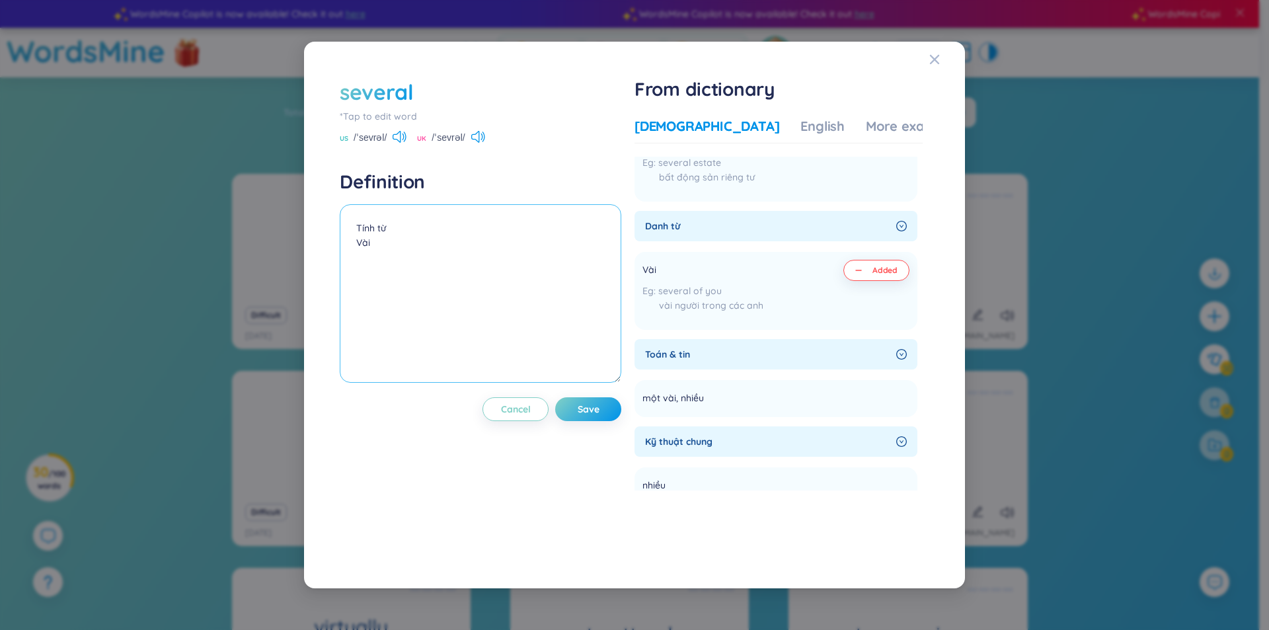
click at [375, 228] on textarea "Tính từ Vài" at bounding box center [481, 293] width 282 height 178
type textarea "Tính / danh từ Vài"
click at [590, 409] on span "Save" at bounding box center [589, 409] width 22 height 13
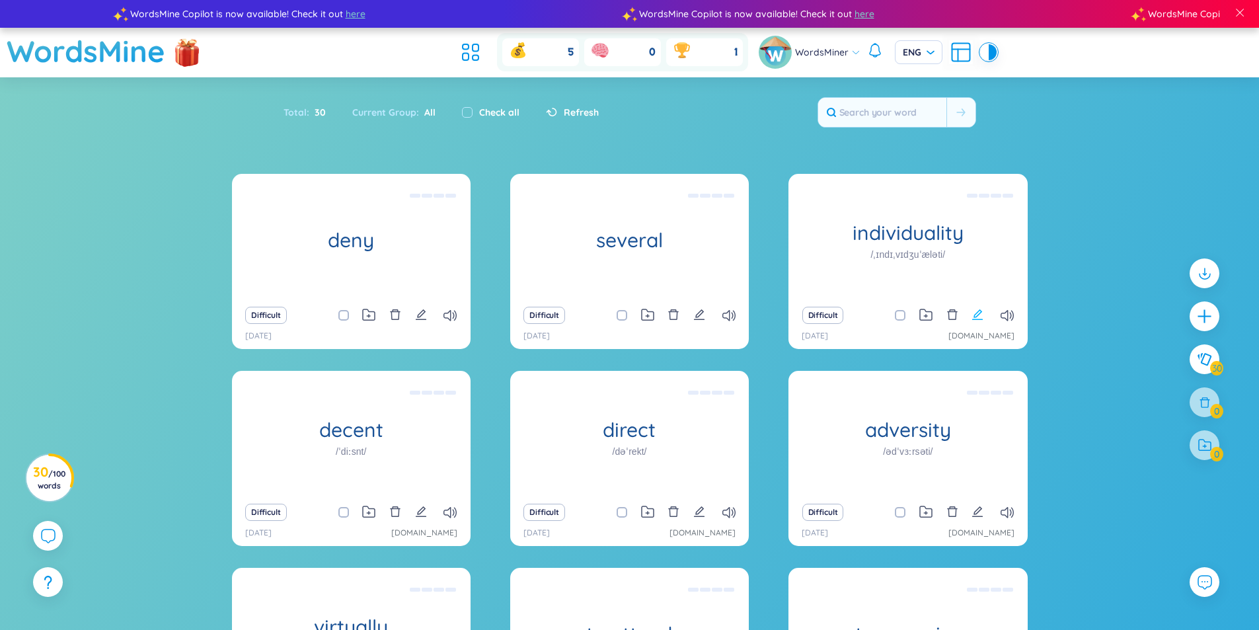
click at [974, 314] on icon "edit" at bounding box center [978, 315] width 12 height 12
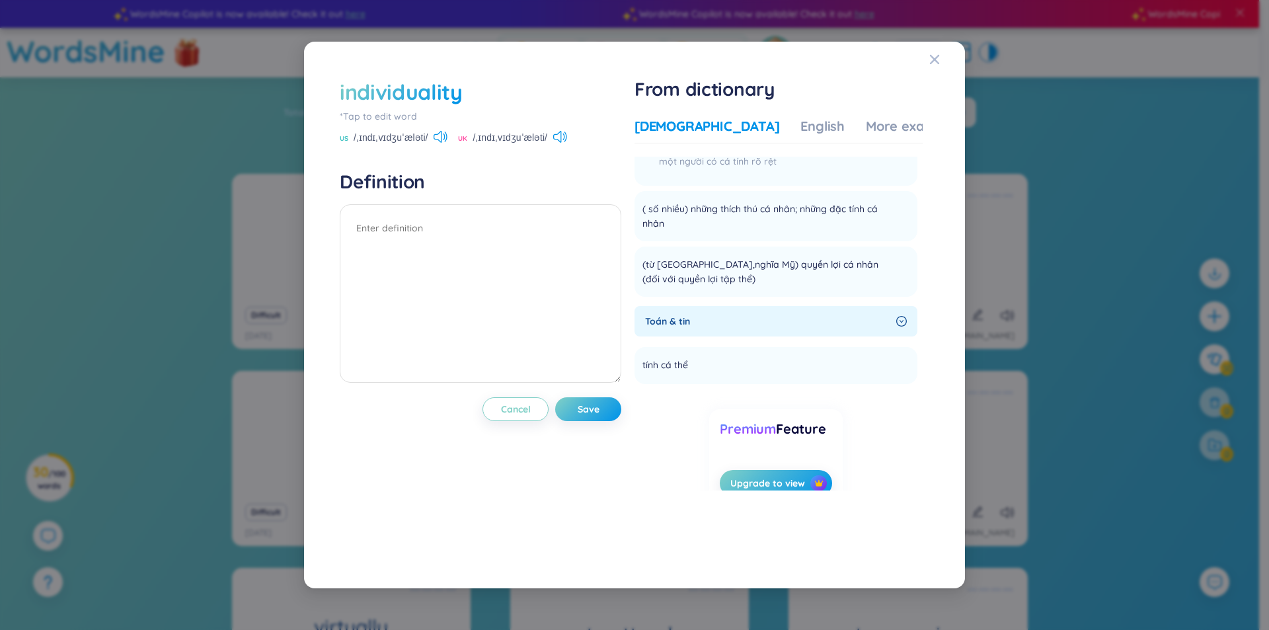
scroll to position [0, 0]
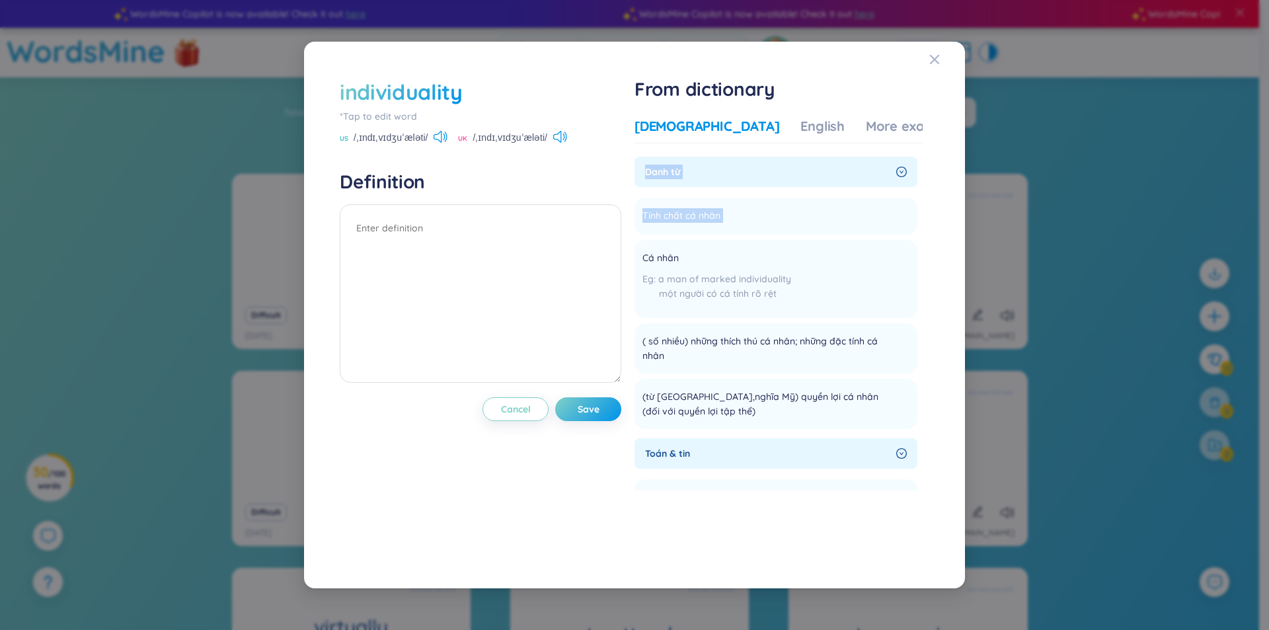
drag, startPoint x: 774, startPoint y: 212, endPoint x: 642, endPoint y: 157, distance: 143.1
click at [642, 157] on div "Danh từ Tính chất cá nhân Add Cá nhân a man of marked individuality một người c…" at bounding box center [776, 293] width 283 height 272
copy div "Danh từ Tính chất cá nhân Add"
click at [459, 262] on textarea at bounding box center [481, 293] width 282 height 178
paste textarea "Danh từ Tính chất cá nhân"
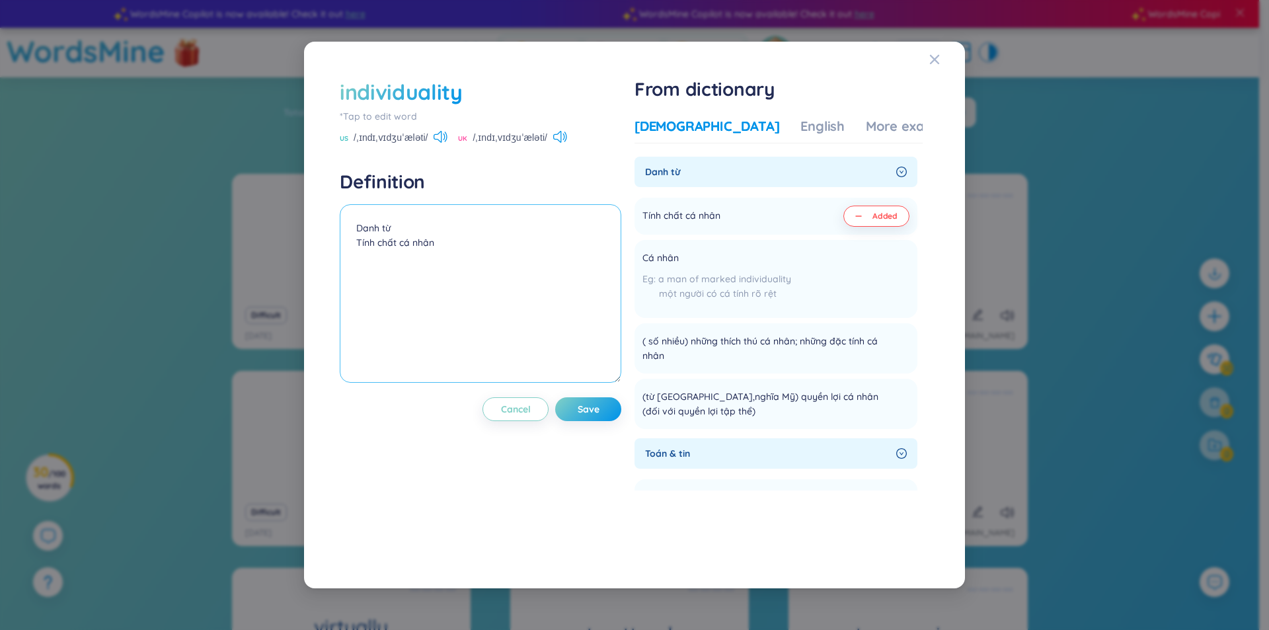
drag, startPoint x: 396, startPoint y: 243, endPoint x: 372, endPoint y: 239, distance: 24.8
click at [372, 239] on textarea "Danh từ Tính chất cá nhân" at bounding box center [481, 293] width 282 height 178
type textarea "Danh từ Tính cá nhân"
click at [592, 405] on span "Save" at bounding box center [589, 409] width 22 height 13
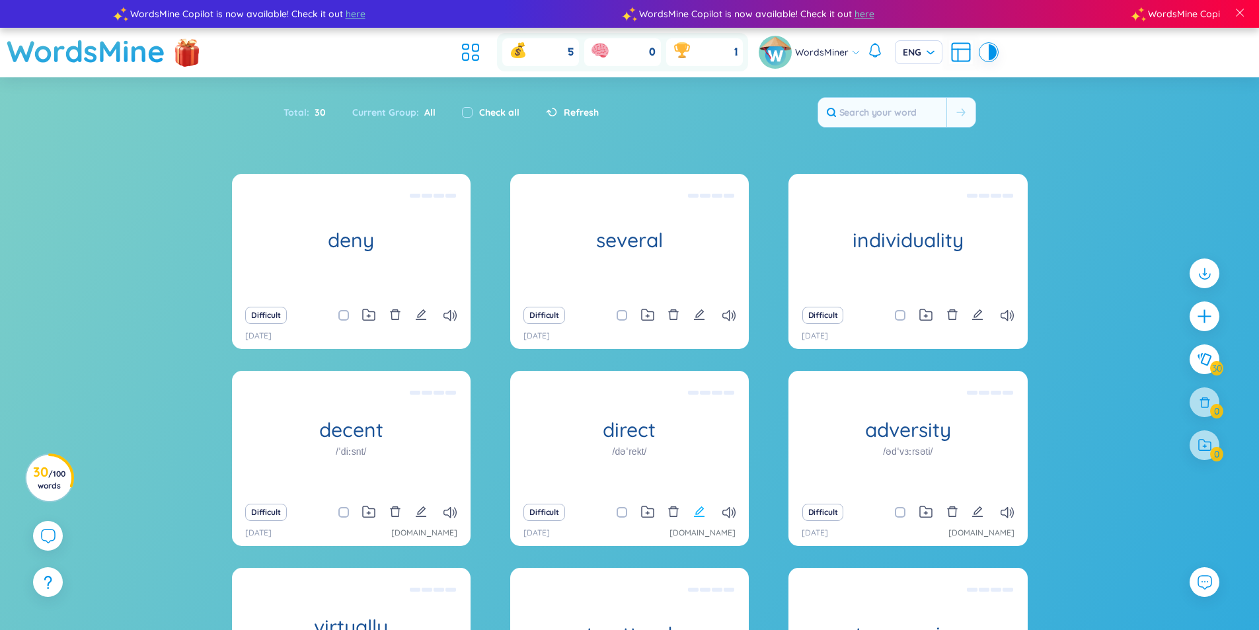
click at [694, 509] on icon "edit" at bounding box center [699, 512] width 12 height 12
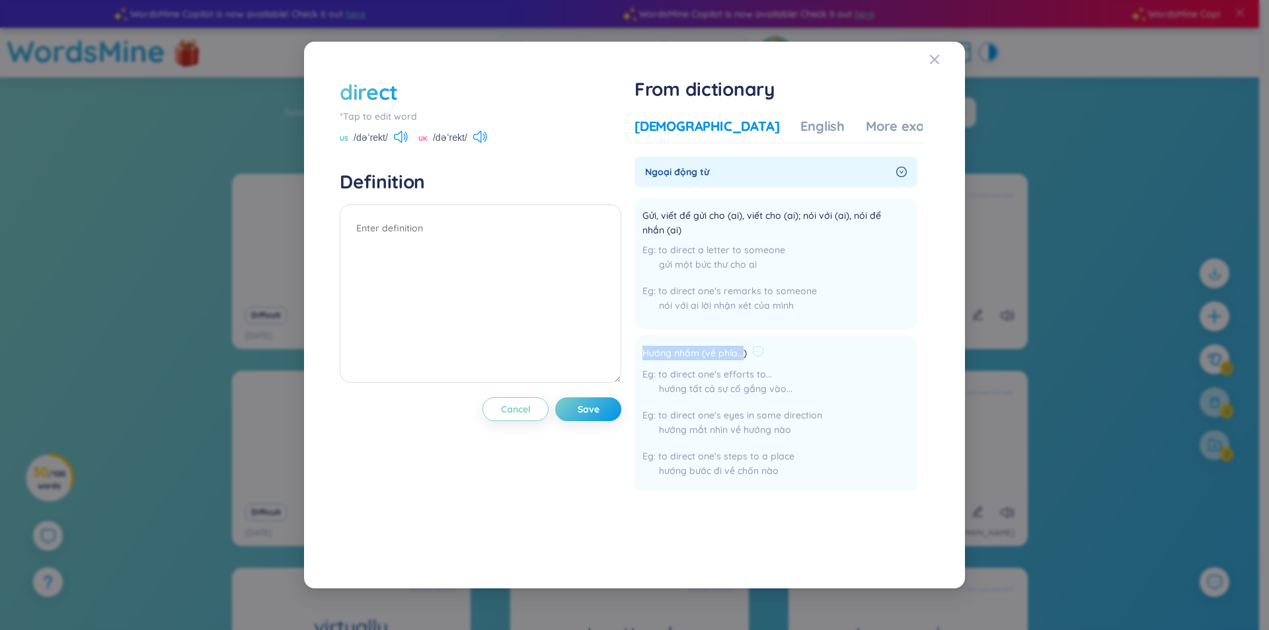
drag, startPoint x: 742, startPoint y: 354, endPoint x: 639, endPoint y: 352, distance: 103.1
click at [639, 352] on li "Hướng nhắm (về phía...) to direct one's efforts to... hướng tất cả sự cố gắng v…" at bounding box center [776, 415] width 283 height 160
click at [656, 353] on span "Hướng nhắm (về phía...)" at bounding box center [695, 354] width 104 height 16
click at [669, 367] on div "to direct one's efforts to... hướng tất cả sự cố gắng vào..." at bounding box center [733, 385] width 180 height 36
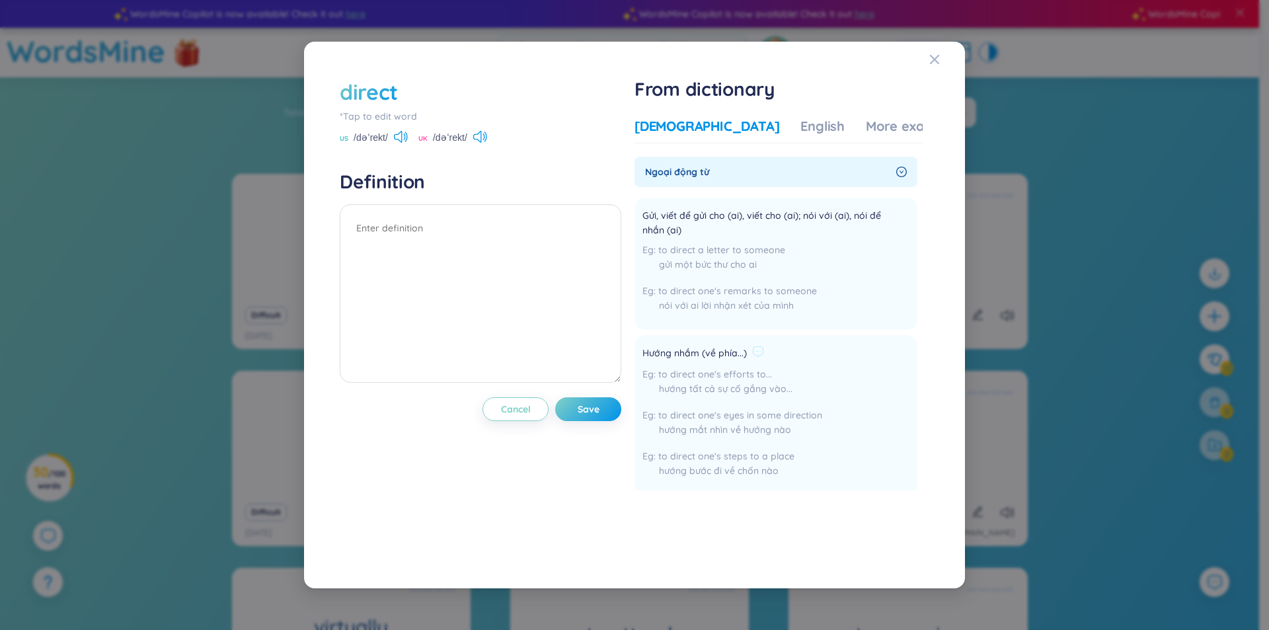
click at [669, 370] on span "to direct one's efforts to..." at bounding box center [715, 374] width 114 height 12
drag, startPoint x: 644, startPoint y: 348, endPoint x: 803, endPoint y: 401, distance: 168.1
click at [803, 401] on li "Hướng nhắm (về phía...) to direct one's efforts to... hướng tất cả sự cố gắng v…" at bounding box center [776, 415] width 283 height 160
copy div "Hướng nhắm (về phía...) to direct one's efforts to... hướng tất cả sự cố gắng v…"
click at [414, 249] on textarea at bounding box center [481, 293] width 282 height 178
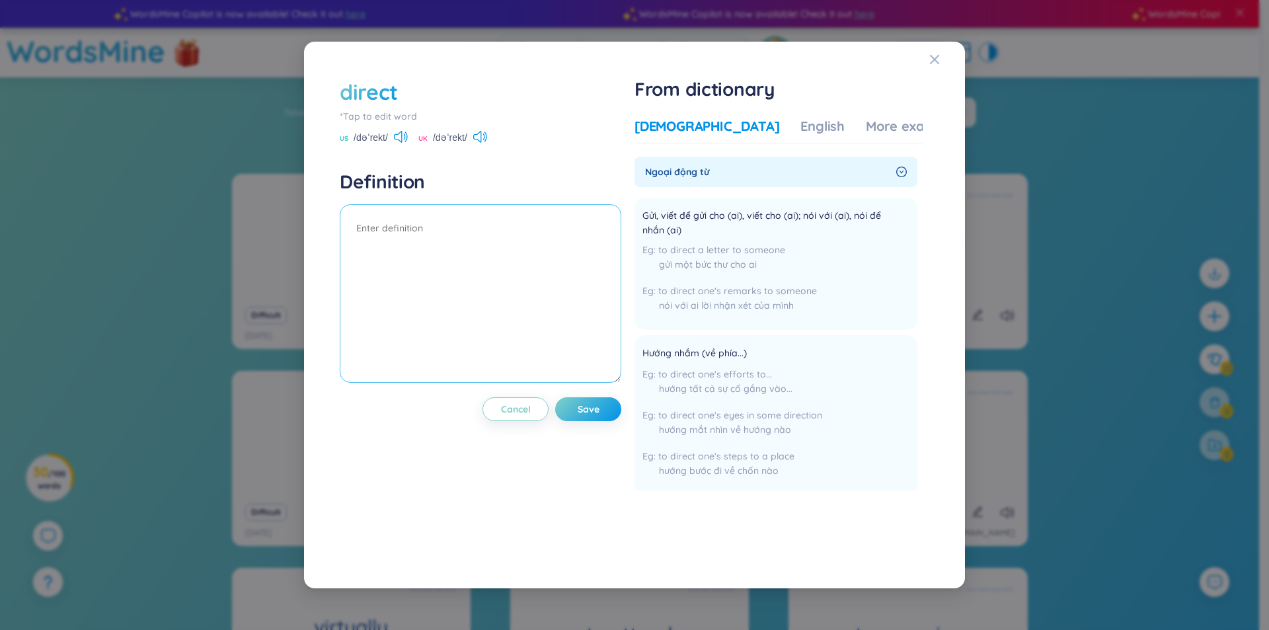
paste textarea "Hướng nhắm (về phía...) to direct one's efforts to... hướng tất cả sự cố gắng v…"
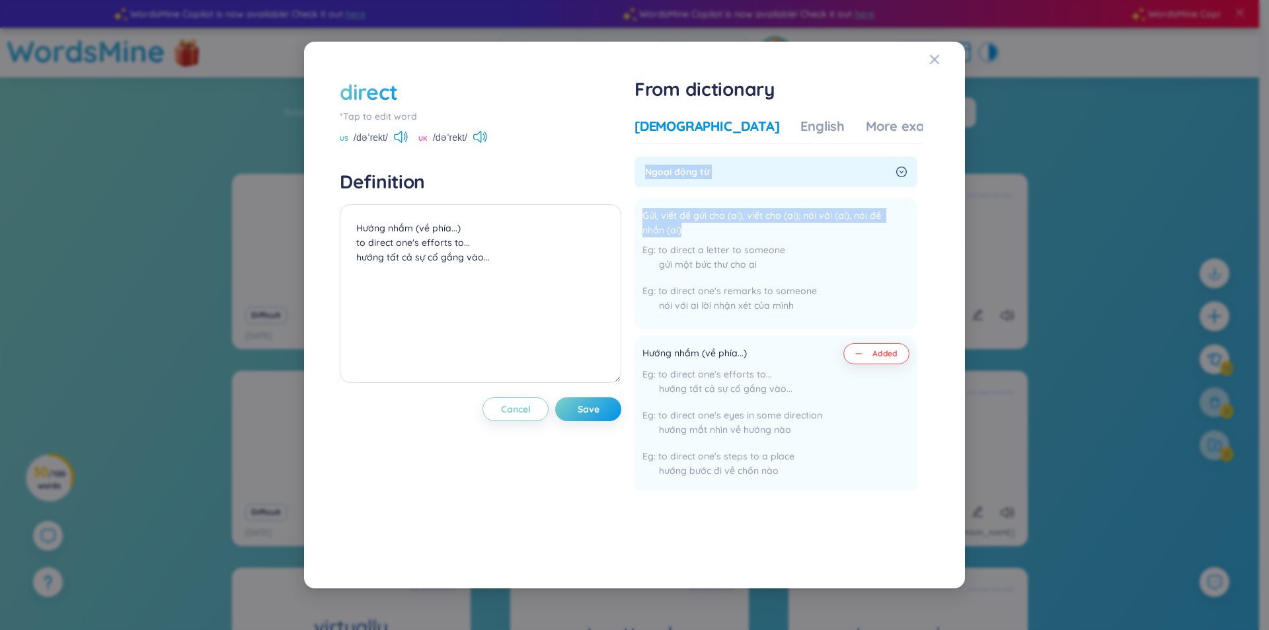
drag, startPoint x: 687, startPoint y: 232, endPoint x: 649, endPoint y: 171, distance: 71.5
click at [649, 171] on div "Ngoại động từ Gửi, viết để gửi cho (ai), viết cho (ai); nói với (ai), nói để nh…" at bounding box center [776, 492] width 283 height 670
copy div "Ngoại động từ Gửi, viết để gửi cho (ai), viết cho (ai); nói với (ai), nói để nh…"
click at [354, 230] on textarea "Hướng nhắm (về phía...) to direct one's efforts to... hướng tất cả sự cố gắng v…" at bounding box center [481, 293] width 282 height 178
paste textarea "Ngoại động từ Gửi, viết để gửi cho (ai), viết cho (ai); nói với (ai), nói để nh…"
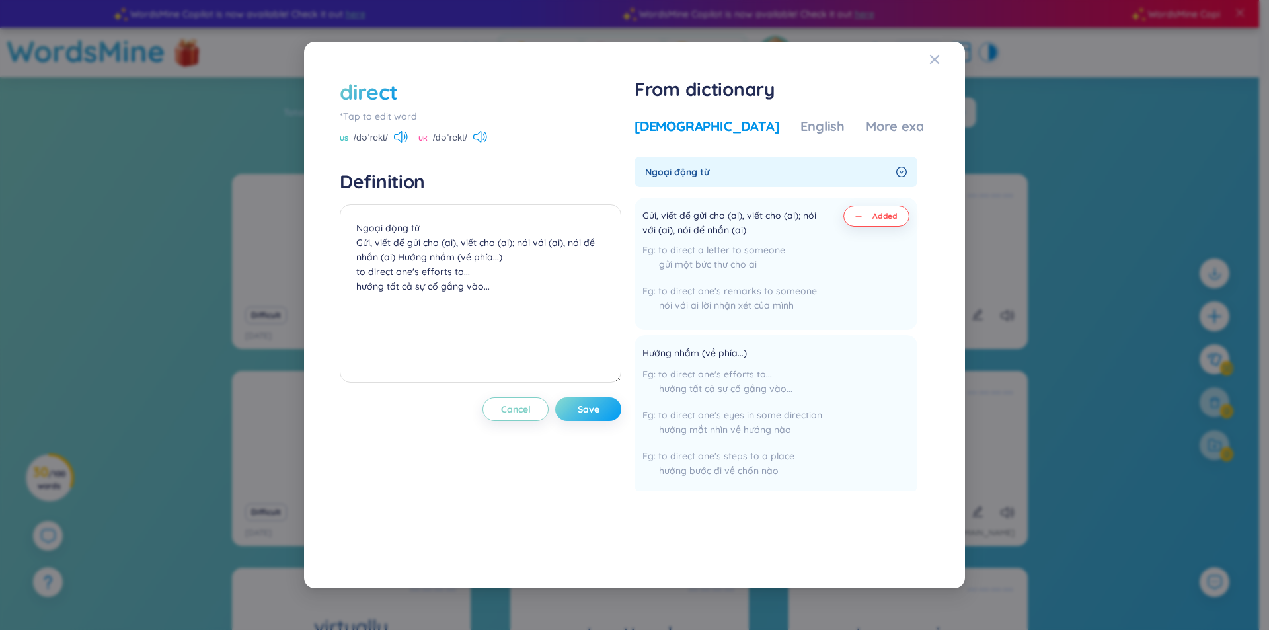
click at [567, 403] on button "Save" at bounding box center [588, 409] width 66 height 24
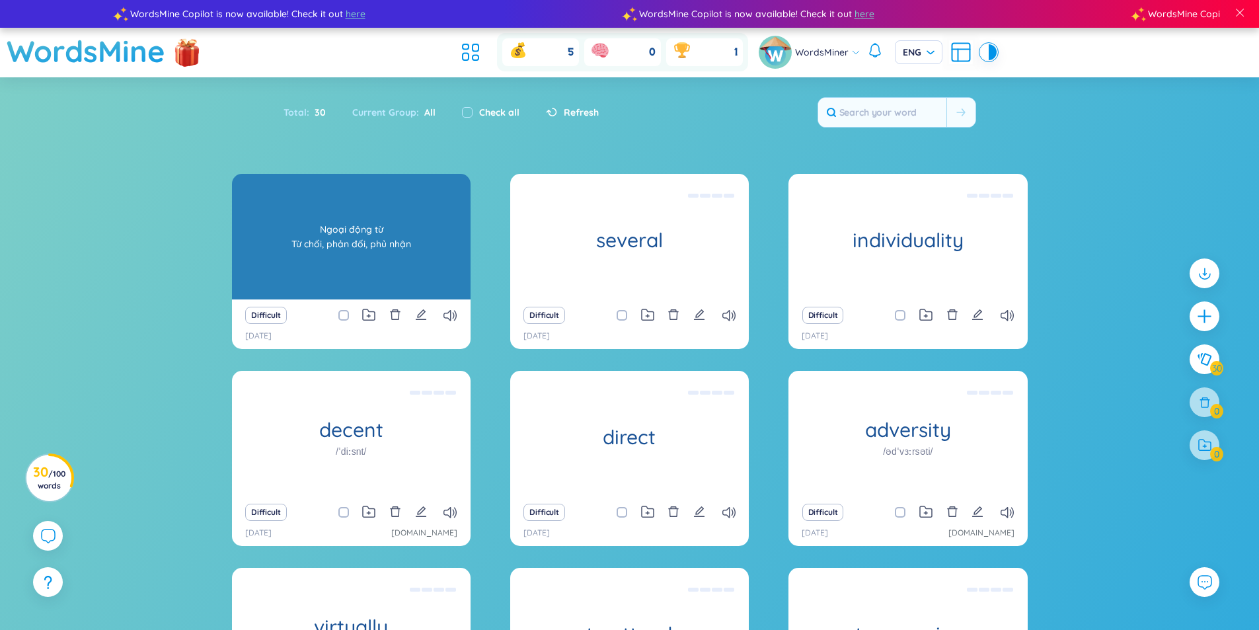
click at [331, 189] on div "deny" at bounding box center [351, 237] width 239 height 126
click at [331, 189] on div "deny Ngoại động từ Từ chối, phản đối, phủ nhận" at bounding box center [351, 237] width 239 height 126
click at [366, 228] on div "deny Ngoại động từ Từ chối, phản đối, phủ nhận" at bounding box center [351, 237] width 239 height 126
click at [399, 256] on div "Ngoại động từ Từ chối, phản đối, phủ nhận" at bounding box center [351, 236] width 225 height 119
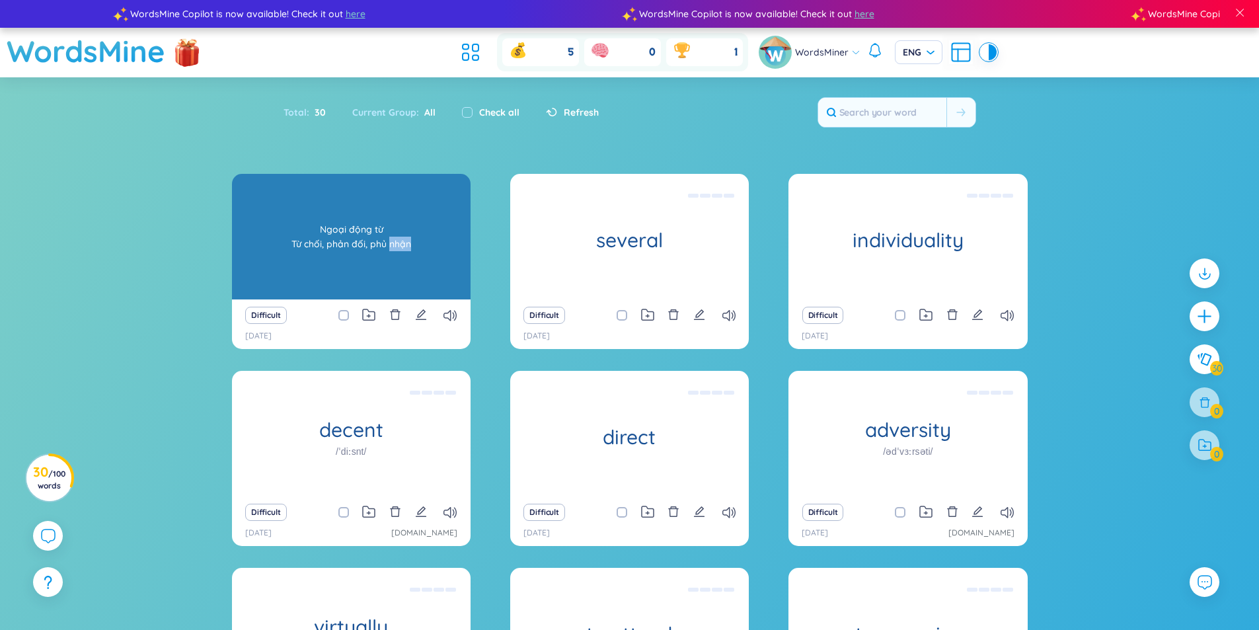
click at [399, 256] on div "Ngoại động từ Từ chối, phản đối, phủ nhận" at bounding box center [351, 236] width 225 height 119
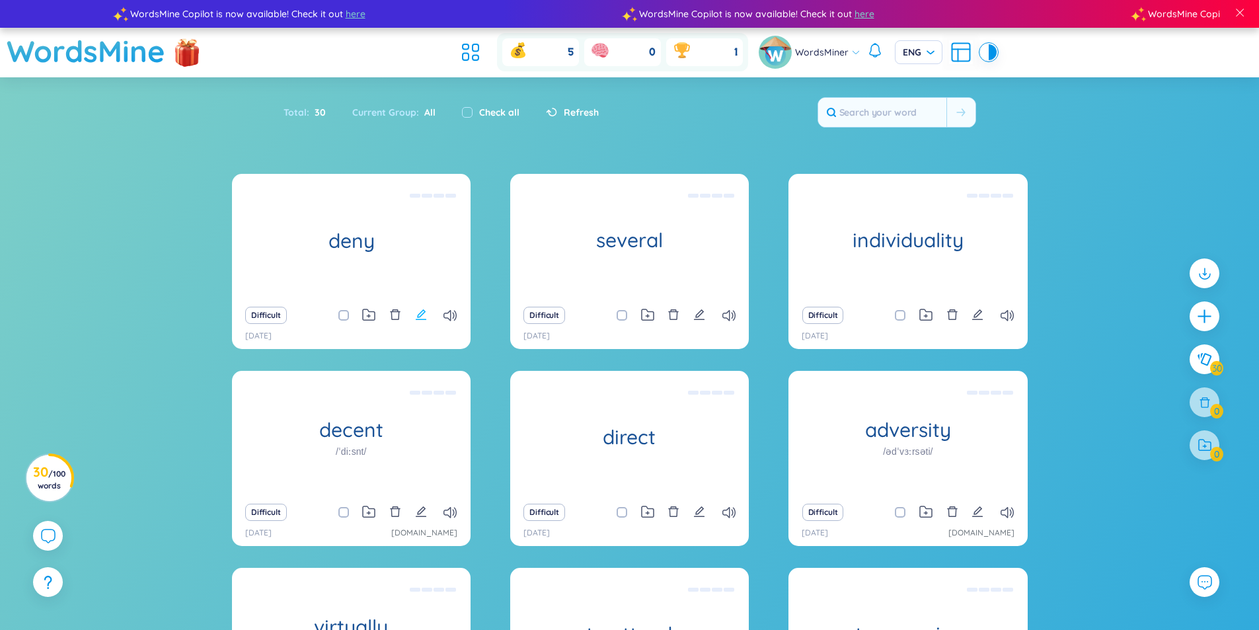
click at [424, 319] on icon "edit" at bounding box center [421, 314] width 11 height 11
type textarea "Ngoại động từ Từ chối, phản đối, phủ nhận"
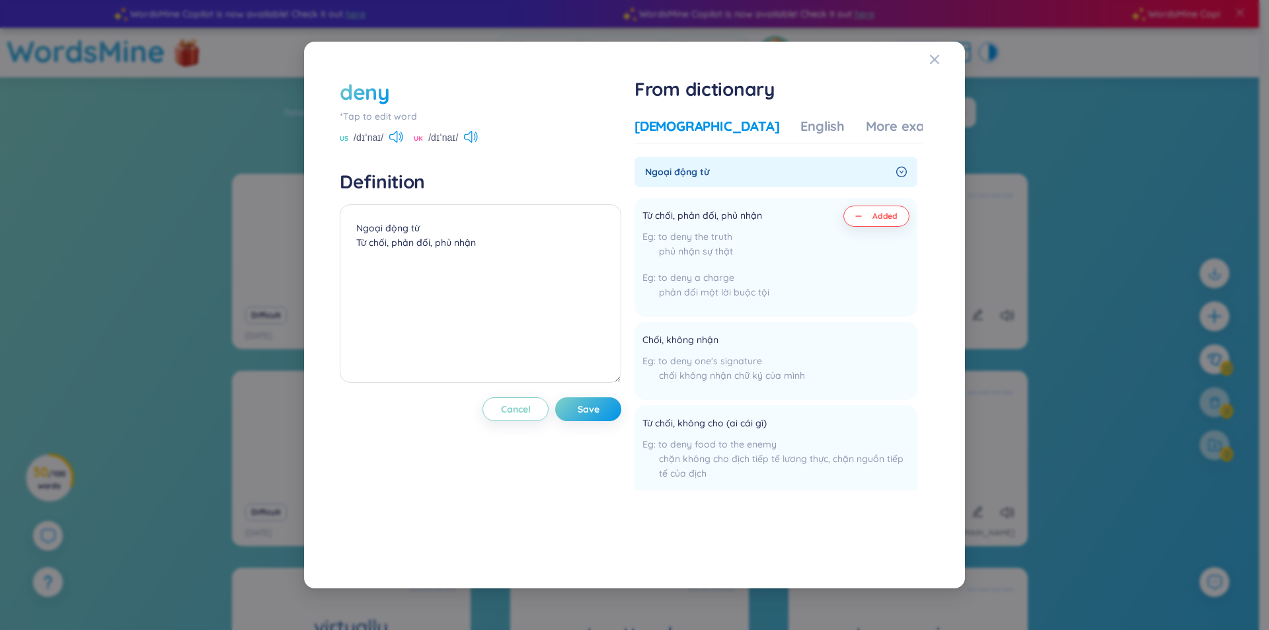
drag, startPoint x: 381, startPoint y: 139, endPoint x: 356, endPoint y: 147, distance: 26.2
click at [358, 147] on div "deny *Tap to edit word US /dɪˈnaɪ/ UK /dɪˈnaɪ/ Definition Ngoại động từ Từ chối…" at bounding box center [481, 314] width 282 height 475
click at [375, 139] on span "/dɪˈnaɪ/" at bounding box center [369, 137] width 30 height 15
click at [936, 58] on icon "Close" at bounding box center [934, 59] width 9 height 9
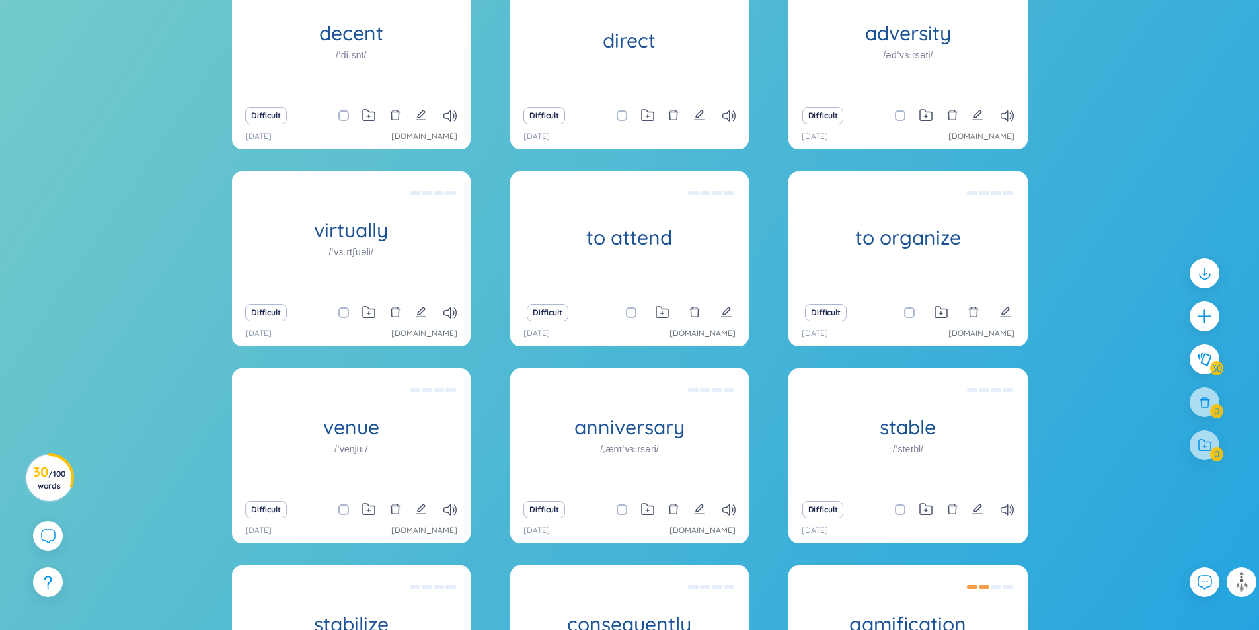
scroll to position [529, 0]
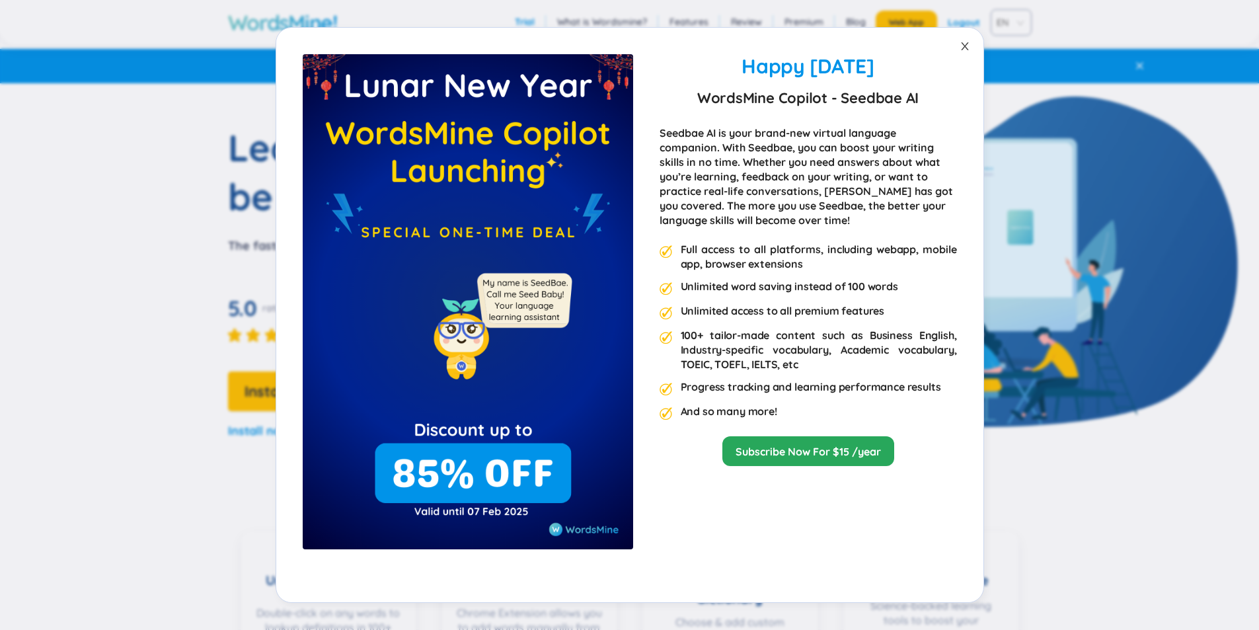
drag, startPoint x: 968, startPoint y: 52, endPoint x: 927, endPoint y: 47, distance: 41.2
click at [960, 52] on icon "close" at bounding box center [965, 46] width 11 height 11
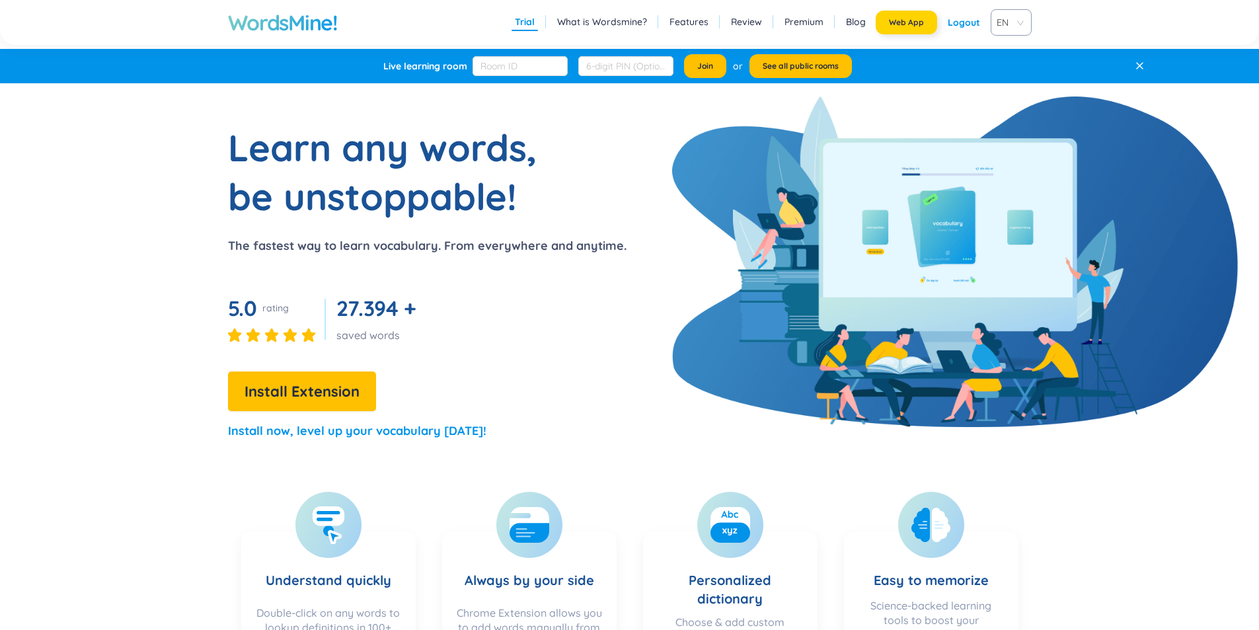
click at [904, 32] on button "Web App" at bounding box center [906, 23] width 61 height 24
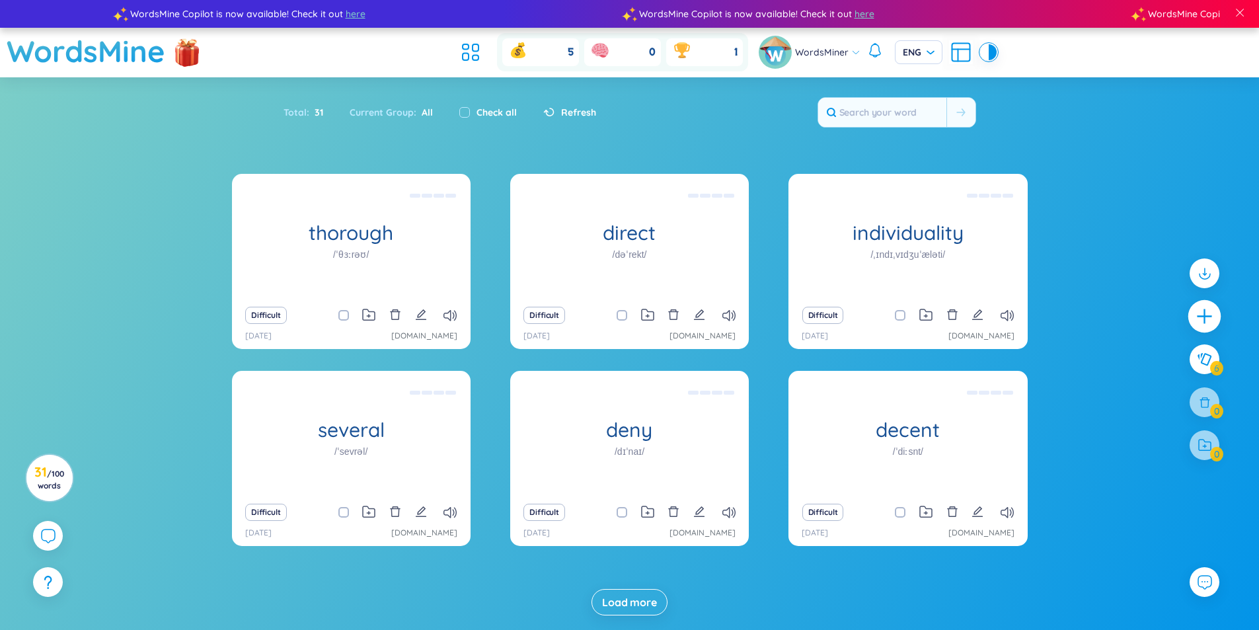
click at [1207, 314] on icon "plus" at bounding box center [1205, 316] width 19 height 19
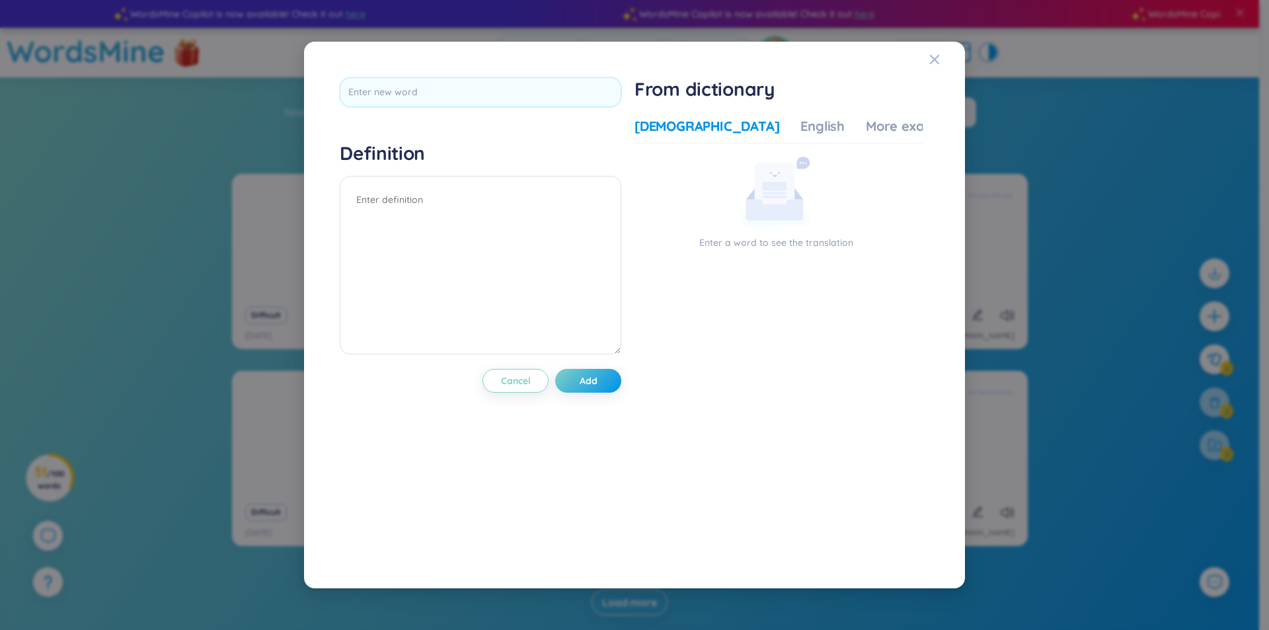
click at [444, 108] on div at bounding box center [481, 96] width 282 height 39
click at [471, 99] on input "text" at bounding box center [481, 92] width 282 height 30
type input "sene"
click at [604, 379] on div "sene Definition Cancel Add" at bounding box center [481, 314] width 282 height 475
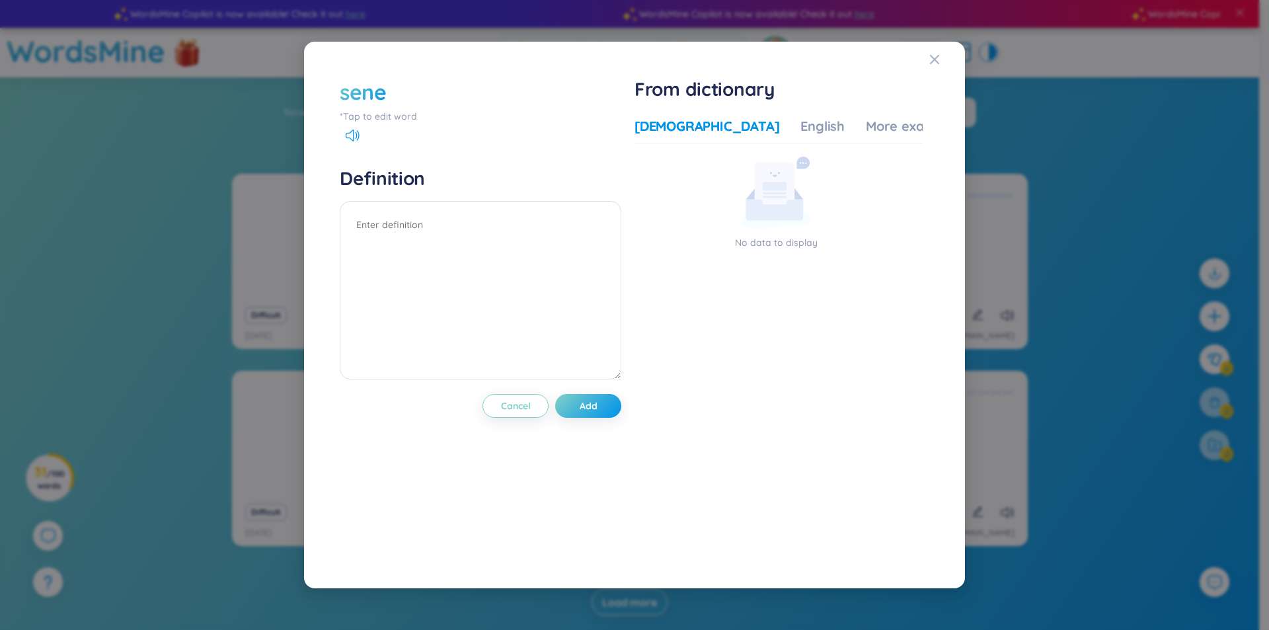
click at [383, 95] on div "sene" at bounding box center [363, 91] width 47 height 29
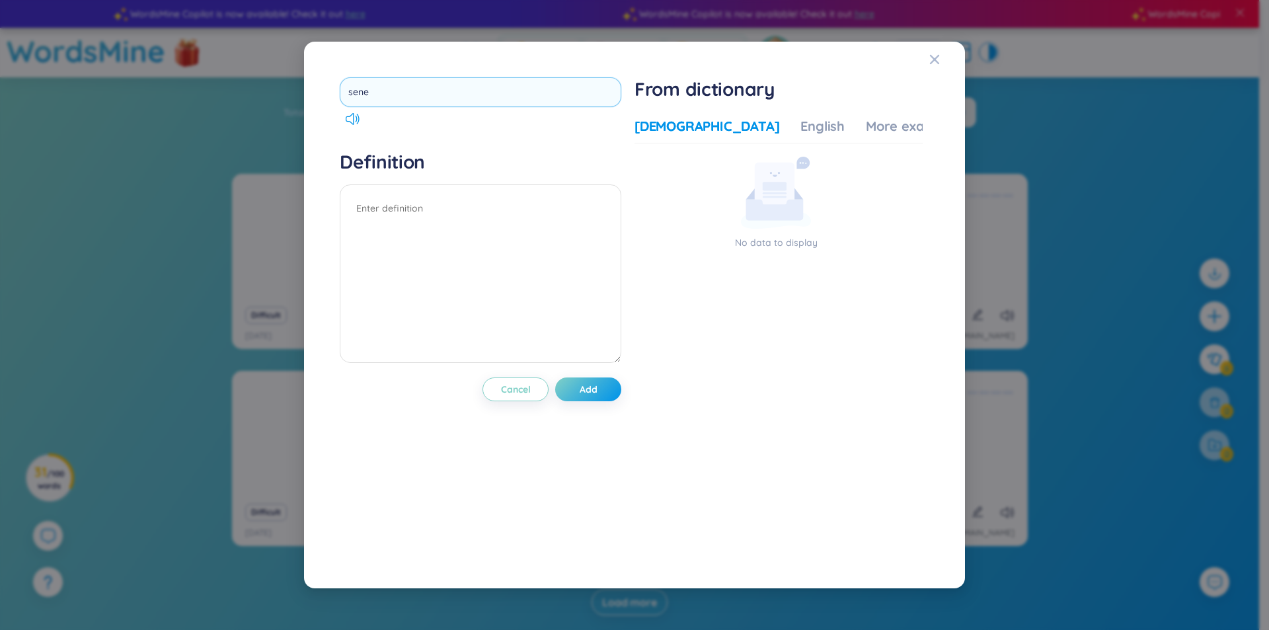
click at [364, 91] on input "sene" at bounding box center [481, 92] width 282 height 30
type input "sense"
click at [596, 393] on div "sense Definition Cancel Add" at bounding box center [481, 314] width 282 height 475
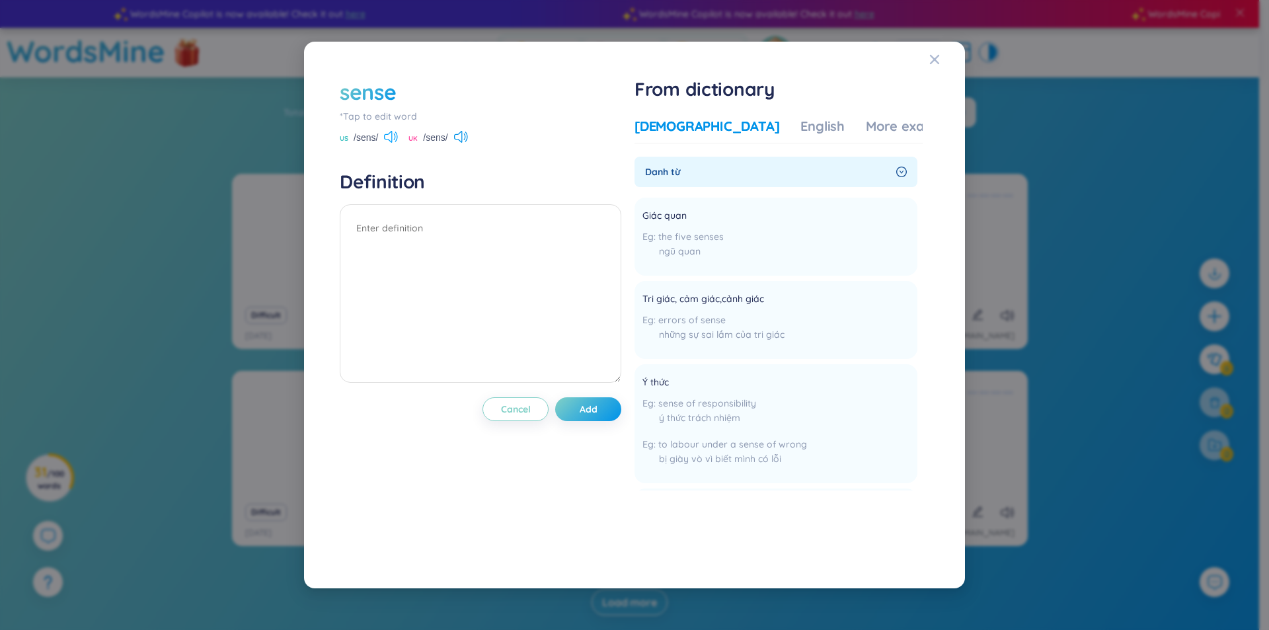
click at [394, 136] on icon at bounding box center [391, 137] width 14 height 12
click at [934, 59] on icon "Close" at bounding box center [934, 59] width 9 height 9
